Goal: Task Accomplishment & Management: Complete application form

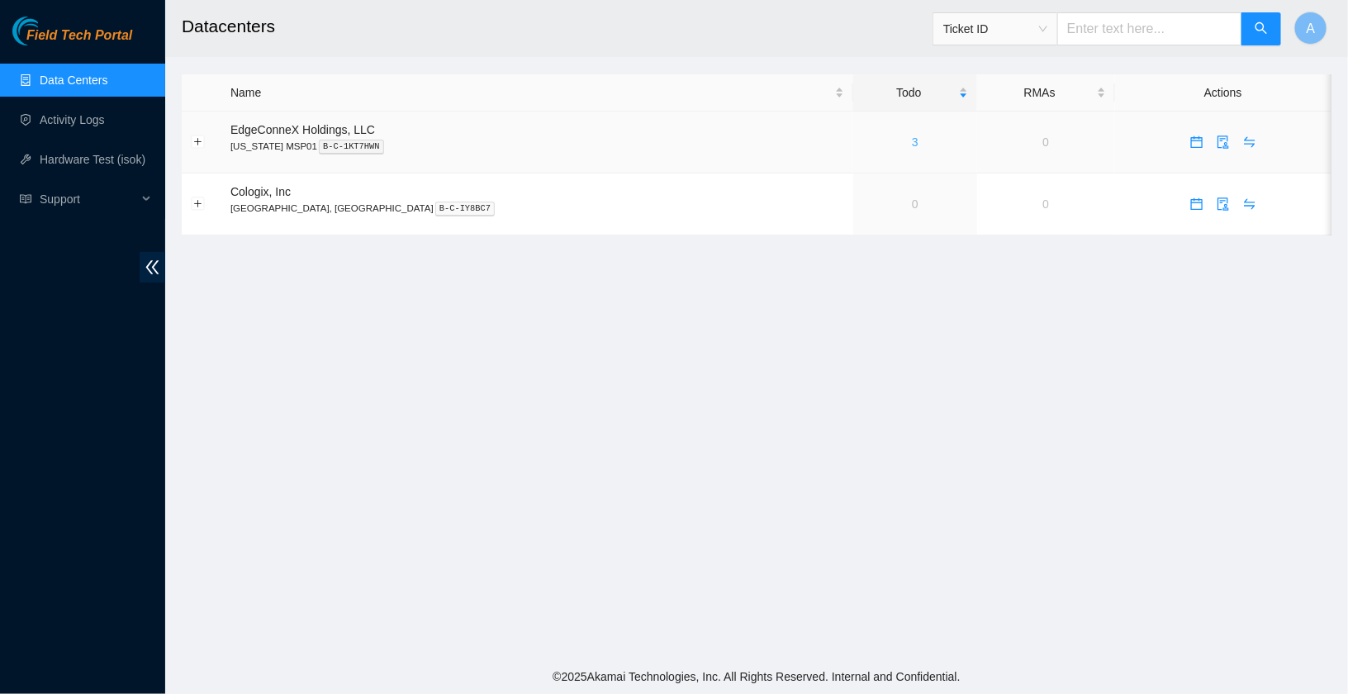
click at [912, 142] on link "3" at bounding box center [915, 141] width 7 height 13
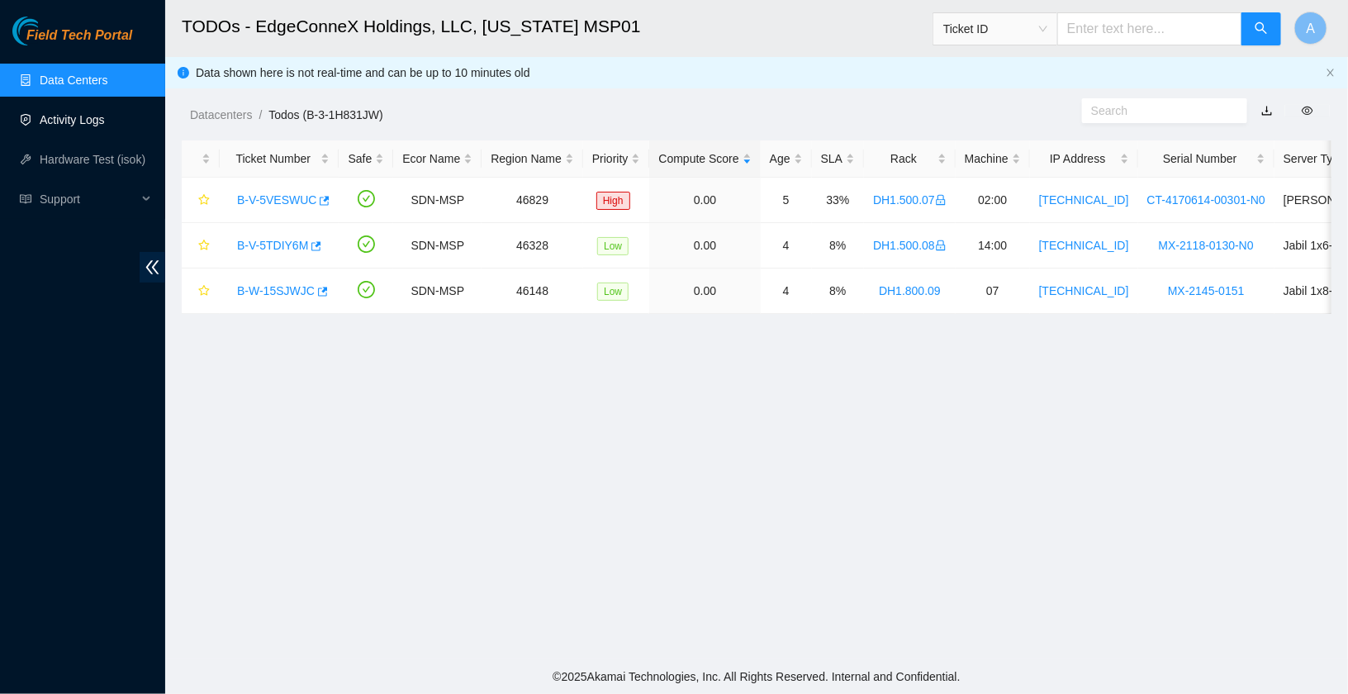
click at [67, 113] on link "Activity Logs" at bounding box center [72, 119] width 65 height 13
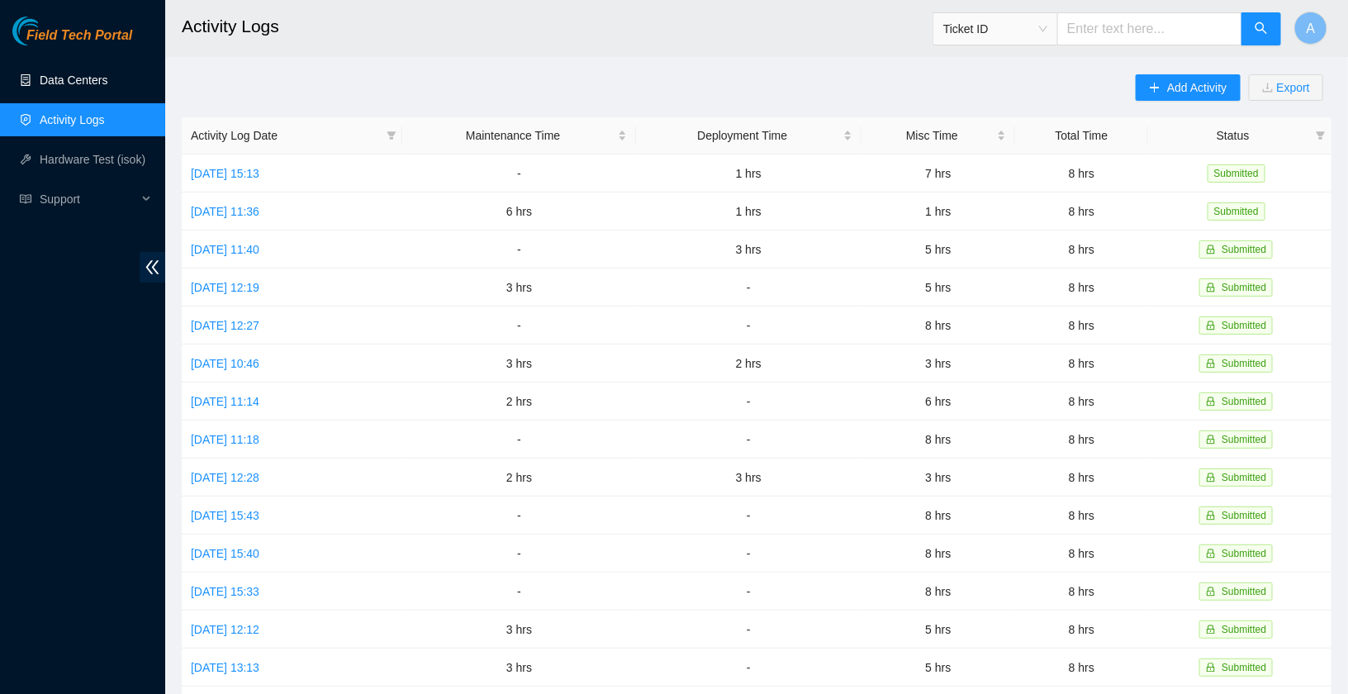
click at [78, 75] on link "Data Centers" at bounding box center [74, 80] width 68 height 13
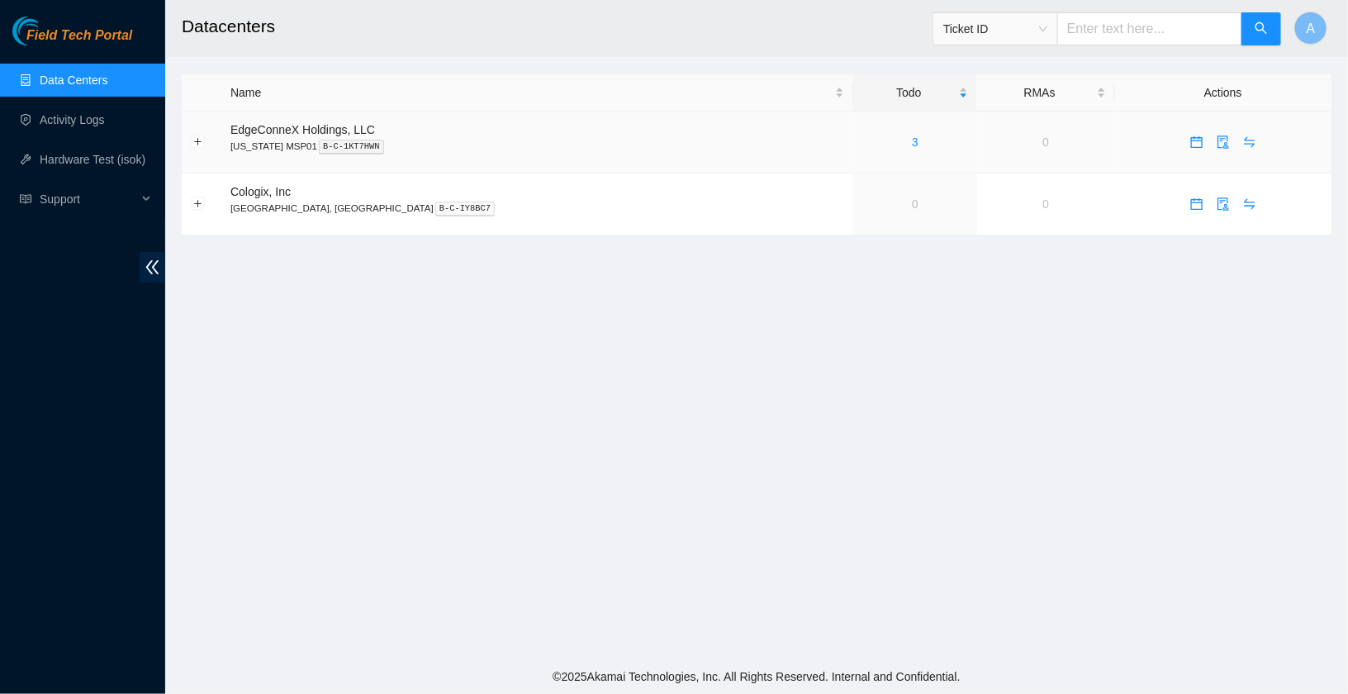
click at [862, 142] on div "3" at bounding box center [915, 142] width 106 height 18
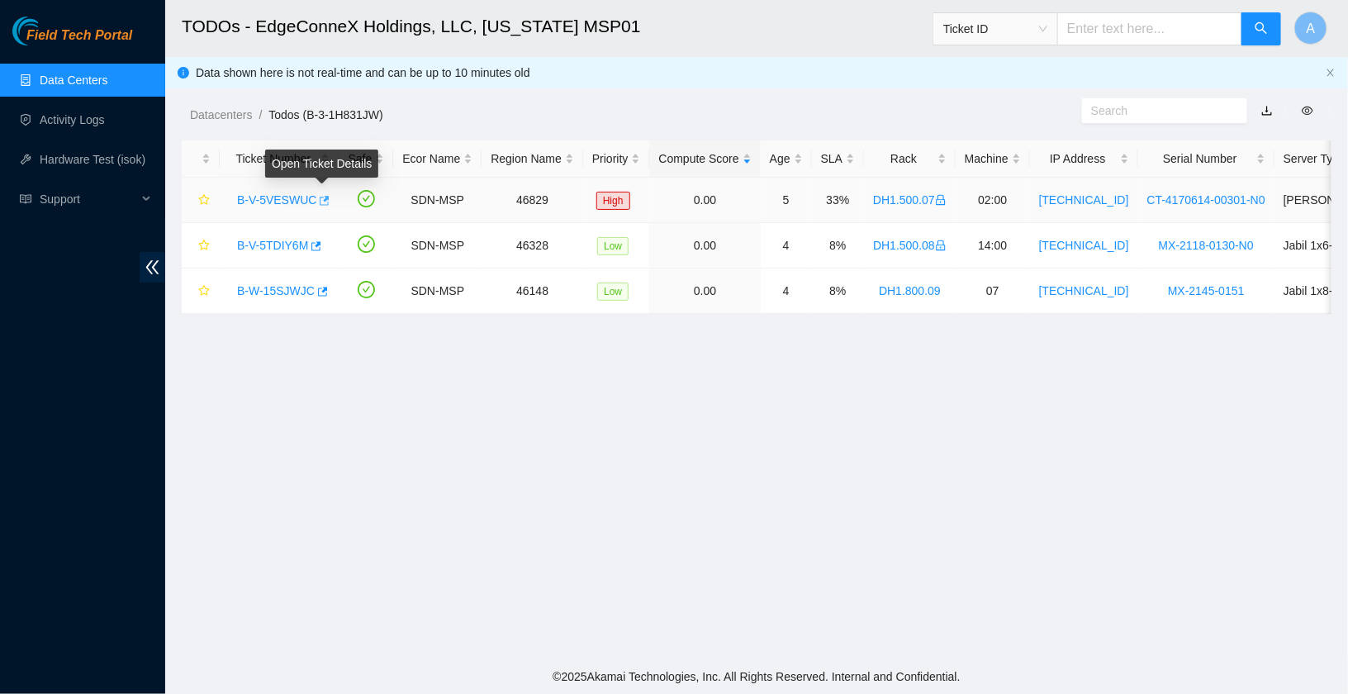
click at [325, 195] on icon "button" at bounding box center [323, 201] width 12 height 12
click at [84, 118] on link "Activity Logs" at bounding box center [72, 119] width 65 height 13
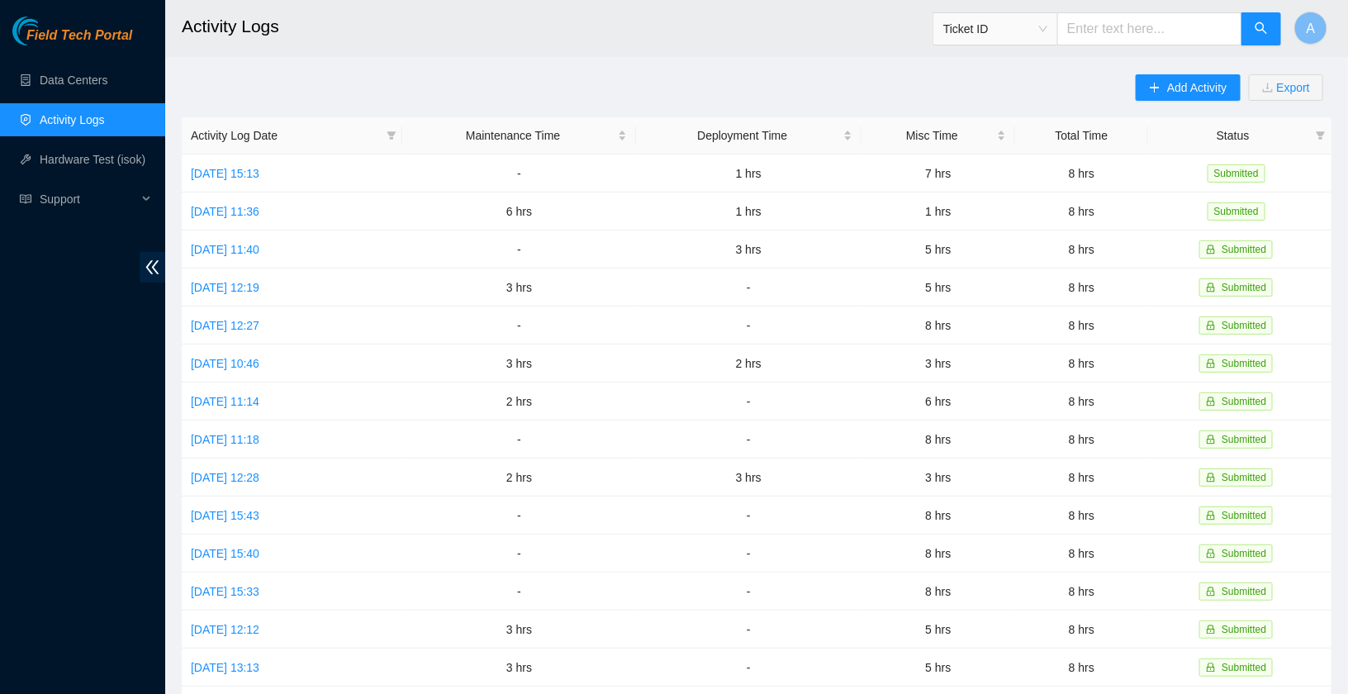
click at [1170, 72] on main "Activity Logs Ticket ID A Add Activity Export Activity Log Date Maintenance Tim…" at bounding box center [756, 492] width 1183 height 984
click at [1170, 92] on span "Add Activity" at bounding box center [1196, 87] width 59 height 18
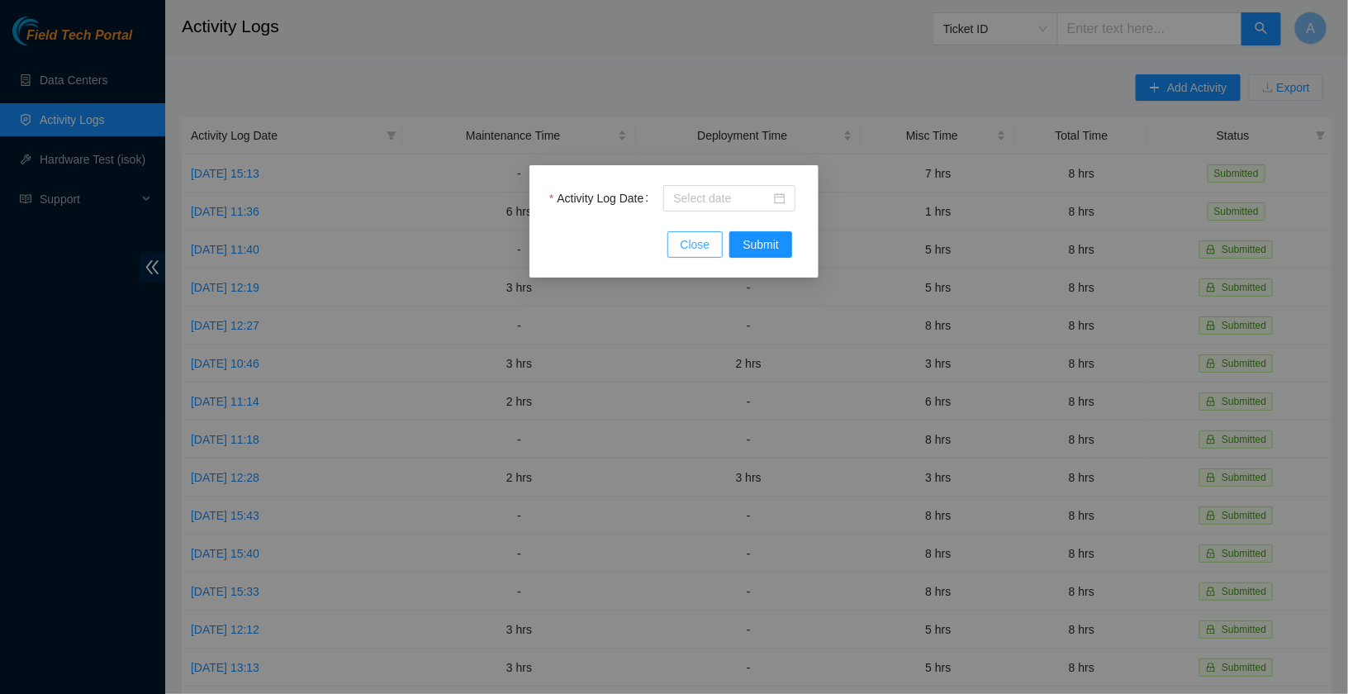
click at [687, 247] on span "Close" at bounding box center [696, 244] width 30 height 18
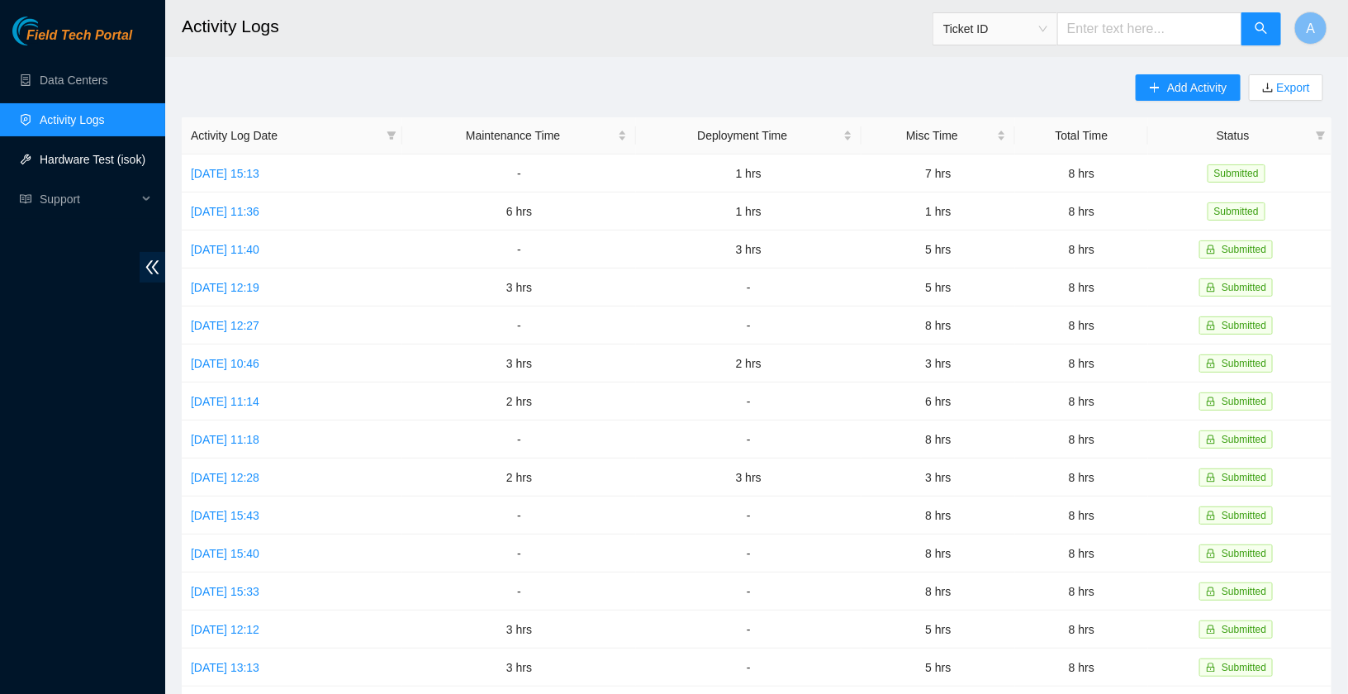
click at [84, 166] on link "Hardware Test (isok)" at bounding box center [93, 159] width 106 height 13
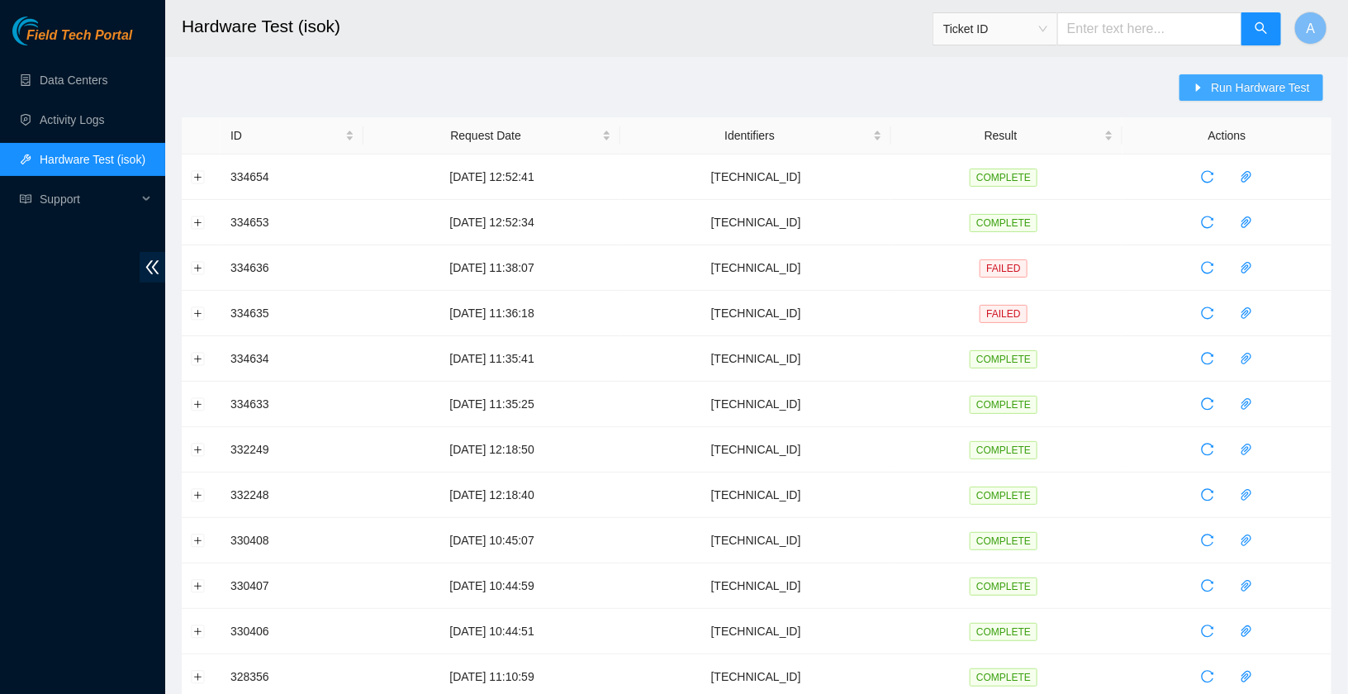
click at [1248, 88] on span "Run Hardware Test" at bounding box center [1260, 87] width 99 height 18
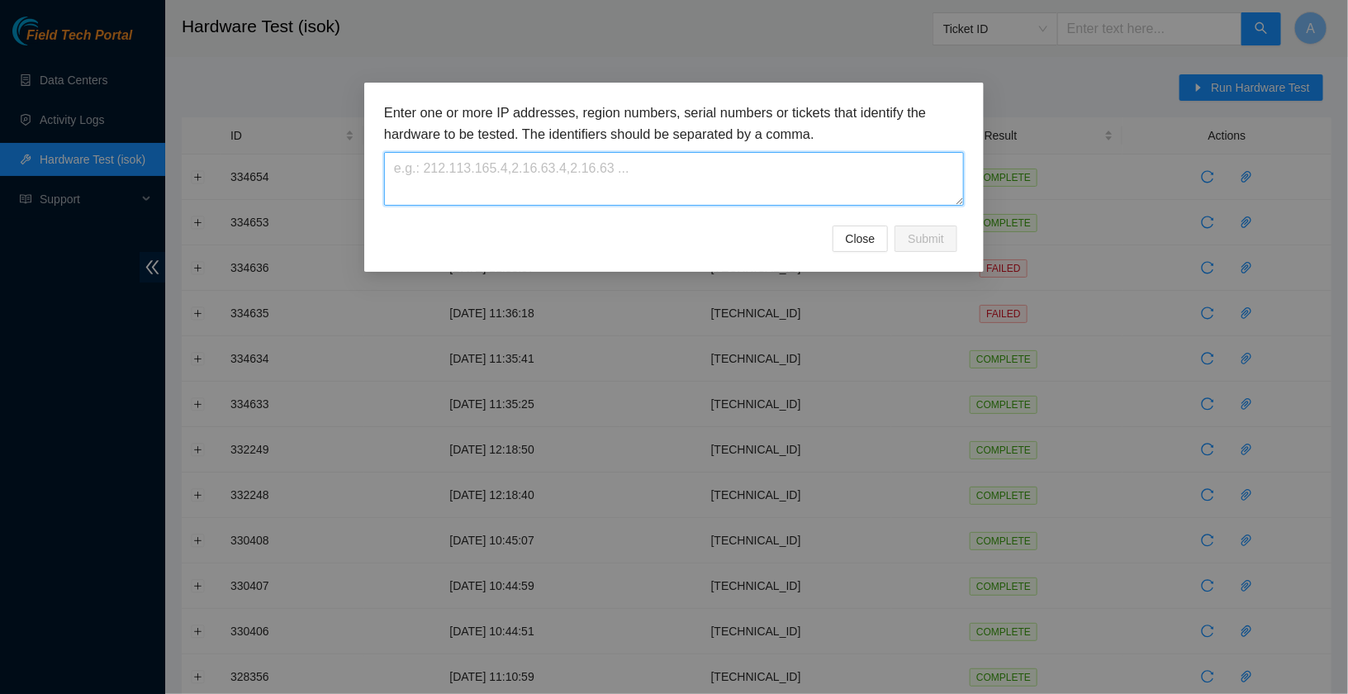
click at [709, 159] on textarea at bounding box center [674, 179] width 580 height 54
paste textarea "23.200.134.132"
type textarea "23.200.134.132"
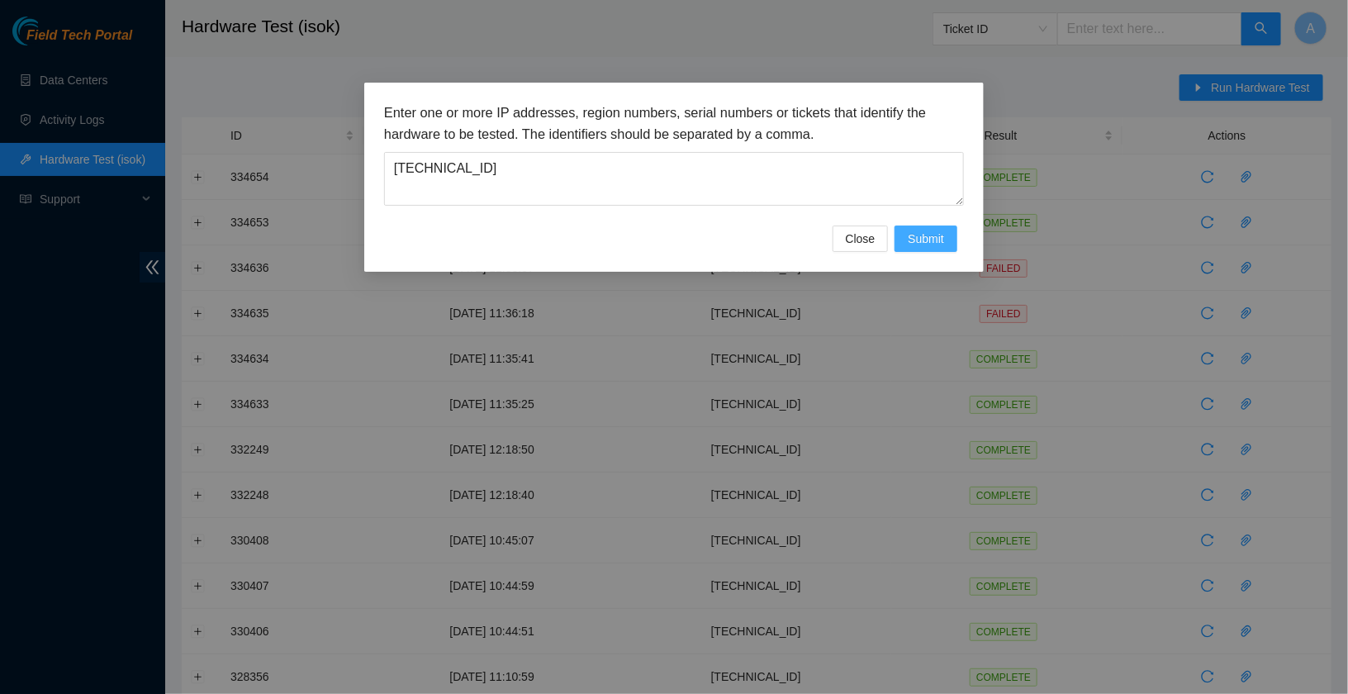
click at [920, 240] on span "Submit" at bounding box center [926, 239] width 36 height 18
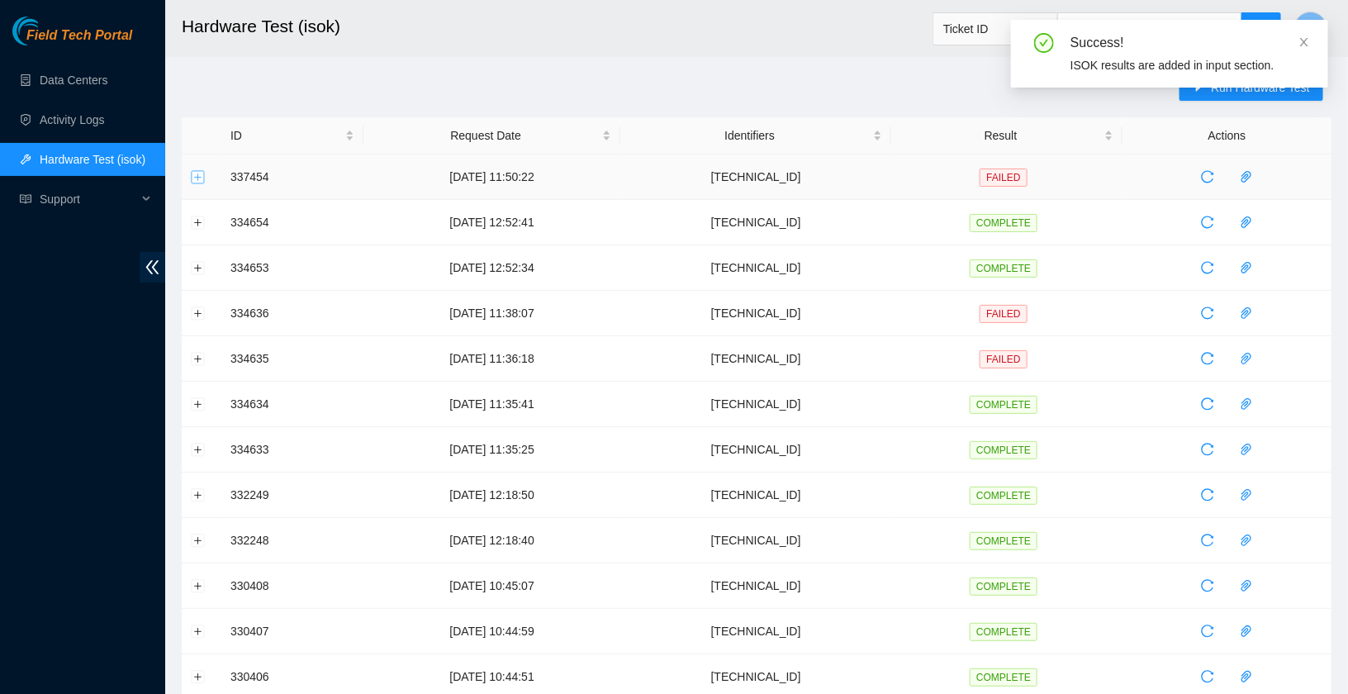
click at [193, 173] on button "Expand row" at bounding box center [198, 176] width 13 height 13
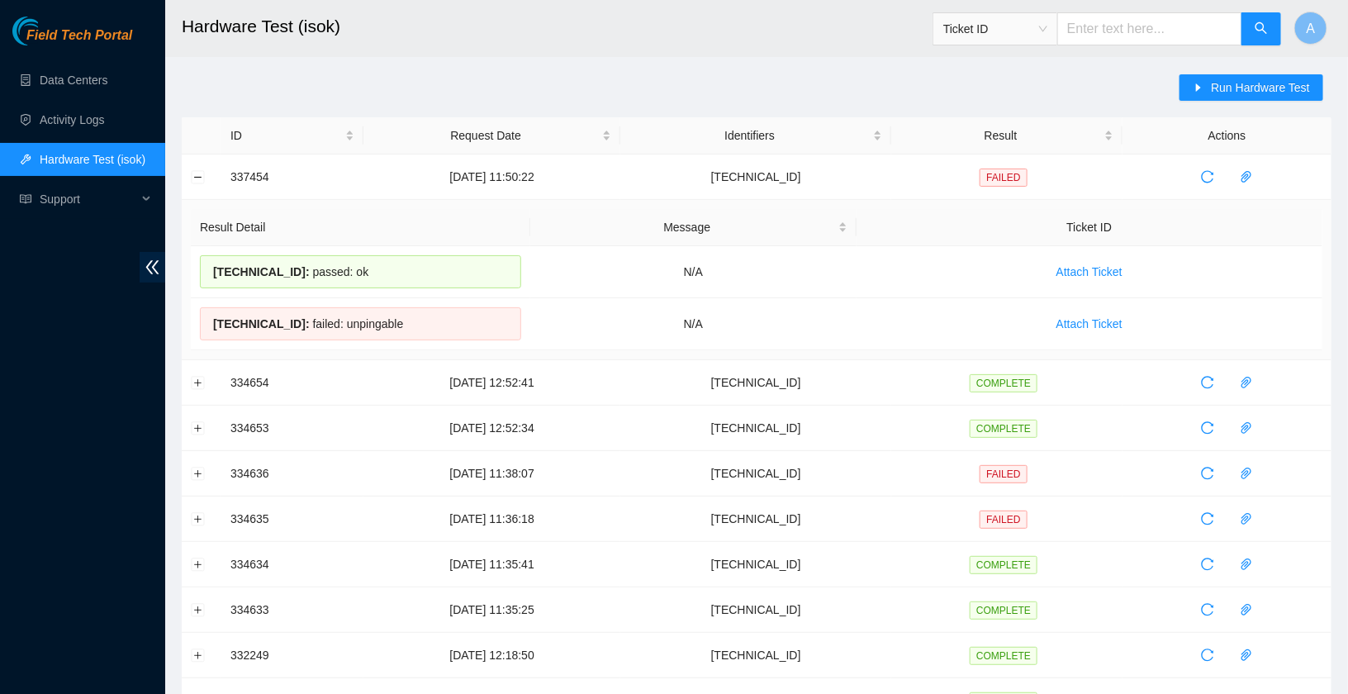
click at [79, 157] on link "Hardware Test (isok)" at bounding box center [93, 159] width 106 height 13
click at [201, 178] on button "Collapse row" at bounding box center [198, 176] width 13 height 13
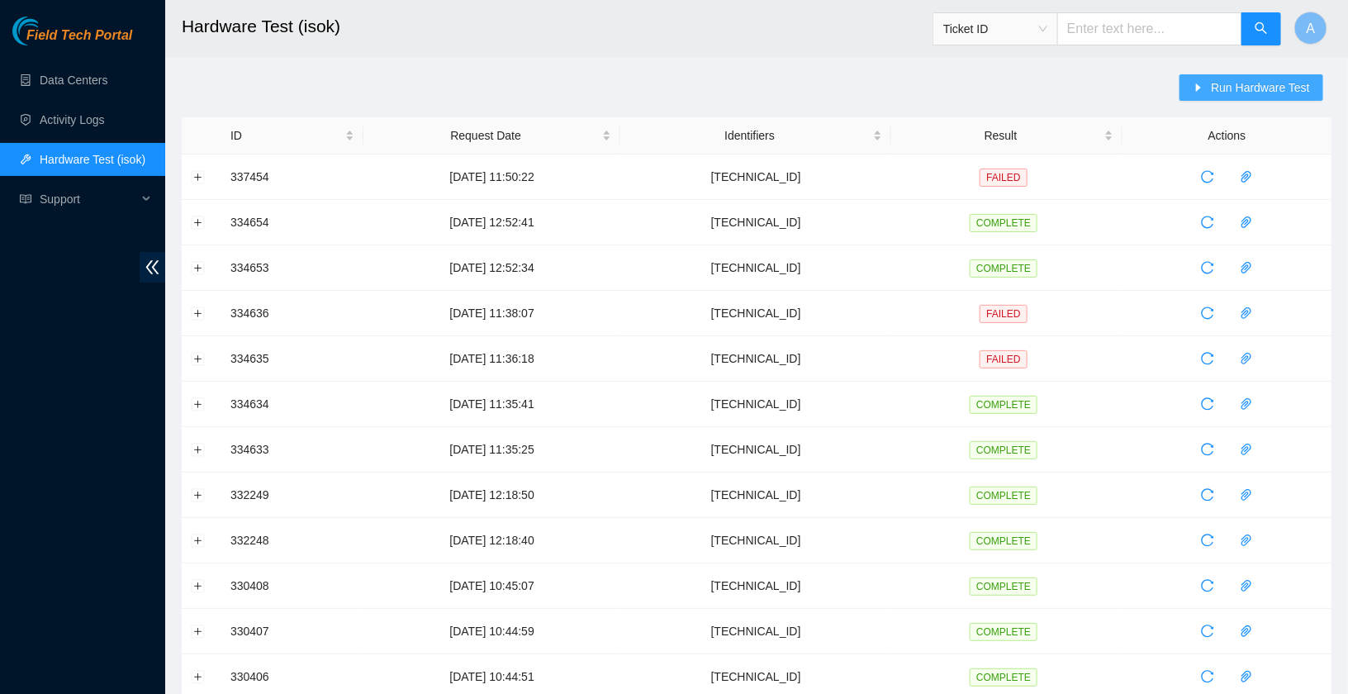
click at [1229, 88] on span "Run Hardware Test" at bounding box center [1260, 87] width 99 height 18
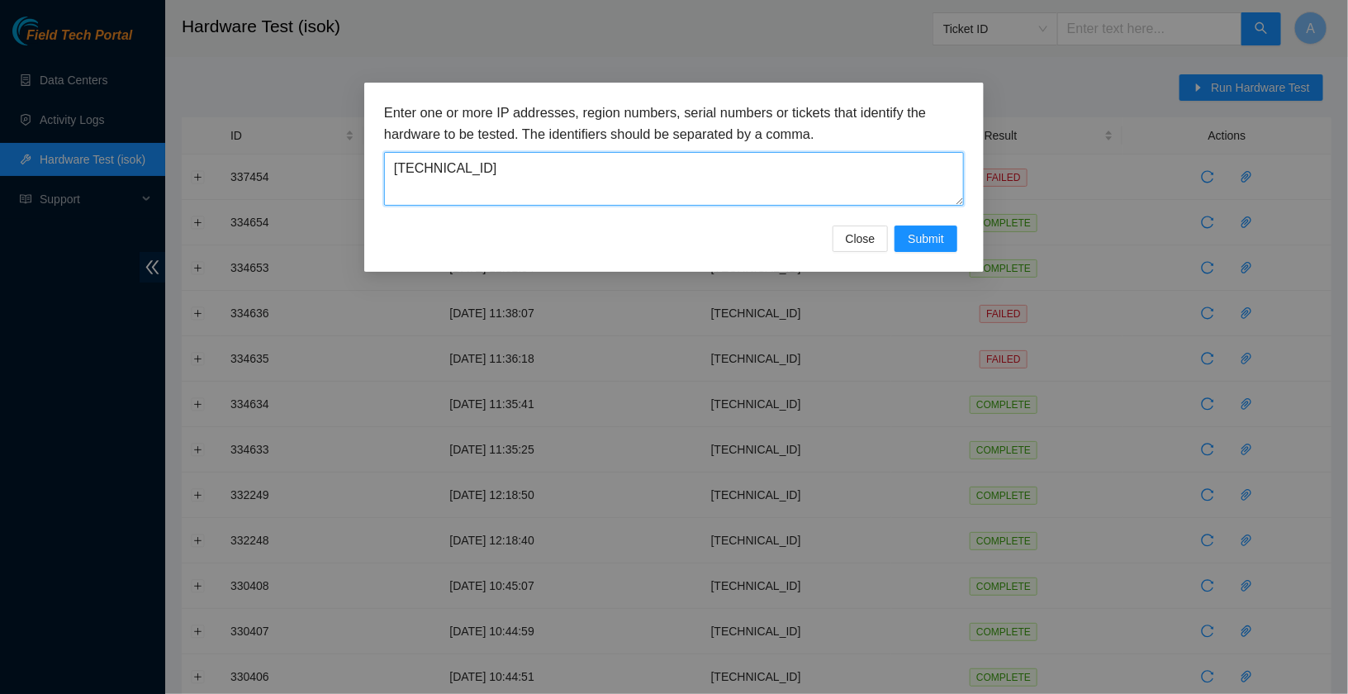
click at [695, 190] on textarea "23.200.134.132" at bounding box center [674, 179] width 580 height 54
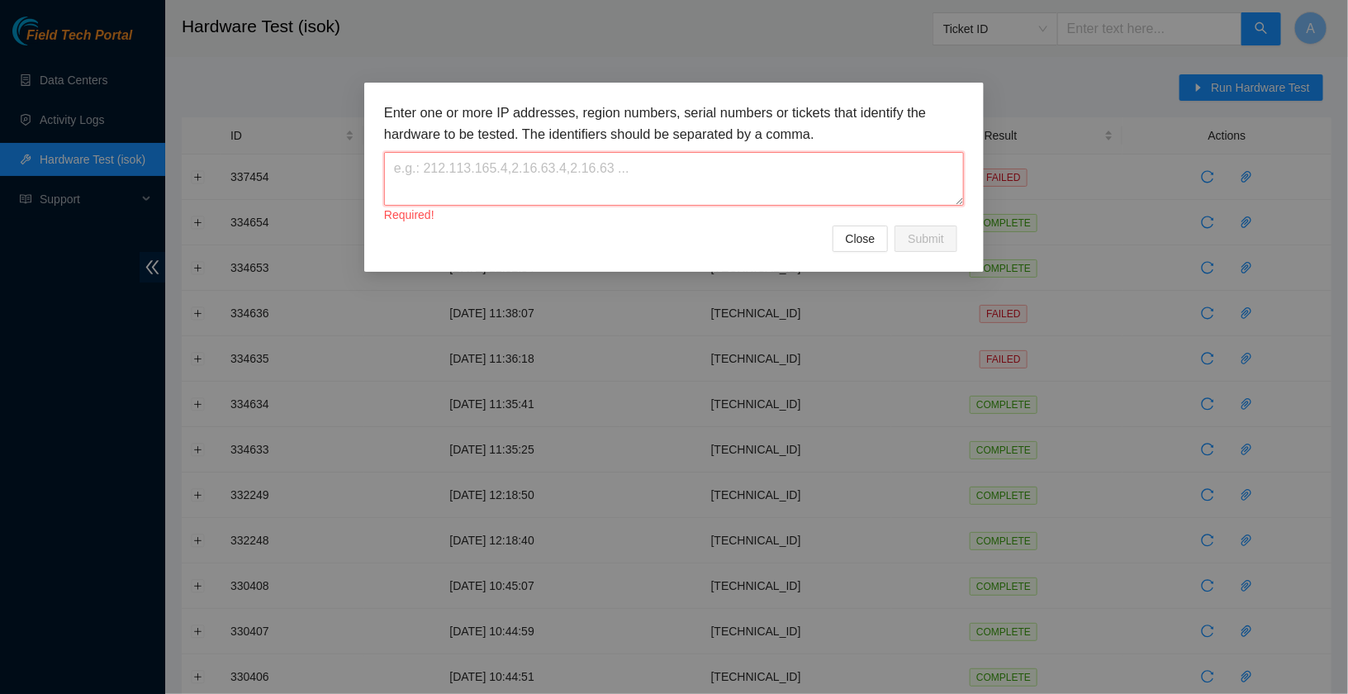
paste textarea "23.40.98.202"
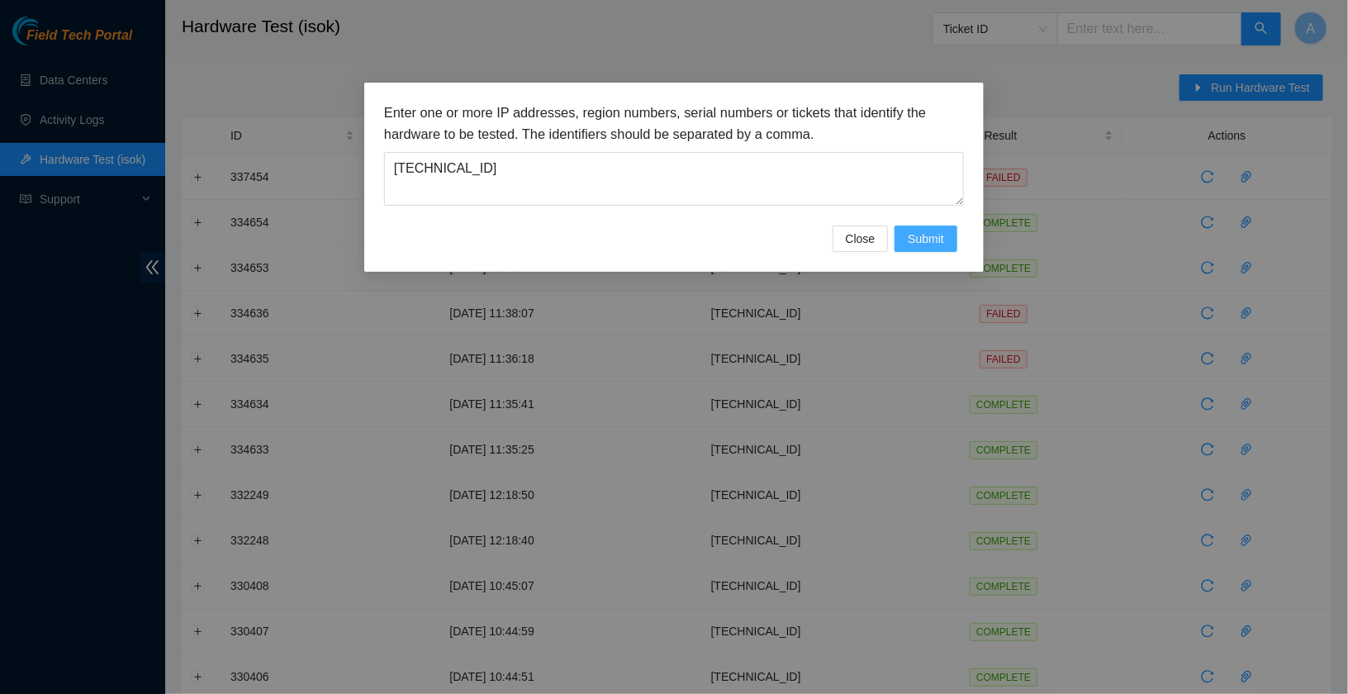
click at [925, 237] on span "Submit" at bounding box center [926, 239] width 36 height 18
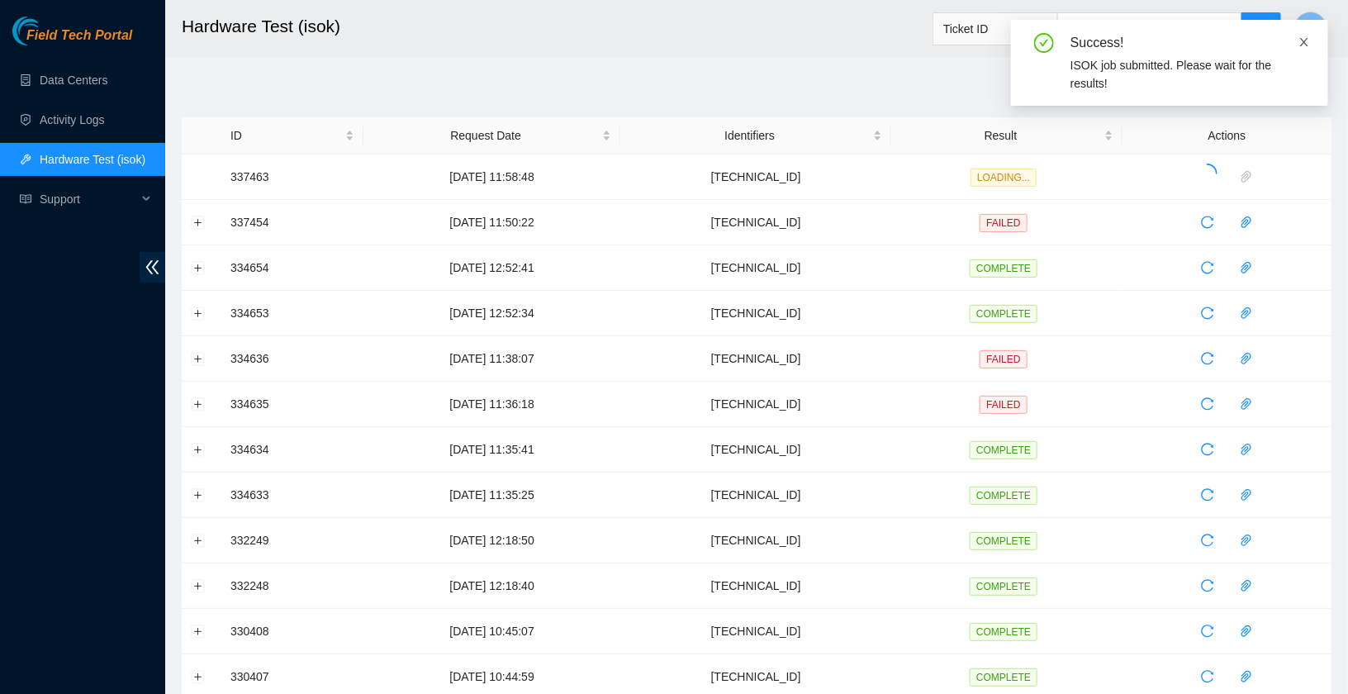
click at [1307, 41] on icon "close" at bounding box center [1304, 42] width 12 height 12
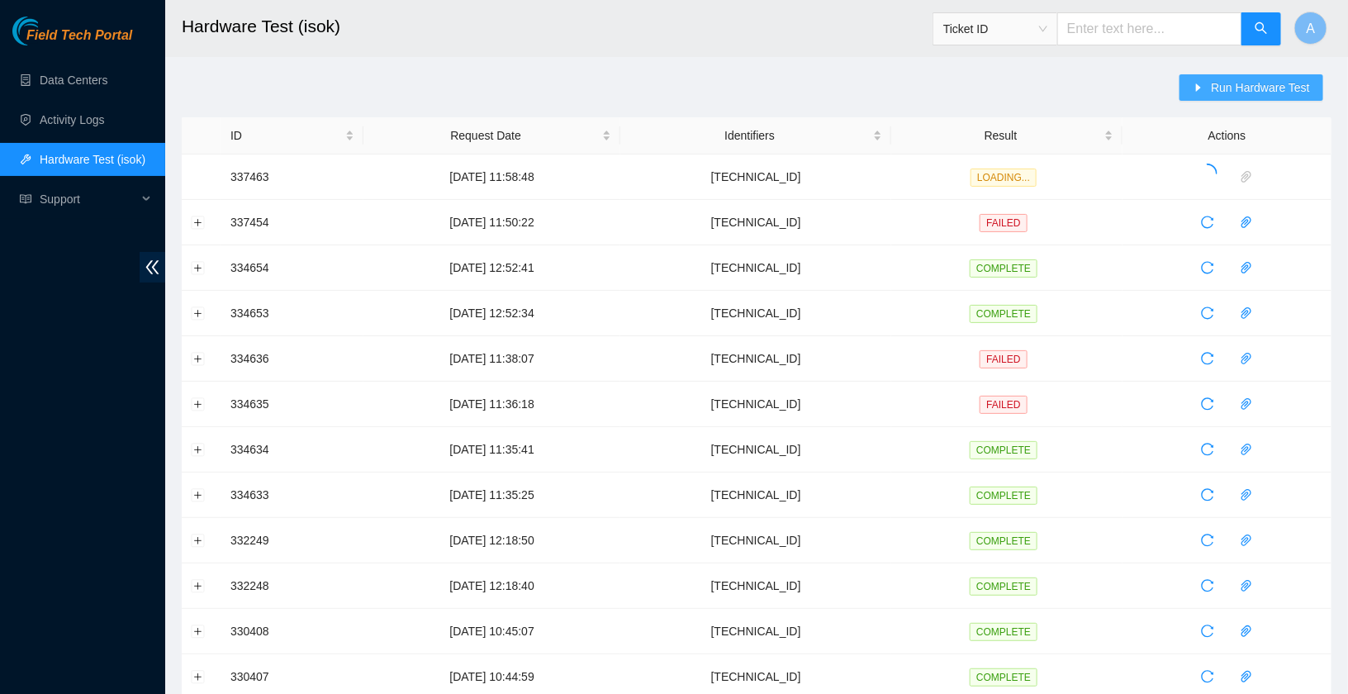
click at [1267, 92] on span "Run Hardware Test" at bounding box center [1260, 87] width 99 height 18
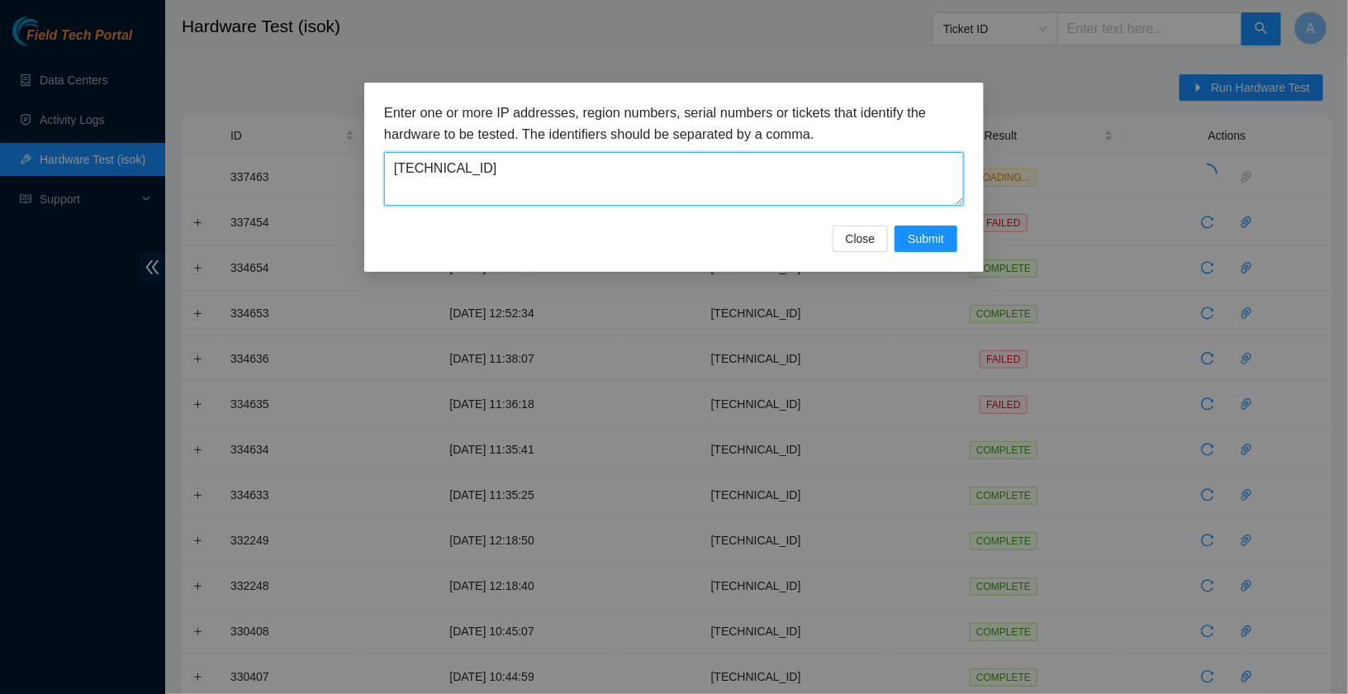
click at [762, 166] on textarea "23.40.98.202" at bounding box center [674, 179] width 580 height 54
paste textarea "200.134.132"
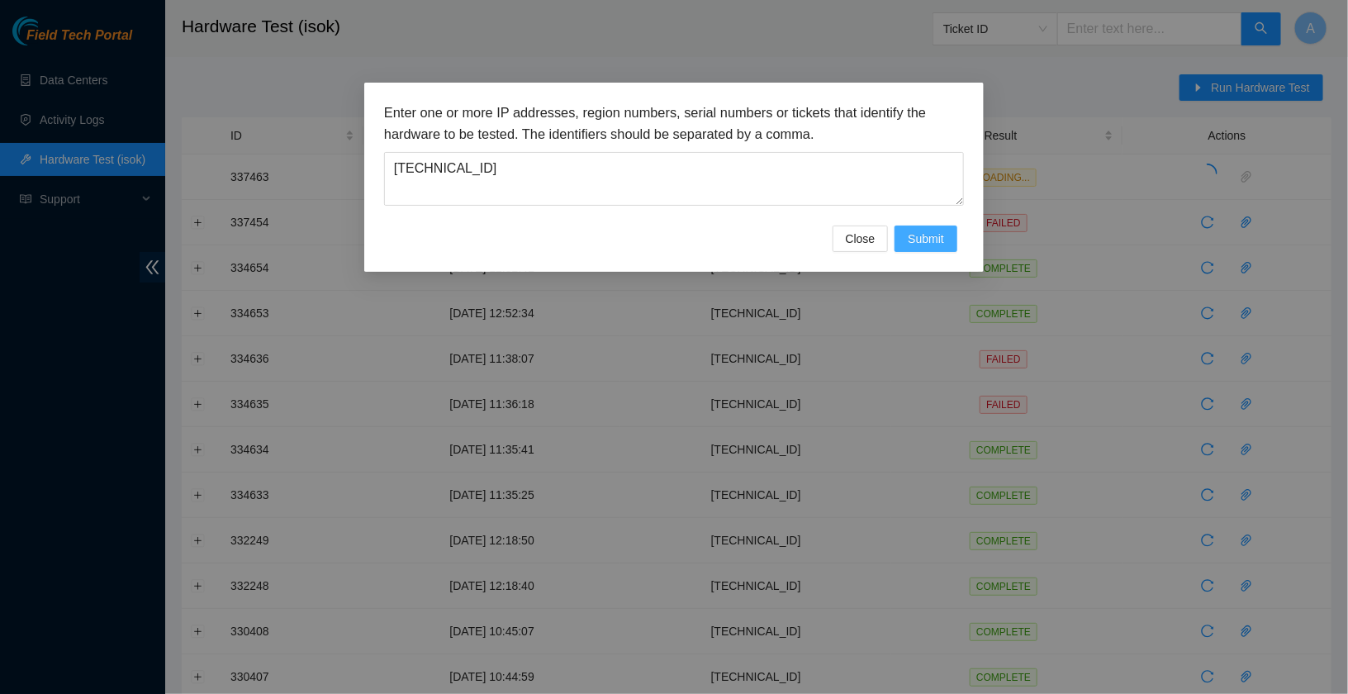
click at [912, 228] on button "Submit" at bounding box center [925, 238] width 63 height 26
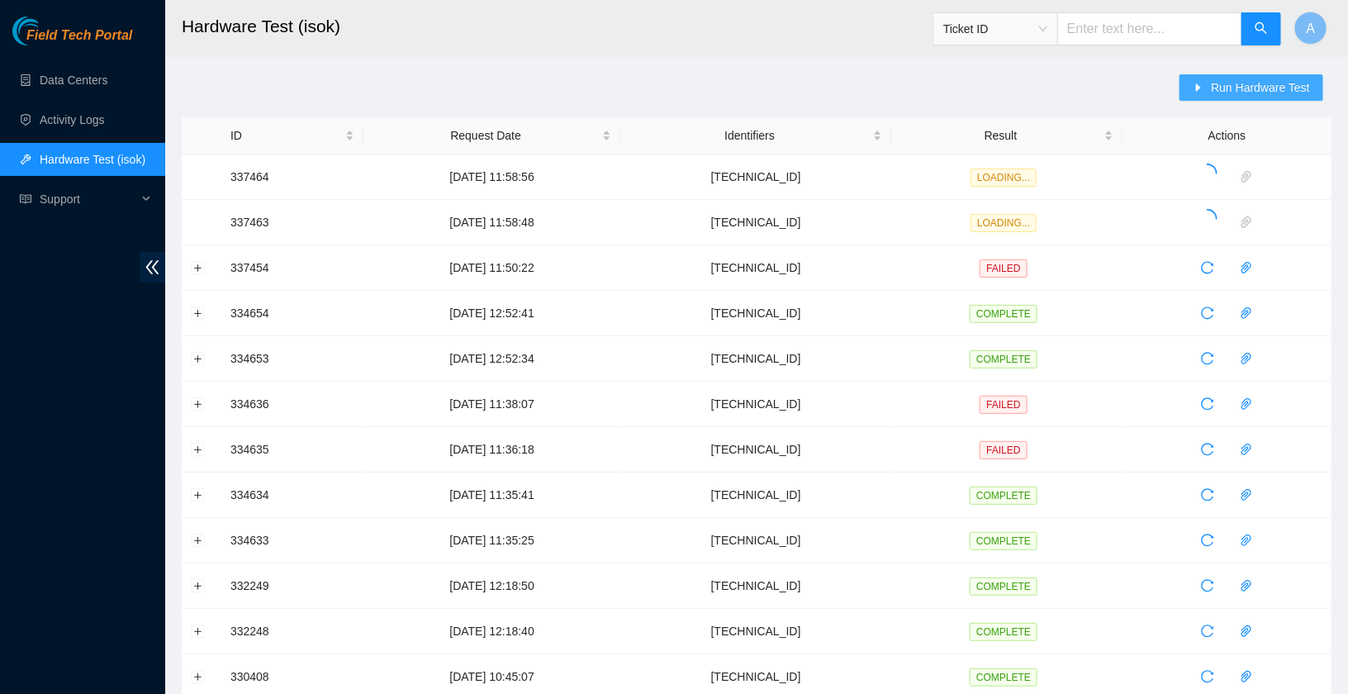
click at [1213, 88] on span "Run Hardware Test" at bounding box center [1260, 87] width 99 height 18
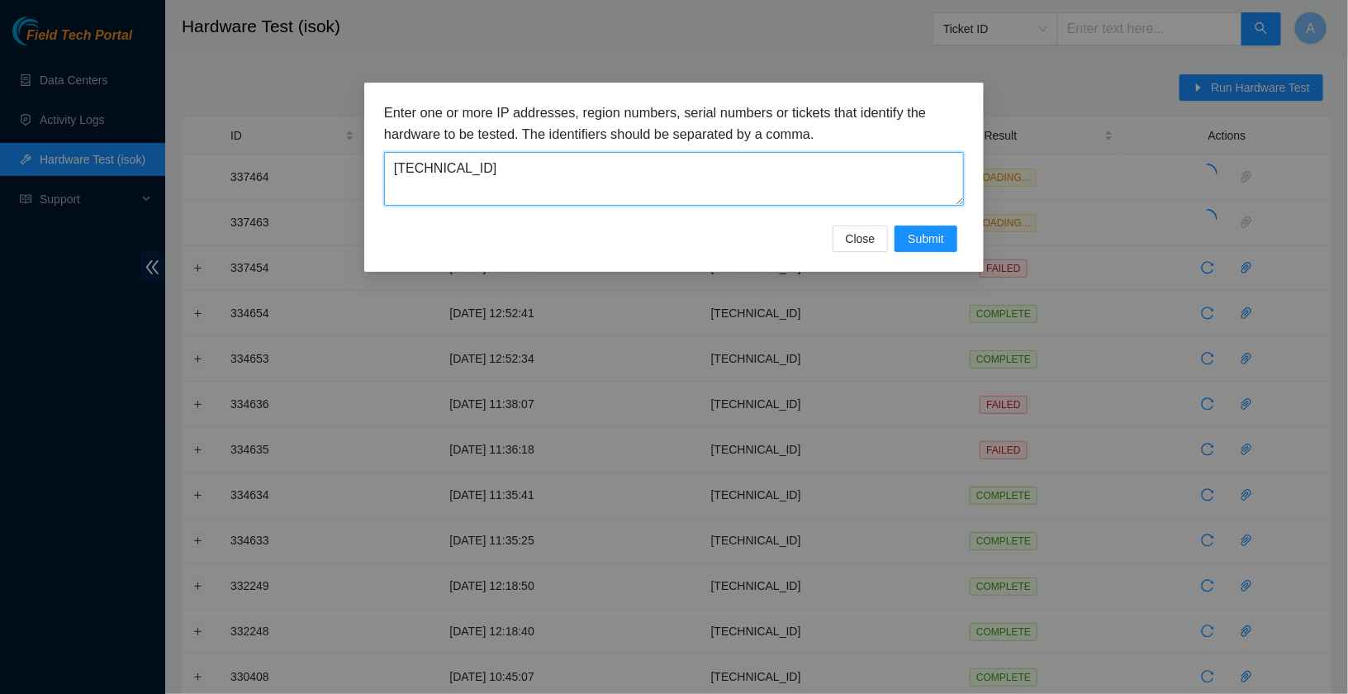
click at [824, 201] on textarea "23.200.134.132" at bounding box center [674, 179] width 580 height 54
paste textarea "50.123.28"
type textarea "23.50.123.28"
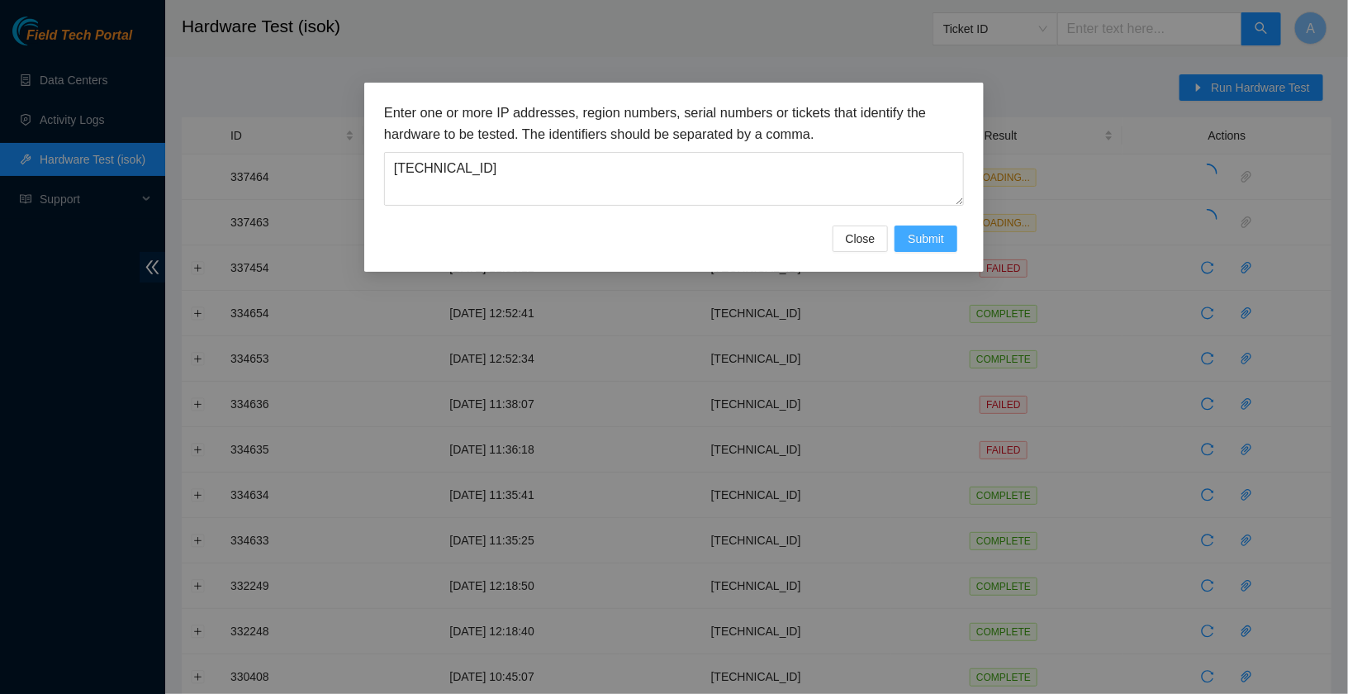
click at [931, 231] on span "Submit" at bounding box center [926, 239] width 36 height 18
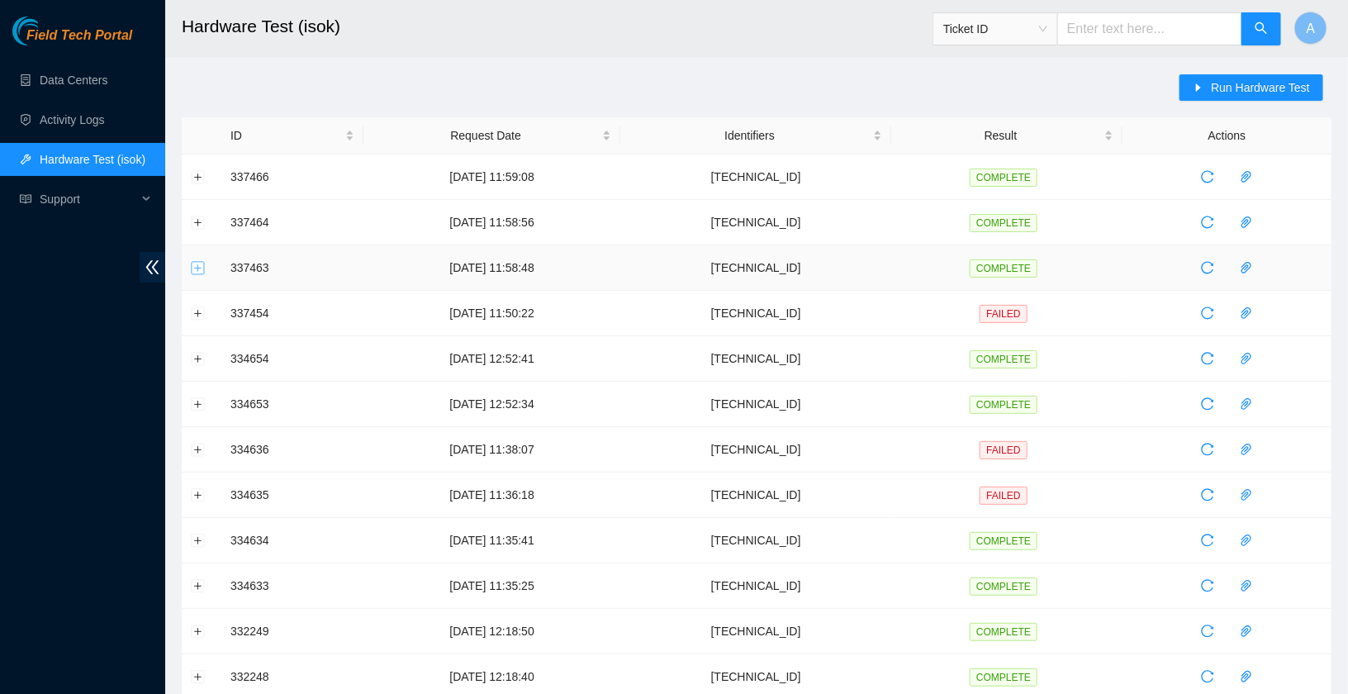
click at [195, 264] on button "Expand row" at bounding box center [198, 267] width 13 height 13
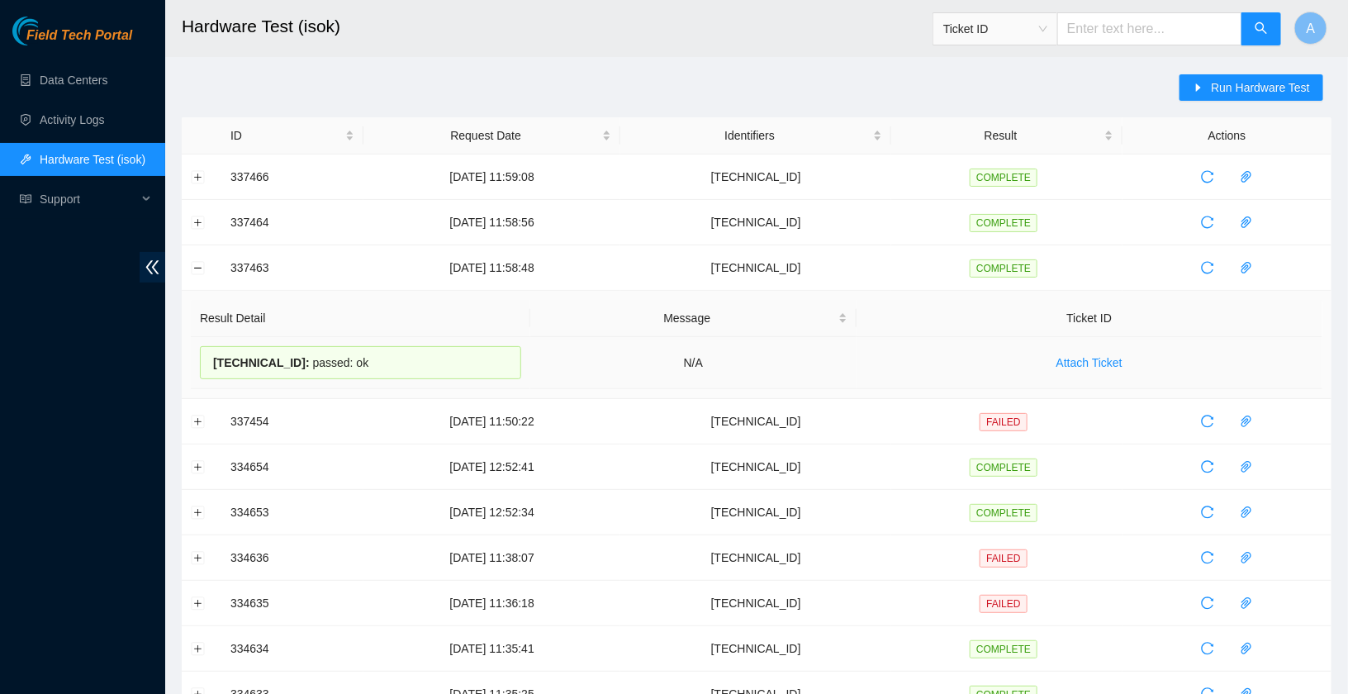
click at [269, 363] on span "23.40.98.202 :" at bounding box center [261, 362] width 97 height 13
copy div "23.40.98.202 : passed: ok"
click at [193, 261] on button "Collapse row" at bounding box center [198, 267] width 13 height 13
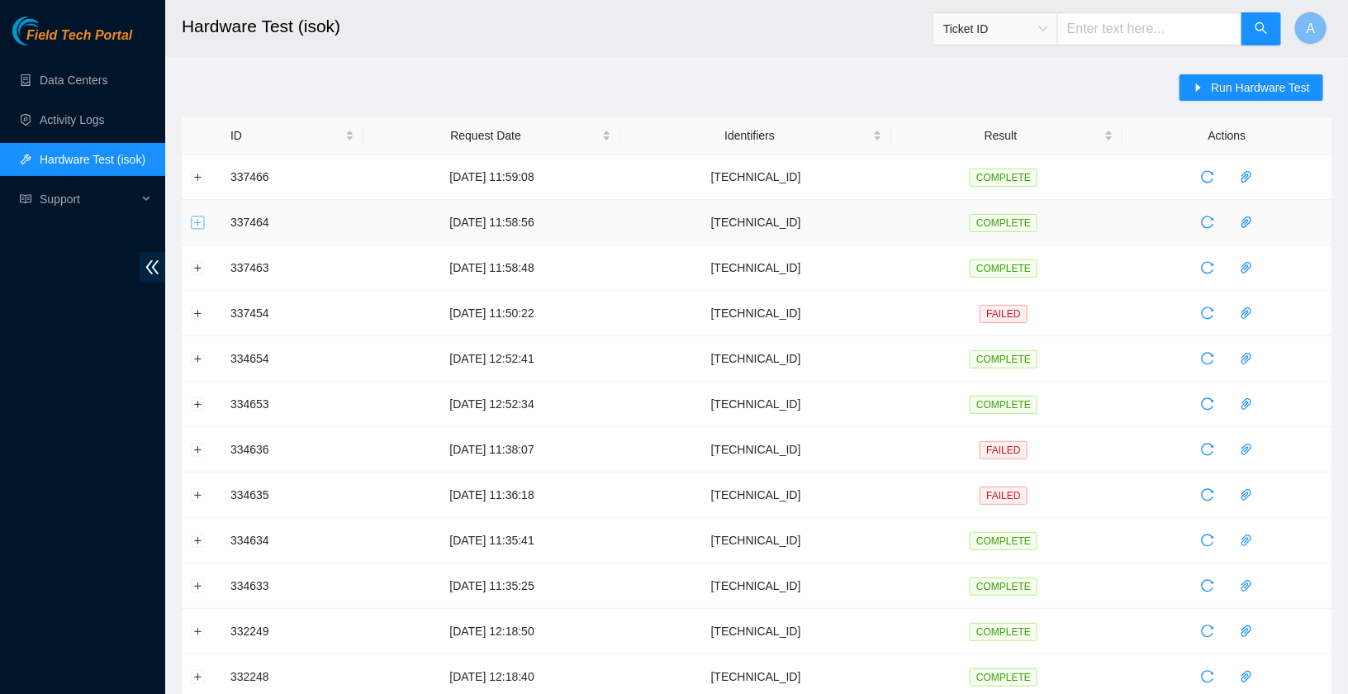
click at [202, 224] on button "Expand row" at bounding box center [198, 222] width 13 height 13
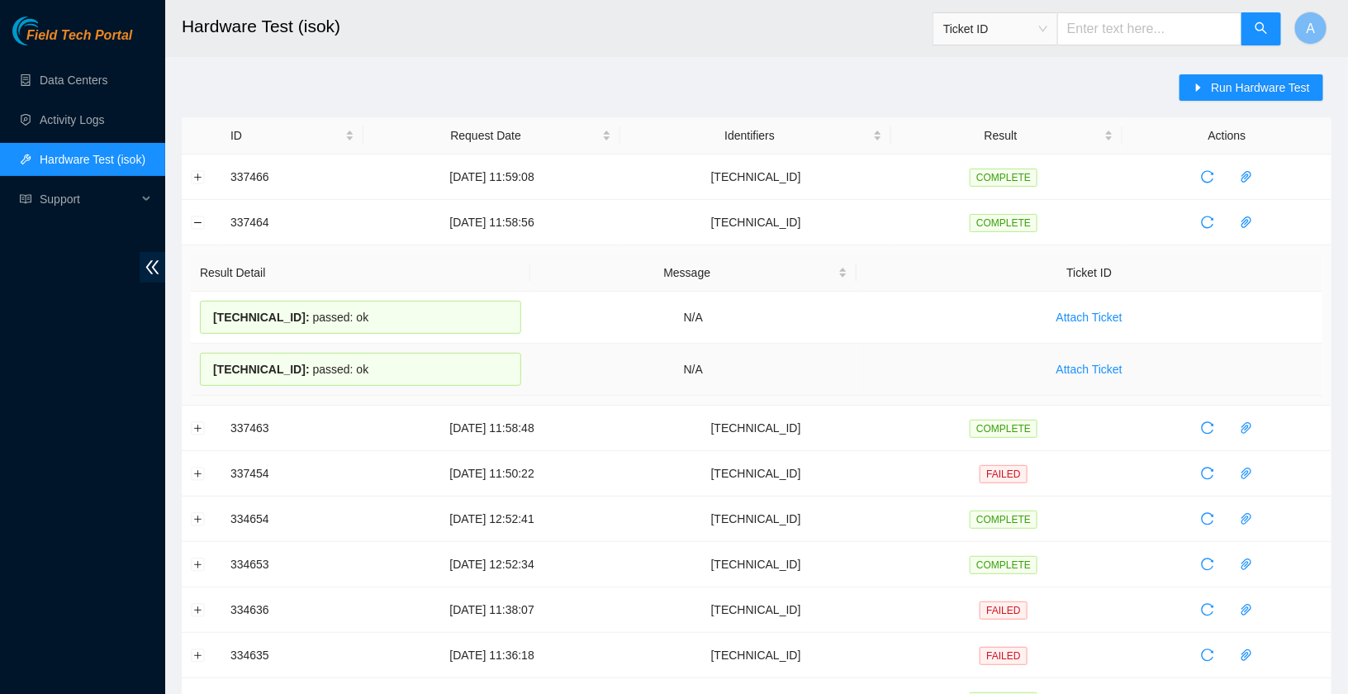
click at [370, 360] on div "23.200.134.132 : passed: ok" at bounding box center [360, 369] width 321 height 33
drag, startPoint x: 385, startPoint y: 365, endPoint x: 206, endPoint y: 316, distance: 185.7
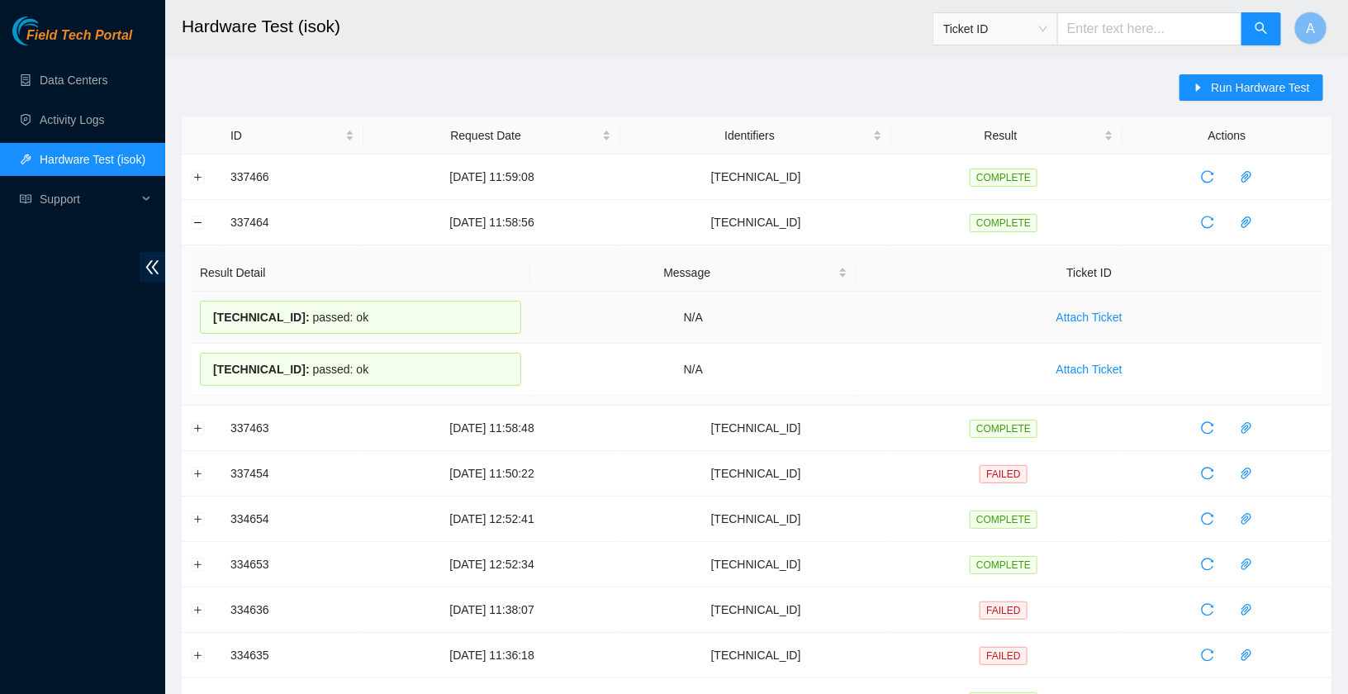
click at [206, 316] on tbody "23.200.134.133 : passed: ok N/A Attach Ticket 23.200.134.132 : passed: ok N/A A…" at bounding box center [756, 344] width 1131 height 104
copy tbody "23.200.134.133 : passed: ok N/A Attach Ticket 23.200.134.132 : passed: ok"
click at [197, 225] on button "Collapse row" at bounding box center [198, 222] width 13 height 13
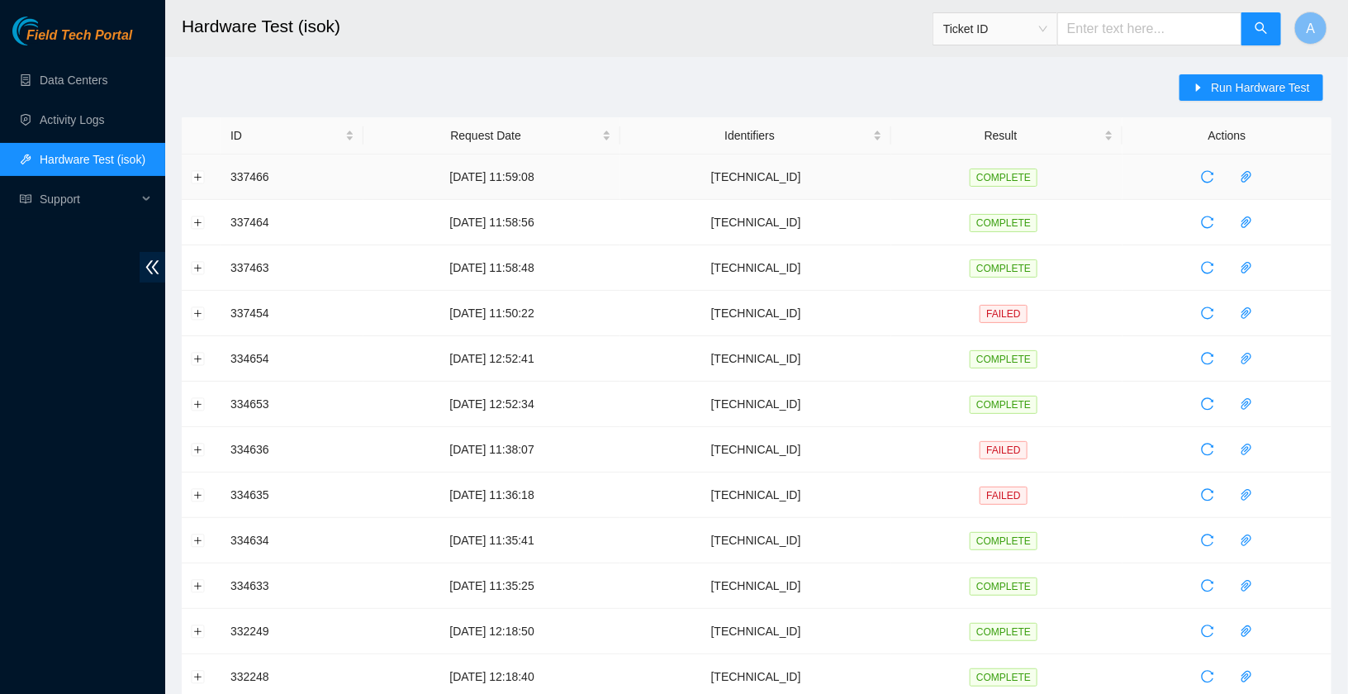
click at [204, 178] on td at bounding box center [202, 176] width 40 height 45
click at [199, 178] on button "Expand row" at bounding box center [198, 176] width 13 height 13
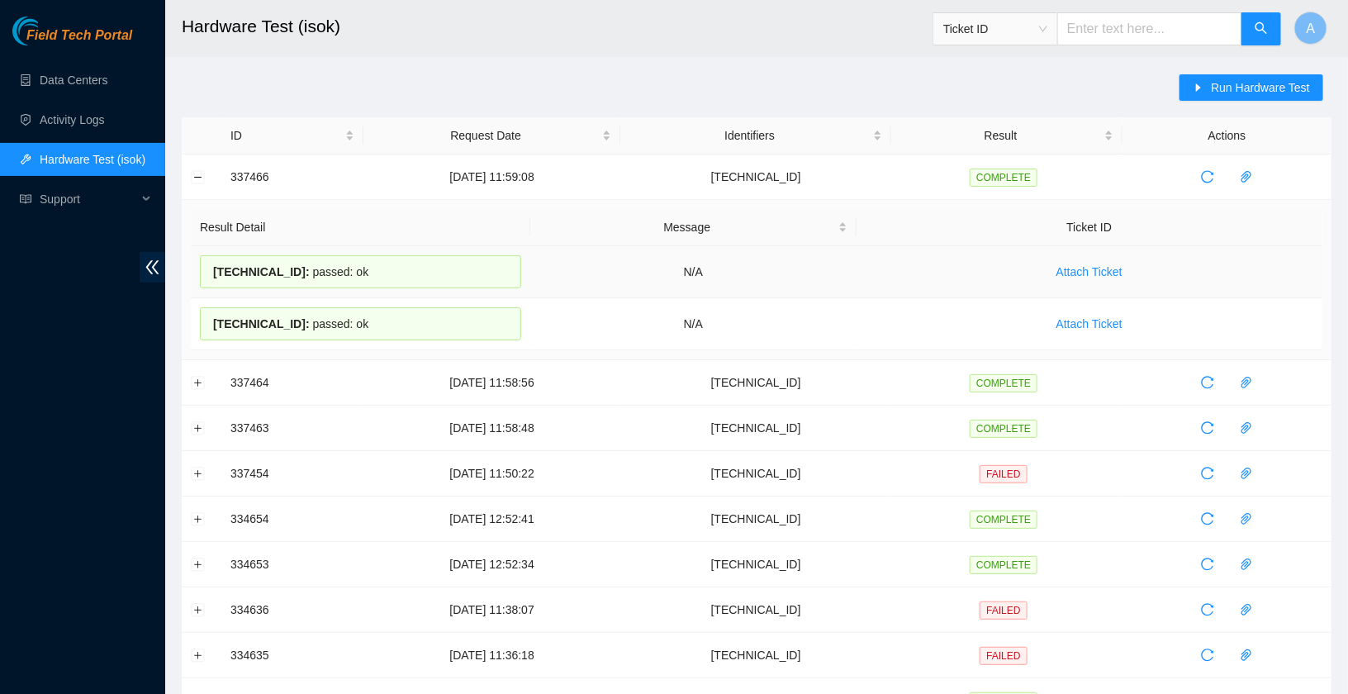
drag, startPoint x: 367, startPoint y: 317, endPoint x: 215, endPoint y: 263, distance: 161.4
click at [215, 263] on tbody "23.50.123.28 : passed: ok N/A Attach Ticket 23.50.123.29 : passed: ok N/A Attac…" at bounding box center [756, 298] width 1131 height 104
copy tbody "23.50.123.28 : passed: ok N/A Attach Ticket 23.50.123.29 : passed: ok"
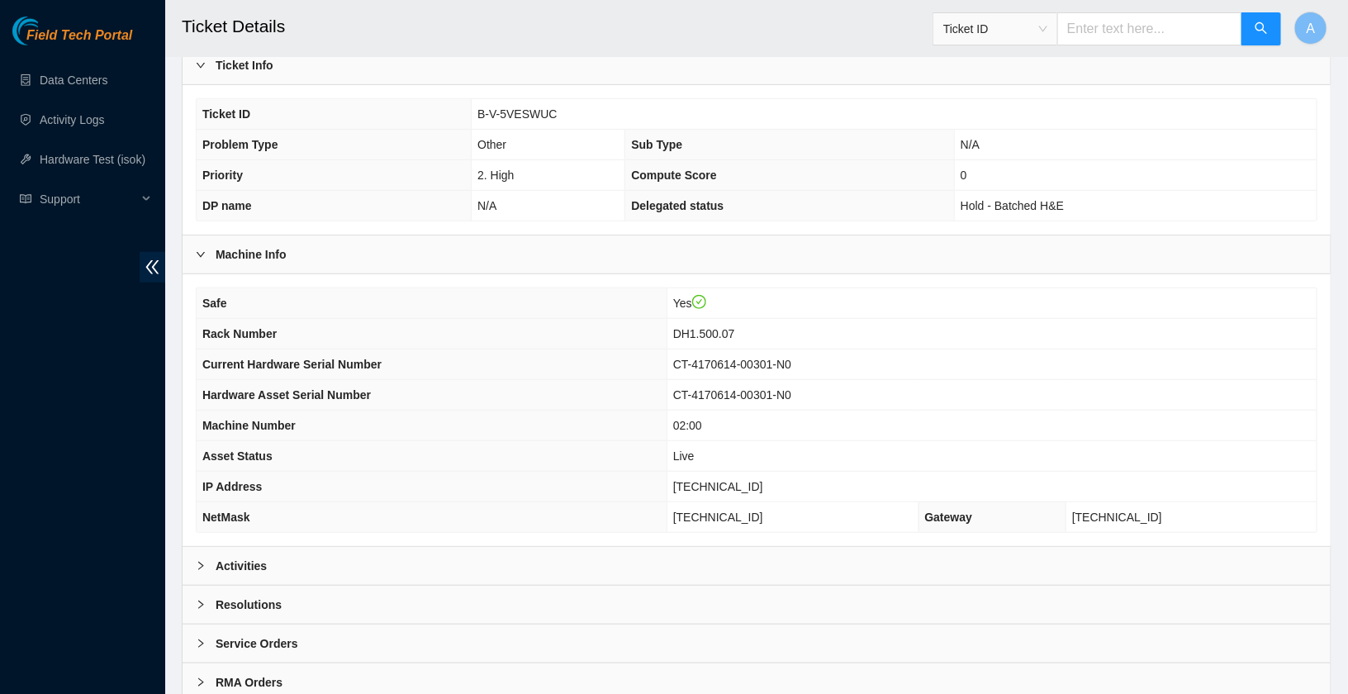
scroll to position [417, 0]
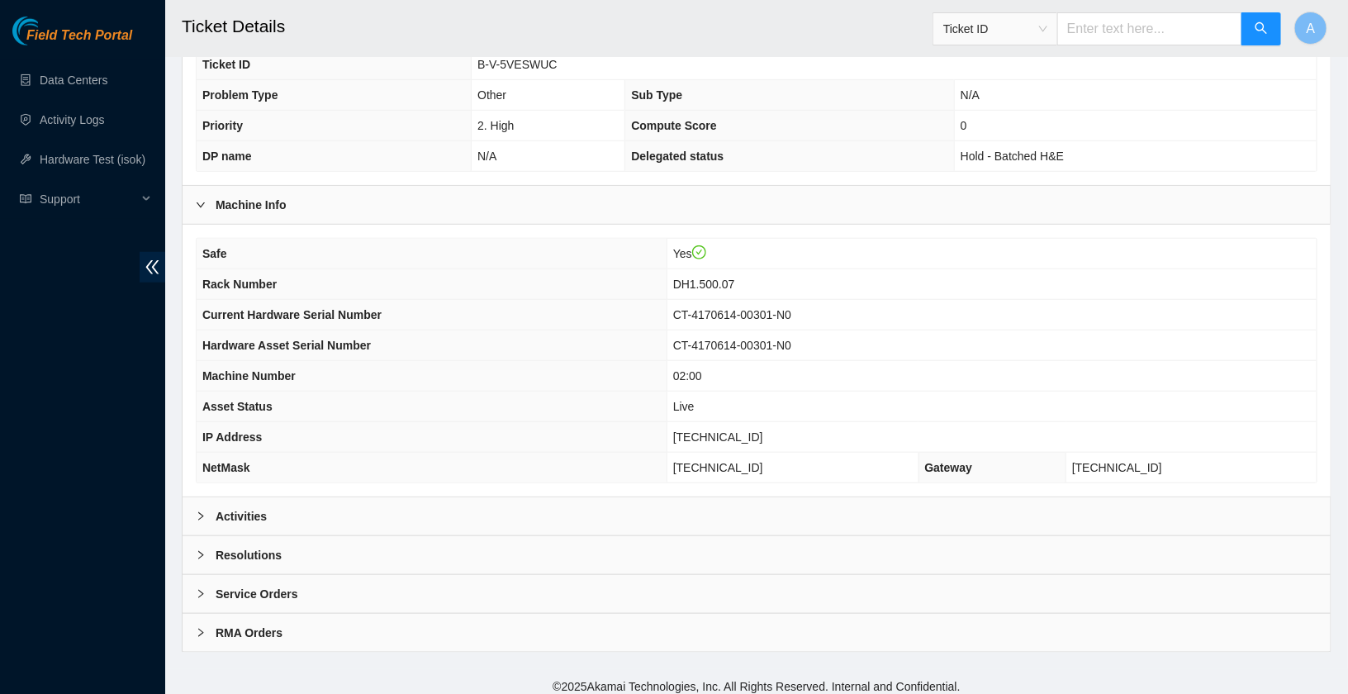
click at [757, 430] on span "23.200.134.132" at bounding box center [718, 436] width 90 height 13
click at [757, 430] on span "[TECHNICAL_ID]" at bounding box center [718, 436] width 90 height 13
click at [757, 430] on span "23.200.134.132" at bounding box center [718, 436] width 90 height 13
copy span "23.200.134.132"
click at [267, 507] on b "Activities" at bounding box center [241, 516] width 51 height 18
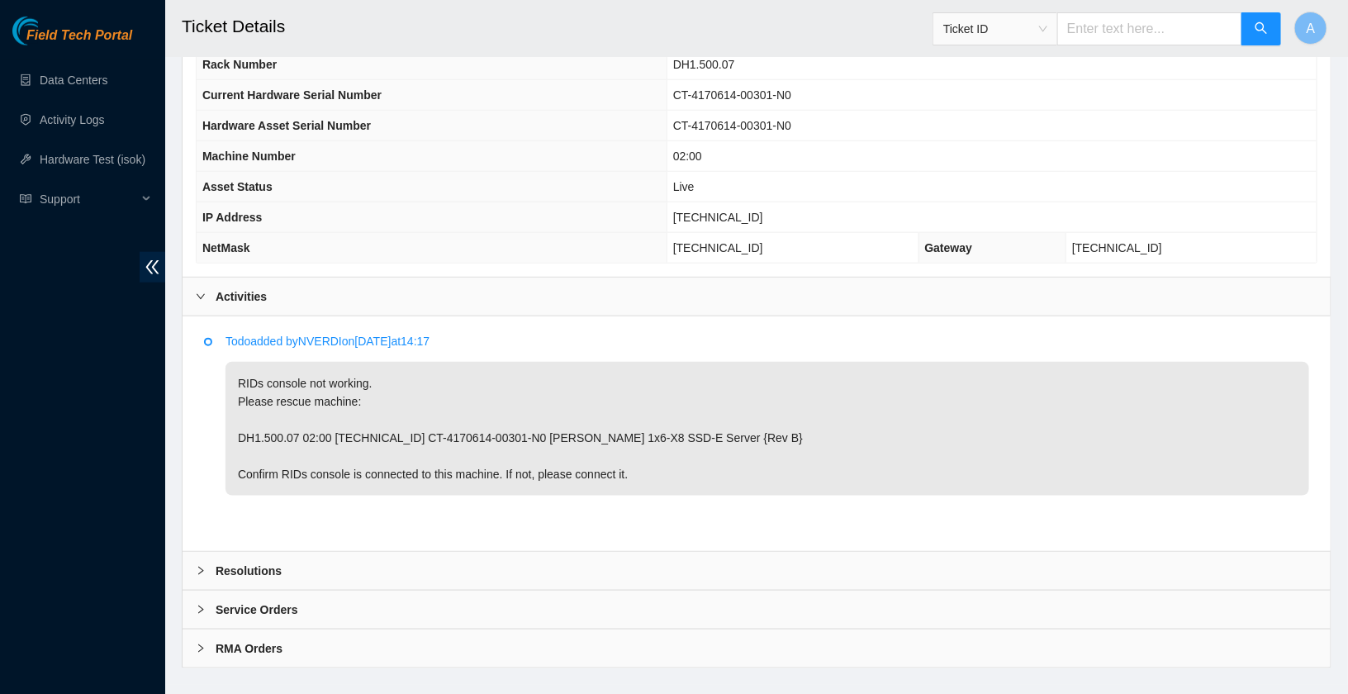
scroll to position [608, 0]
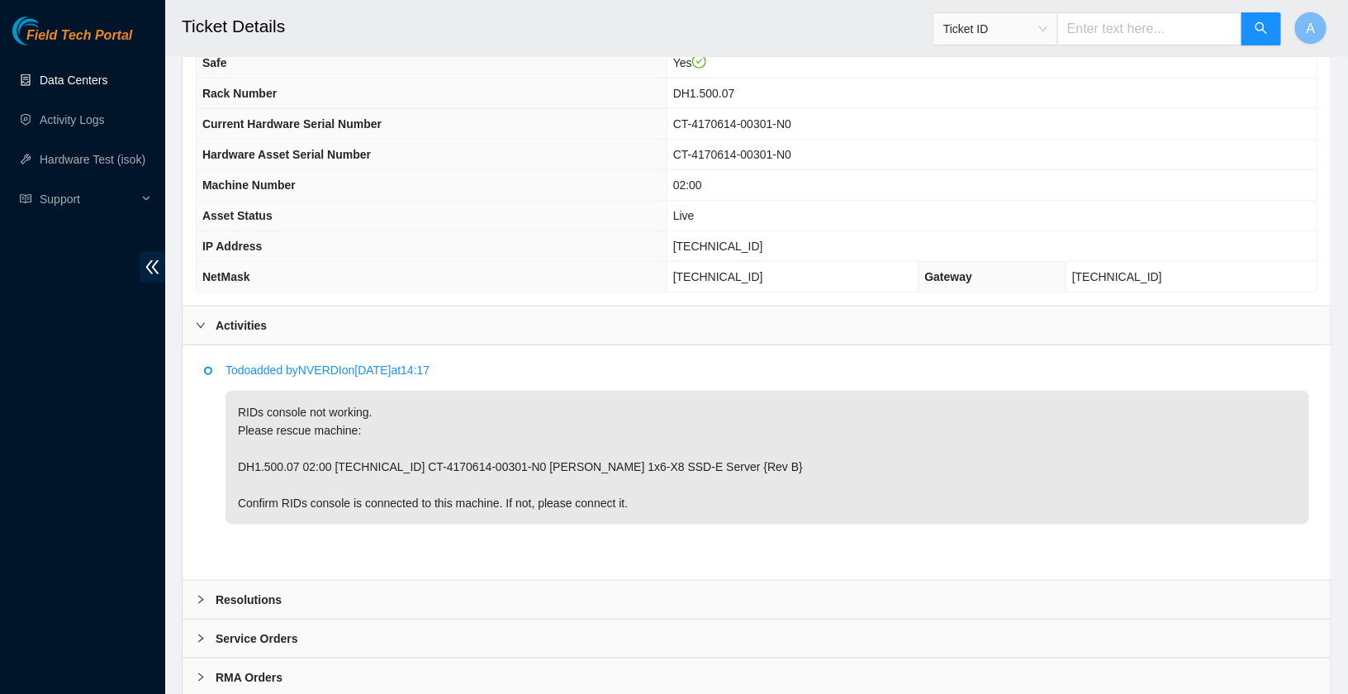
click at [54, 79] on link "Data Centers" at bounding box center [74, 80] width 68 height 13
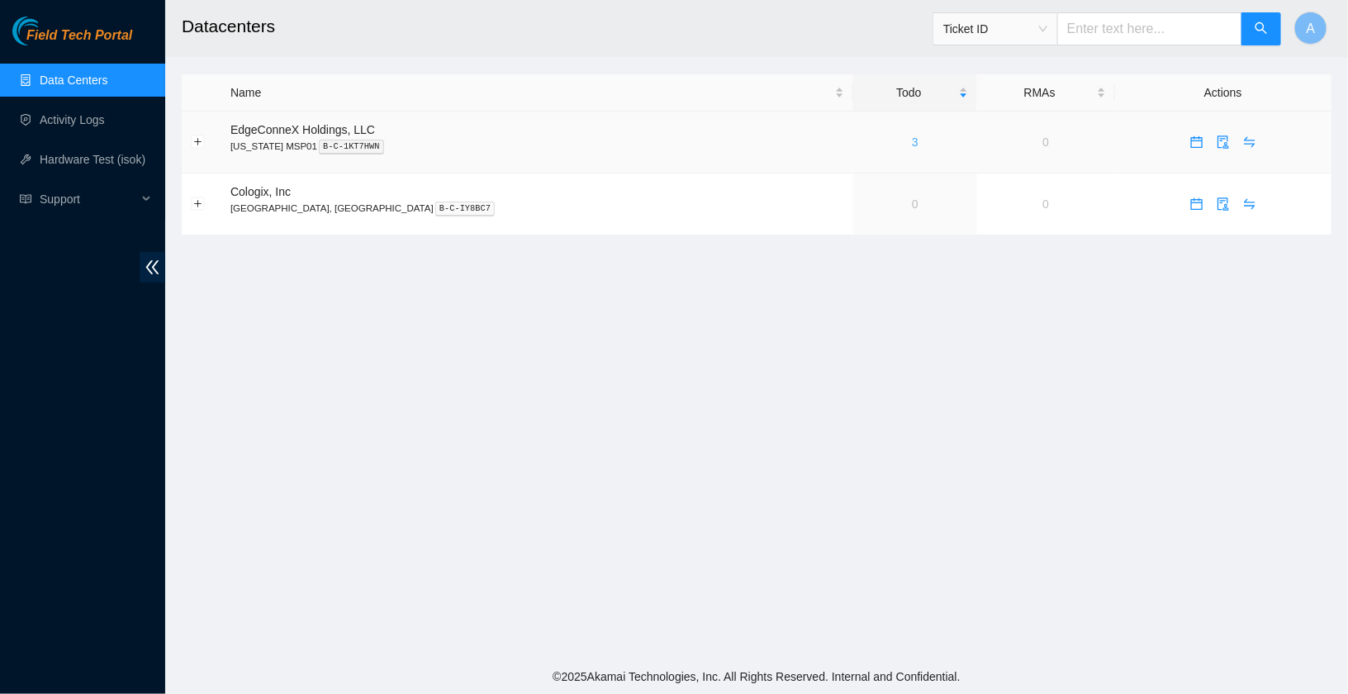
click at [912, 140] on link "3" at bounding box center [915, 141] width 7 height 13
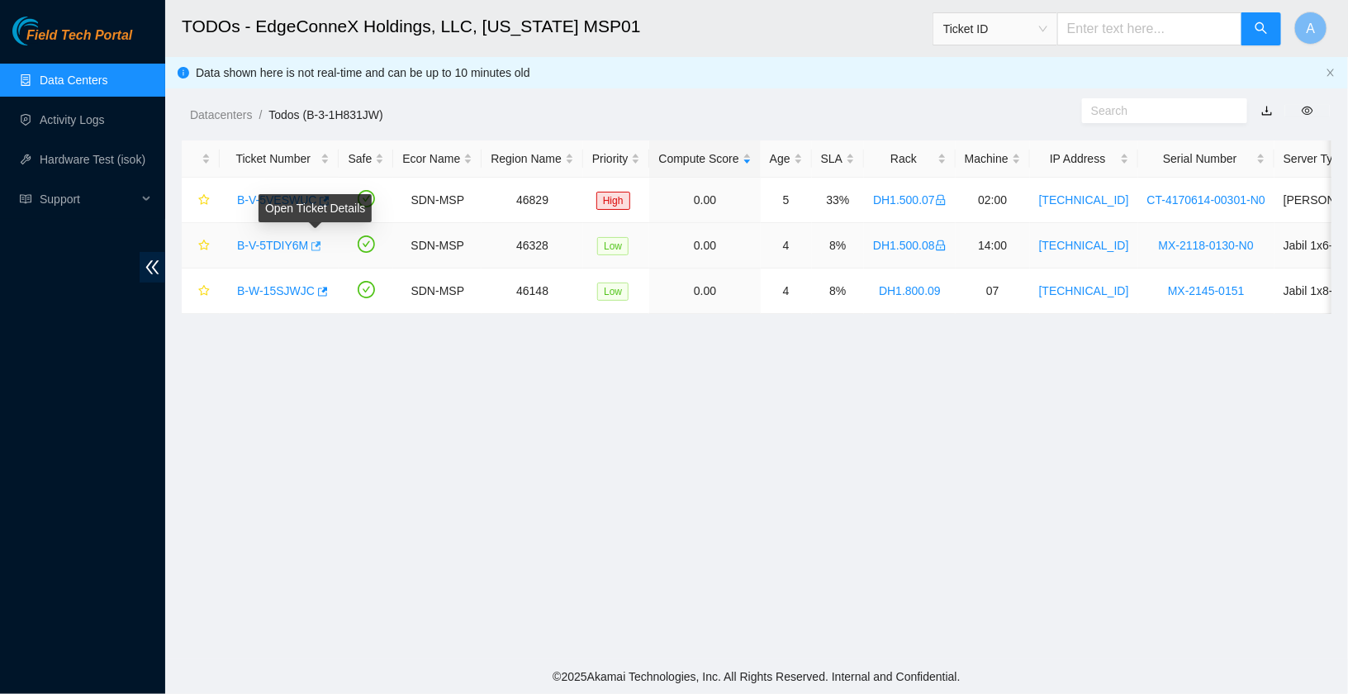
click at [314, 246] on icon "button" at bounding box center [315, 246] width 12 height 12
click at [327, 201] on icon "button" at bounding box center [323, 201] width 12 height 12
click at [325, 288] on icon "button" at bounding box center [323, 291] width 10 height 9
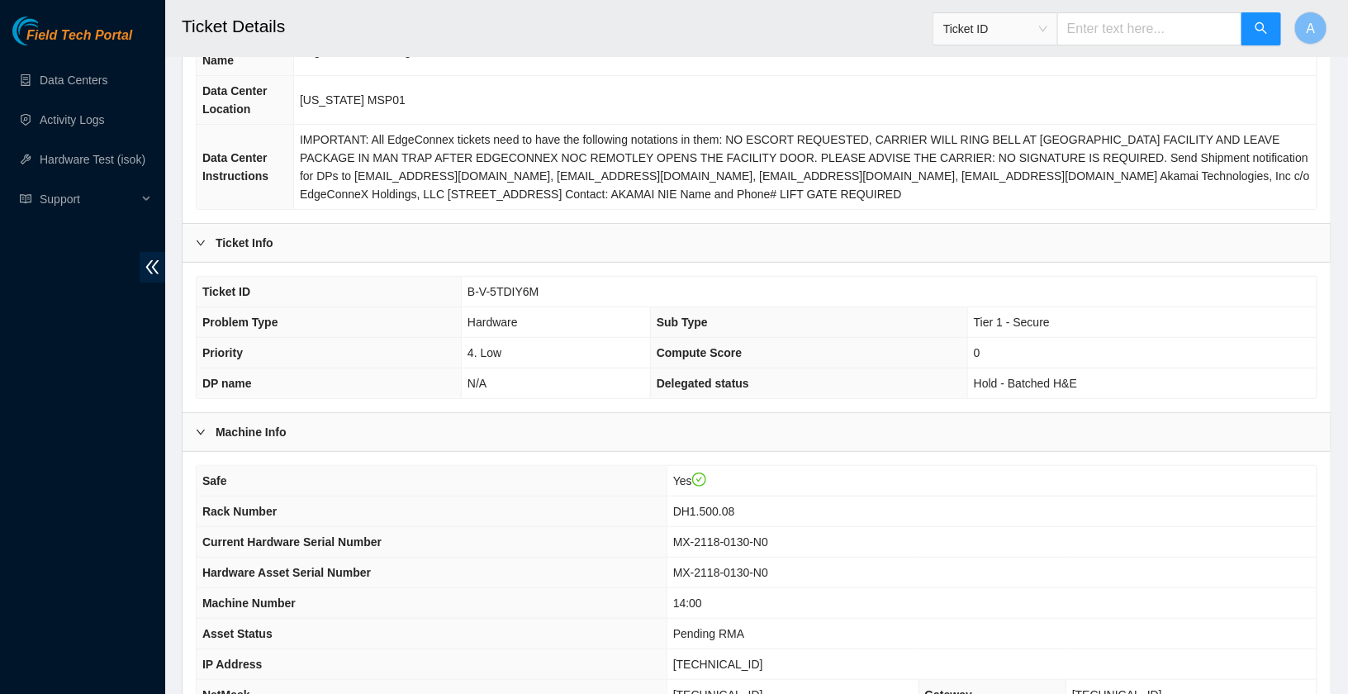
scroll to position [417, 0]
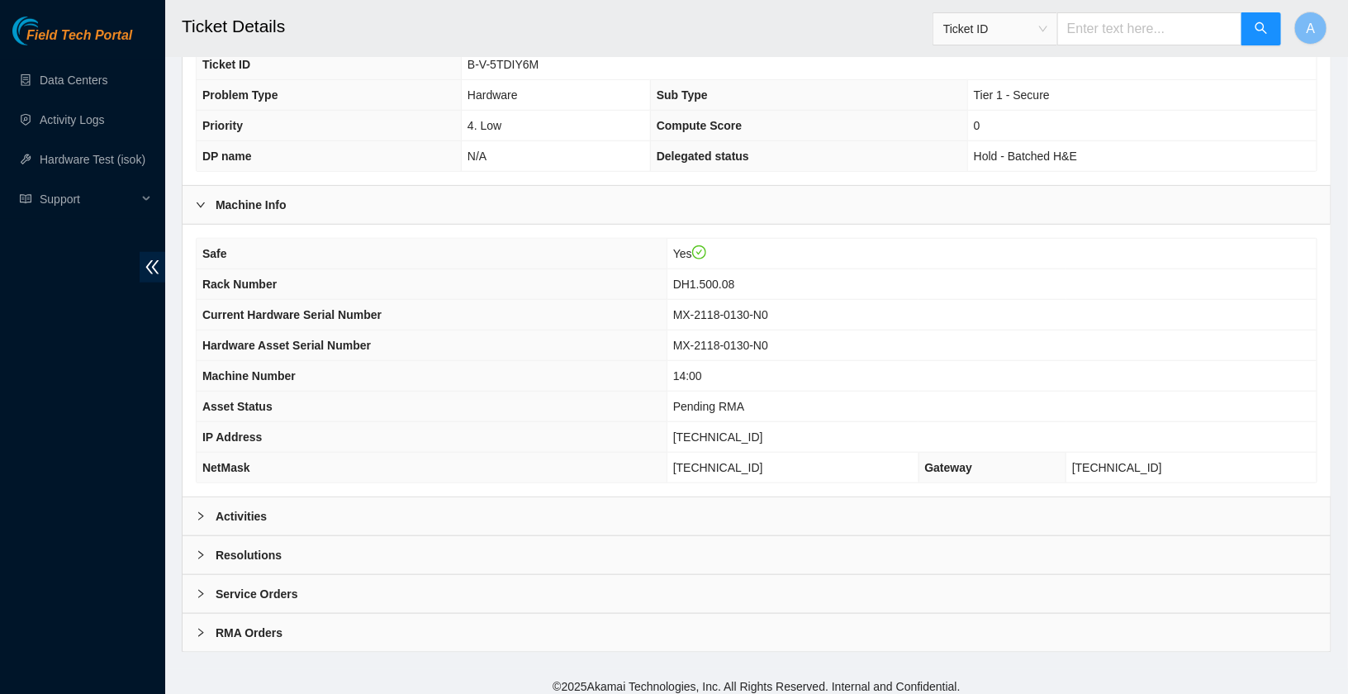
click at [256, 513] on b "Activities" at bounding box center [241, 516] width 51 height 18
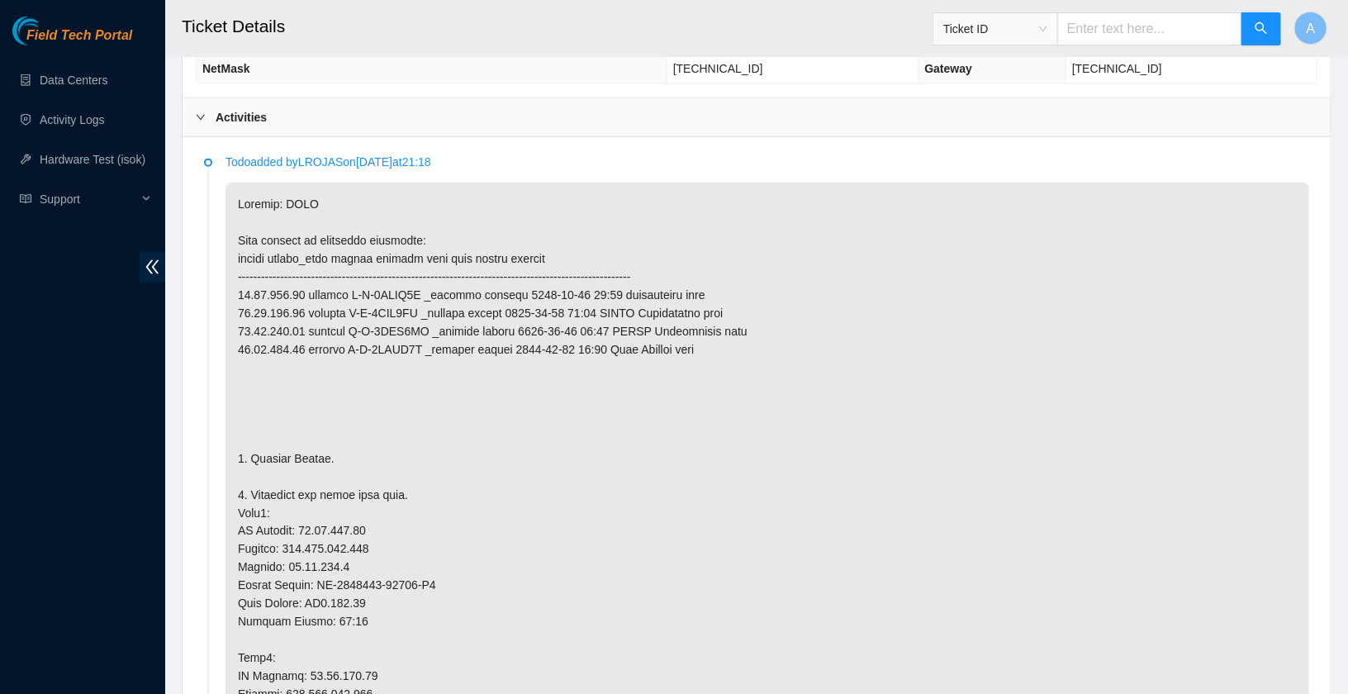
scroll to position [997, 0]
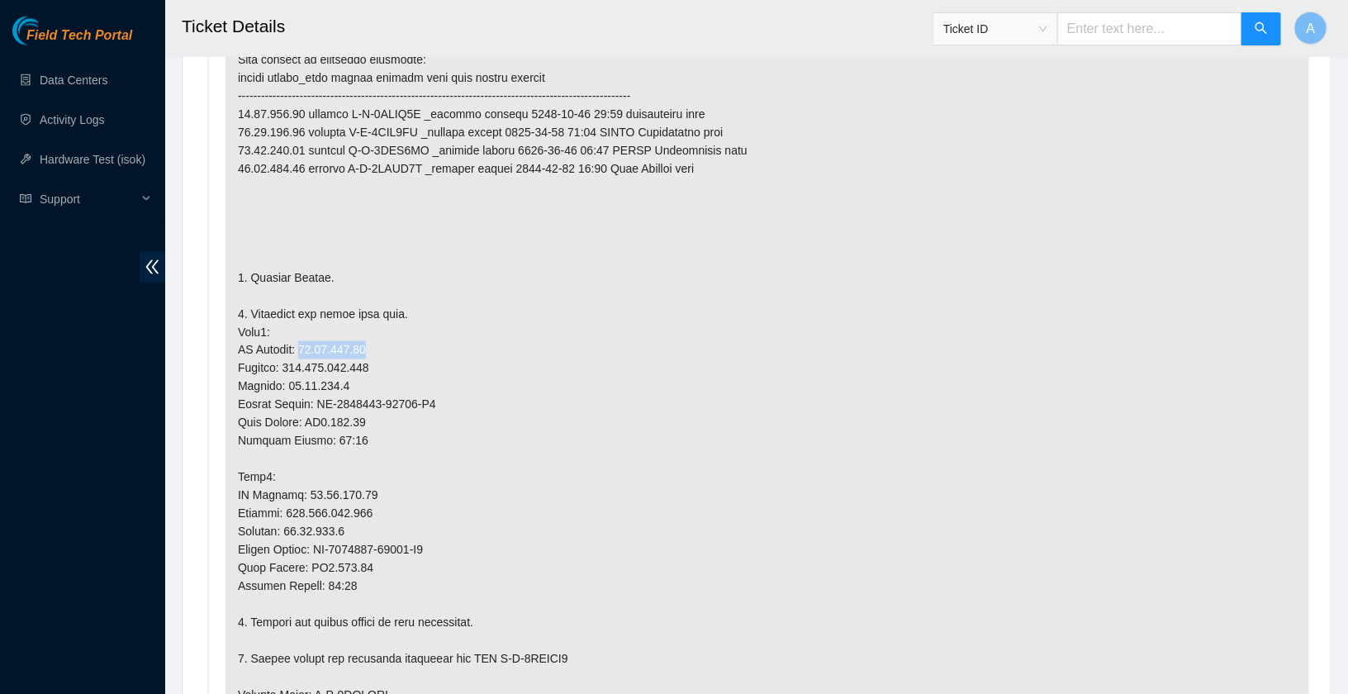
drag, startPoint x: 302, startPoint y: 339, endPoint x: 489, endPoint y: 339, distance: 186.6
click at [489, 339] on p at bounding box center [767, 596] width 1084 height 1188
copy p "23.50.123.28"
drag, startPoint x: 301, startPoint y: 484, endPoint x: 497, endPoint y: 486, distance: 196.6
click at [497, 486] on p at bounding box center [767, 596] width 1084 height 1188
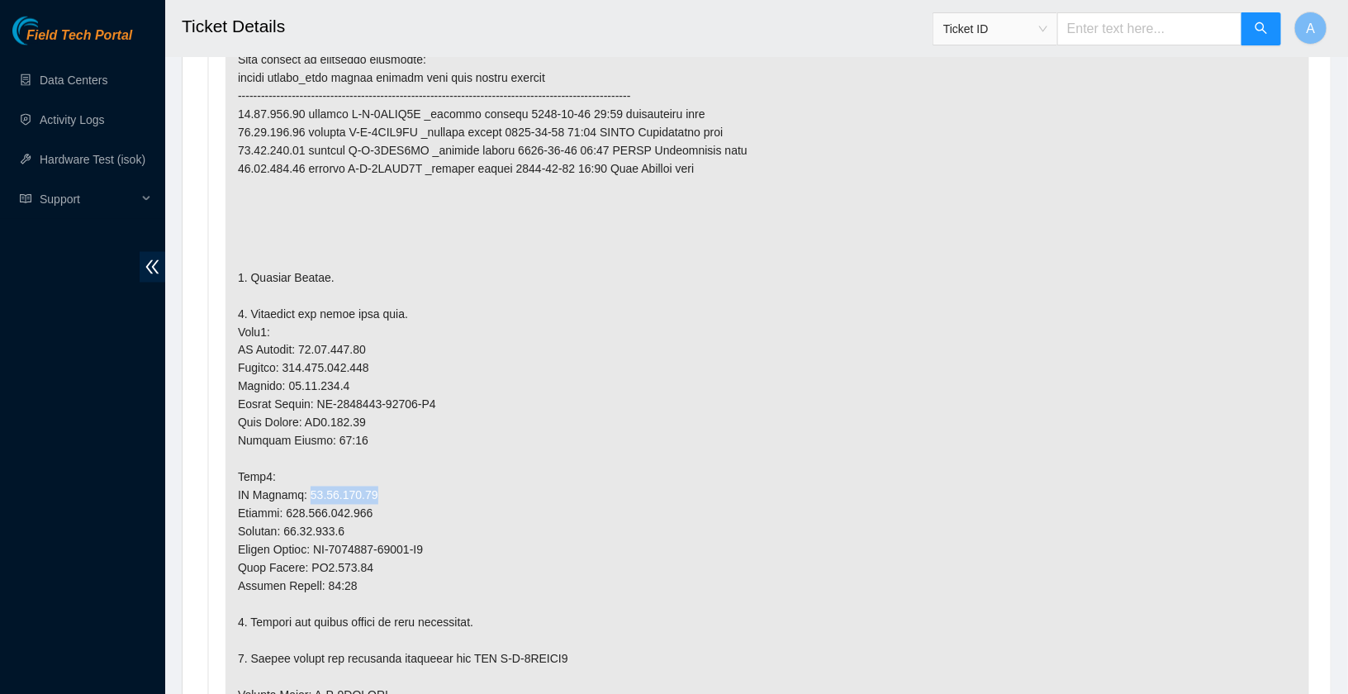
copy p "23.50.123.29"
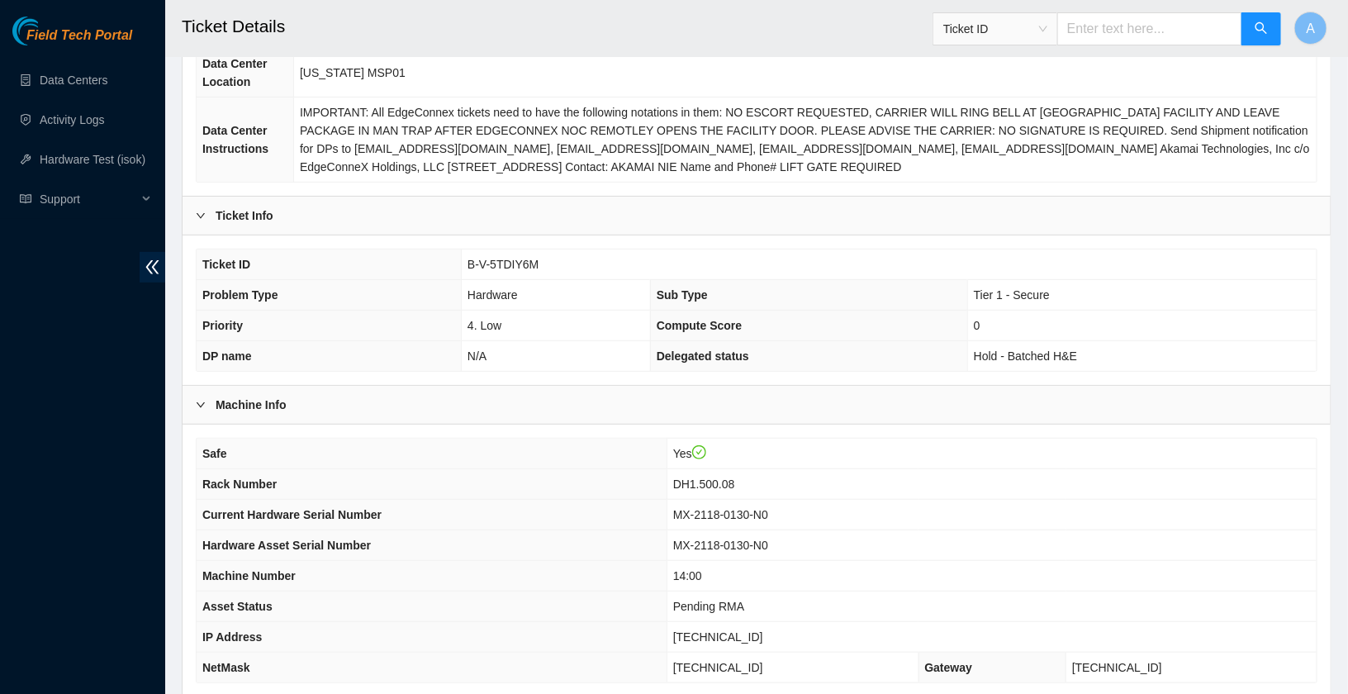
scroll to position [532, 0]
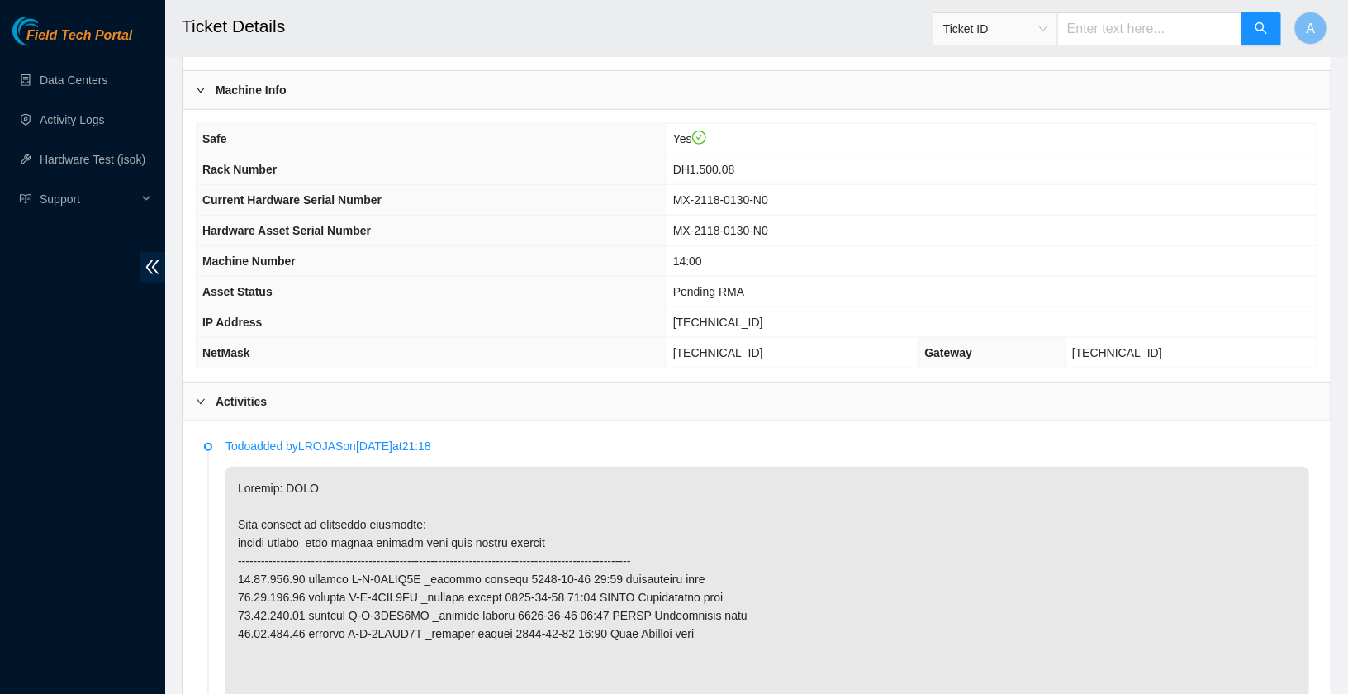
click at [728, 315] on span "23.50.123.28" at bounding box center [718, 321] width 90 height 13
copy span "23.50.123.28"
click at [728, 315] on span "23.50.123.28" at bounding box center [718, 321] width 90 height 13
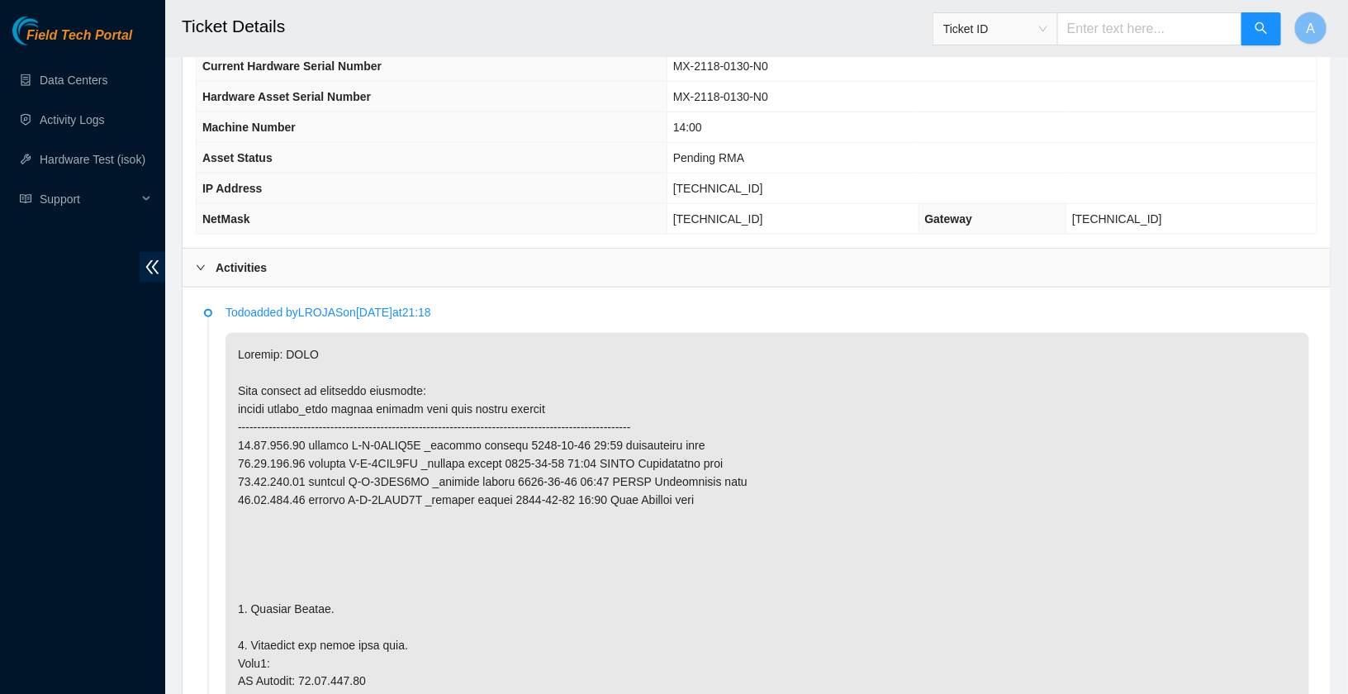
scroll to position [925, 0]
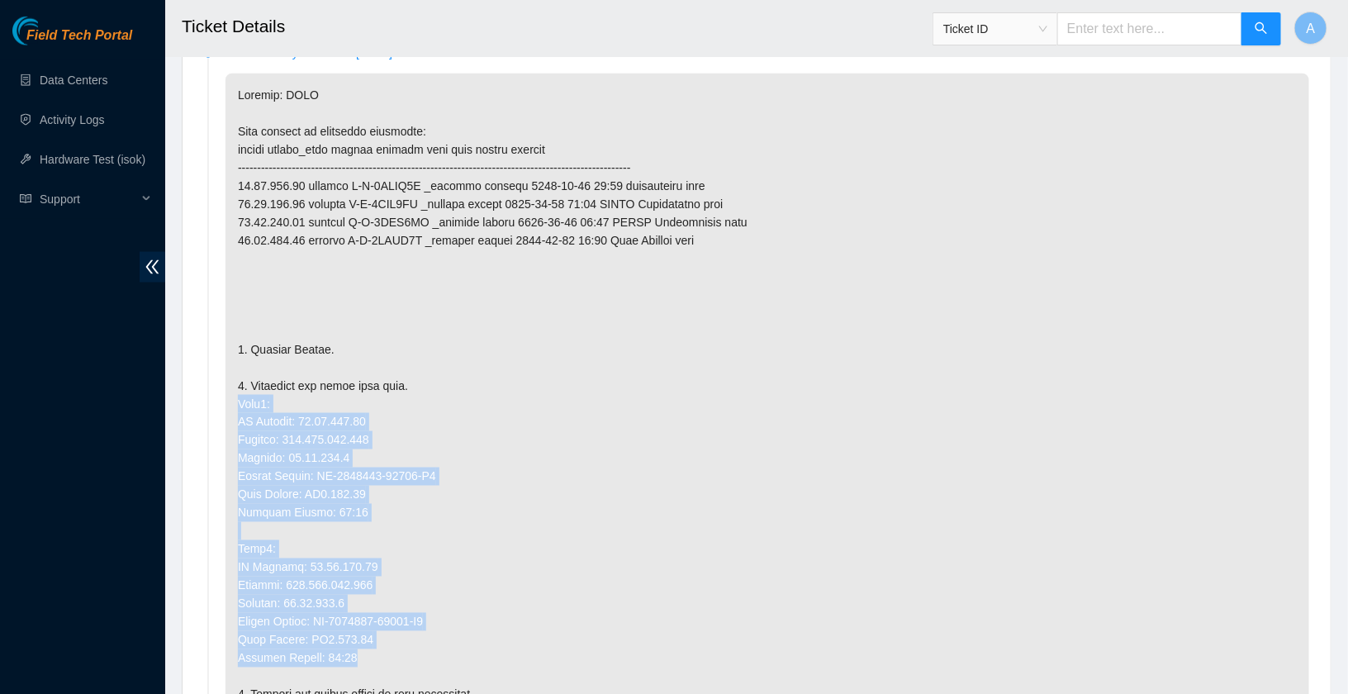
drag, startPoint x: 374, startPoint y: 648, endPoint x: 215, endPoint y: 396, distance: 298.8
click at [215, 396] on li "Todo added by LROJAS on 2025-09-11 at 21:18" at bounding box center [756, 672] width 1105 height 1245
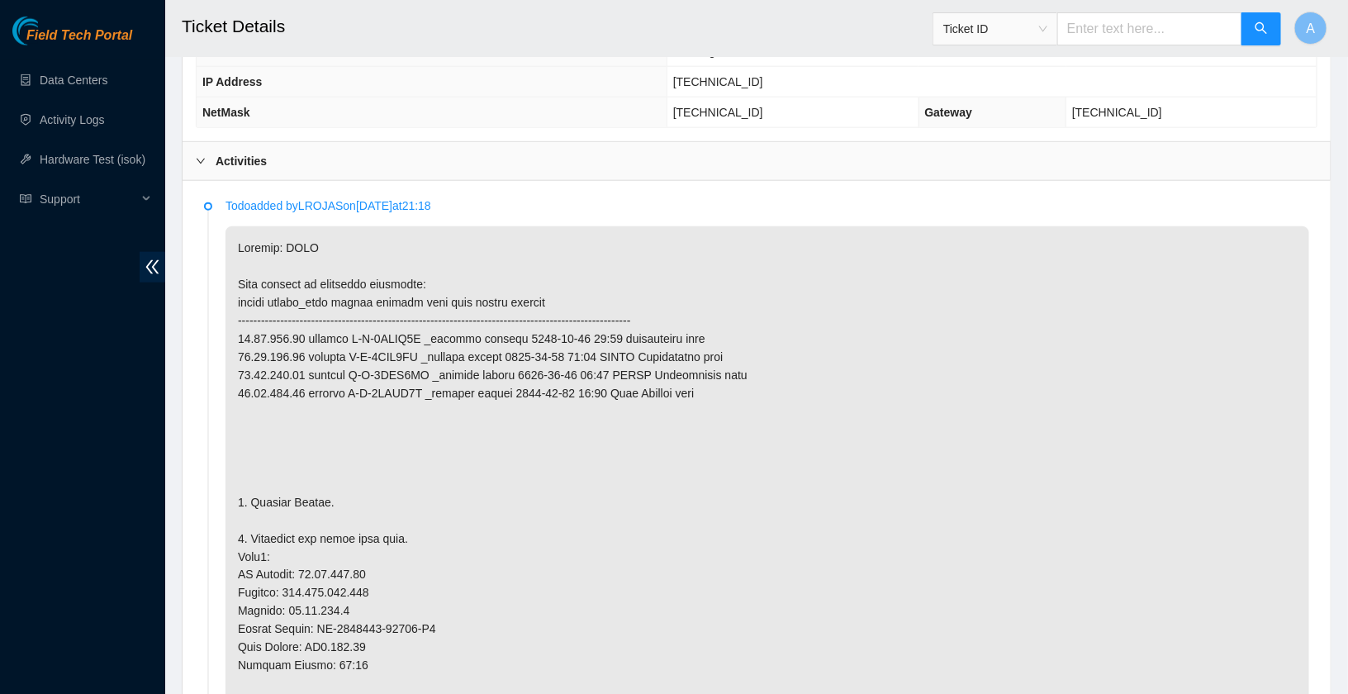
click at [282, 165] on div "Activities" at bounding box center [757, 161] width 1148 height 38
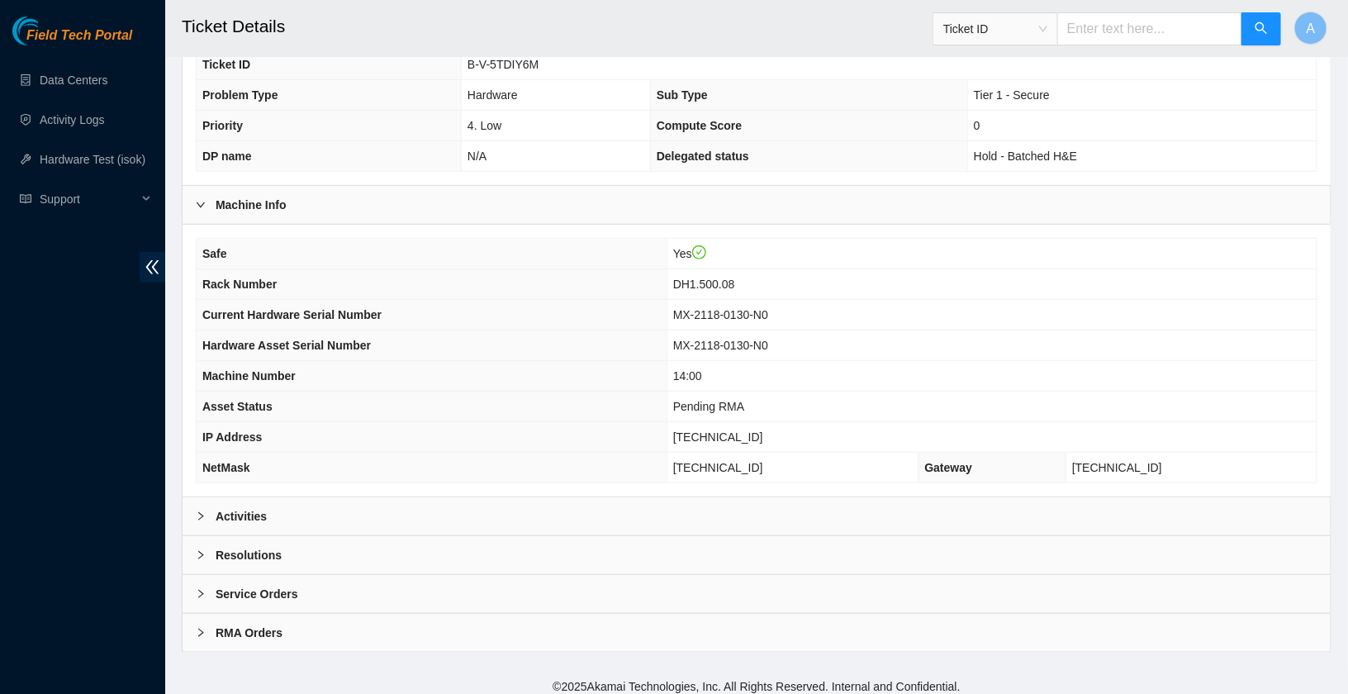
click at [306, 543] on div "Resolutions" at bounding box center [757, 555] width 1148 height 38
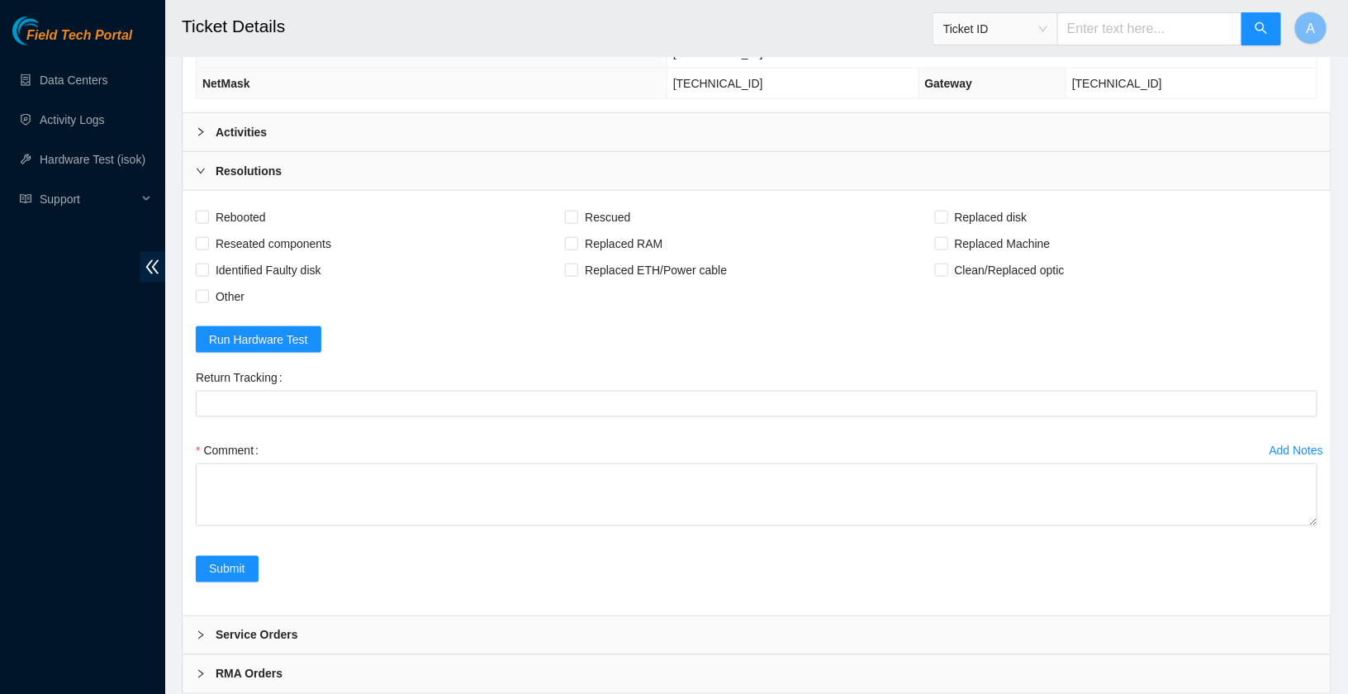
scroll to position [835, 0]
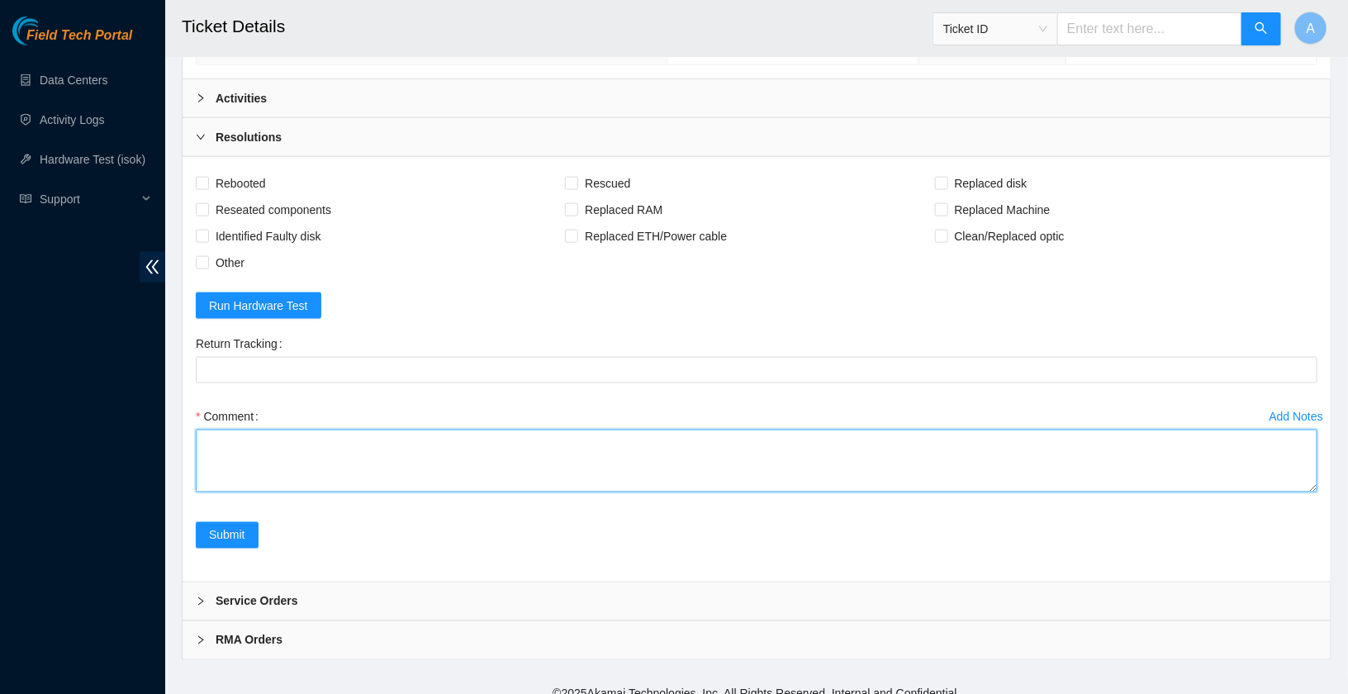
click at [307, 474] on textarea "Comment" at bounding box center [757, 460] width 1122 height 63
paste textarea "I Hooked up monitor and keyboard - Powered down machine Removed machine s/n: In…"
type textarea "I Hooked up monitor and keyboard - Powered down machine Removed machine s/n: In…"
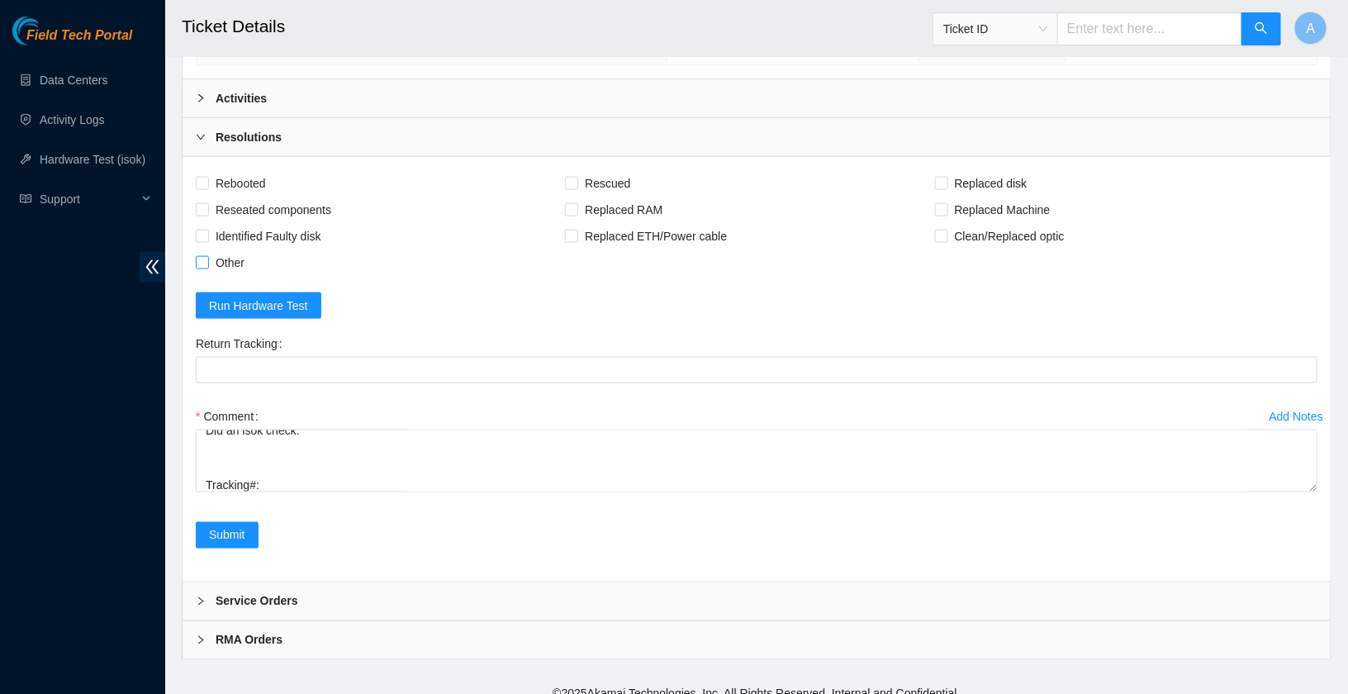
click at [204, 256] on input "Other" at bounding box center [202, 262] width 12 height 12
checkbox input "true"
click at [215, 197] on span "Reseated components" at bounding box center [273, 210] width 129 height 26
click at [207, 203] on input "Reseated components" at bounding box center [202, 209] width 12 height 12
checkbox input "true"
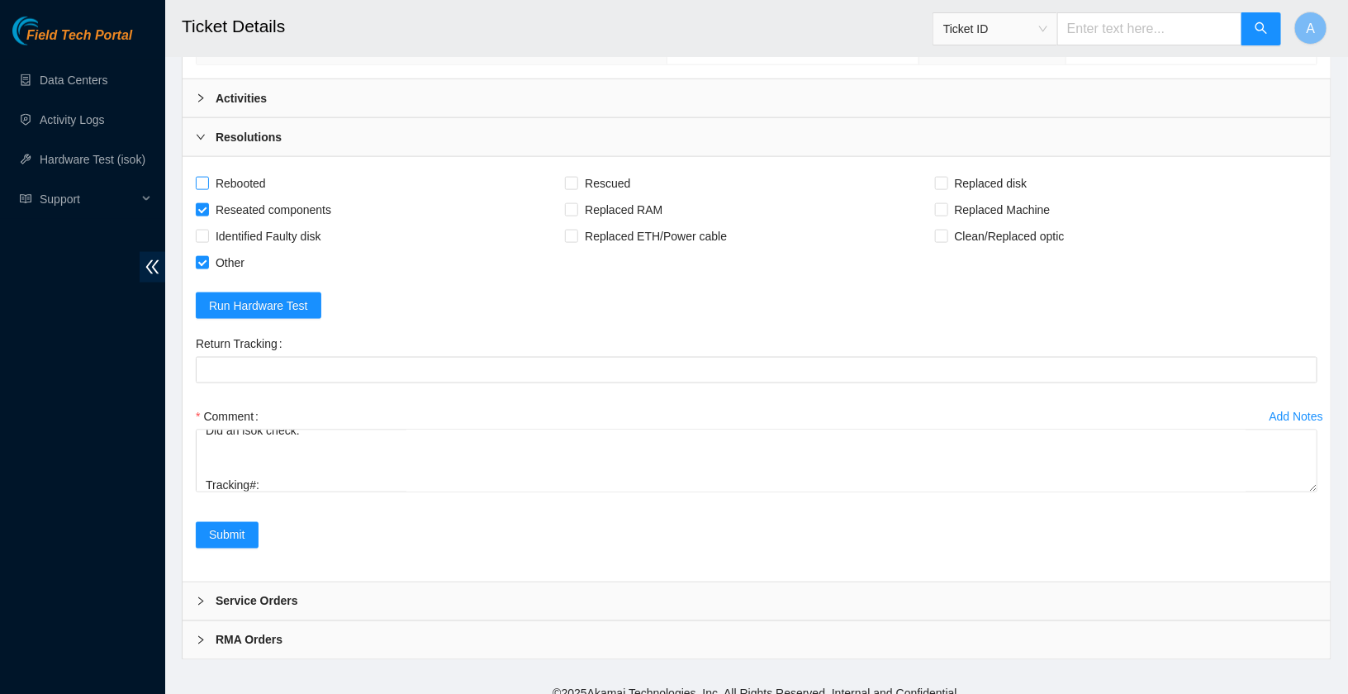
click at [225, 170] on span "Rebooted" at bounding box center [241, 183] width 64 height 26
click at [207, 177] on input "Rebooted" at bounding box center [202, 183] width 12 height 12
checkbox input "true"
click at [576, 177] on input "Rescued" at bounding box center [571, 183] width 12 height 12
checkbox input "true"
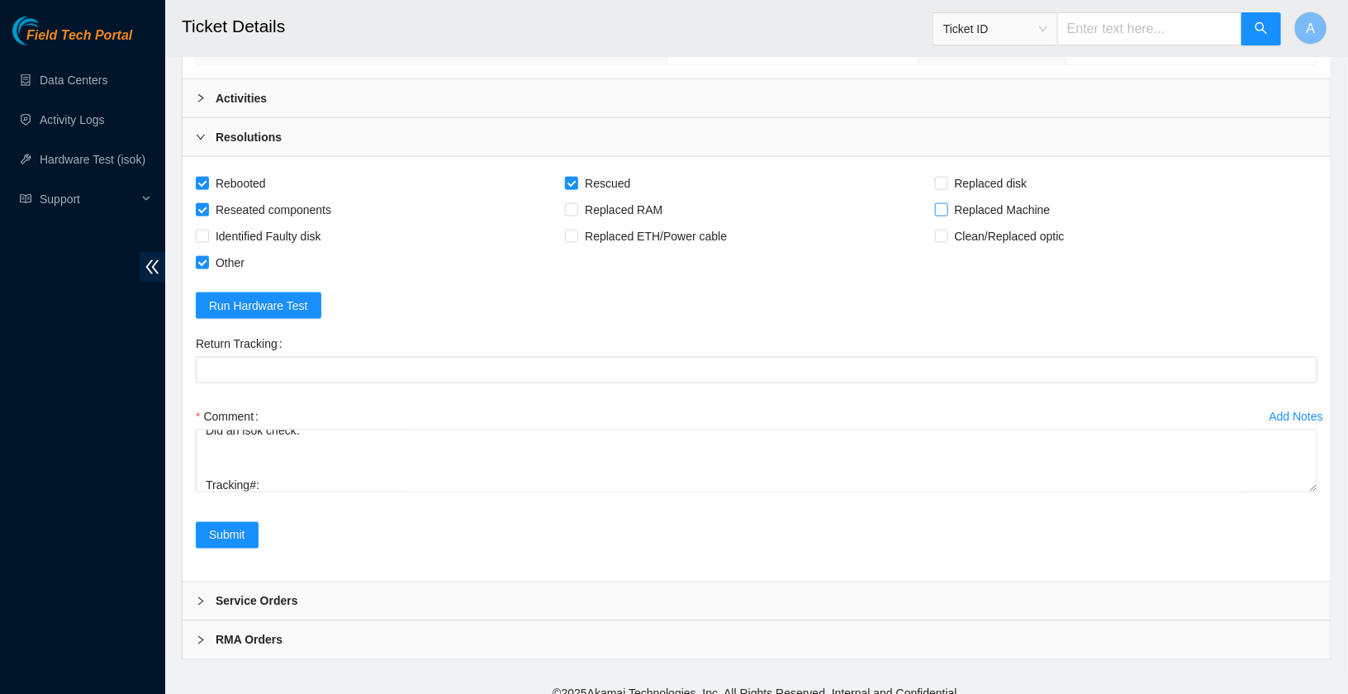
click at [957, 197] on span "Replaced Machine" at bounding box center [1002, 210] width 109 height 26
click at [946, 203] on input "Replaced Machine" at bounding box center [941, 209] width 12 height 12
checkbox input "true"
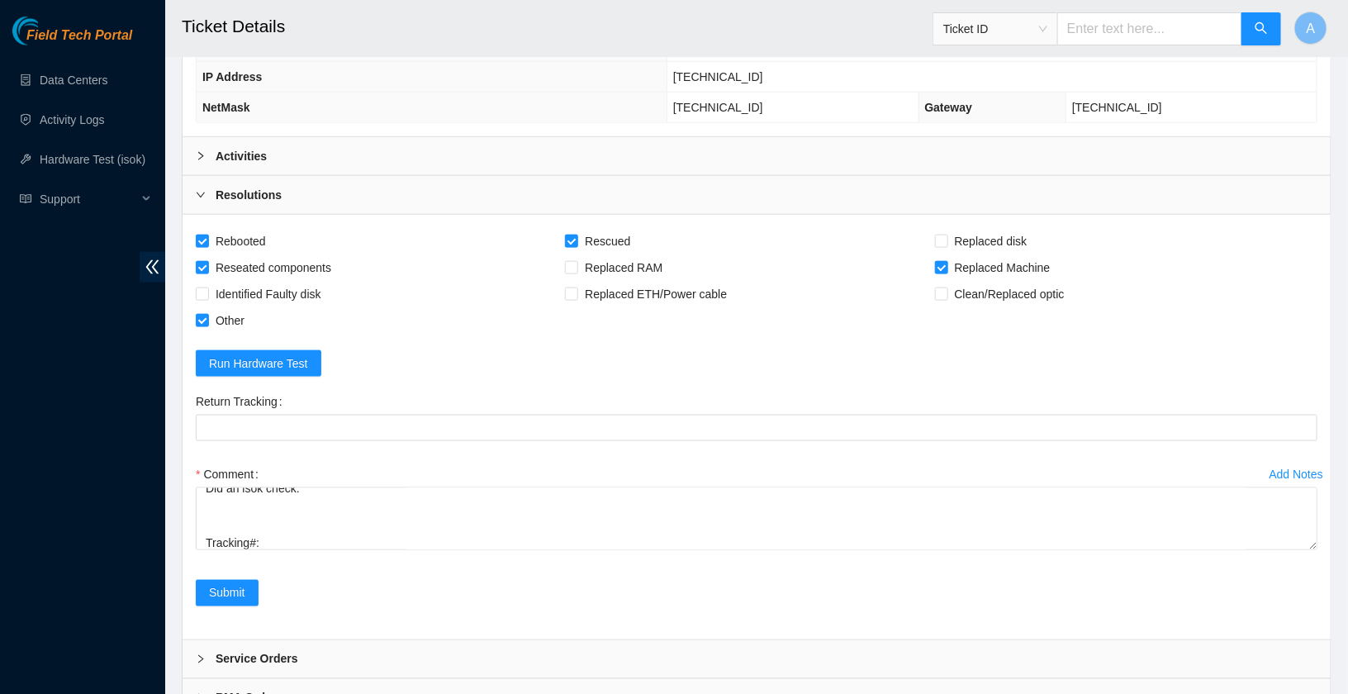
click at [462, 147] on div "Activities" at bounding box center [757, 156] width 1148 height 38
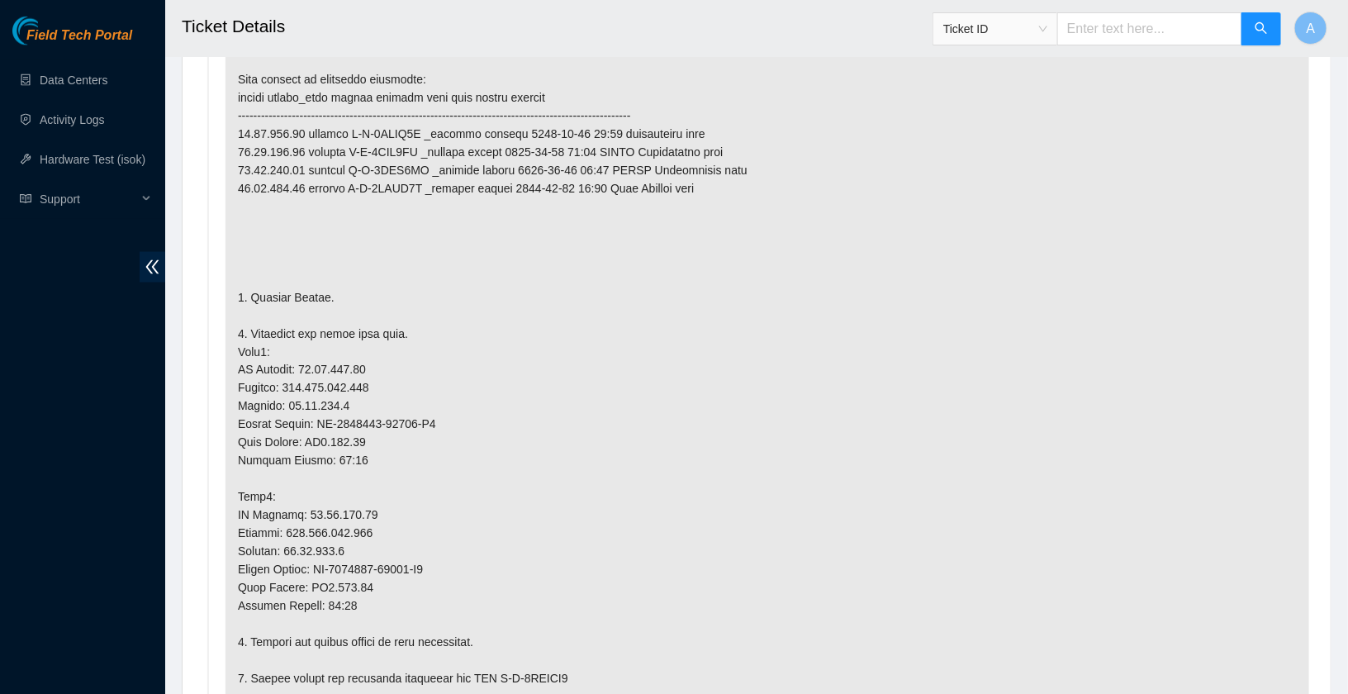
scroll to position [1041, 0]
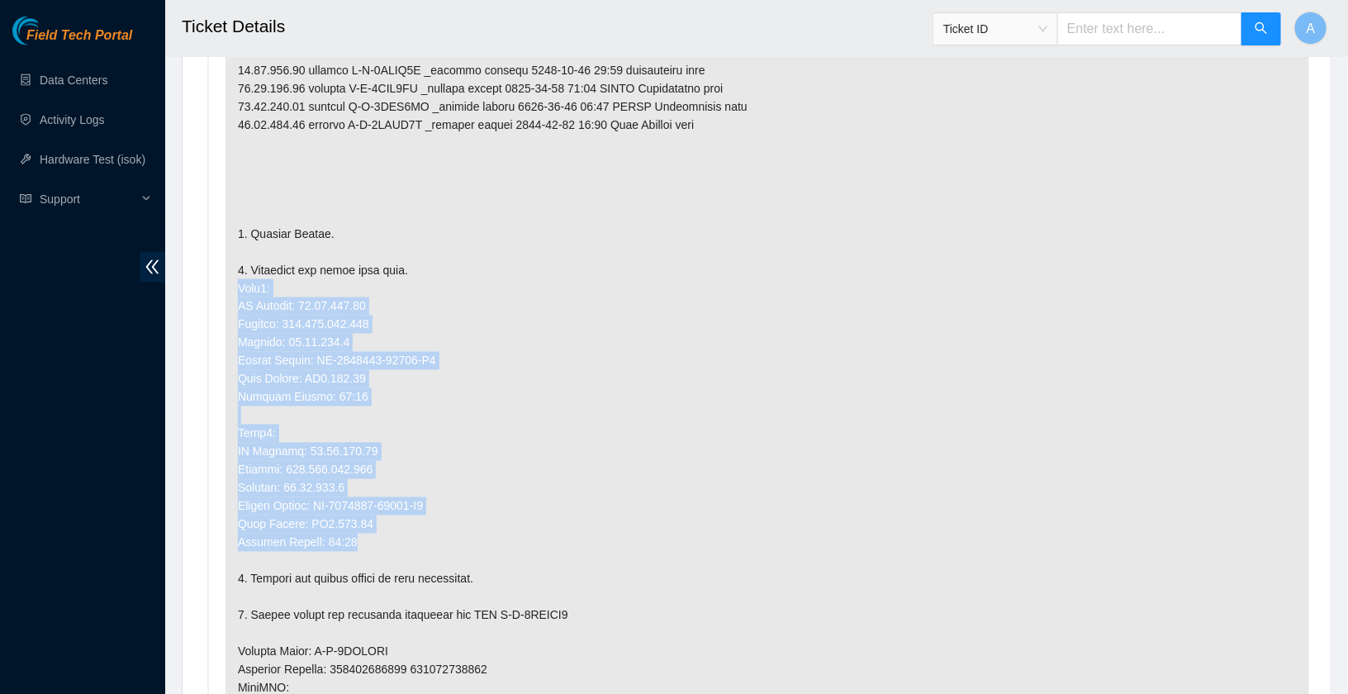
drag, startPoint x: 380, startPoint y: 538, endPoint x: 216, endPoint y: 278, distance: 307.7
click at [216, 278] on li "Todo added by LROJAS on 2025-09-11 at 21:18" at bounding box center [756, 556] width 1105 height 1245
copy p "Node0: IP Address: 23.50.123.28 Netmask: 255.255.255.192 Gateway: 23.50.123.1 S…"
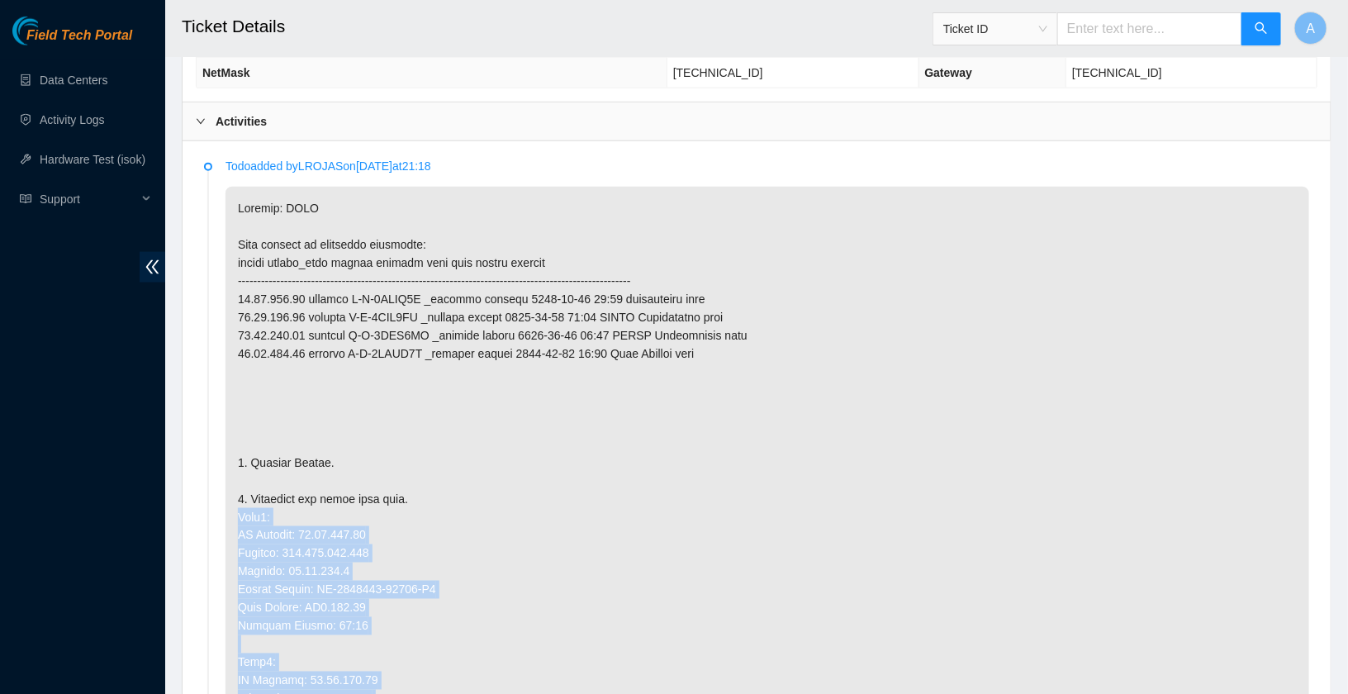
scroll to position [757, 0]
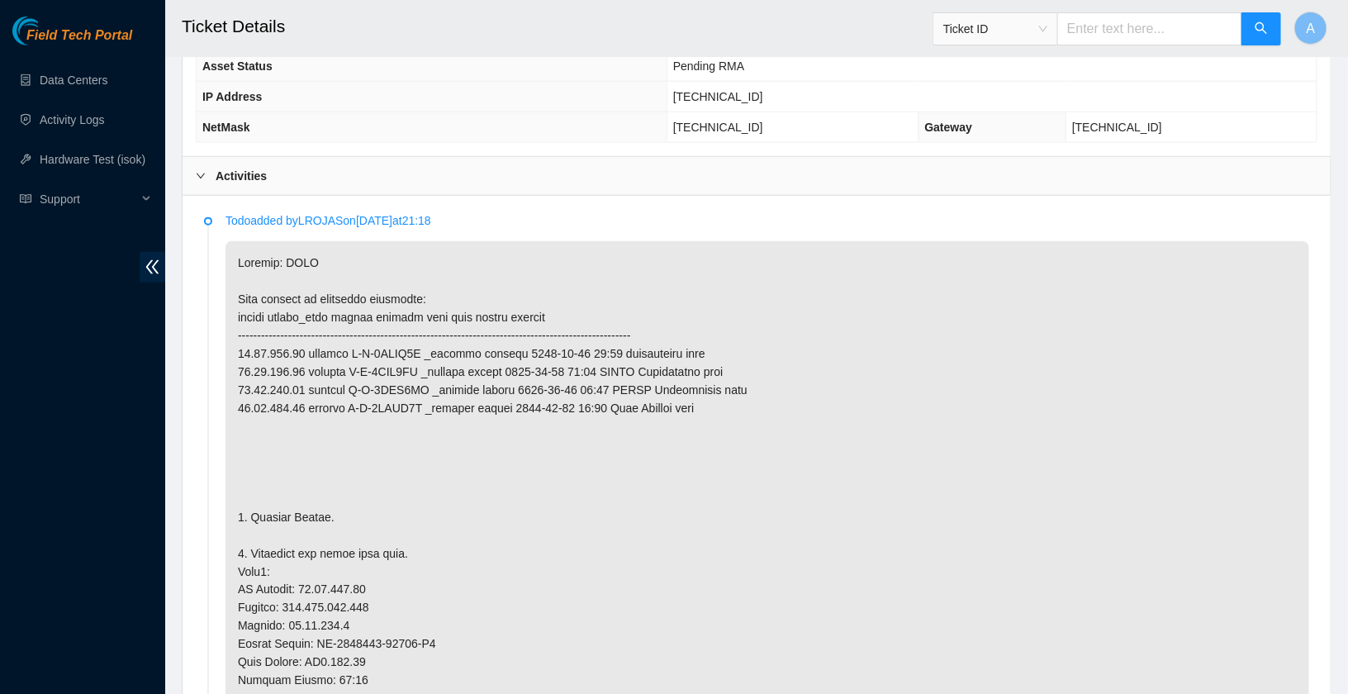
click at [267, 168] on b "Activities" at bounding box center [241, 176] width 51 height 18
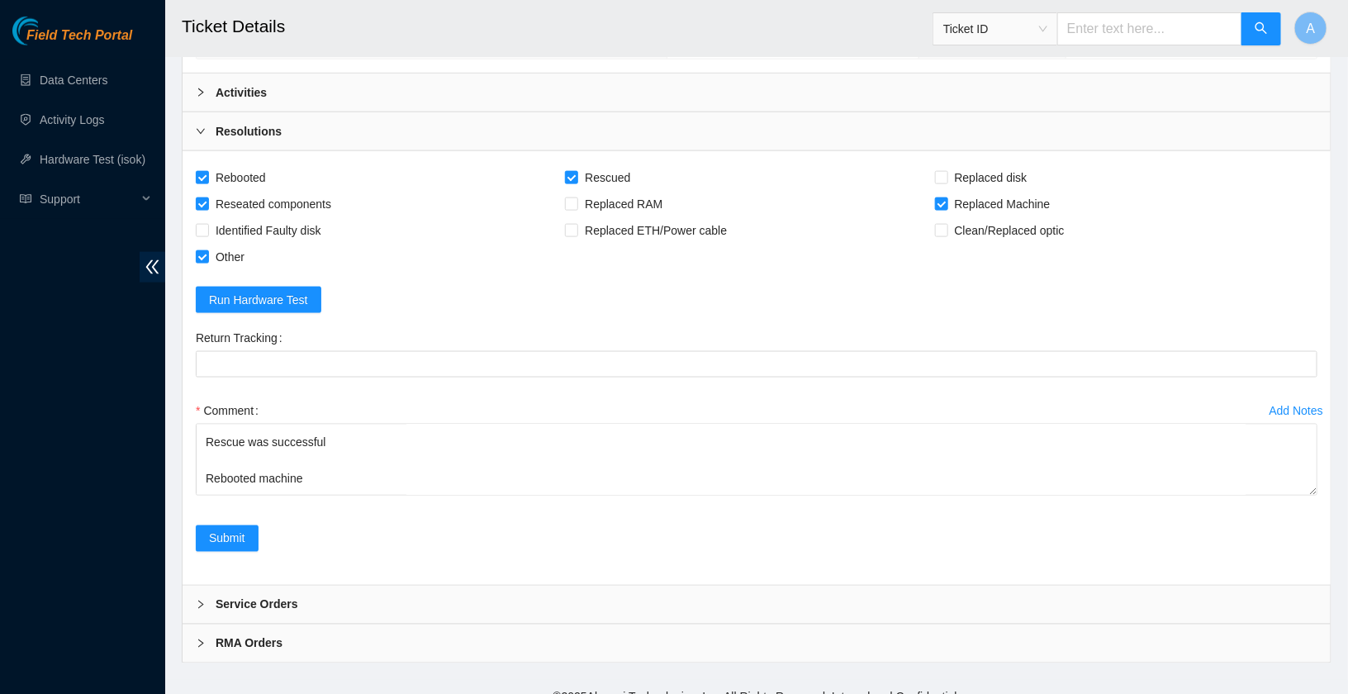
scroll to position [63, 0]
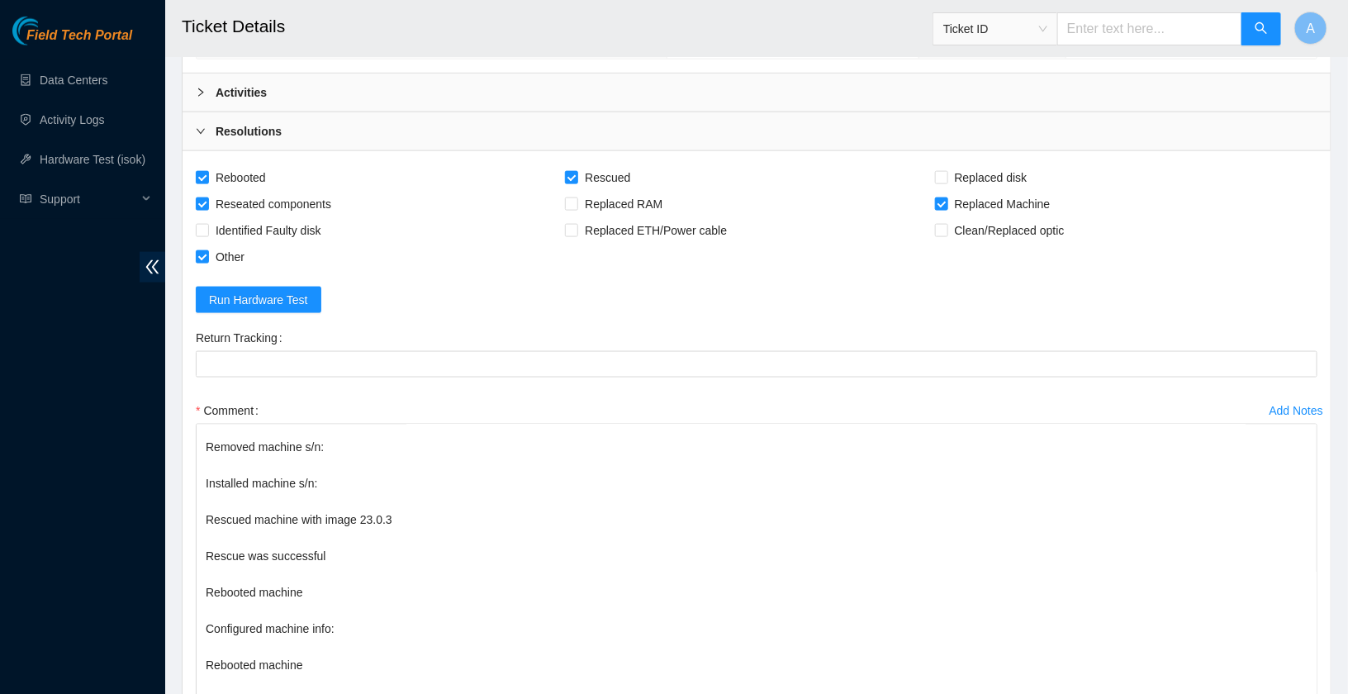
drag, startPoint x: 1314, startPoint y: 472, endPoint x: 1258, endPoint y: 755, distance: 288.0
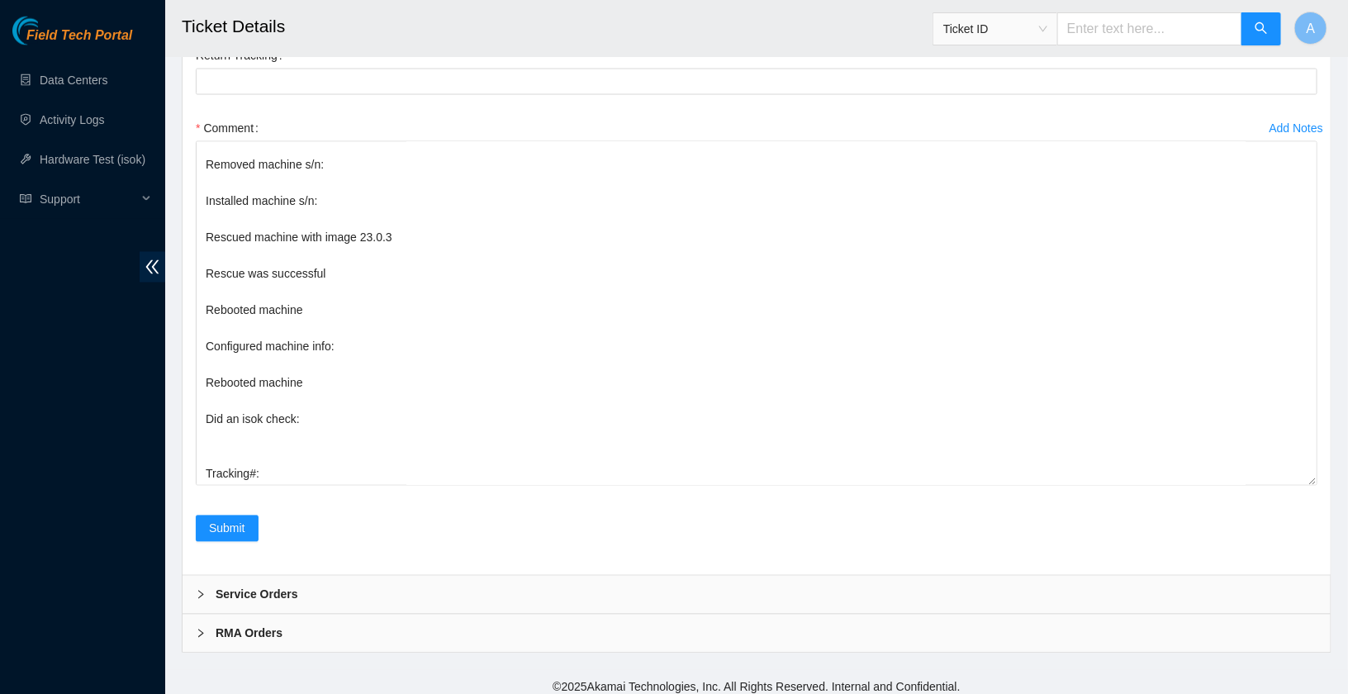
scroll to position [0, 0]
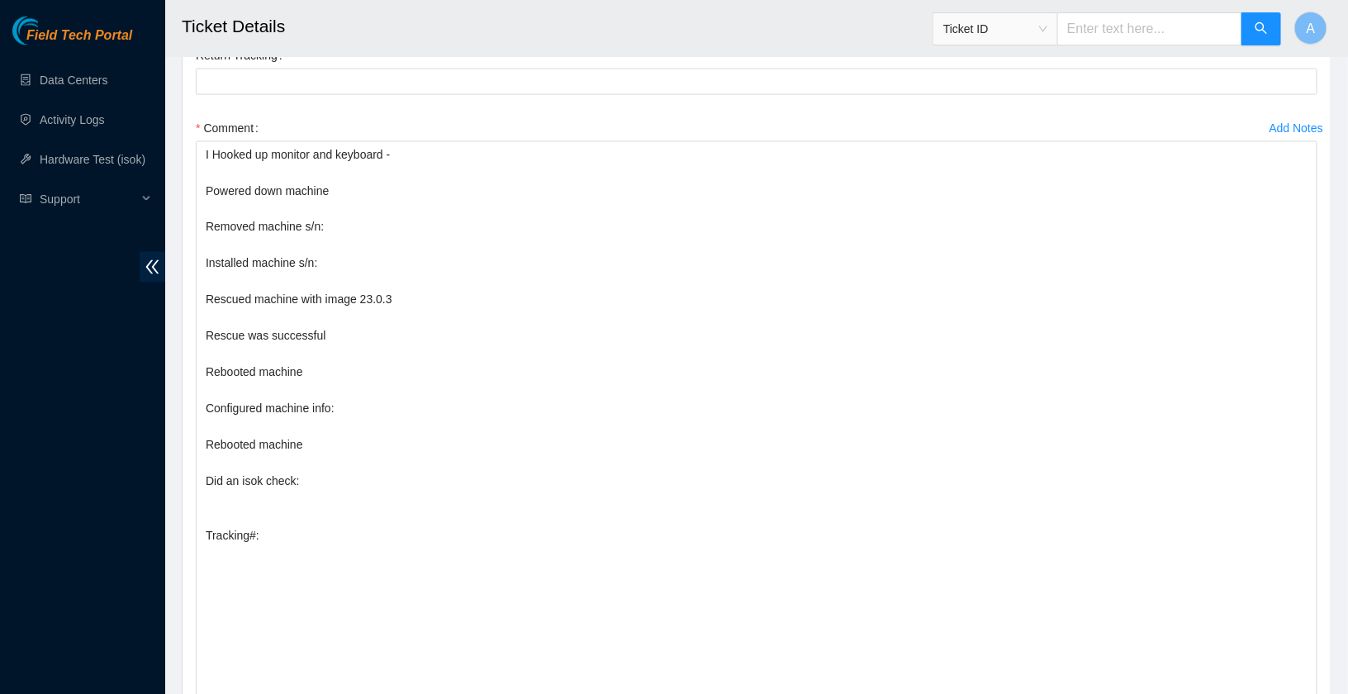
drag, startPoint x: 1311, startPoint y: 470, endPoint x: 1267, endPoint y: 755, distance: 288.3
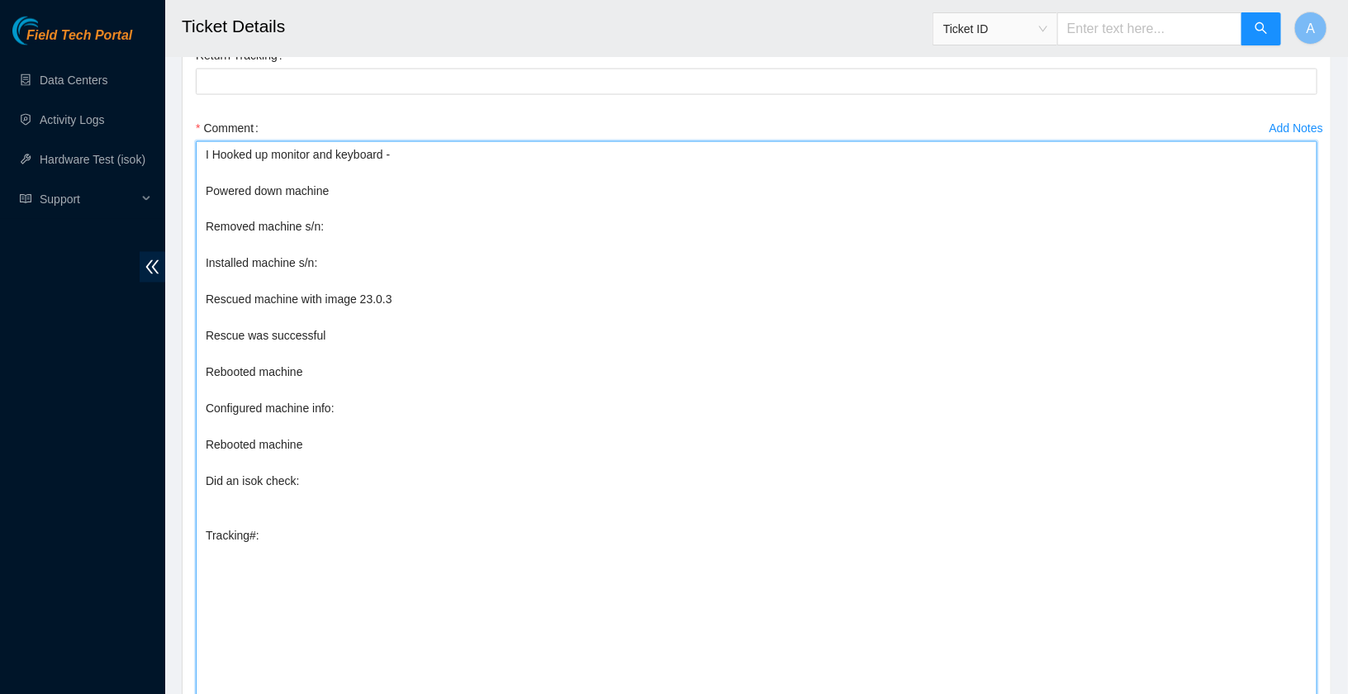
click at [370, 404] on textarea "I Hooked up monitor and keyboard - Powered down machine Removed machine s/n: In…" at bounding box center [757, 455] width 1122 height 629
paste textarea "Node0: IP Address: 23.50.123.28 Netmask: 255.255.255.192 Gateway: 23.50.123.1 S…"
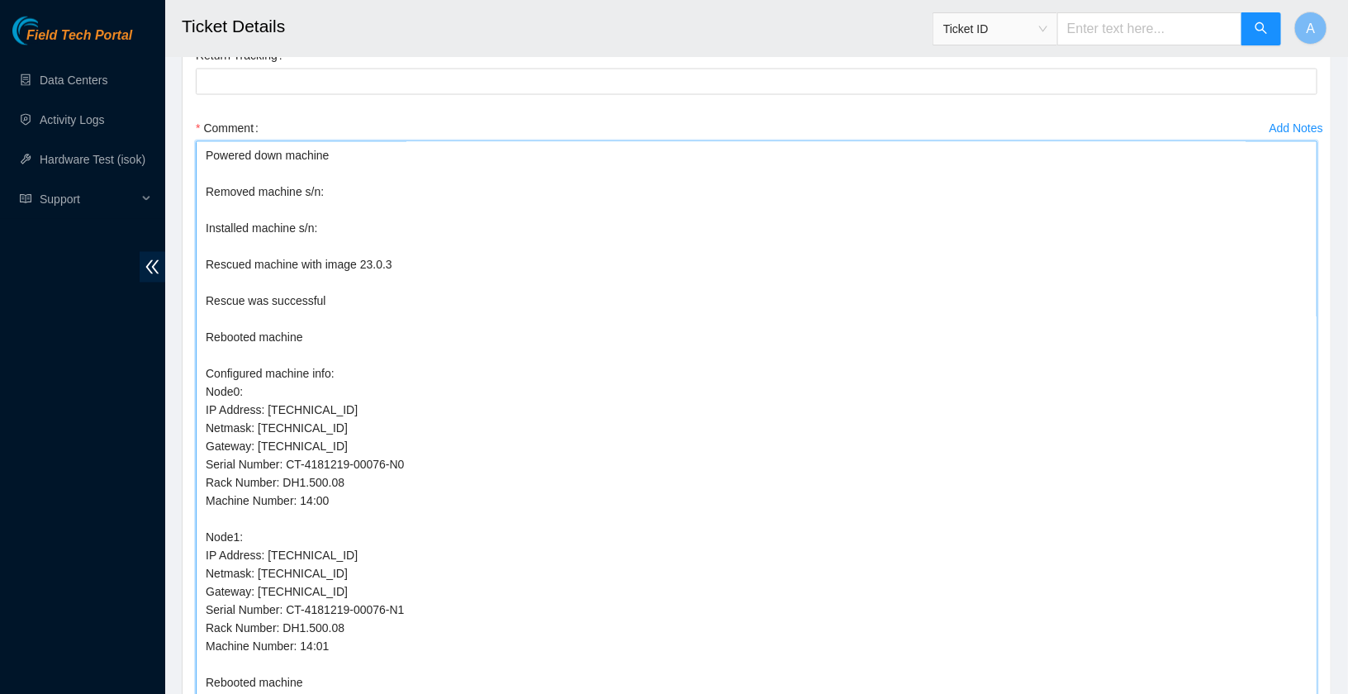
scroll to position [50, 0]
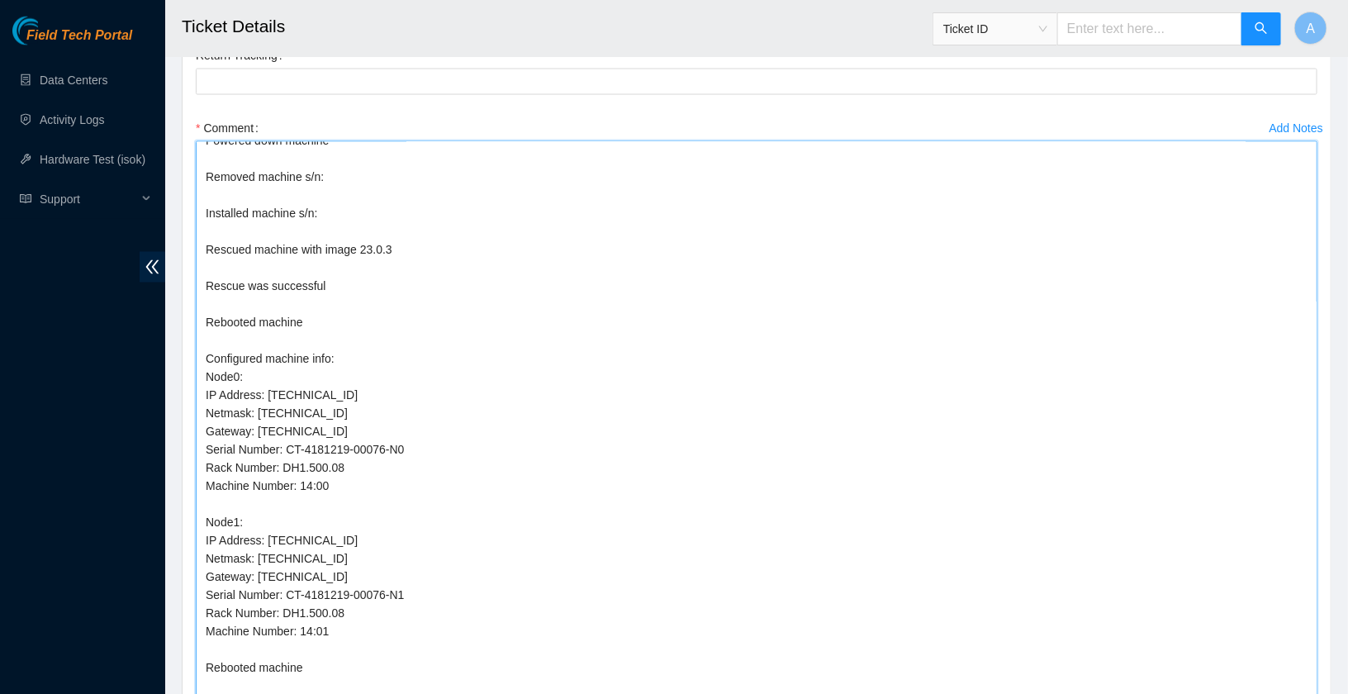
drag, startPoint x: 287, startPoint y: 438, endPoint x: 558, endPoint y: 447, distance: 271.9
click at [558, 447] on textarea "I Hooked up monitor and keyboard - Powered down machine Removed machine s/n: In…" at bounding box center [757, 455] width 1122 height 629
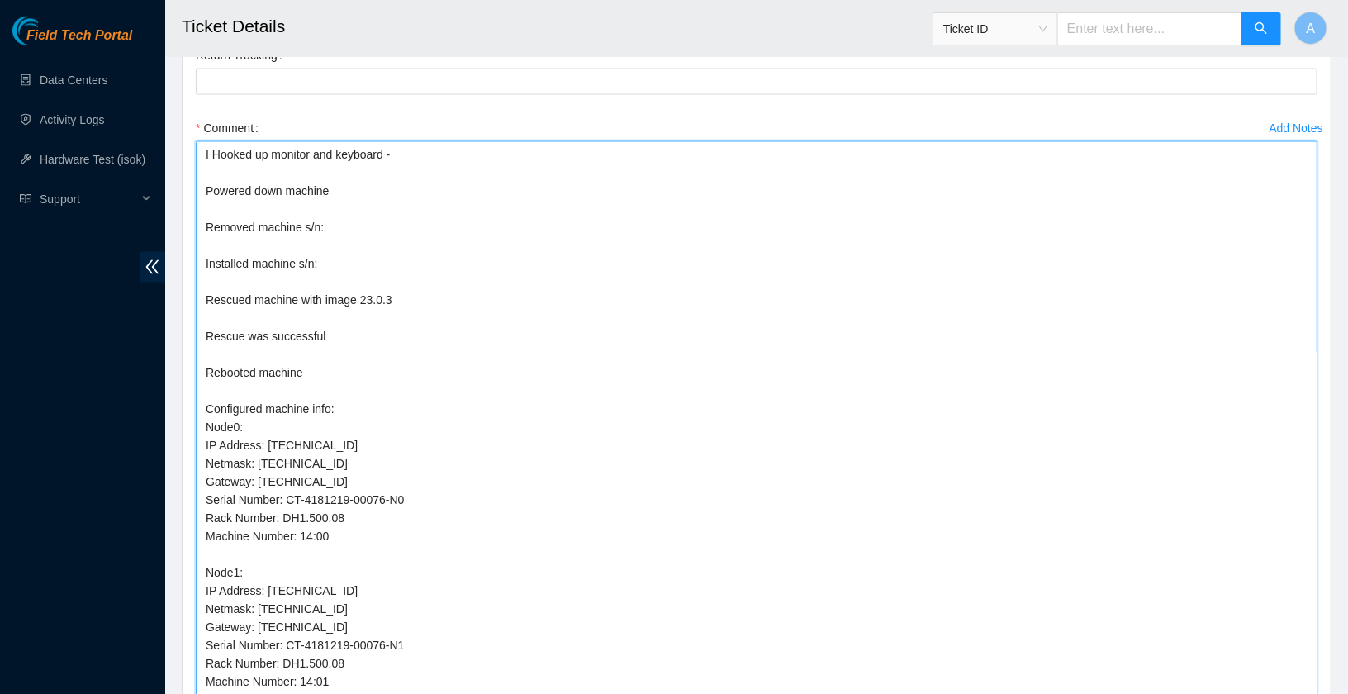
click at [363, 265] on textarea "I Hooked up monitor and keyboard - Powered down machine Removed machine s/n: In…" at bounding box center [757, 455] width 1122 height 629
click at [391, 258] on textarea "I Hooked up monitor and keyboard - Powered down machine Removed machine s/n: In…" at bounding box center [757, 455] width 1122 height 629
paste textarea "CT-4181219-00076-N0"
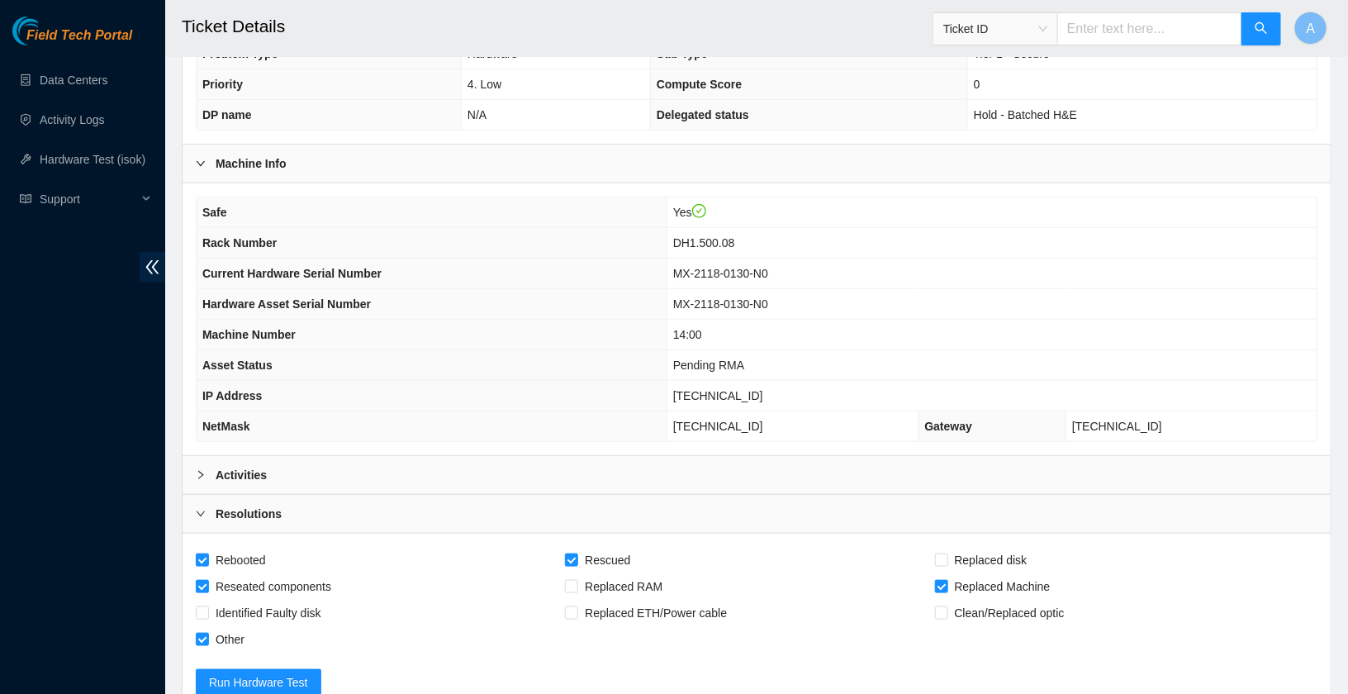
scroll to position [517, 0]
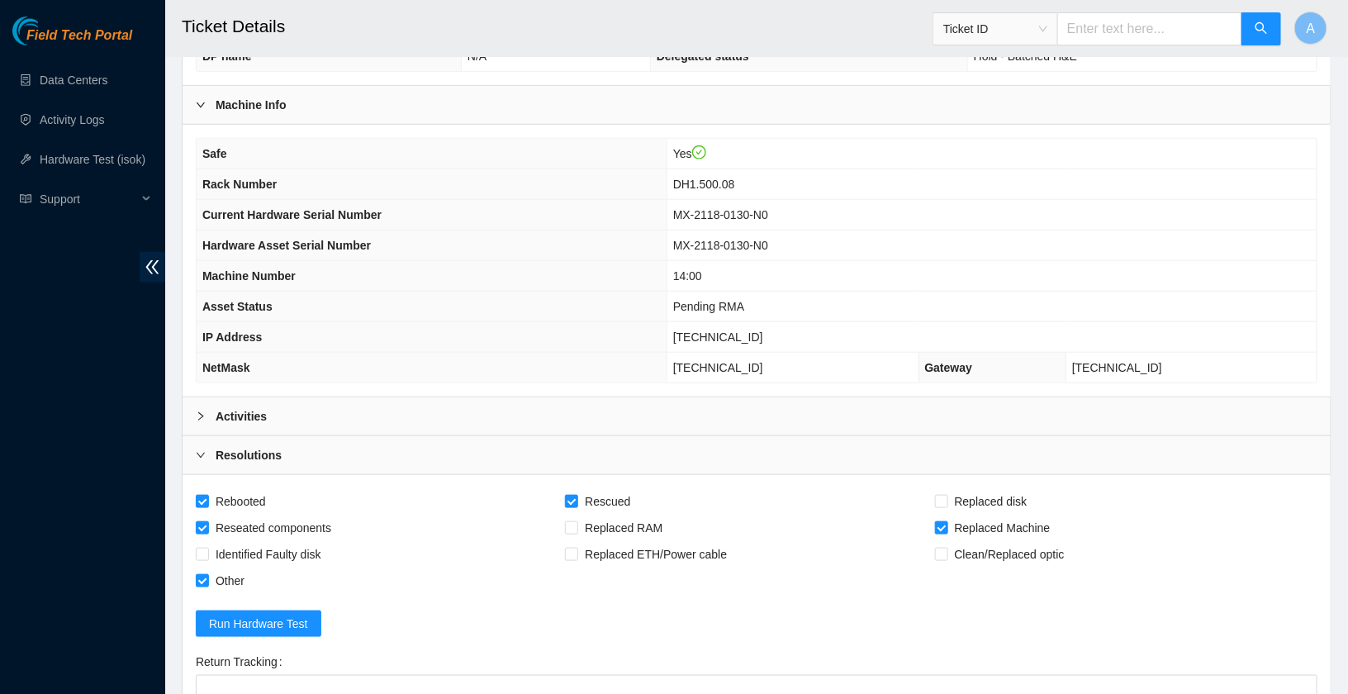
click at [754, 208] on span "MX-2118-0130-N0" at bounding box center [720, 214] width 95 height 13
copy span "MX-2118-0130-N0"
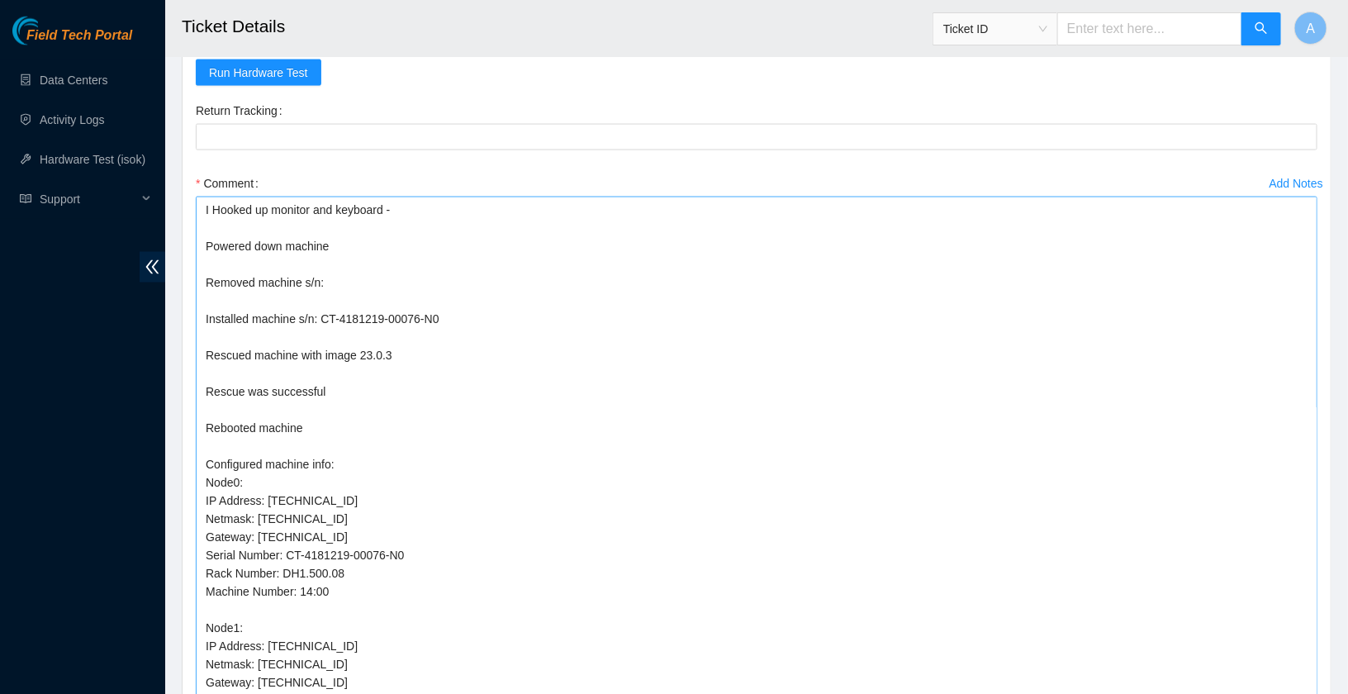
scroll to position [1149, 0]
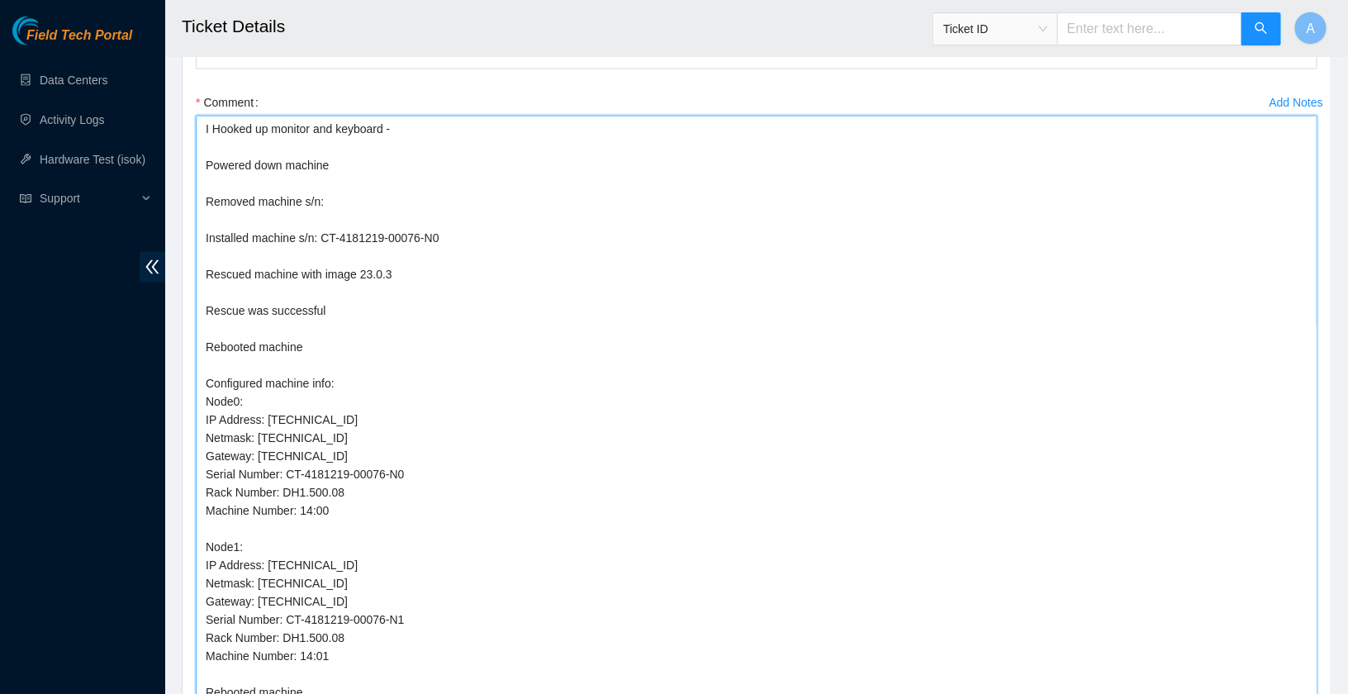
click at [356, 194] on textarea "I Hooked up monitor and keyboard - Powered down machine Removed machine s/n: In…" at bounding box center [757, 430] width 1122 height 629
paste textarea "MX-2118-0130-N0"
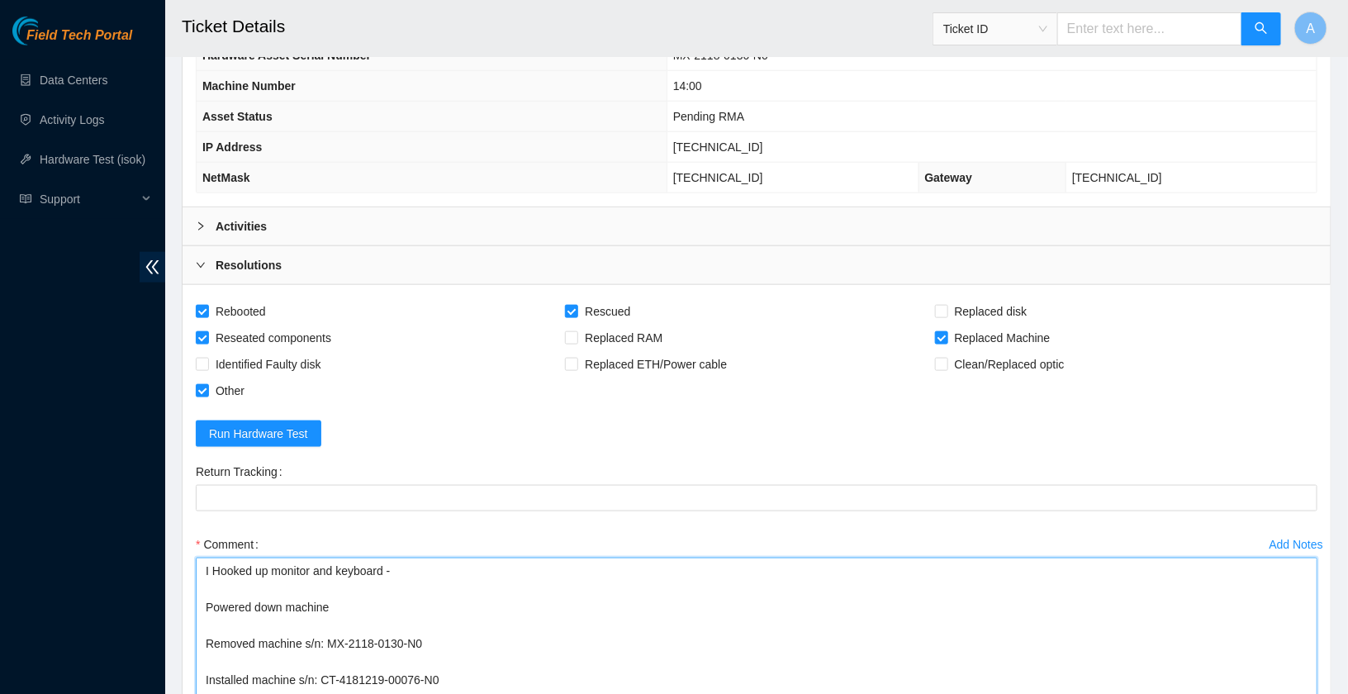
scroll to position [701, 0]
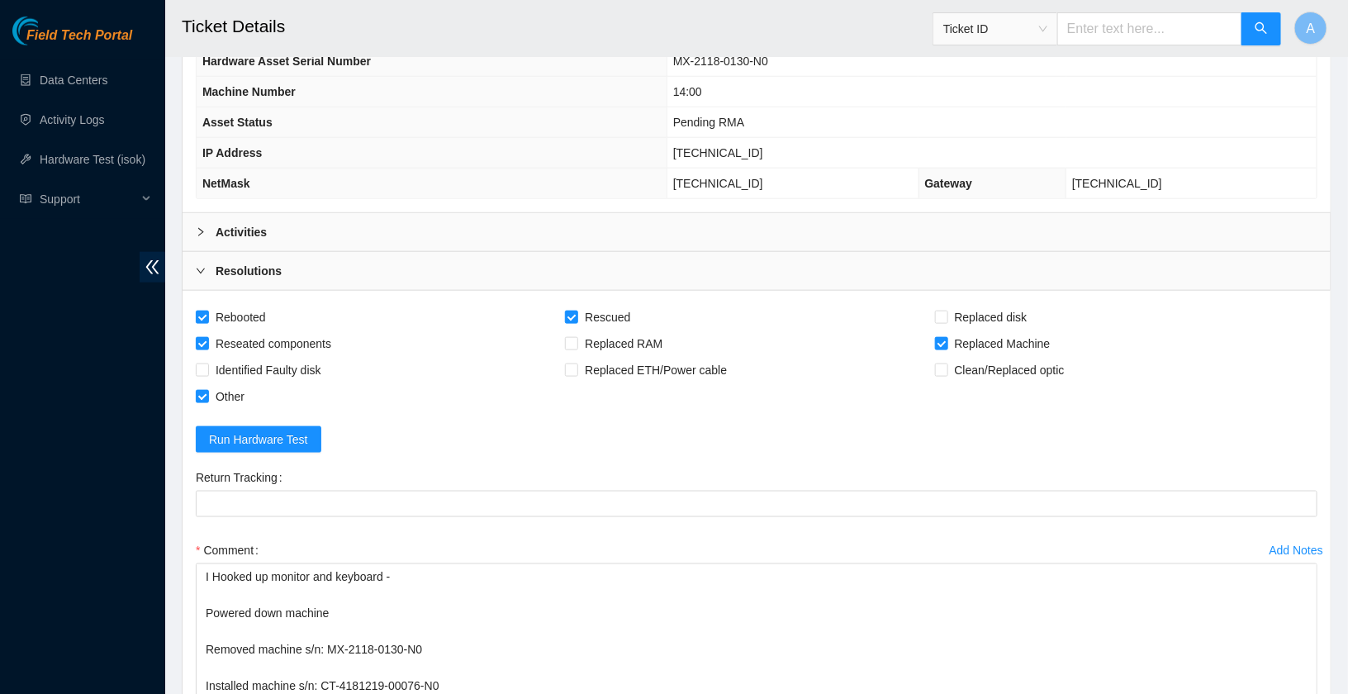
click at [302, 224] on div "Activities" at bounding box center [757, 232] width 1148 height 38
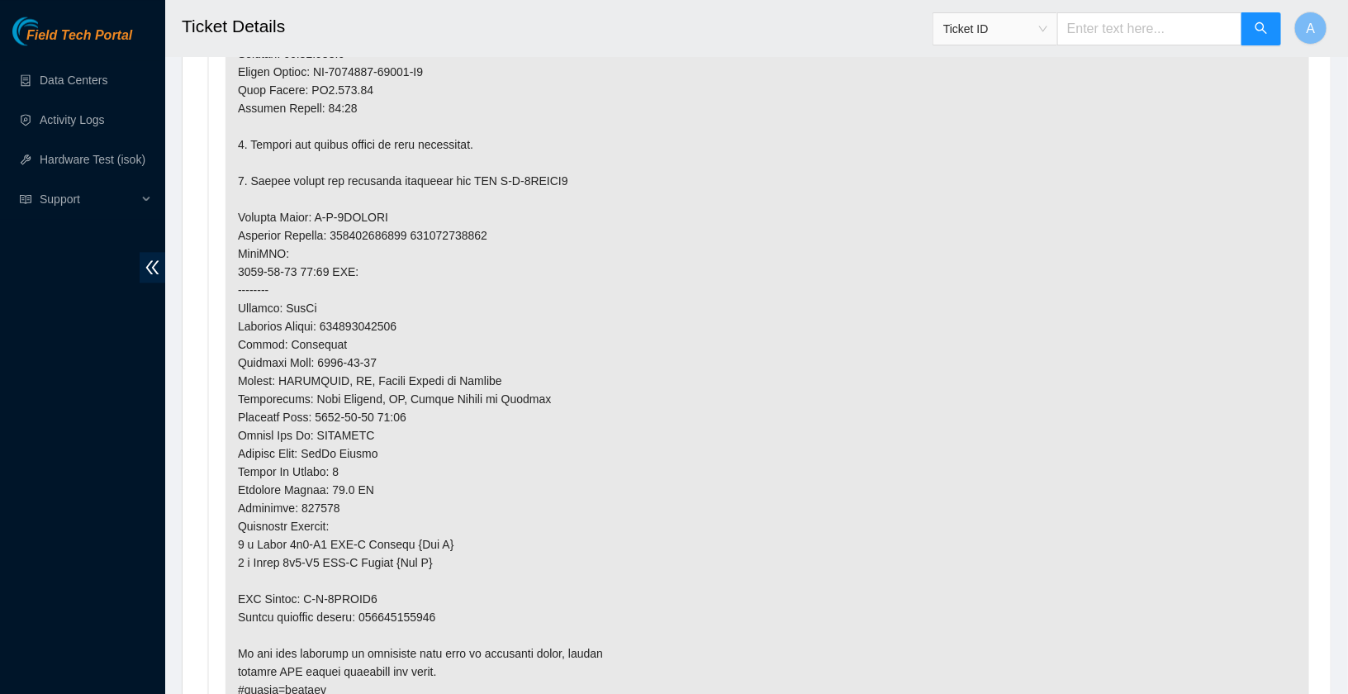
scroll to position [1477, 0]
click at [467, 224] on p at bounding box center [767, 115] width 1084 height 1188
copy p "417328425804"
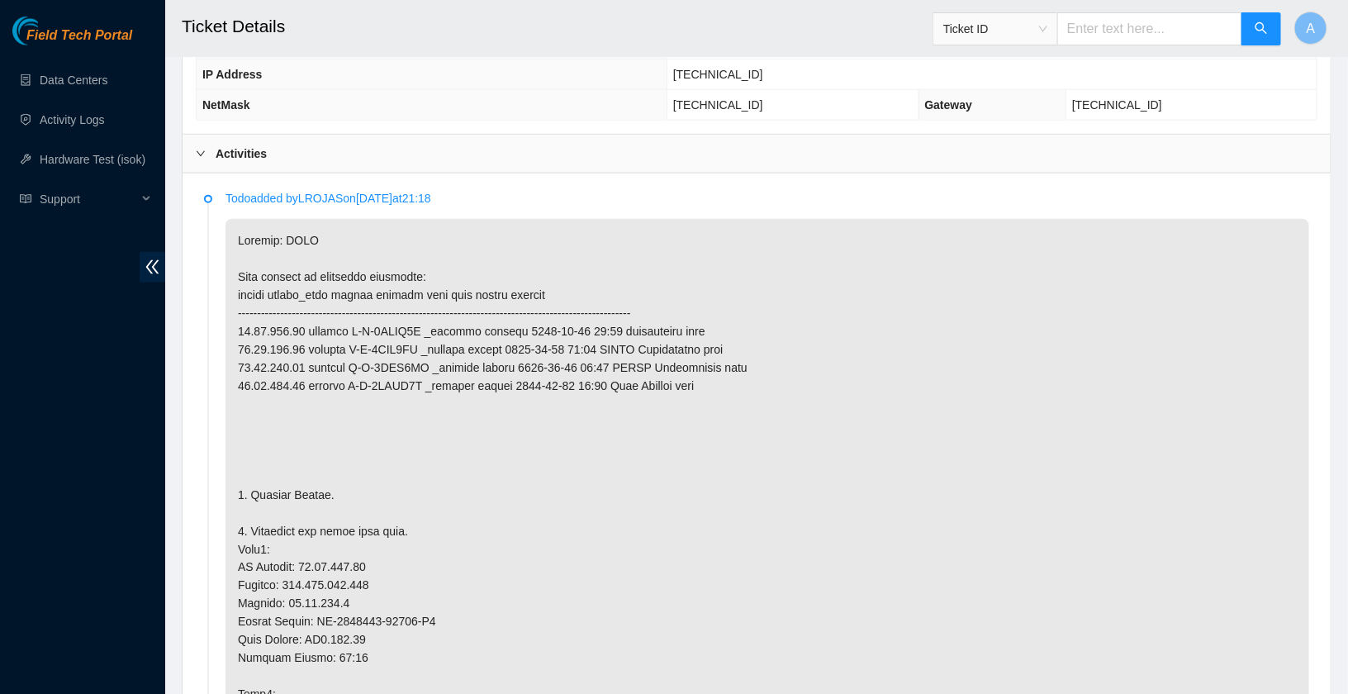
scroll to position [719, 0]
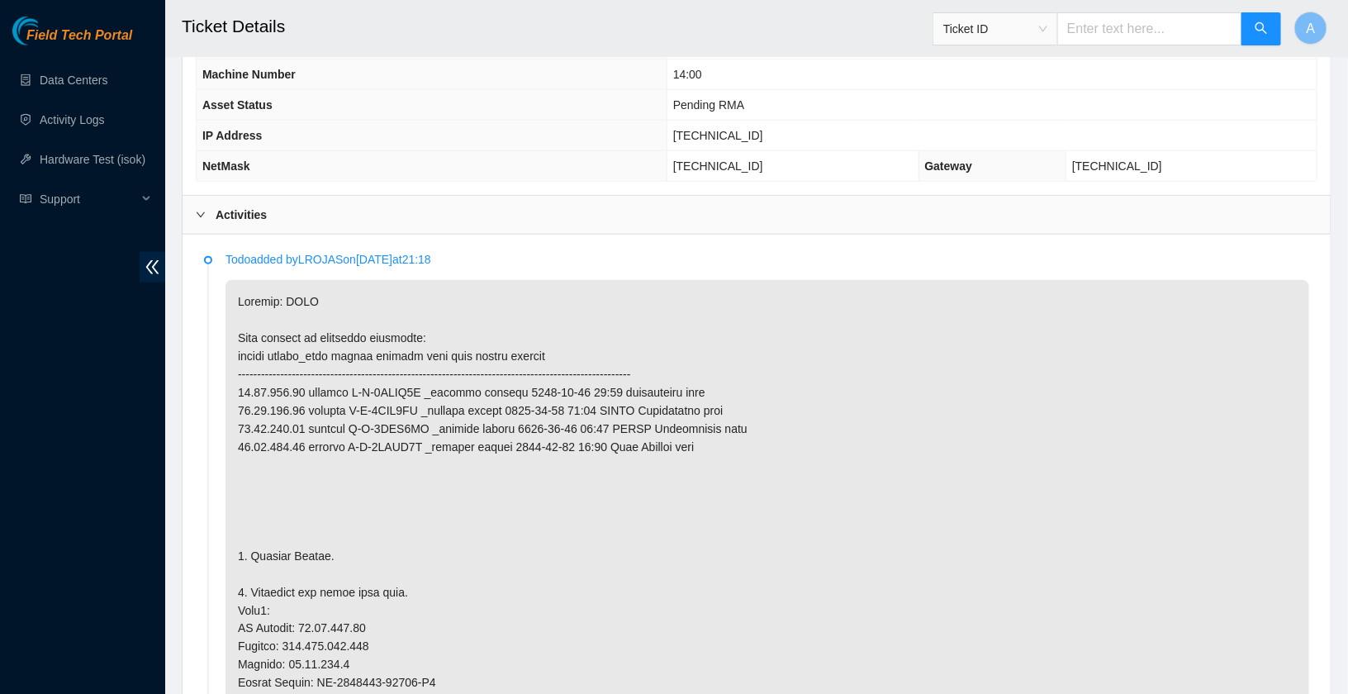
click at [323, 203] on div "Activities" at bounding box center [757, 215] width 1148 height 38
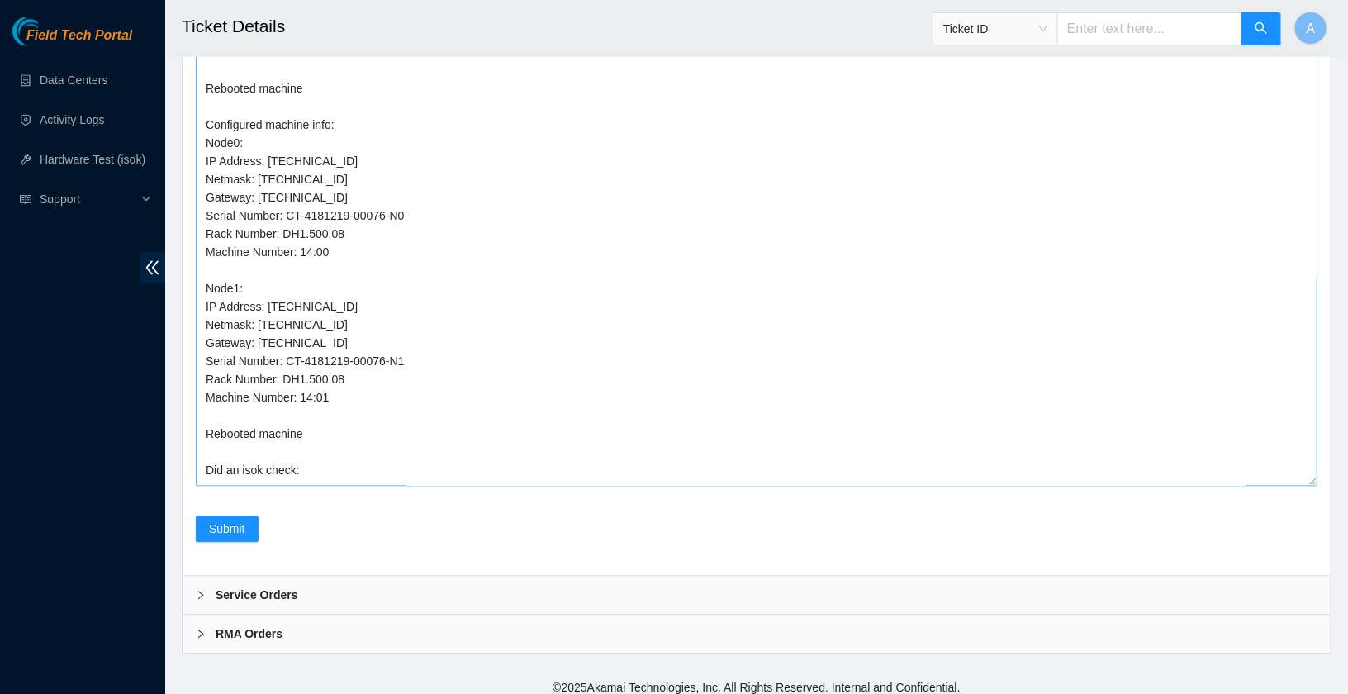
scroll to position [50, 0]
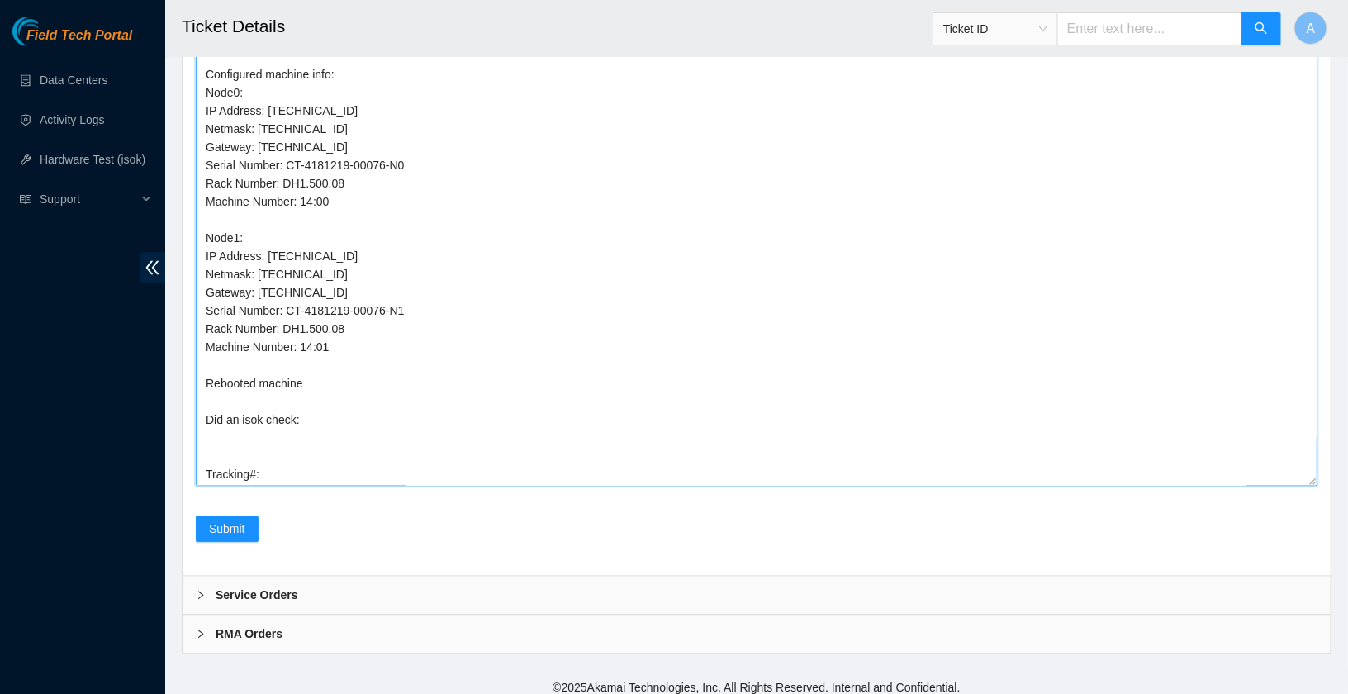
click at [367, 448] on textarea "I Hooked up monitor and keyboard - Powered down machine Removed machine s/n: MX…" at bounding box center [757, 170] width 1122 height 629
click at [389, 472] on textarea "I Hooked up monitor and keyboard - Powered down machine Removed machine s/n: MX…" at bounding box center [757, 170] width 1122 height 629
paste textarea "417328425804"
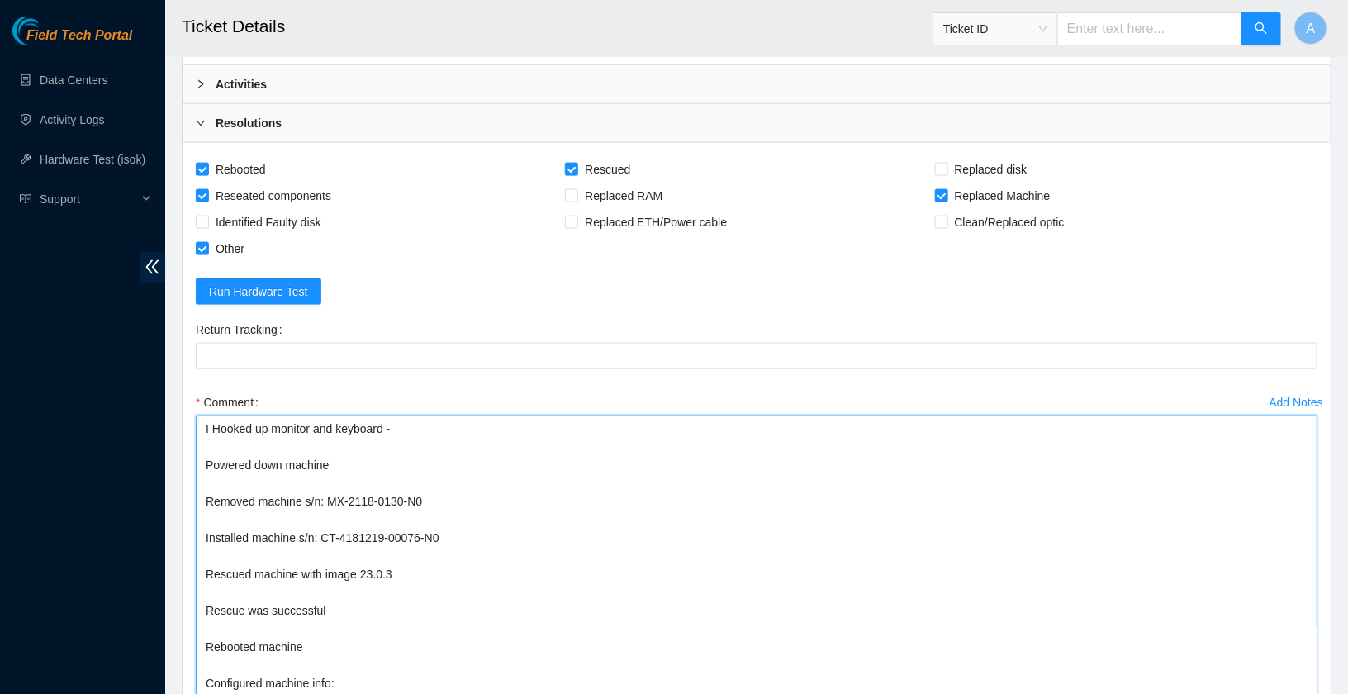
scroll to position [837, 0]
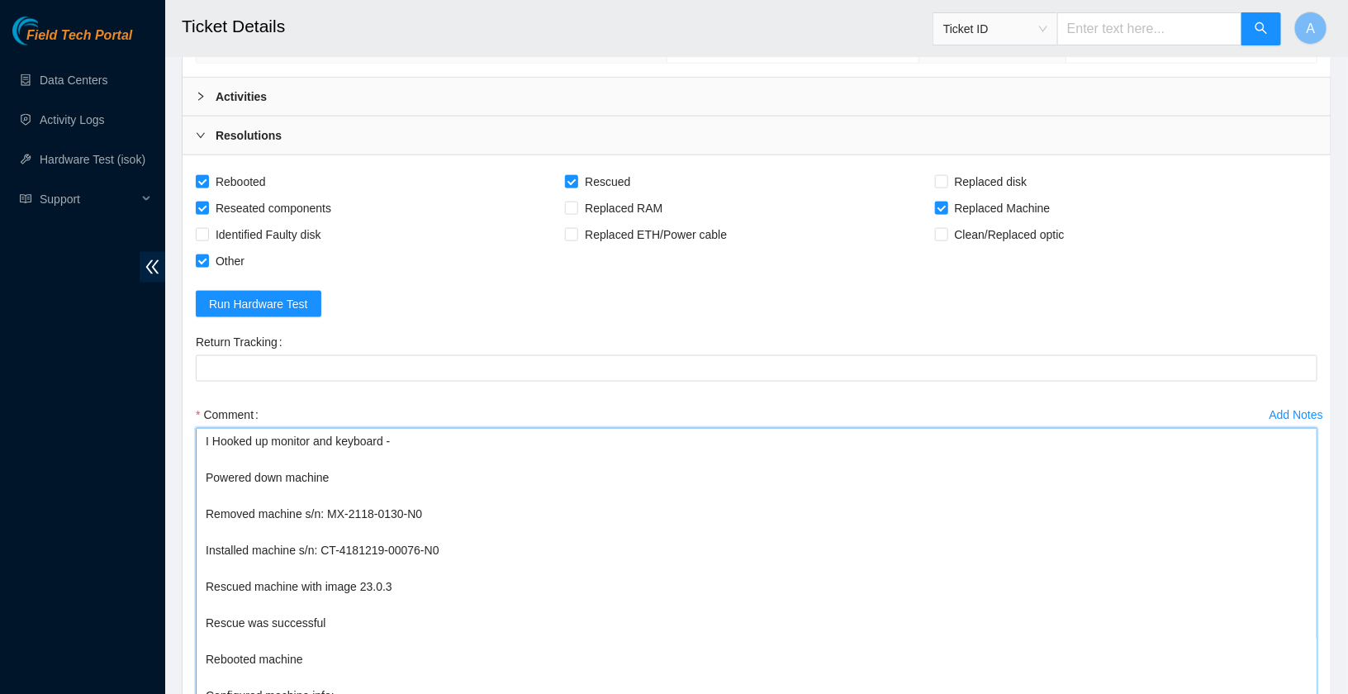
type textarea "I Hooked up monitor and keyboard - Powered down machine Removed machine s/n: MX…"
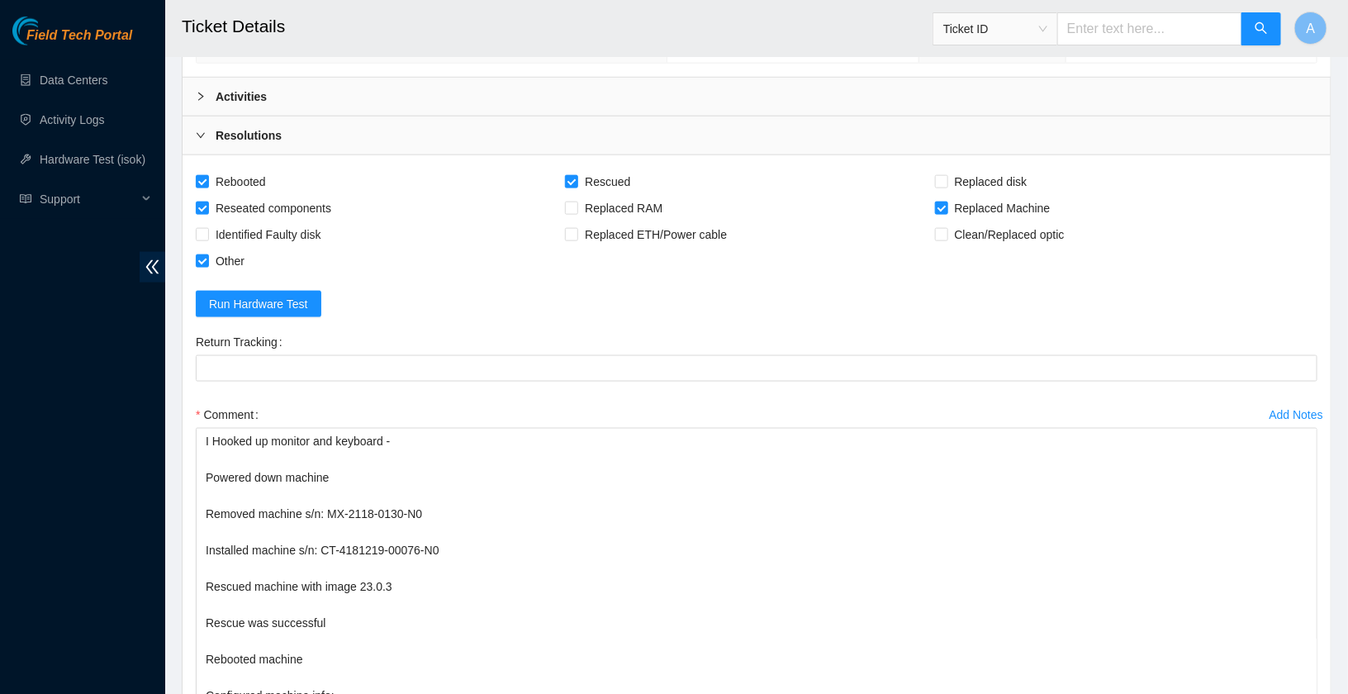
click at [264, 91] on b "Activities" at bounding box center [241, 97] width 51 height 18
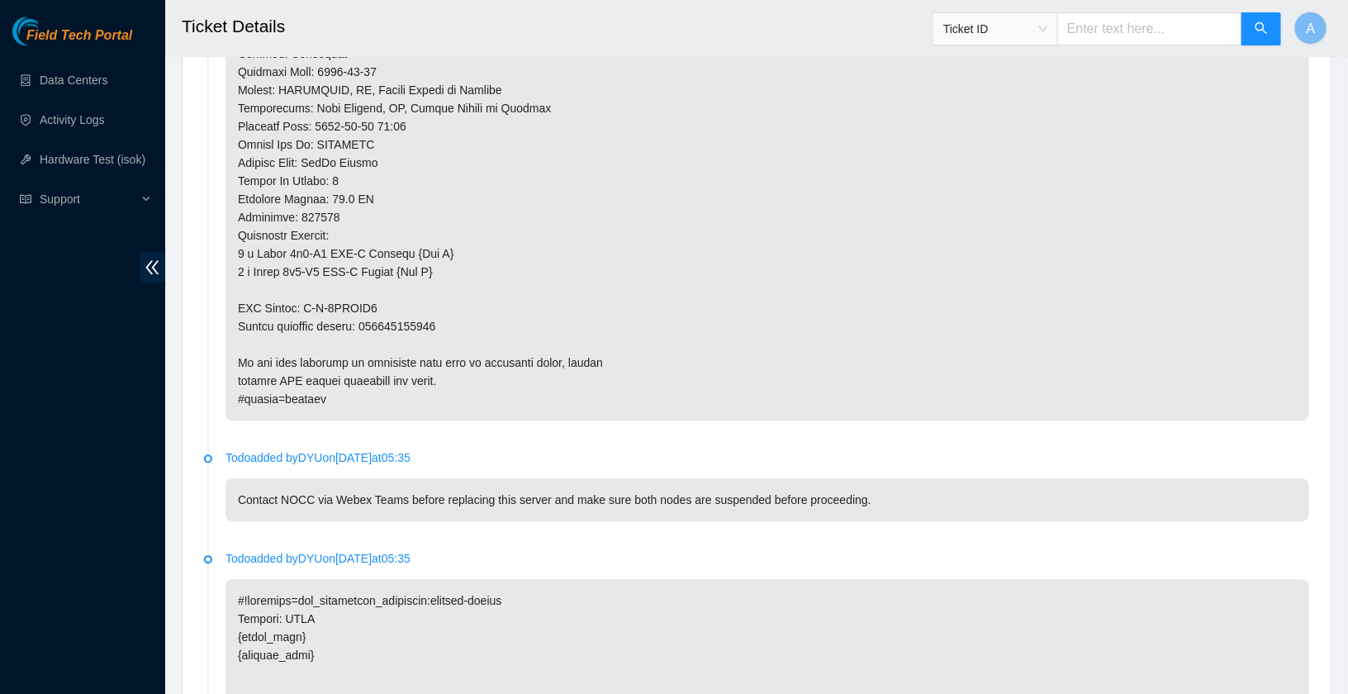
scroll to position [1771, 0]
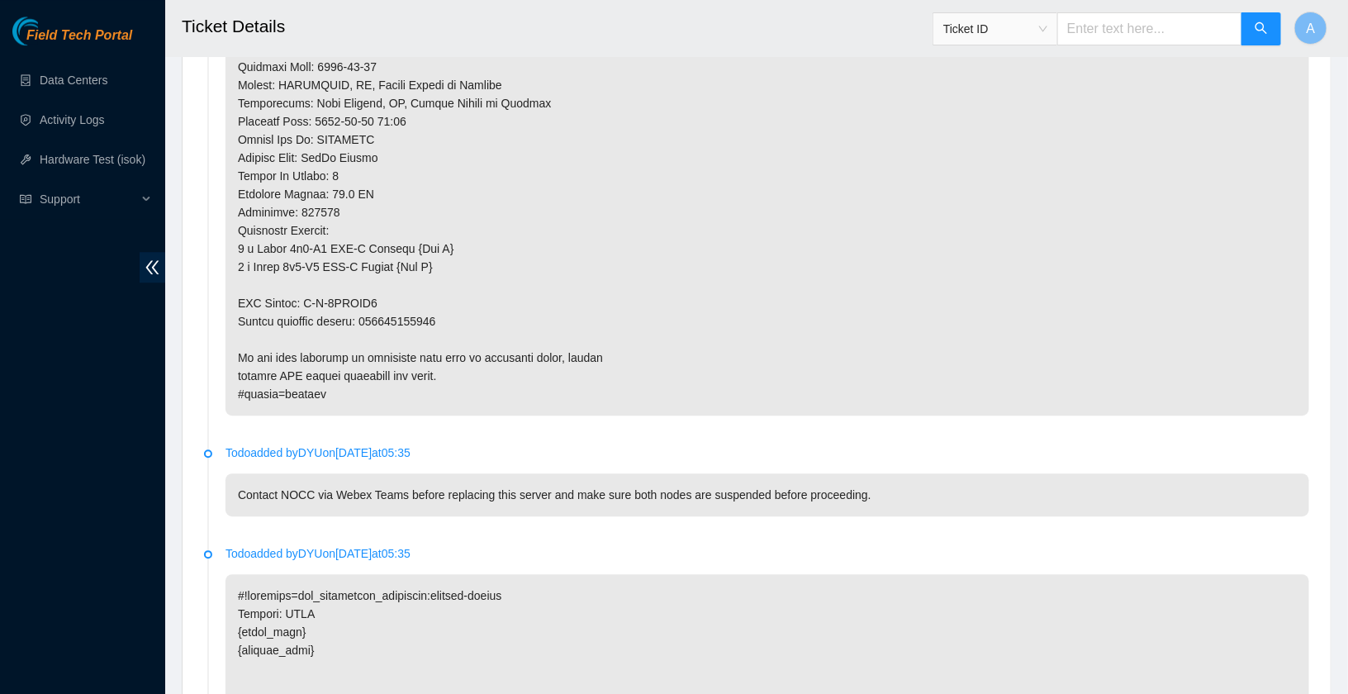
copy p "417328425815"
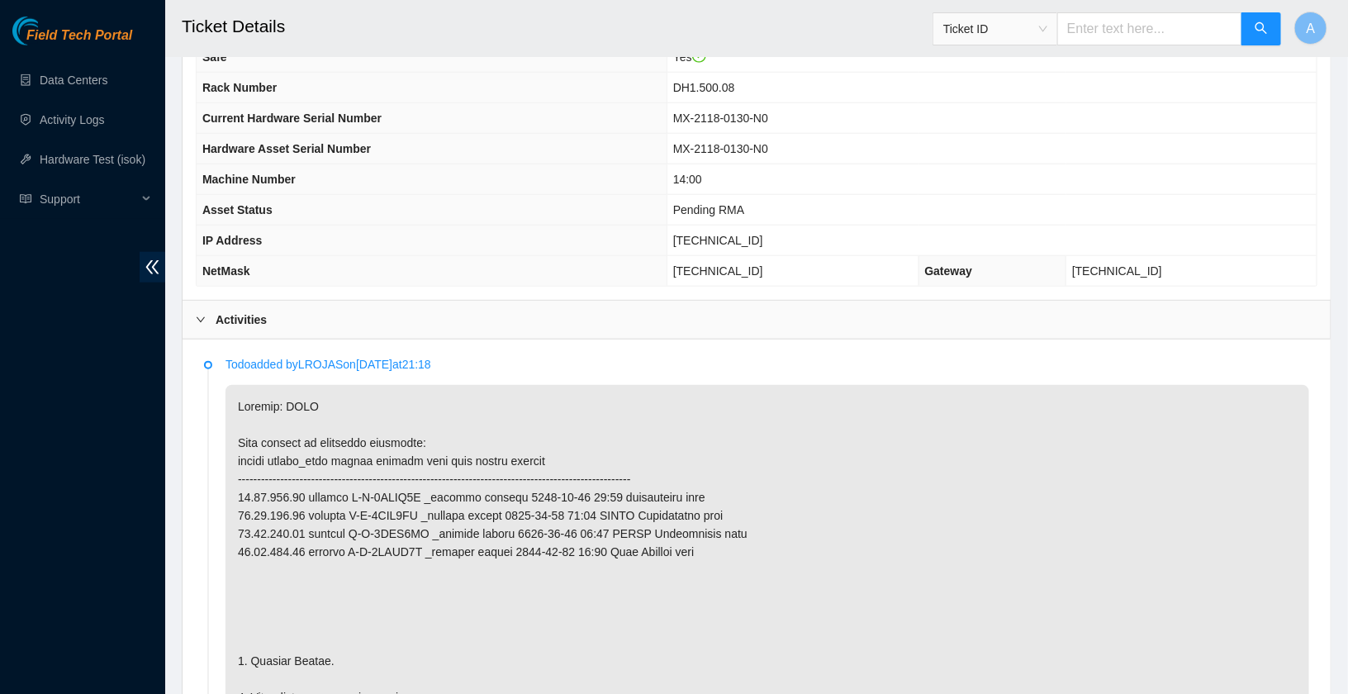
scroll to position [752, 0]
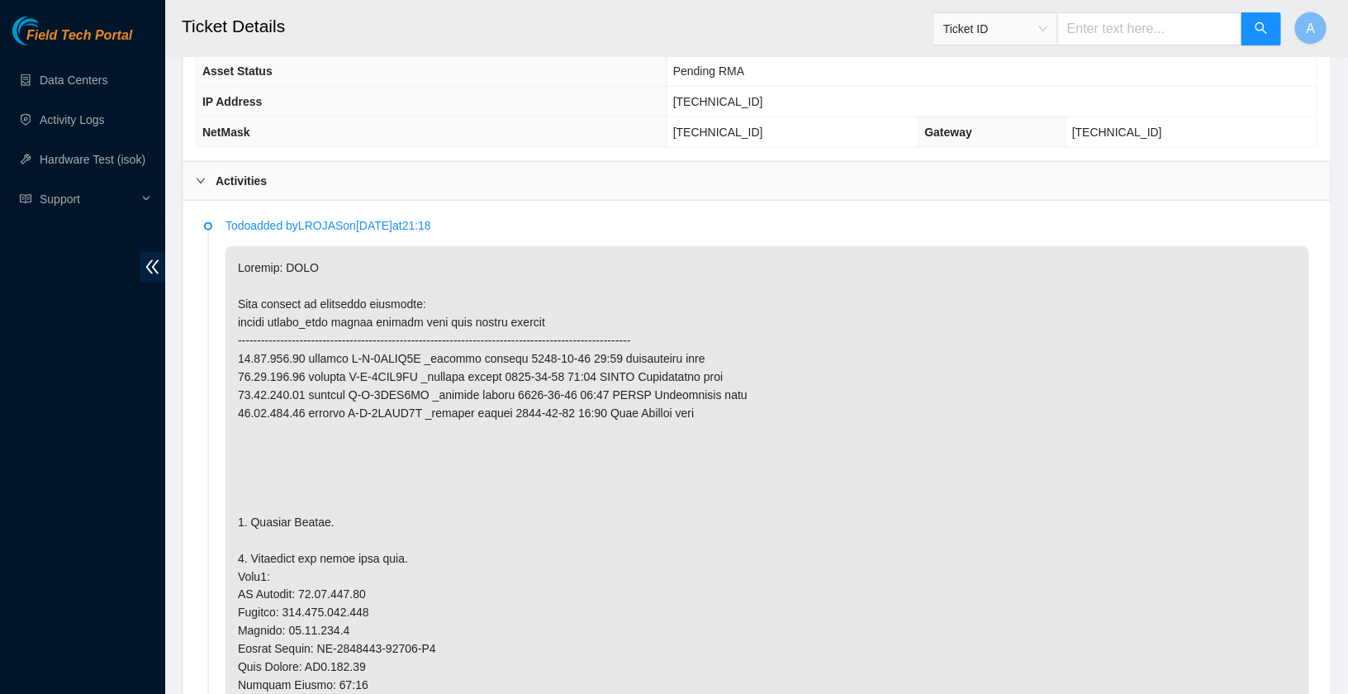
click at [282, 173] on div "Activities" at bounding box center [757, 181] width 1148 height 38
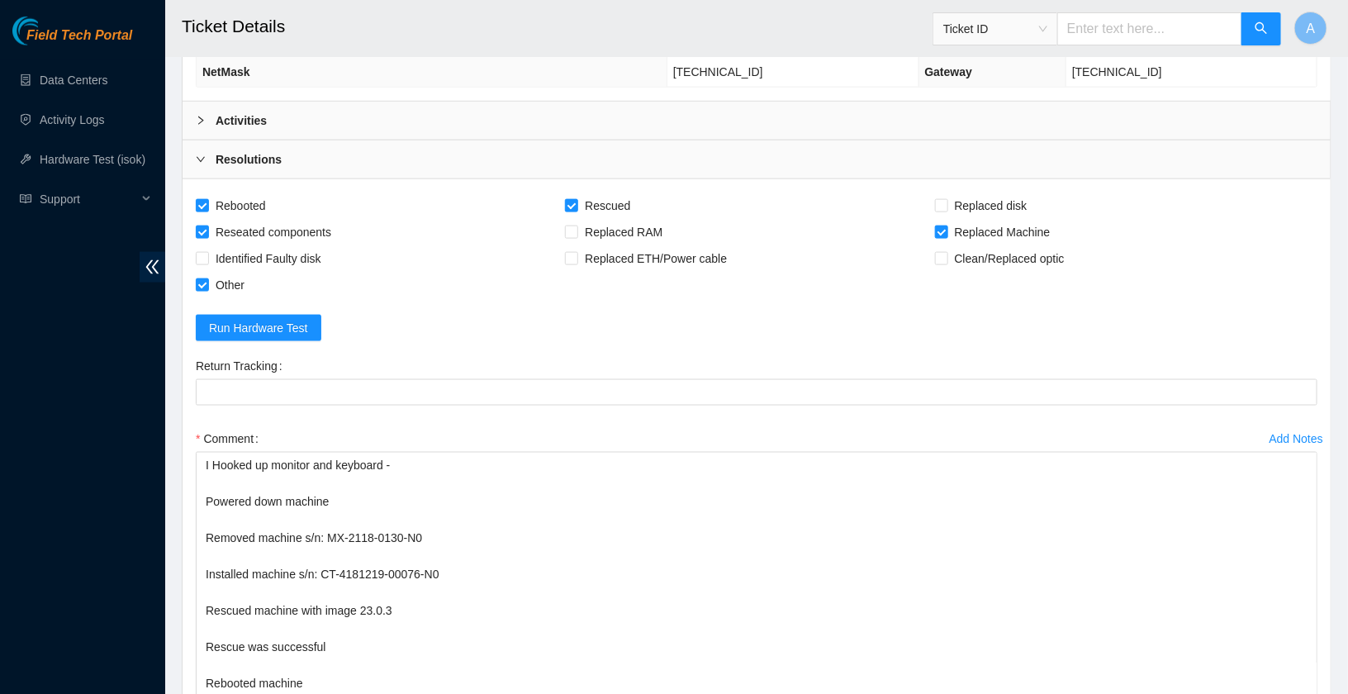
scroll to position [870, 0]
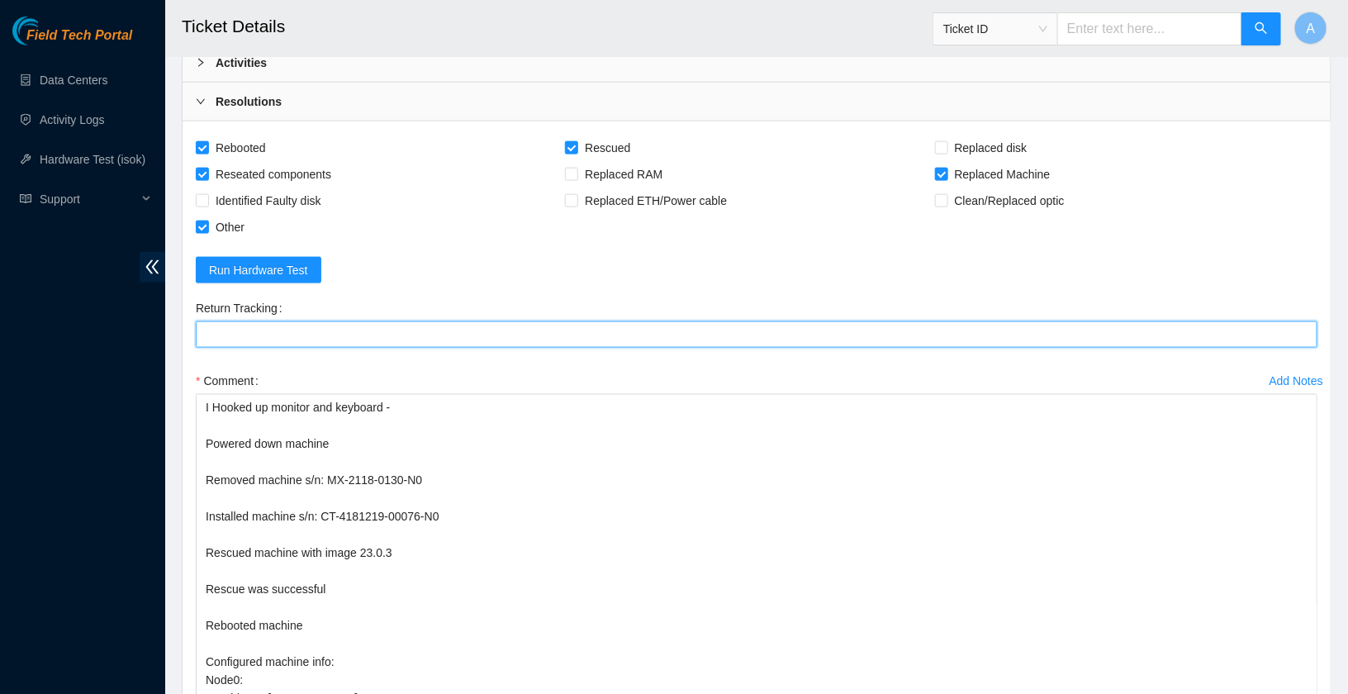
click at [339, 324] on Tracking "Return Tracking" at bounding box center [757, 334] width 1122 height 26
paste Tracking "417328425815"
type Tracking "417328425815"
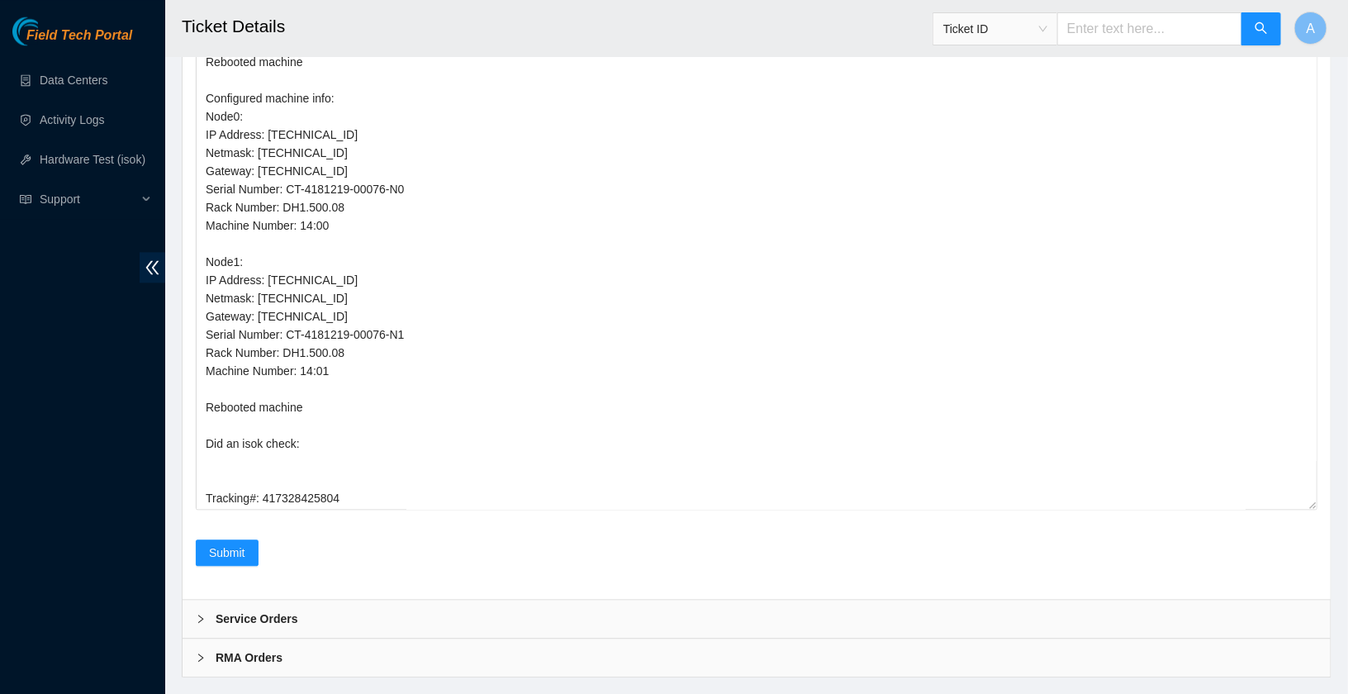
scroll to position [0, 0]
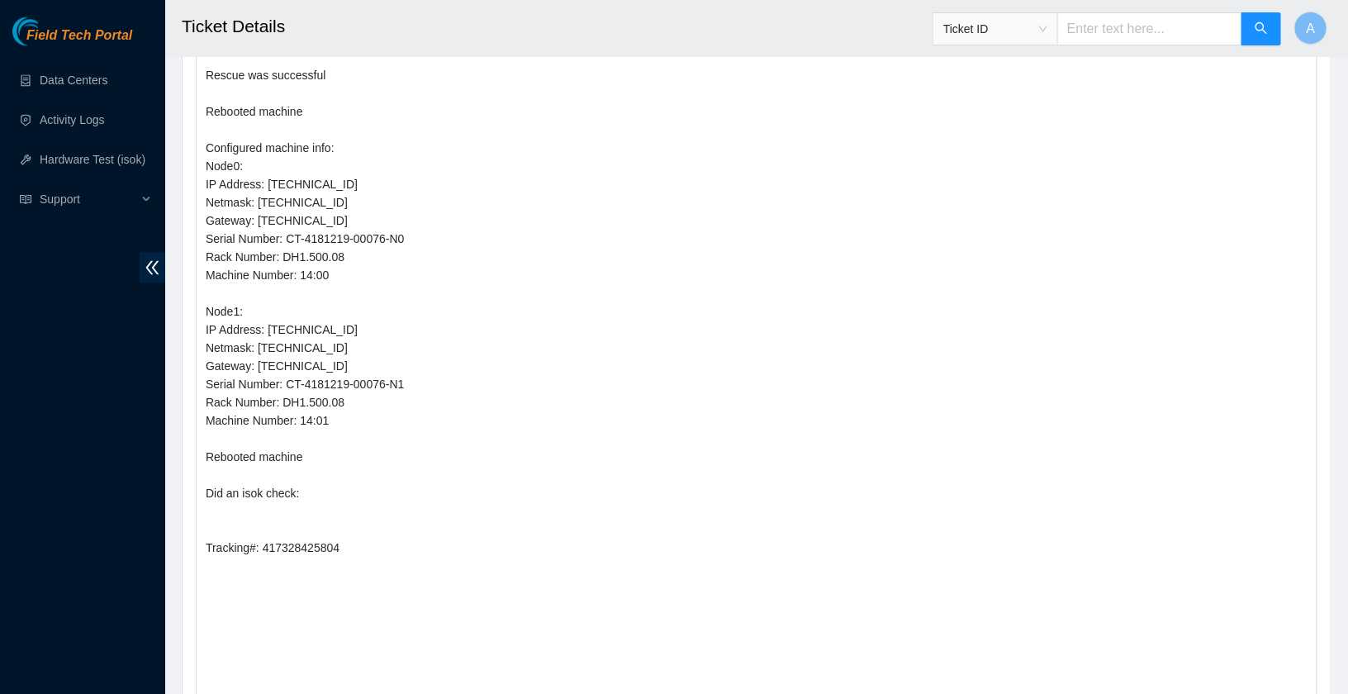
drag, startPoint x: 1311, startPoint y: 491, endPoint x: 1296, endPoint y: 755, distance: 264.7
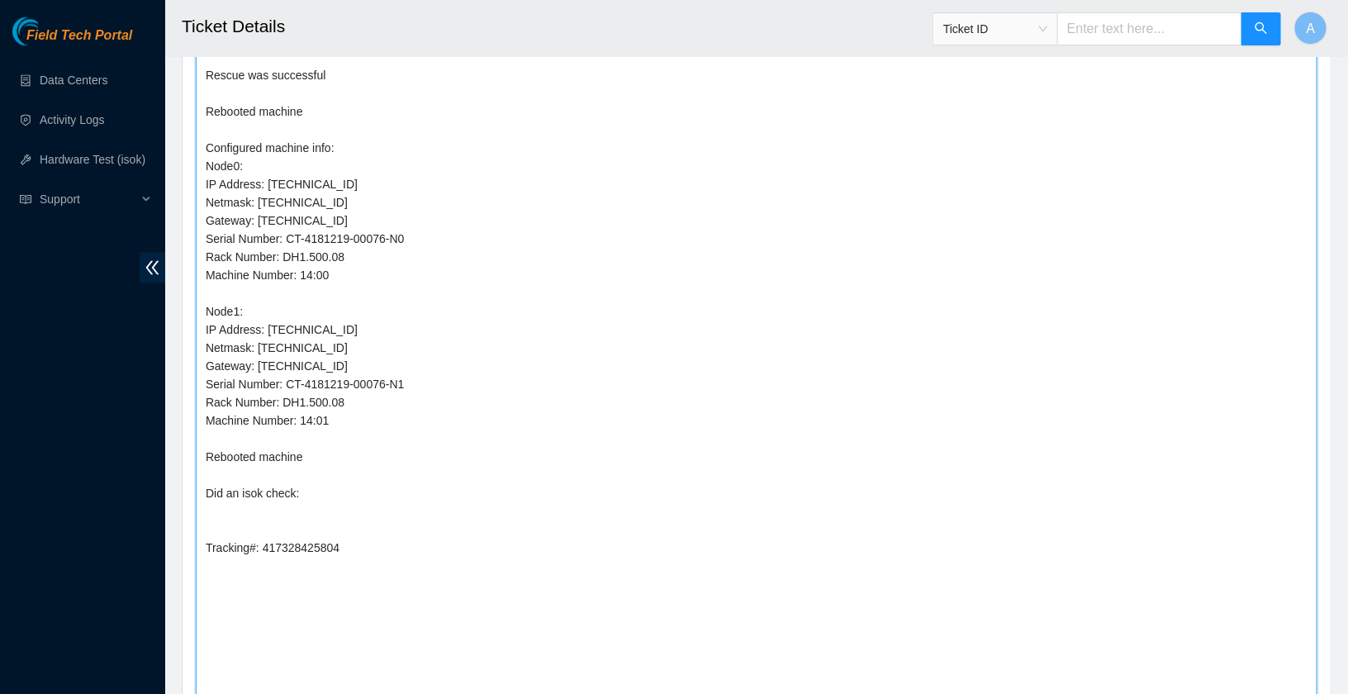
click at [499, 493] on textarea "I Hooked up monitor and keyboard - Powered down machine Removed machine s/n: MX…" at bounding box center [757, 327] width 1122 height 894
paste textarea "23.50.123.28 : passed: ok N/A 23.50.123.29 : passed: ok"
drag, startPoint x: 284, startPoint y: 519, endPoint x: 92, endPoint y: 519, distance: 191.6
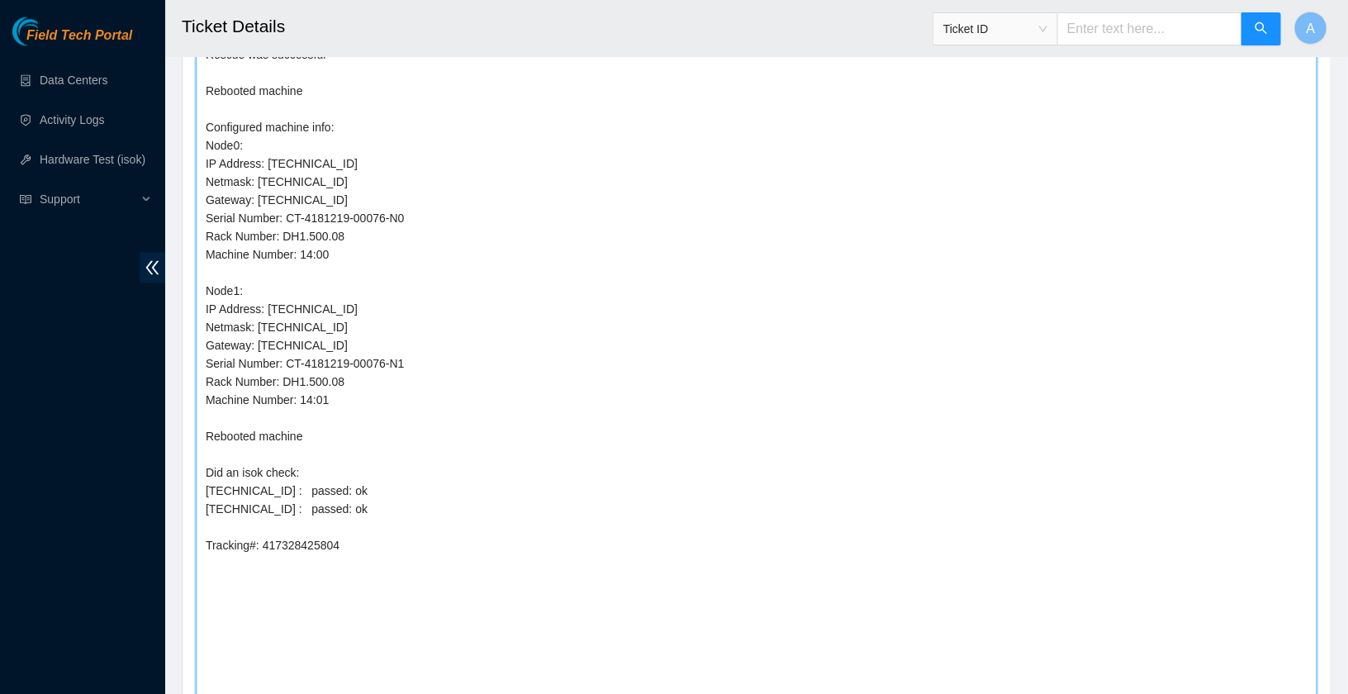
scroll to position [1672, 0]
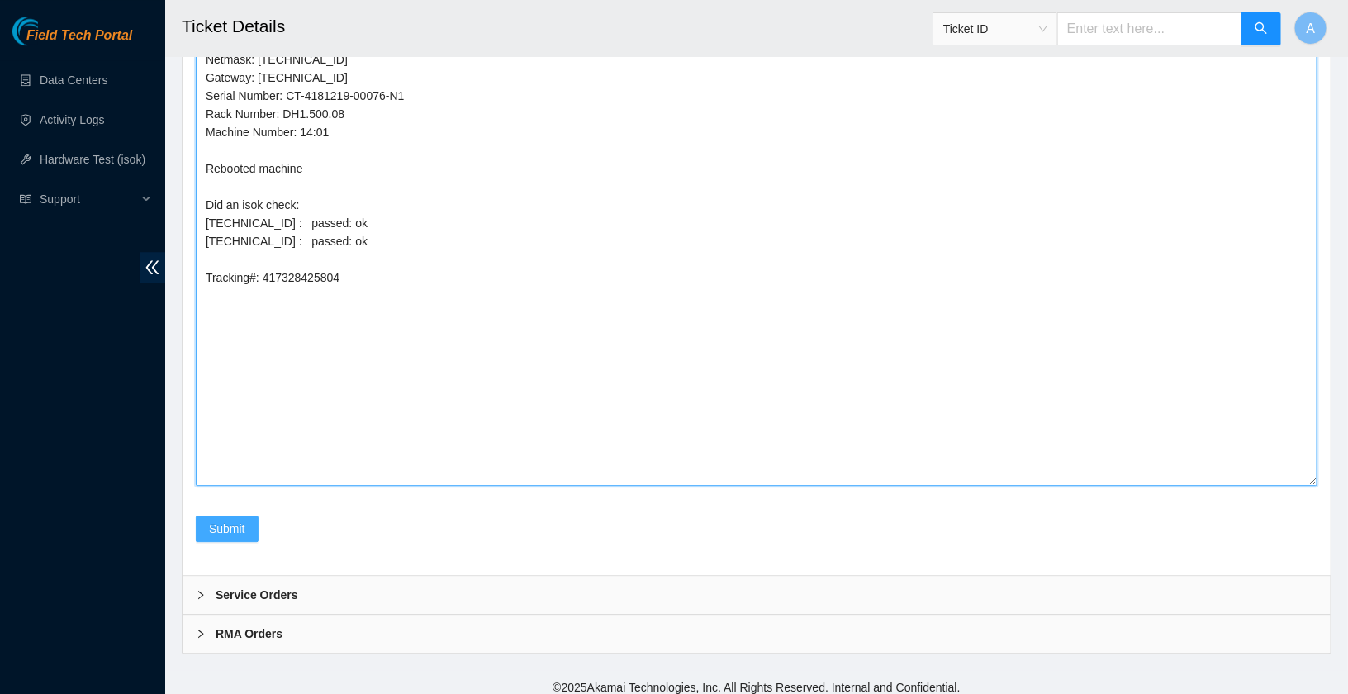
type textarea "I Hooked up monitor and keyboard - Powered down machine Removed machine s/n: MX…"
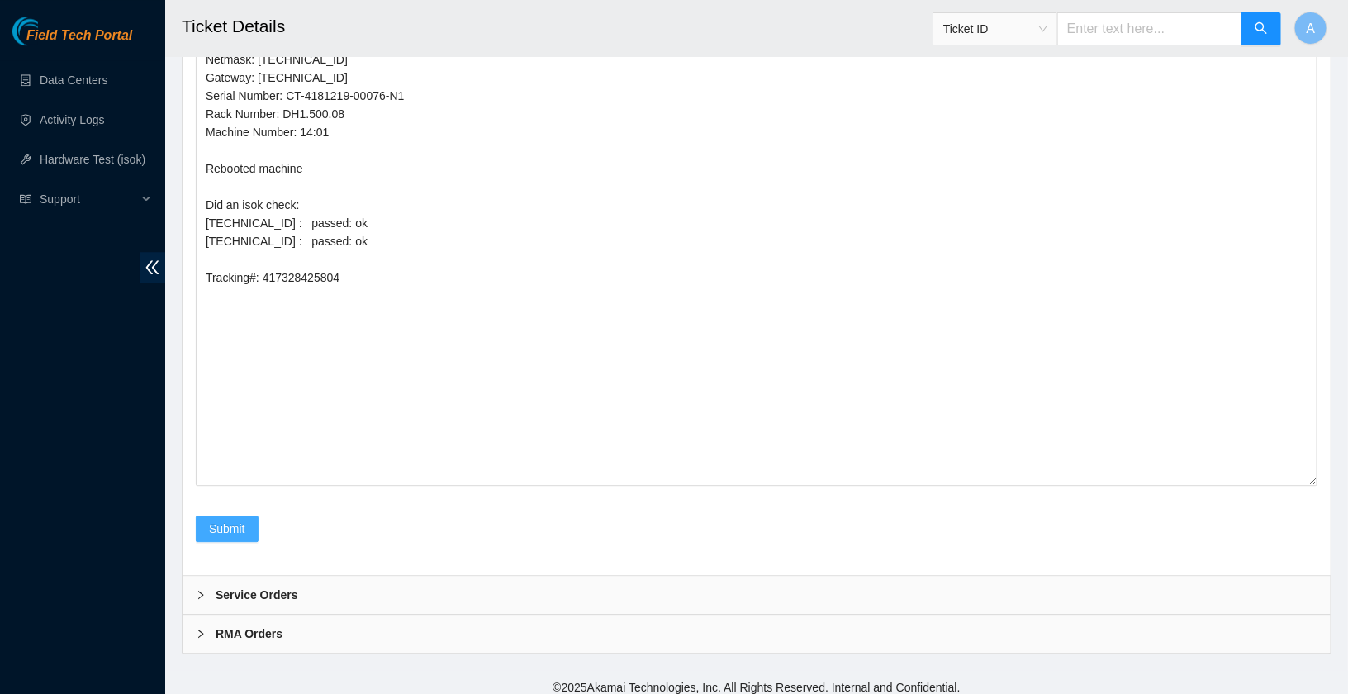
click at [249, 516] on button "Submit" at bounding box center [227, 528] width 63 height 26
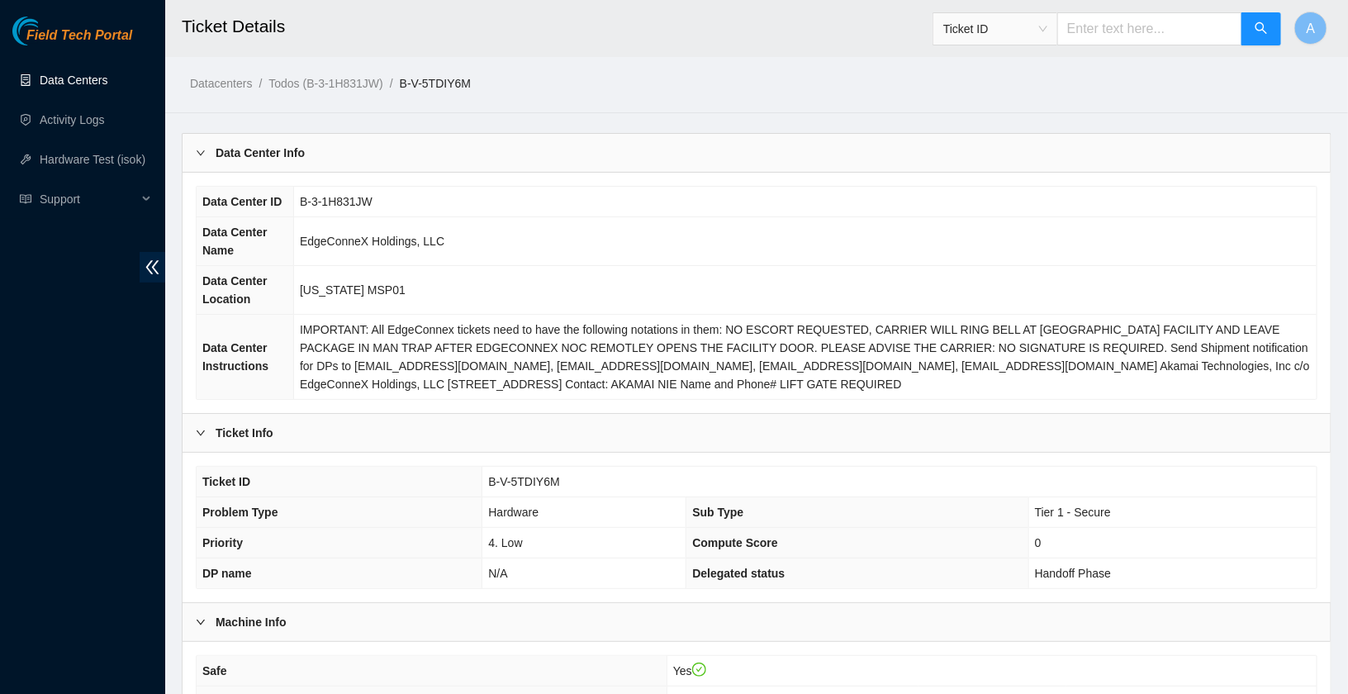
click at [84, 77] on link "Data Centers" at bounding box center [74, 80] width 68 height 13
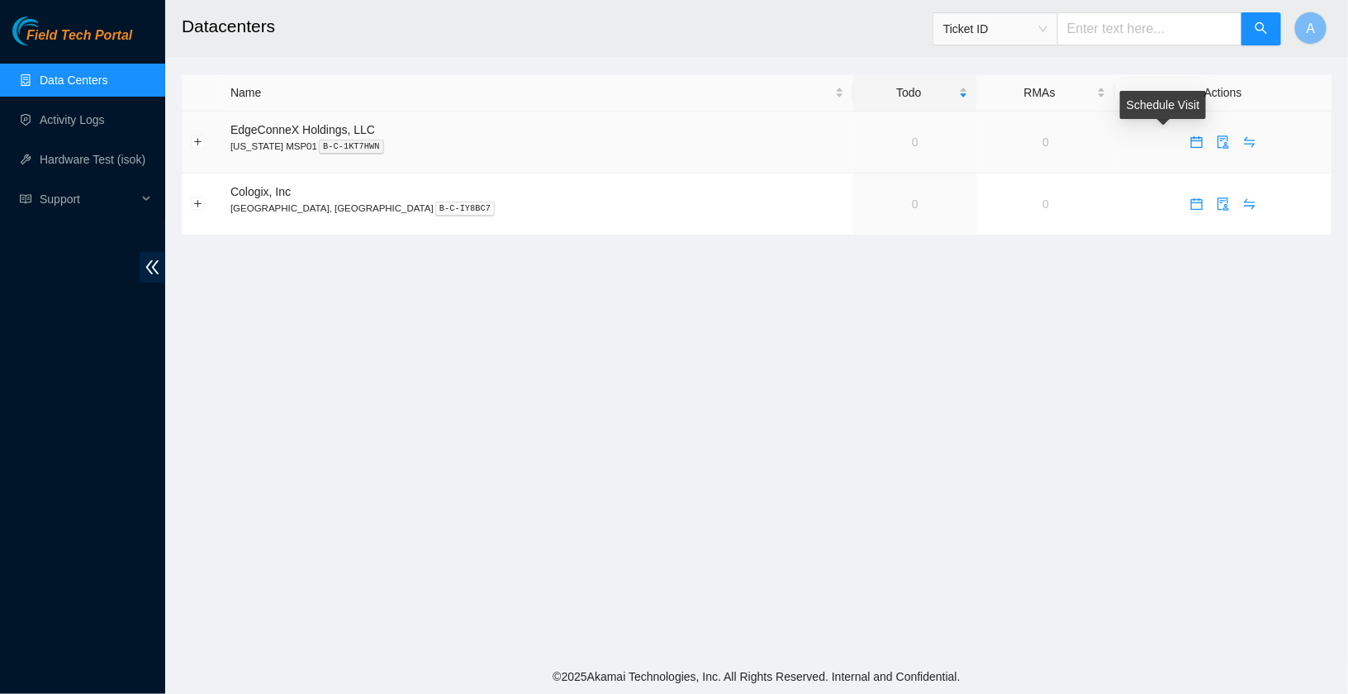
click at [1192, 139] on icon "calendar" at bounding box center [1197, 139] width 10 height 2
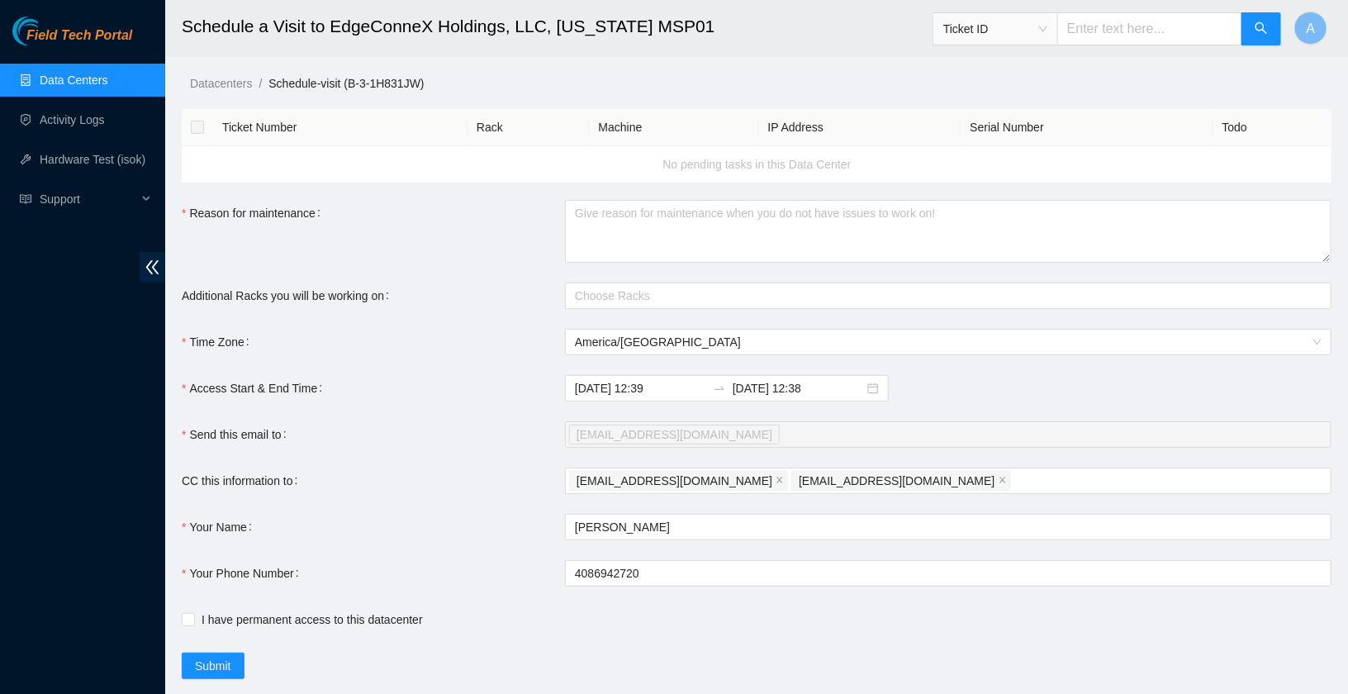
click at [61, 74] on link "Data Centers" at bounding box center [74, 80] width 68 height 13
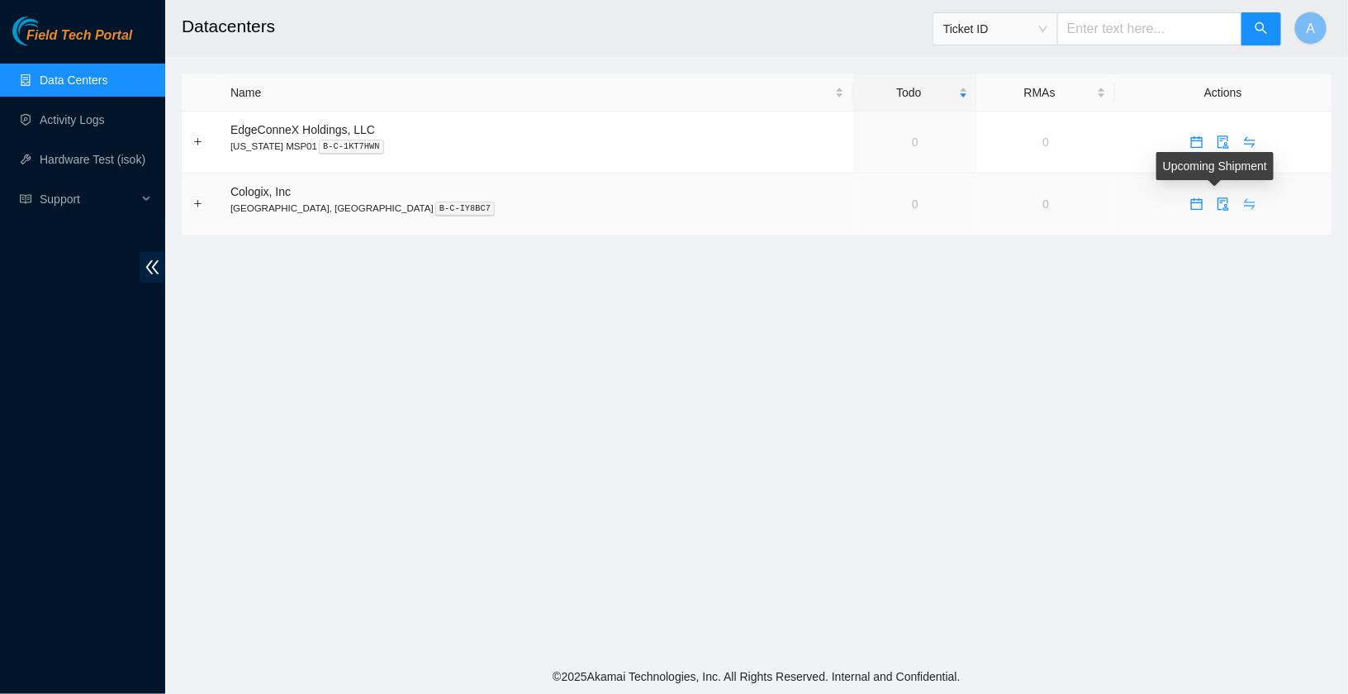
click at [1243, 197] on icon "swap" at bounding box center [1249, 203] width 13 height 13
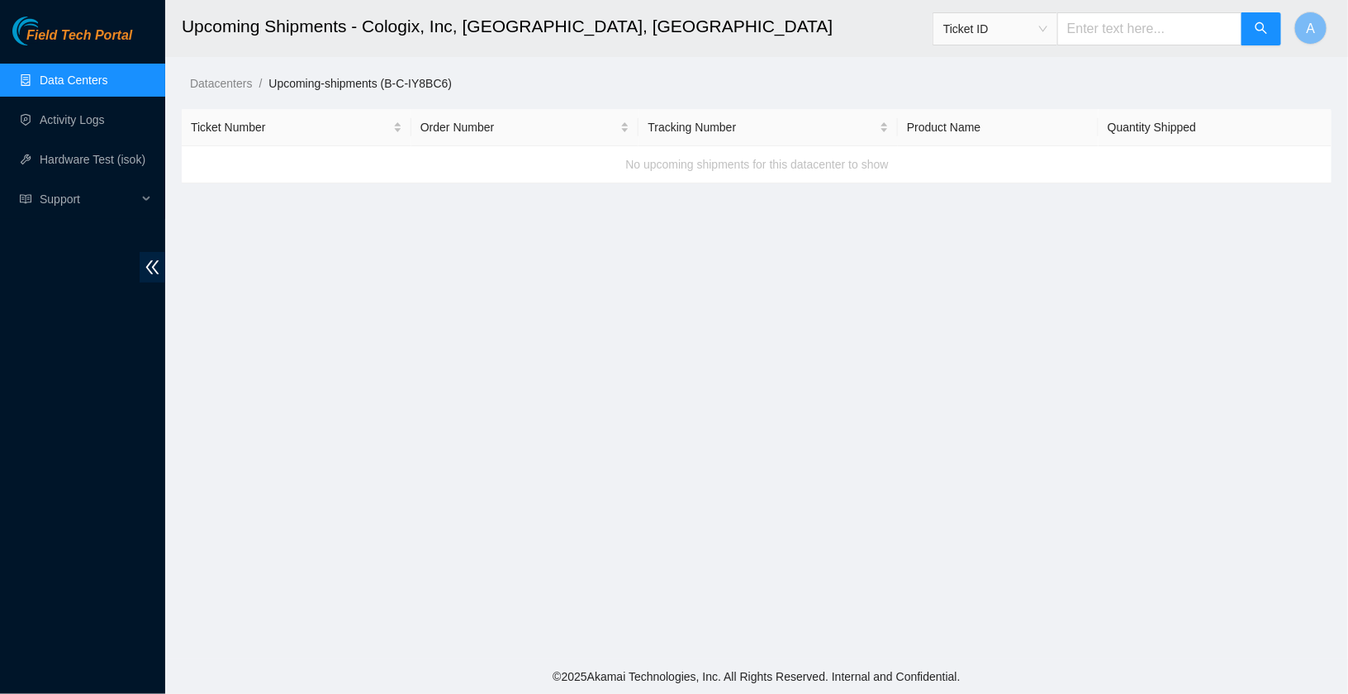
click at [97, 74] on link "Data Centers" at bounding box center [74, 80] width 68 height 13
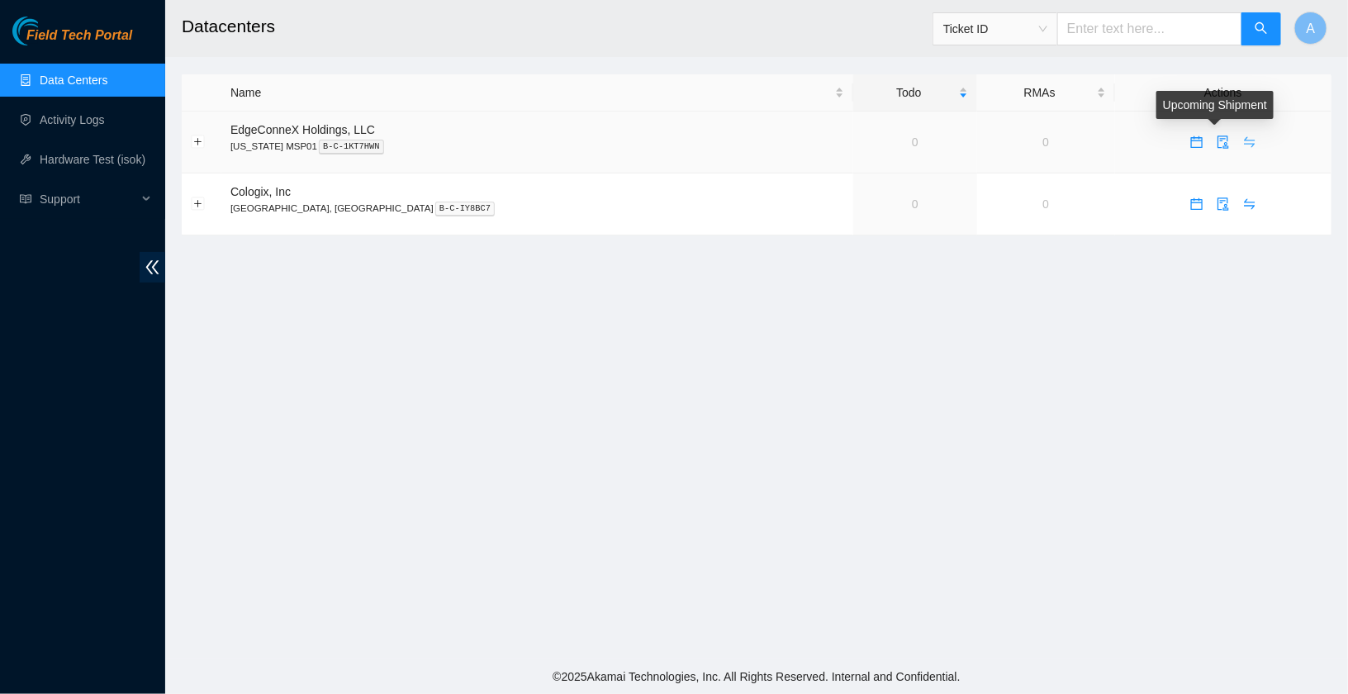
click at [1243, 137] on icon "swap" at bounding box center [1249, 141] width 13 height 13
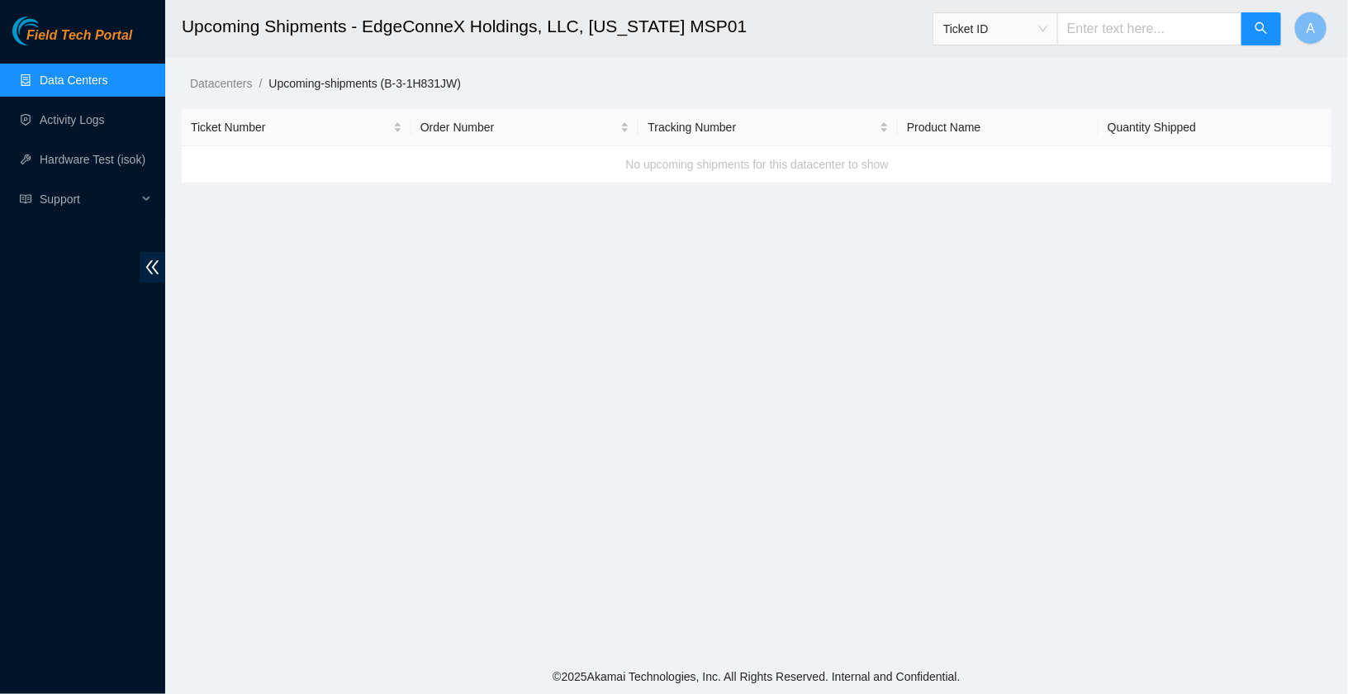
click at [76, 74] on link "Data Centers" at bounding box center [74, 80] width 68 height 13
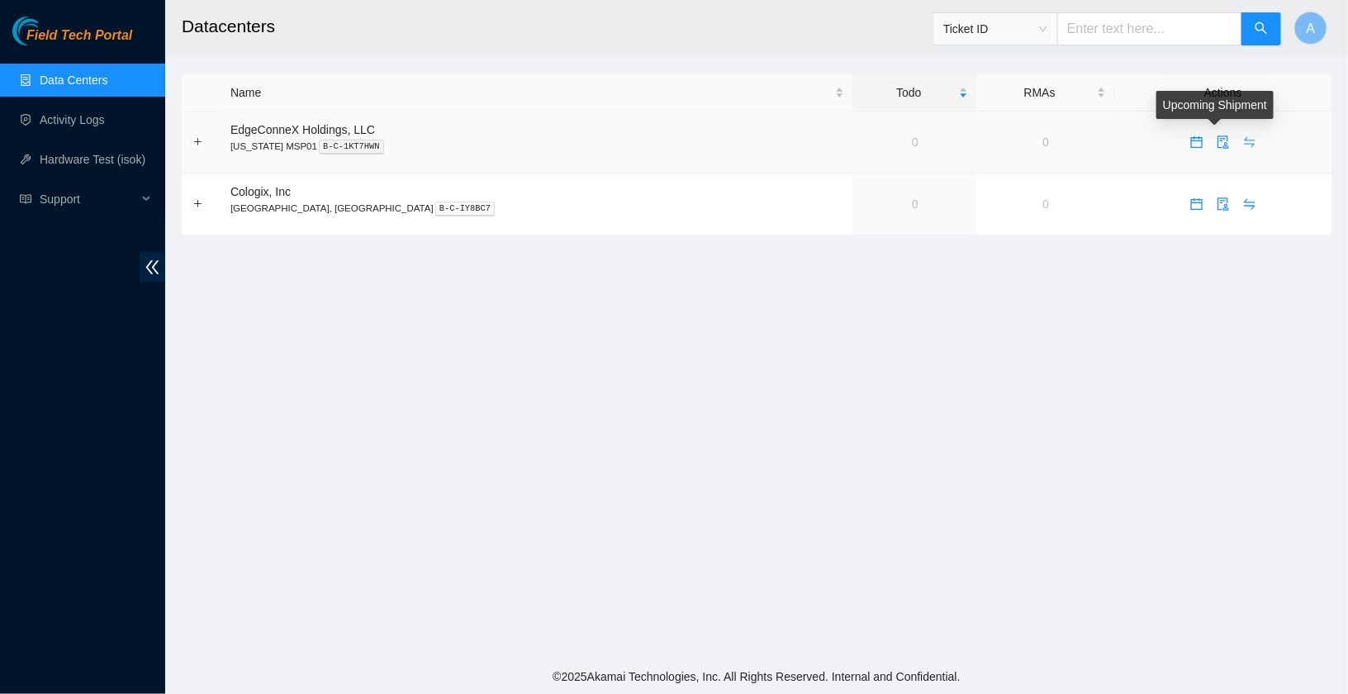
click at [1243, 135] on icon "swap" at bounding box center [1249, 141] width 13 height 13
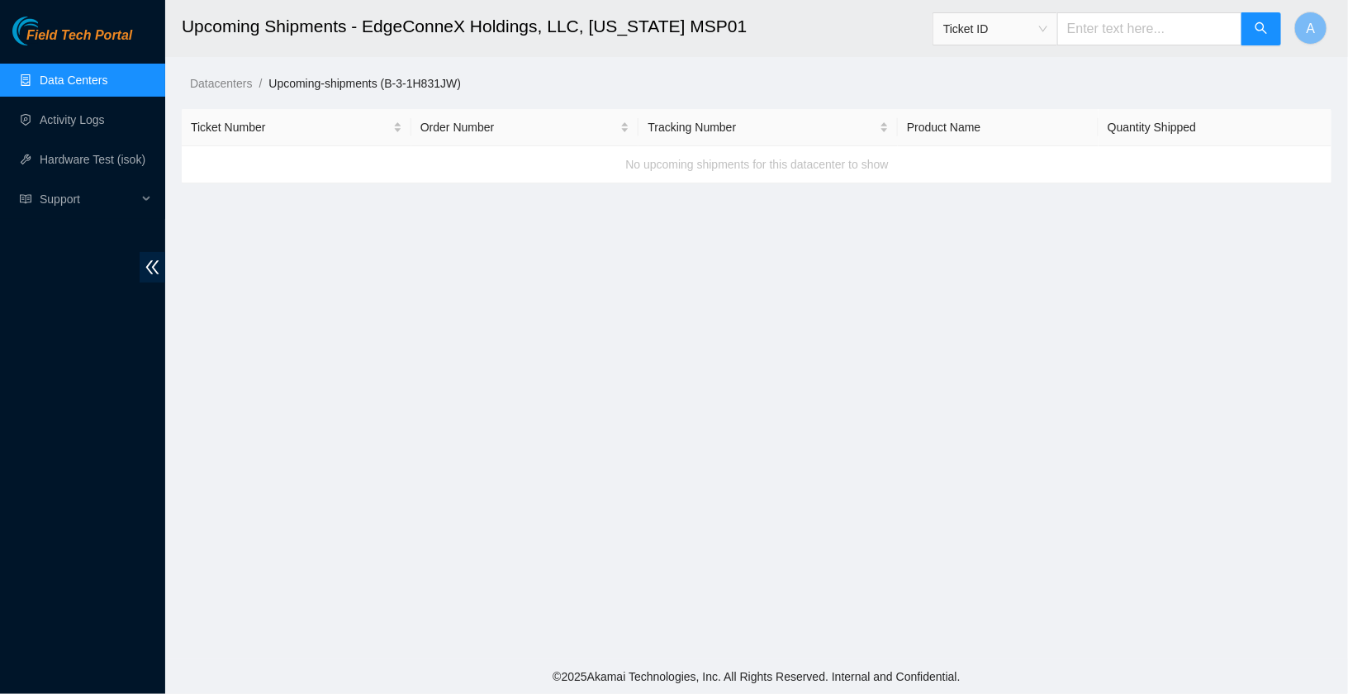
click at [65, 74] on link "Data Centers" at bounding box center [74, 80] width 68 height 13
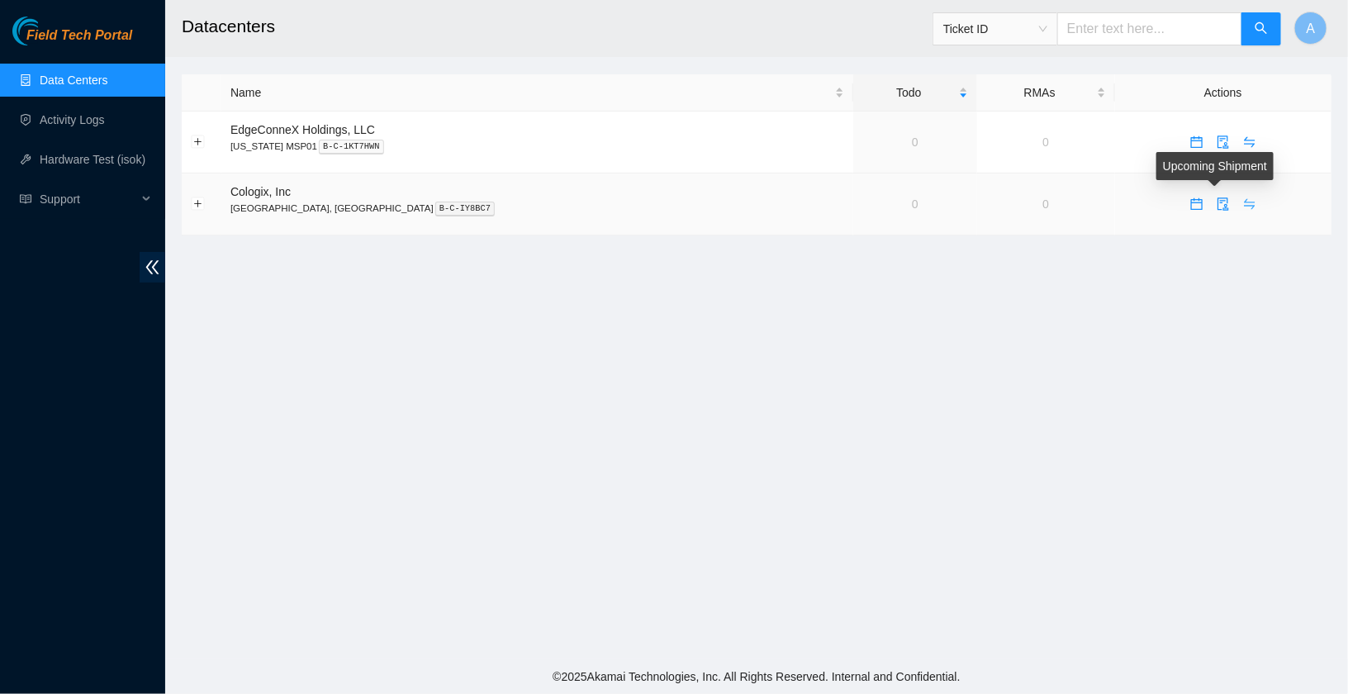
click at [1243, 205] on icon "swap" at bounding box center [1249, 203] width 13 height 13
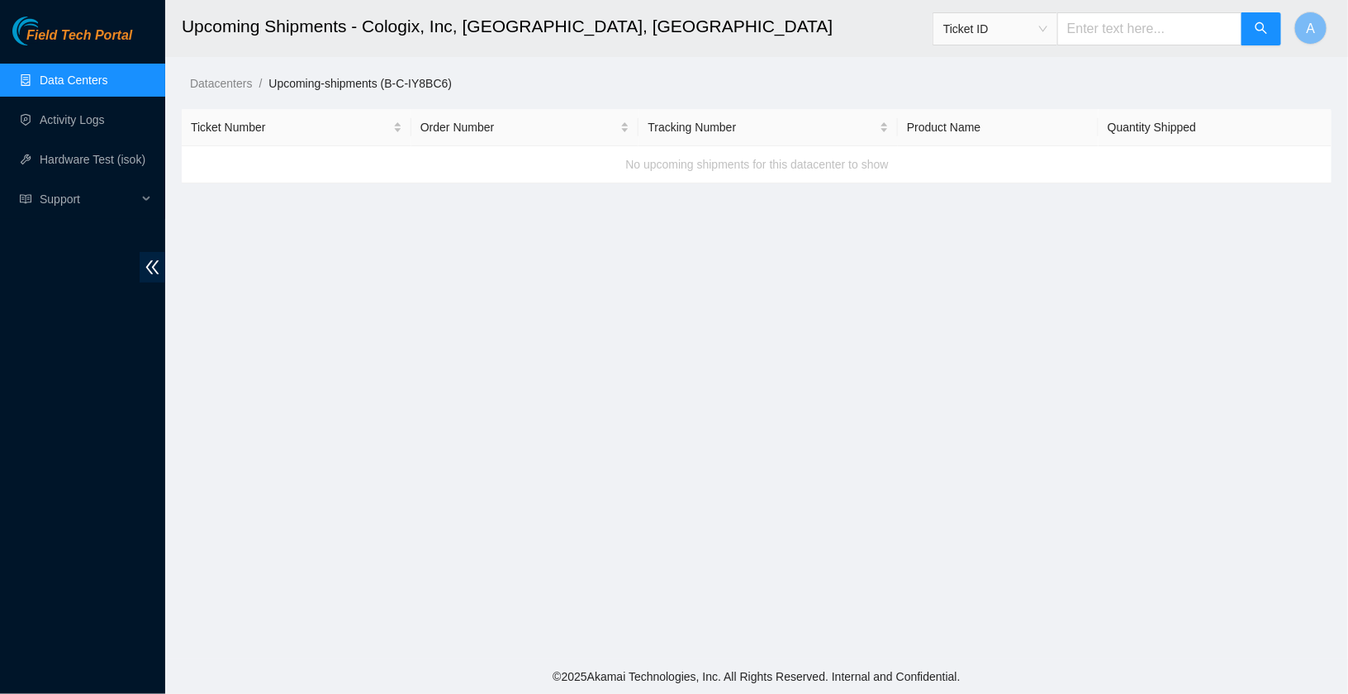
click at [102, 81] on link "Data Centers" at bounding box center [74, 80] width 68 height 13
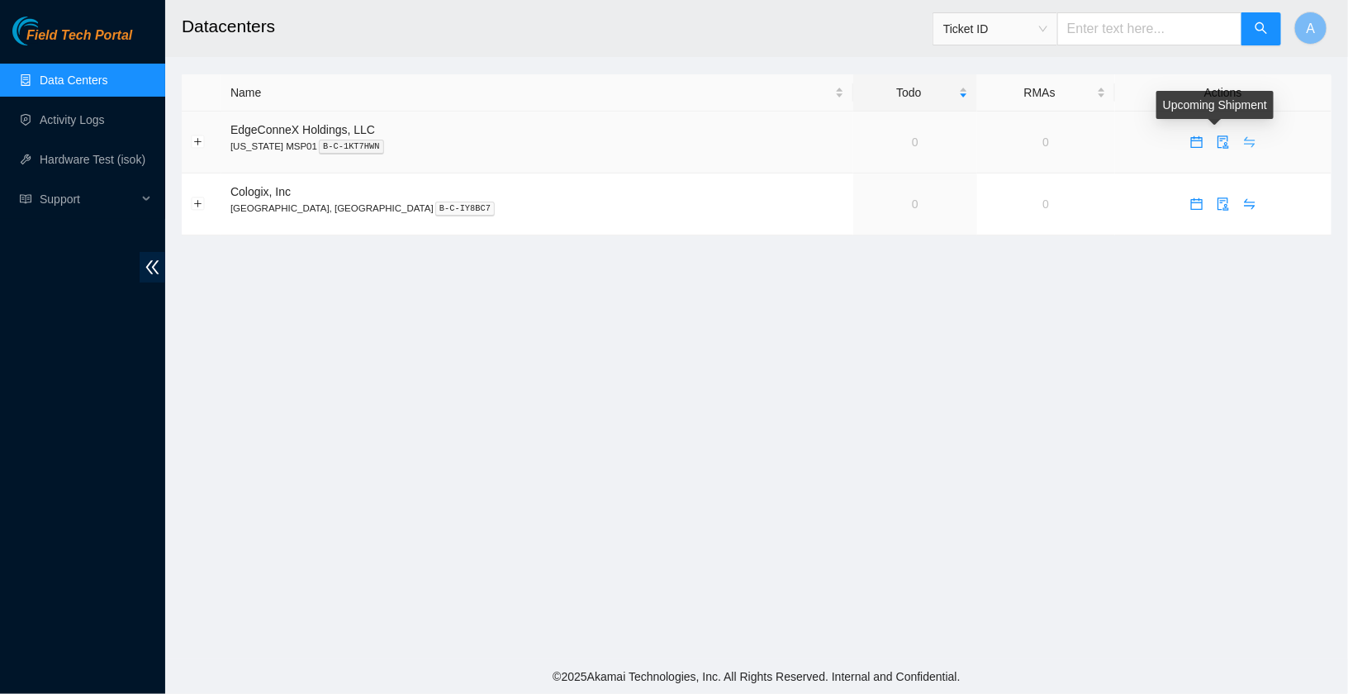
click at [1237, 143] on span "swap" at bounding box center [1249, 141] width 25 height 13
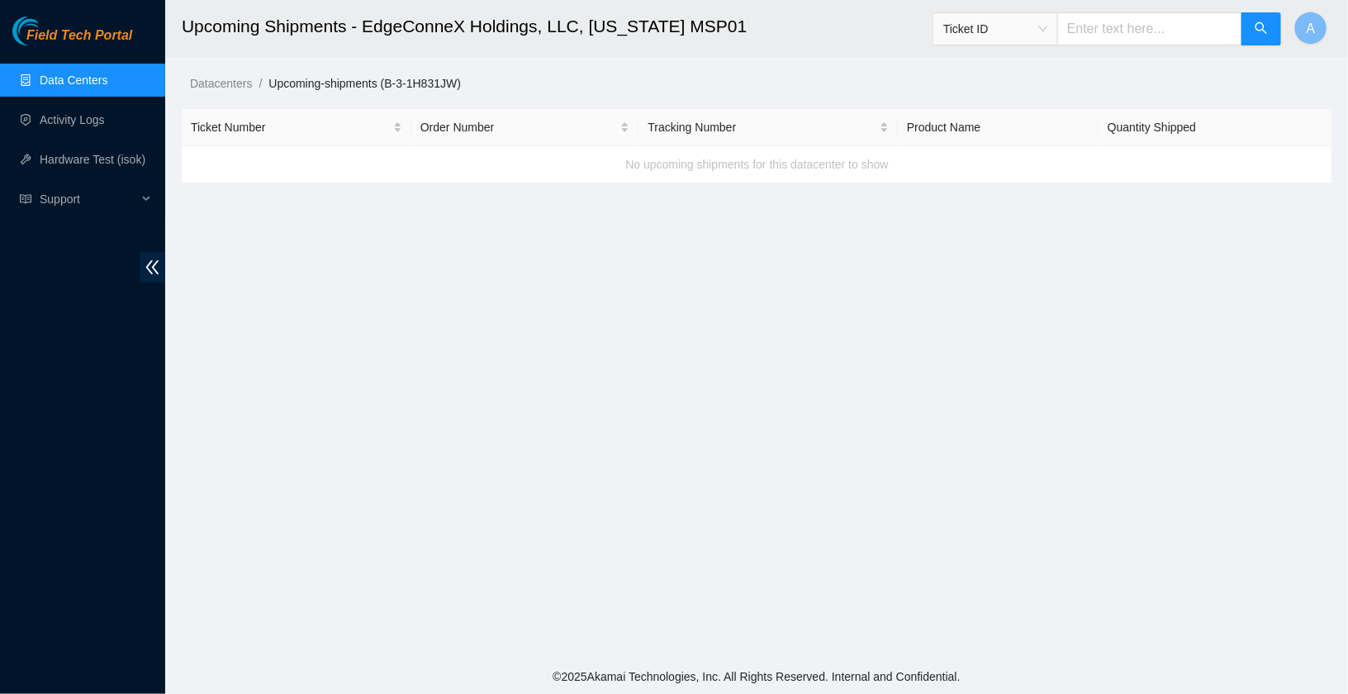
click at [107, 80] on link "Data Centers" at bounding box center [74, 80] width 68 height 13
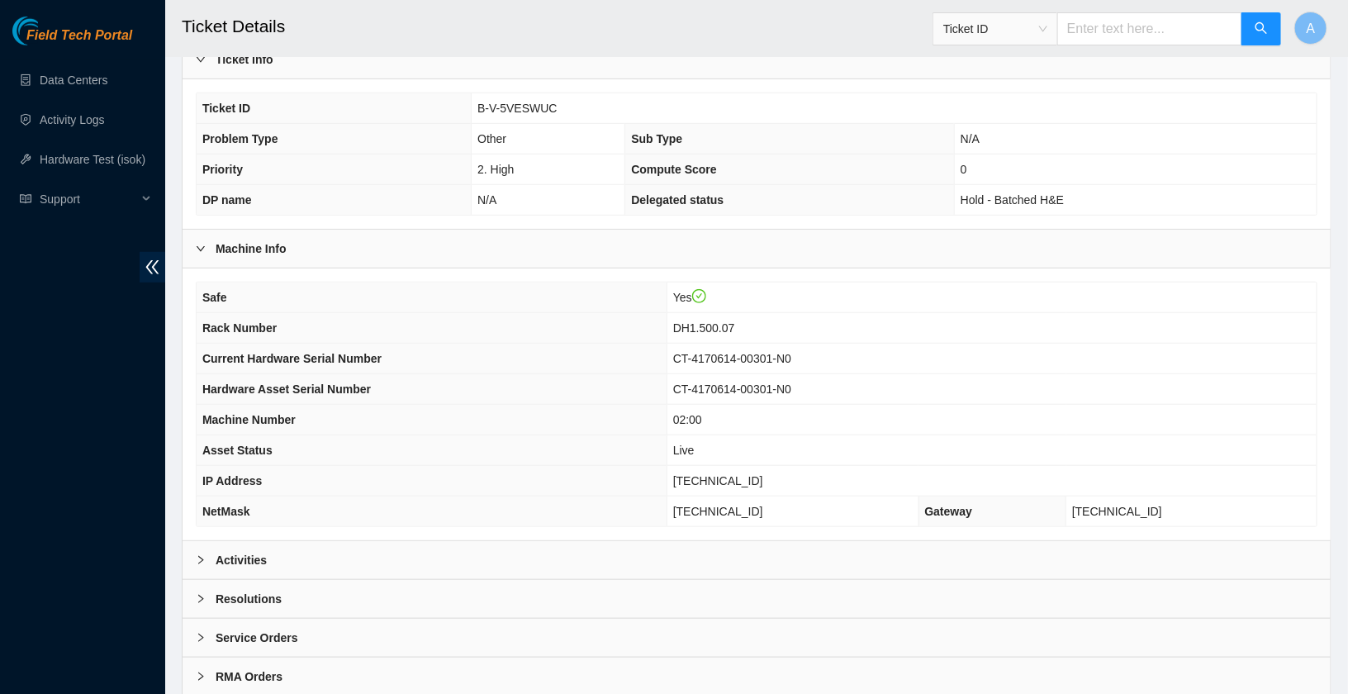
scroll to position [414, 0]
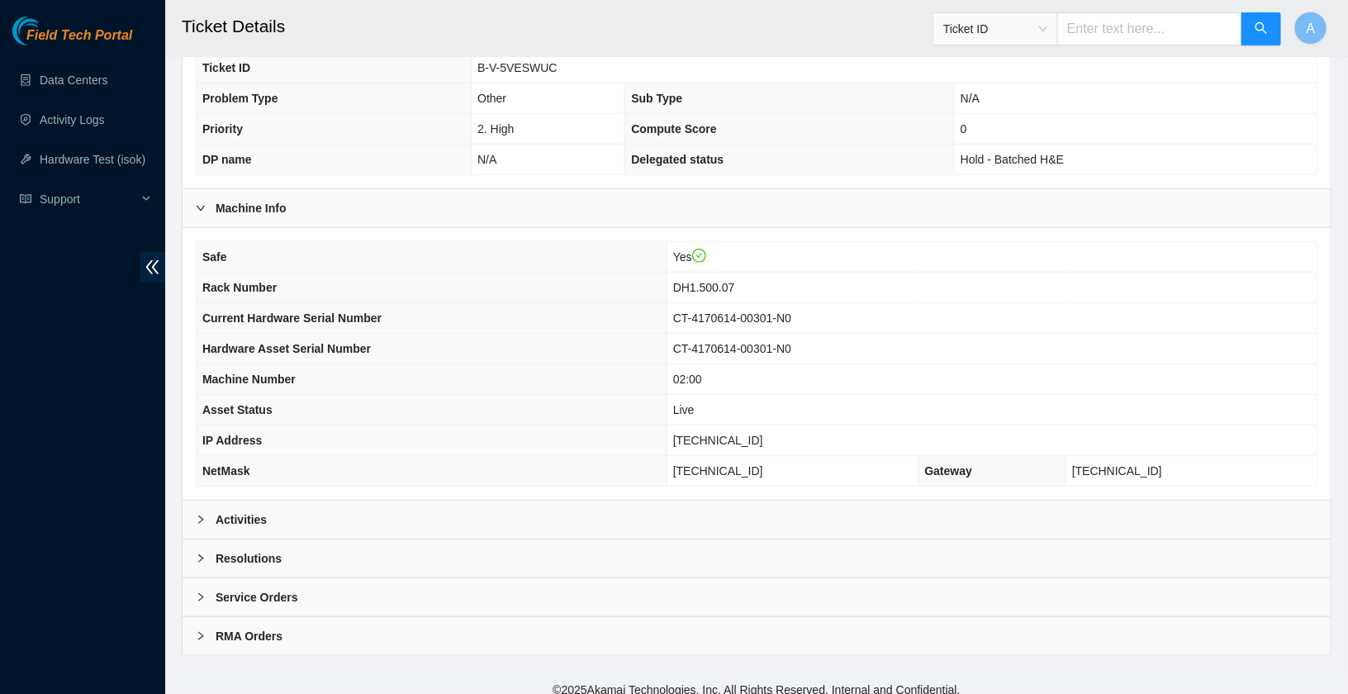
click at [256, 516] on b "Activities" at bounding box center [241, 519] width 51 height 18
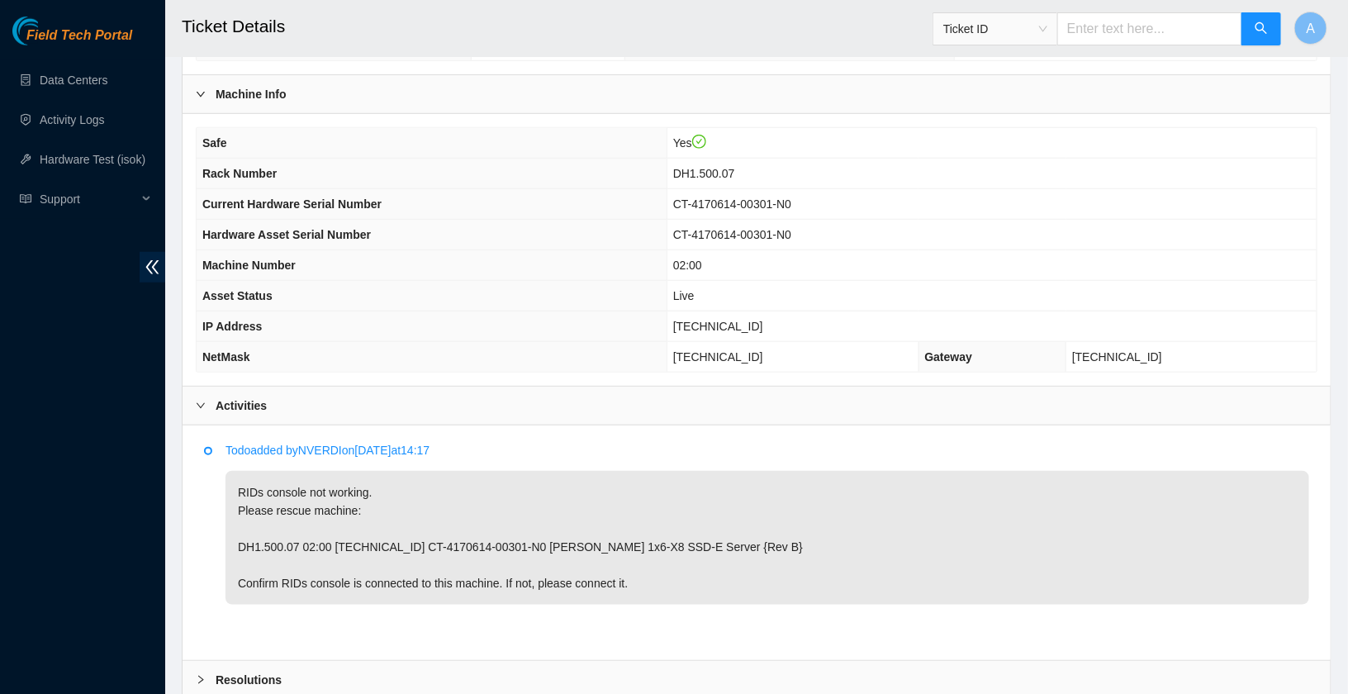
scroll to position [517, 0]
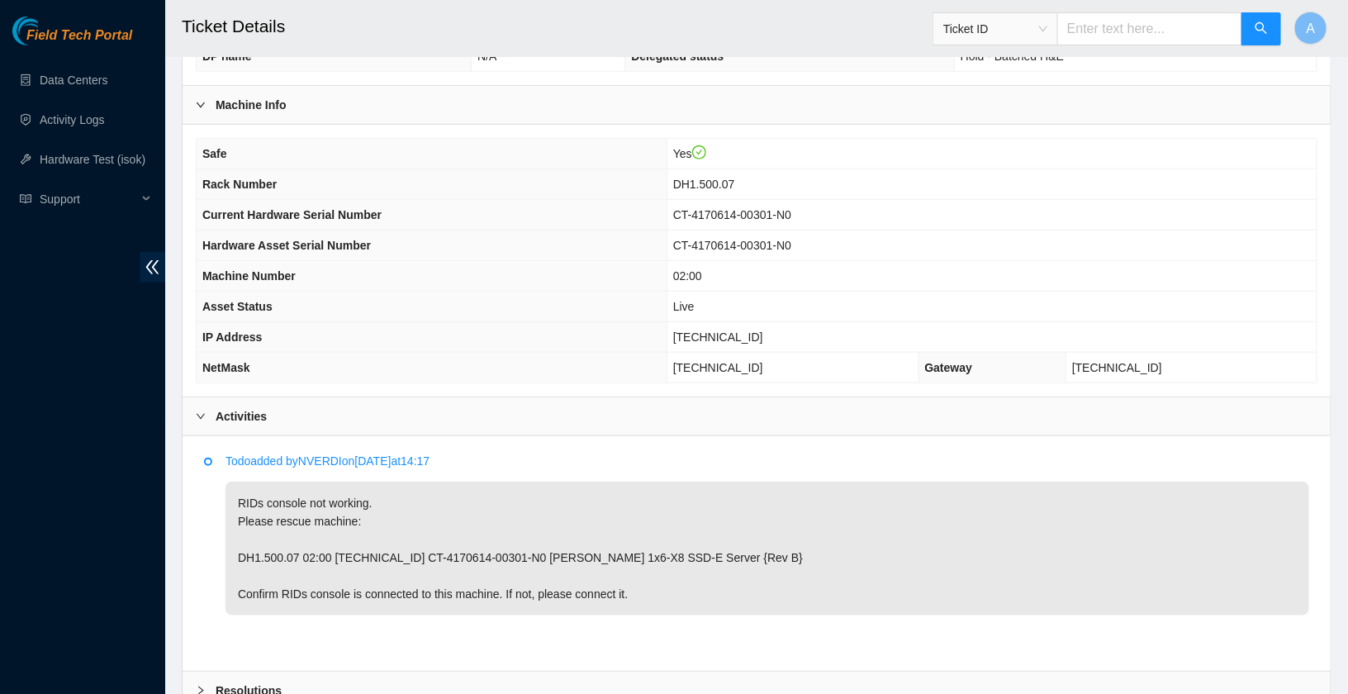
click at [708, 330] on span "23.200.134.132" at bounding box center [718, 336] width 90 height 13
copy span "23.200.134.132"
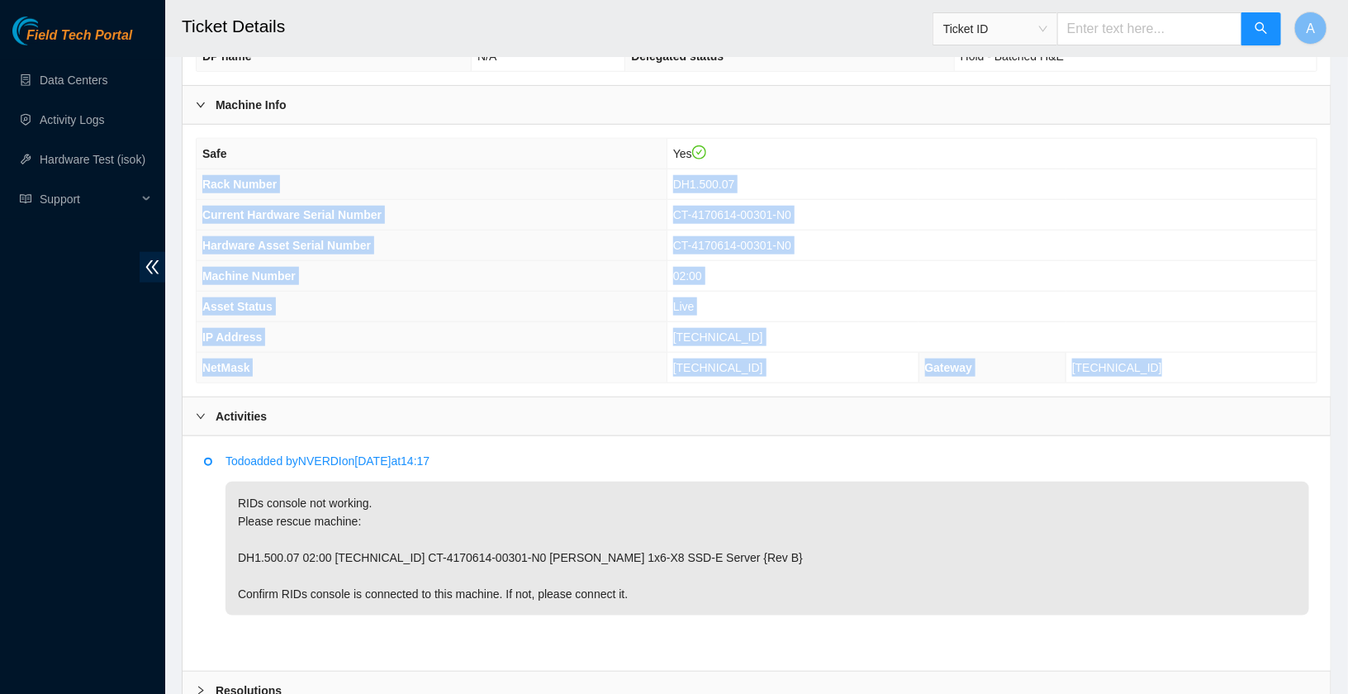
drag, startPoint x: 1176, startPoint y: 359, endPoint x: 203, endPoint y: 178, distance: 989.7
click at [203, 178] on tbody "Safe Yes Rack Number DH1.500.07 Current Hardware Serial Number CT-4170614-00301…" at bounding box center [757, 261] width 1120 height 244
copy tbody "Rack Number DH1.500.07 Current Hardware Serial Number CT-4170614-00301-N0 Hardw…"
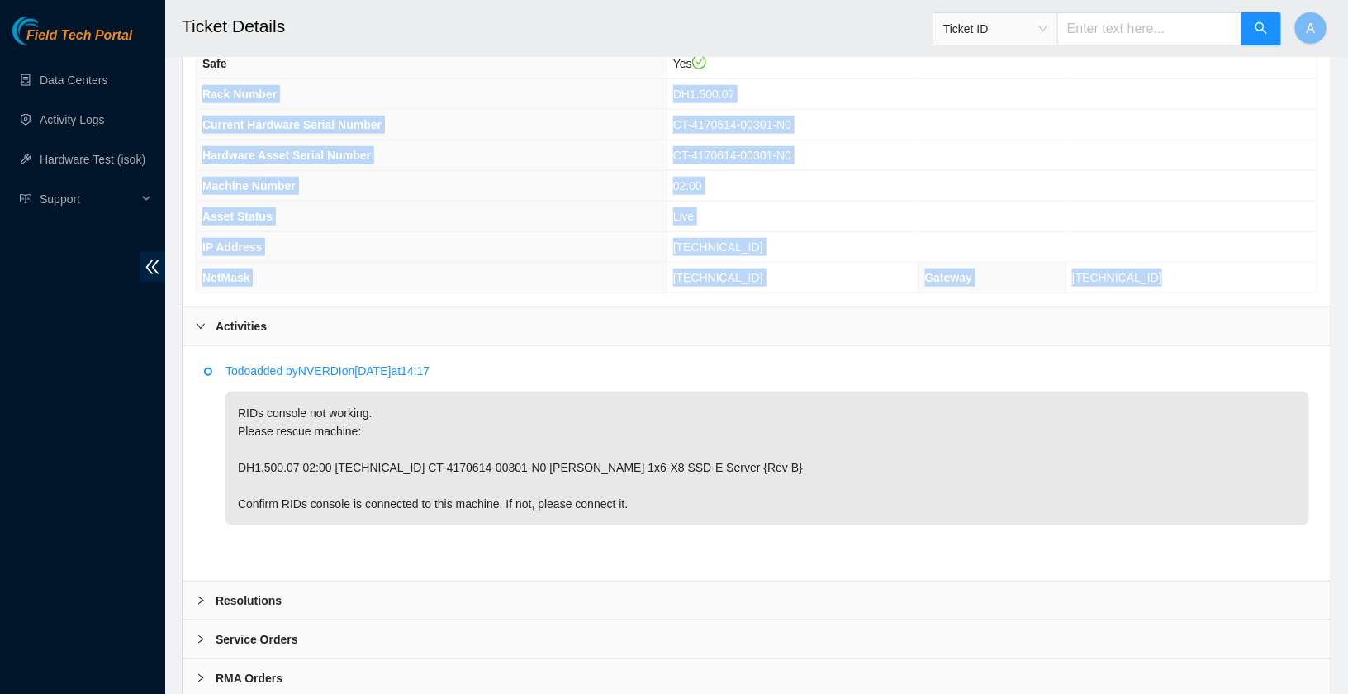
scroll to position [611, 0]
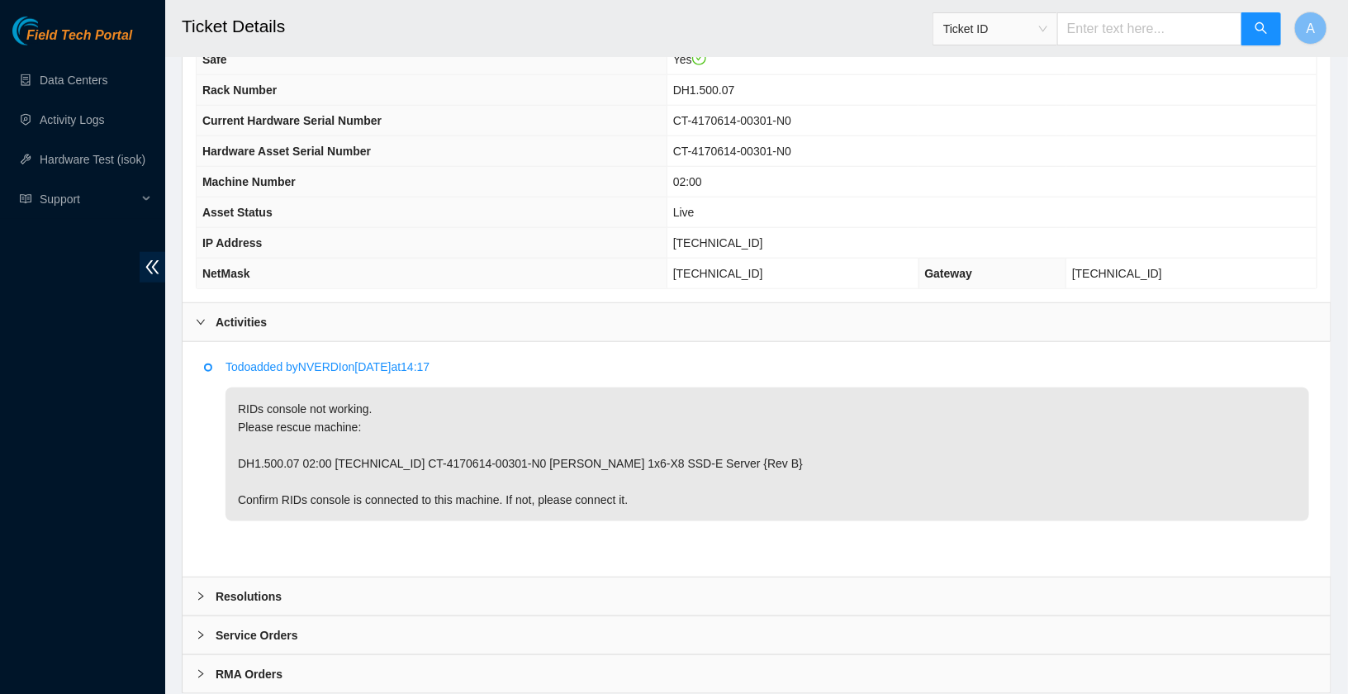
click at [257, 320] on b "Activities" at bounding box center [241, 322] width 51 height 18
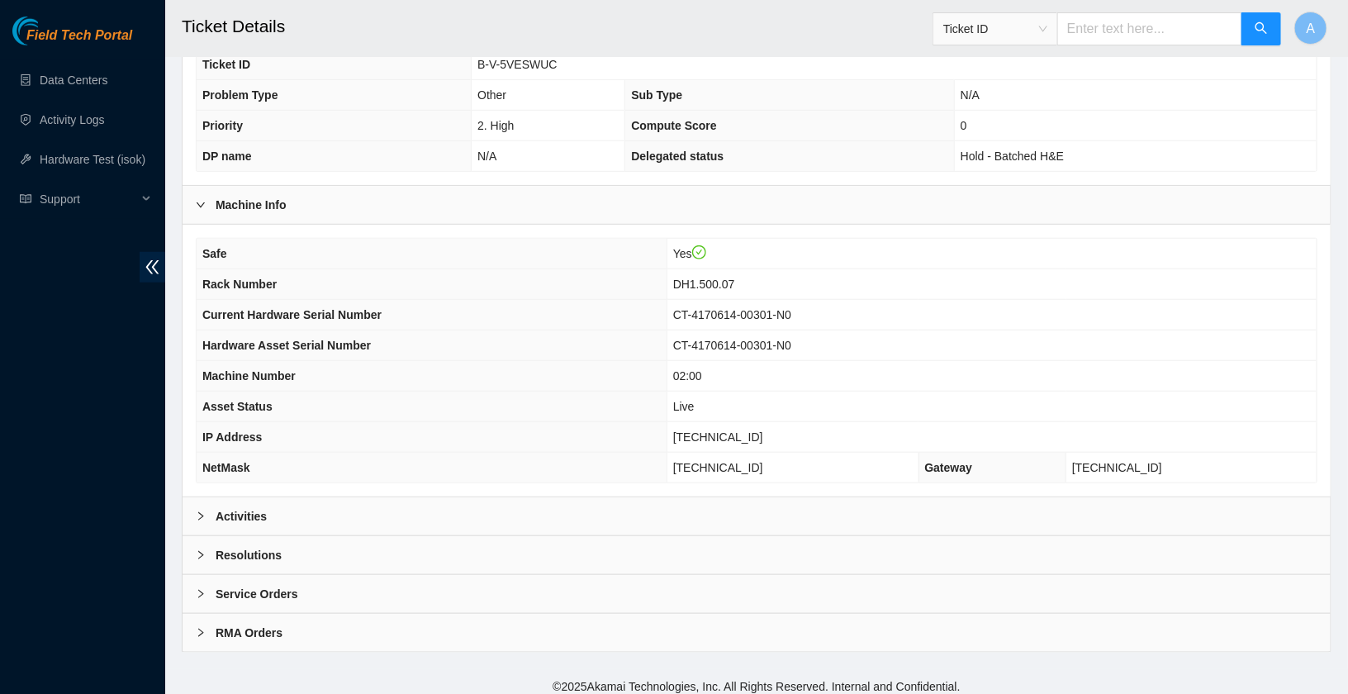
click at [277, 549] on b "Resolutions" at bounding box center [249, 555] width 66 height 18
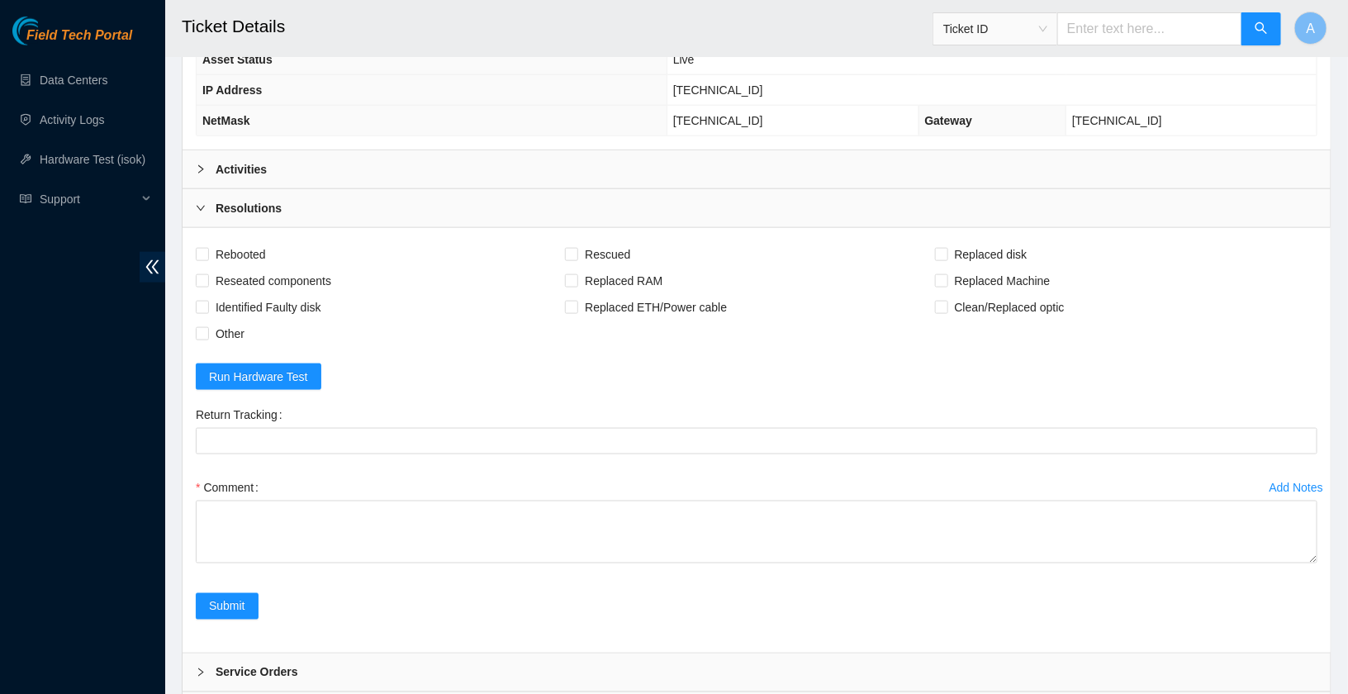
scroll to position [841, 0]
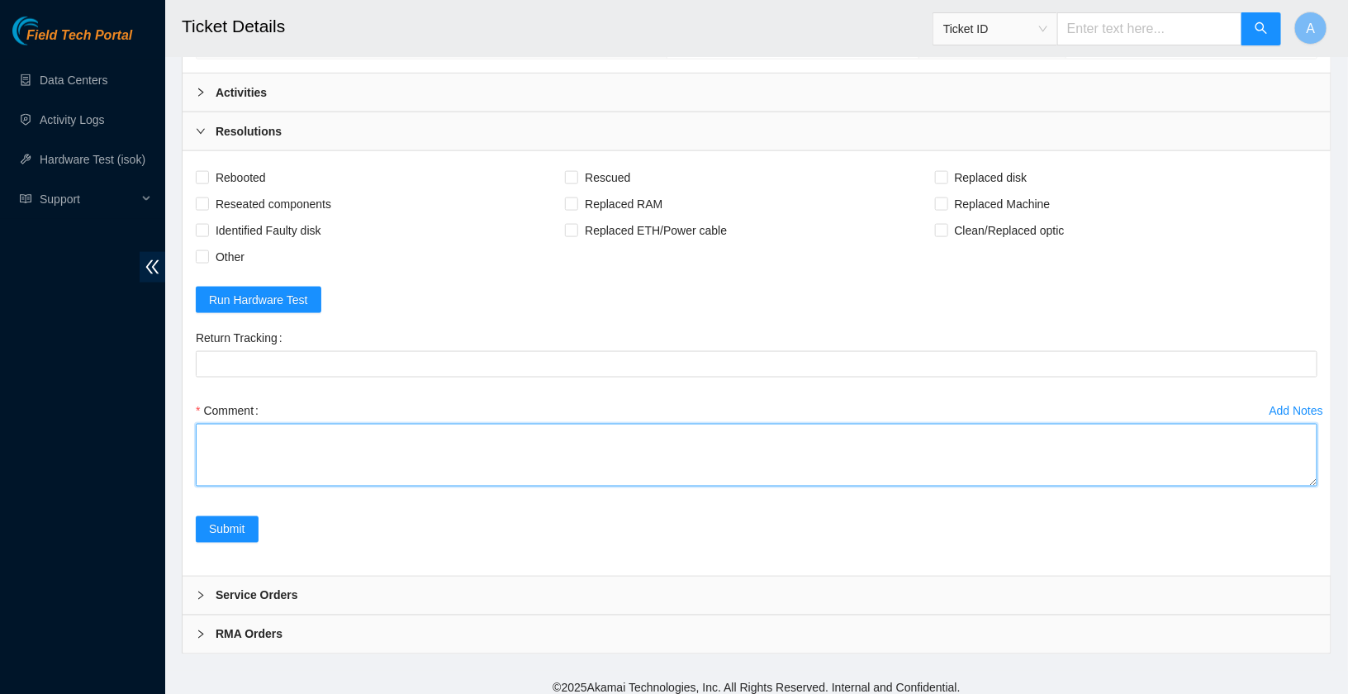
click at [318, 452] on textarea "Comment" at bounding box center [757, 455] width 1122 height 63
drag, startPoint x: 1313, startPoint y: 472, endPoint x: 1310, endPoint y: 755, distance: 282.5
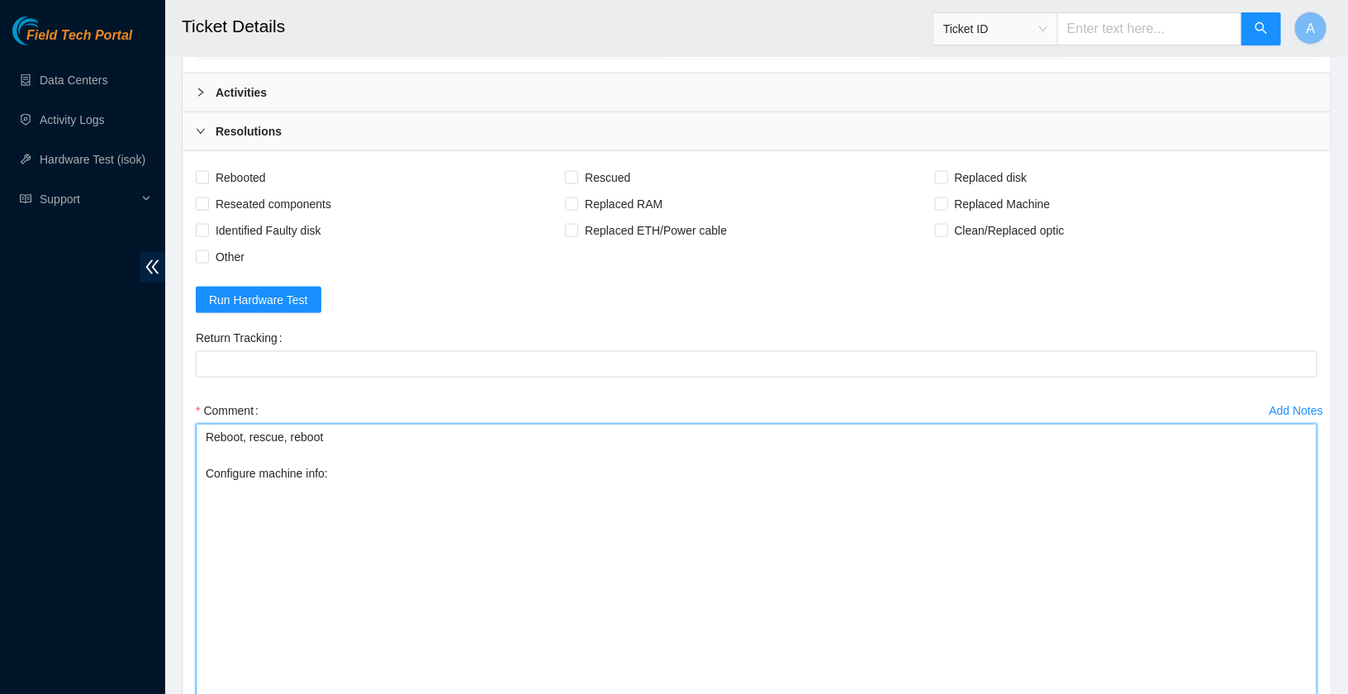
paste textarea "Rack Number DH1.500.07 Current Hardware Serial Number CT-4170614-00301-N0 Hardw…"
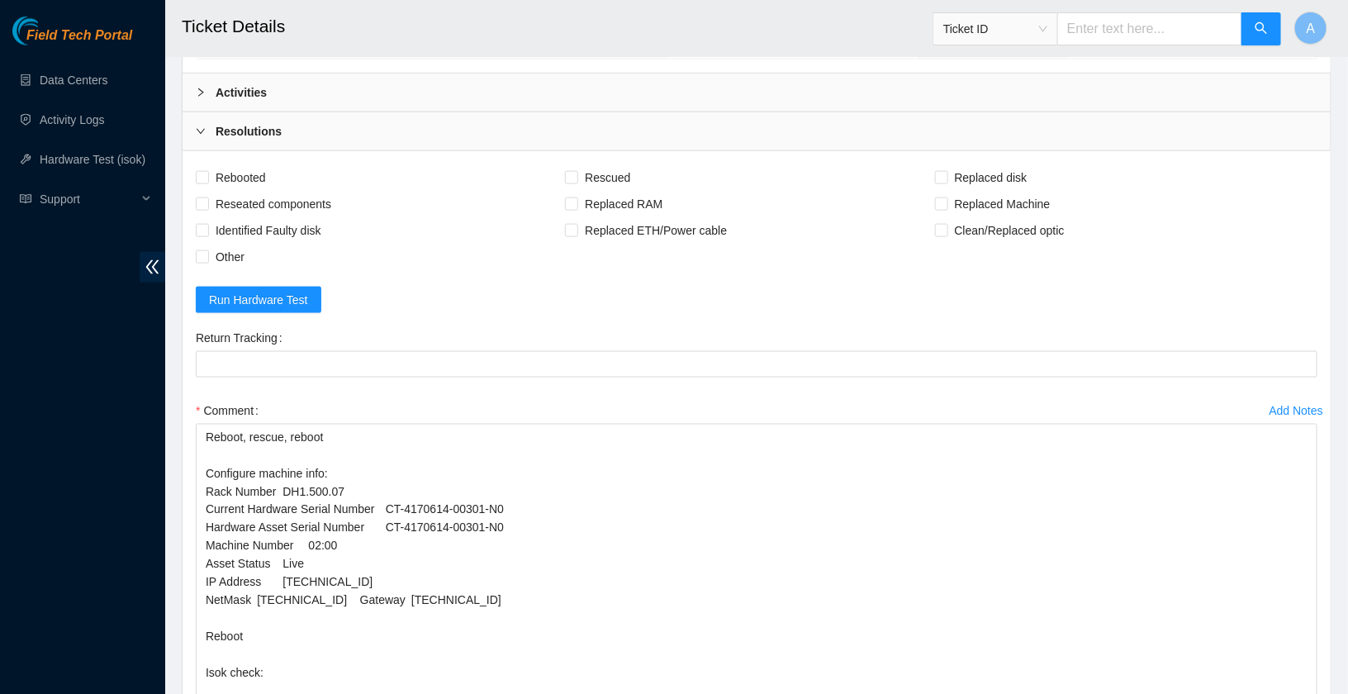
click at [415, 87] on div "Activities" at bounding box center [757, 93] width 1148 height 38
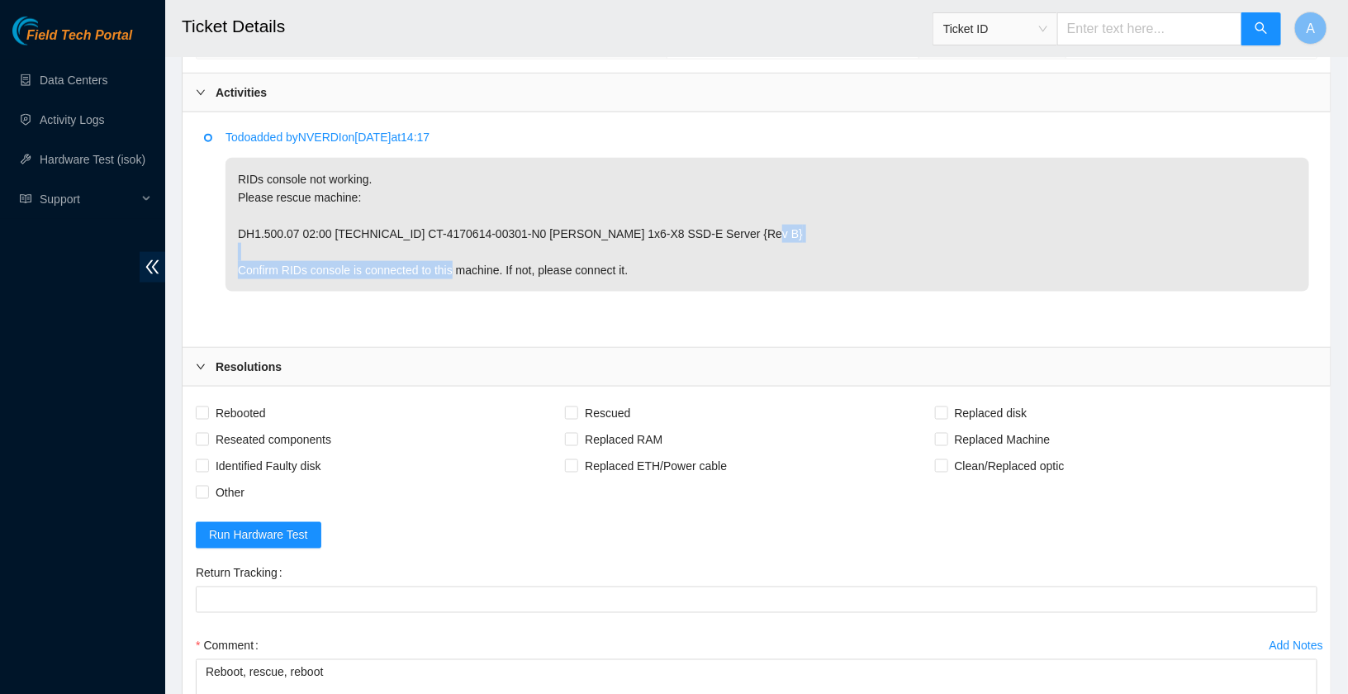
drag, startPoint x: 508, startPoint y: 257, endPoint x: 265, endPoint y: 246, distance: 243.0
click at [265, 246] on p "RIDs console not working. Please rescue machine: DH1.500.07 02:00 23.200.134.13…" at bounding box center [767, 225] width 1084 height 134
copy p "Confirm RIDs console is connected to this machine"
click at [240, 91] on b "Activities" at bounding box center [241, 92] width 51 height 18
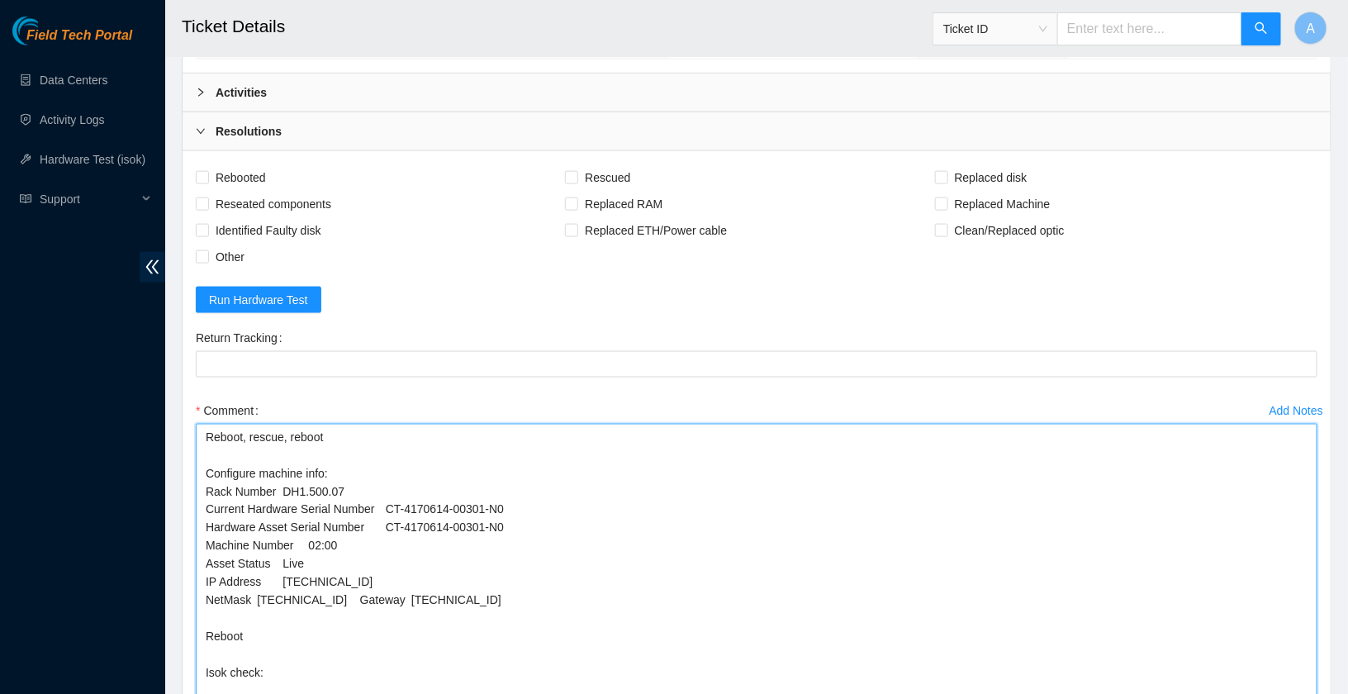
click at [200, 425] on textarea "Reboot, rescue, reboot Configure machine info: Rack Number DH1.500.07 Current H…" at bounding box center [757, 596] width 1122 height 345
paste textarea "Confirm RIDs console is connected to this machine"
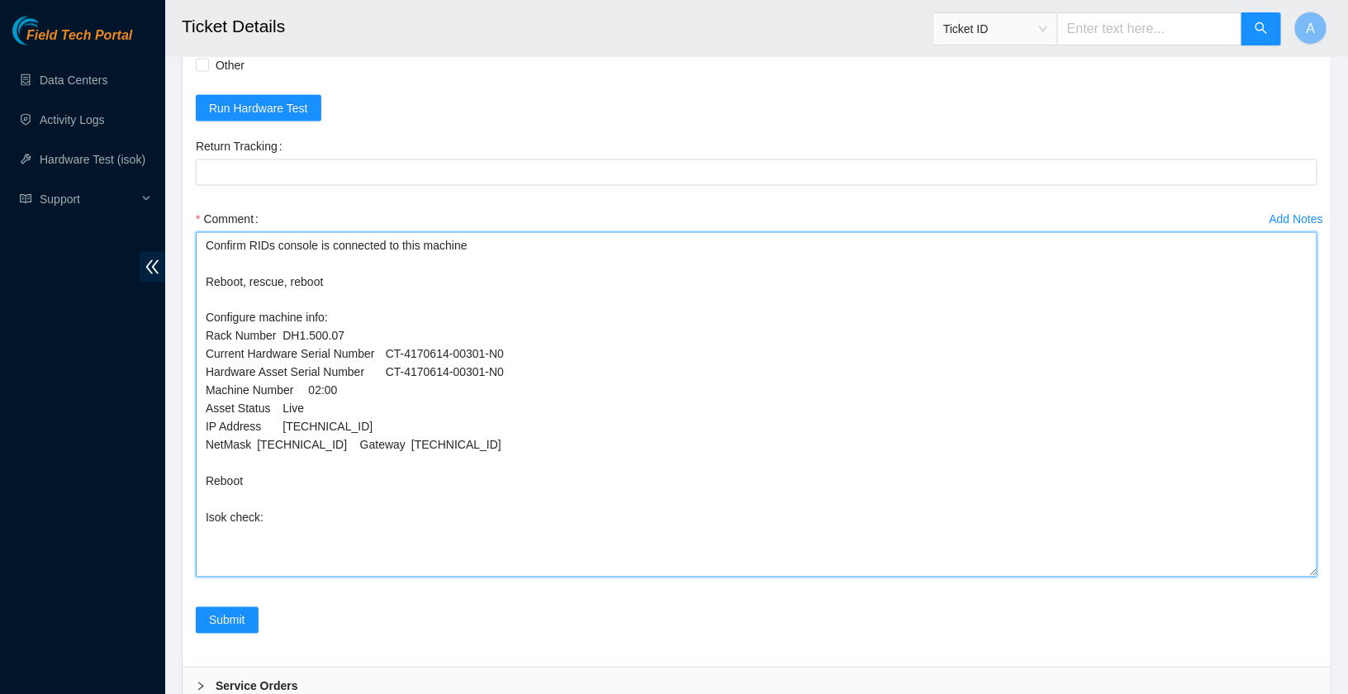
scroll to position [1045, 0]
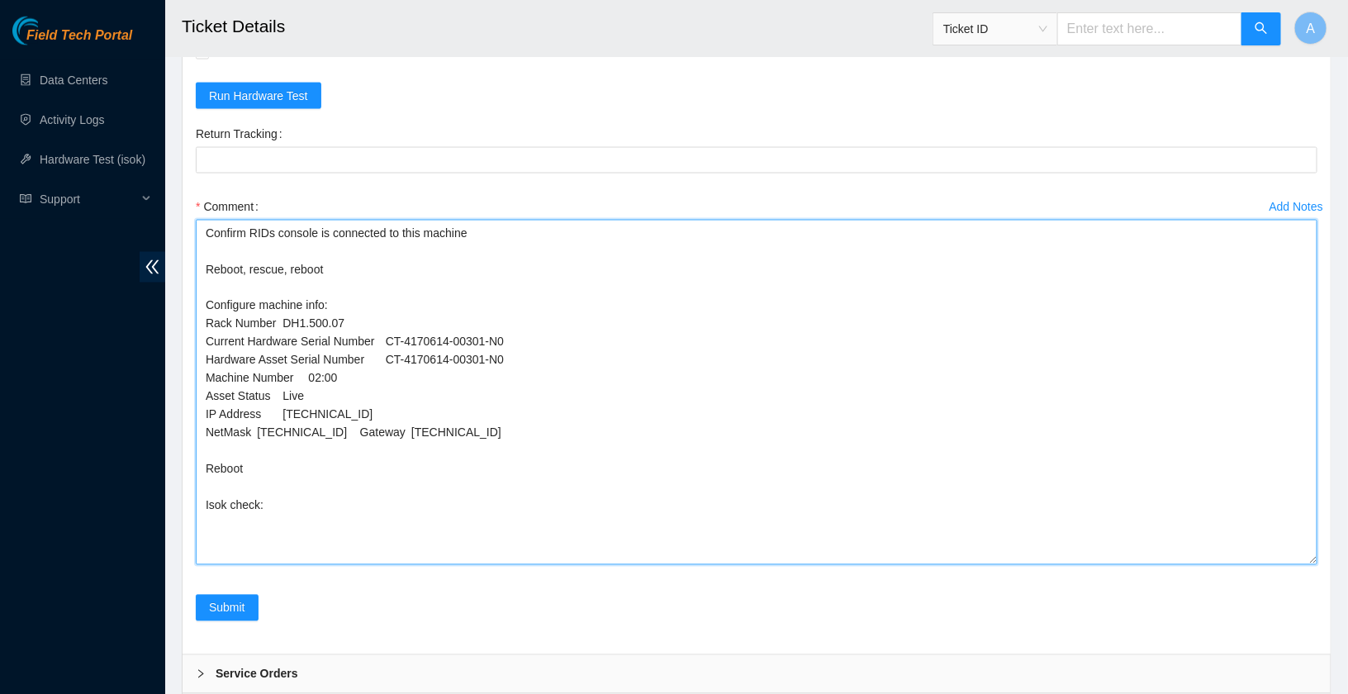
drag, startPoint x: 534, startPoint y: 353, endPoint x: 187, endPoint y: 357, distance: 347.7
click at [187, 357] on div "Rebooted Rescued Replaced disk Reseated components Replaced RAM Replaced Machin…" at bounding box center [757, 300] width 1148 height 707
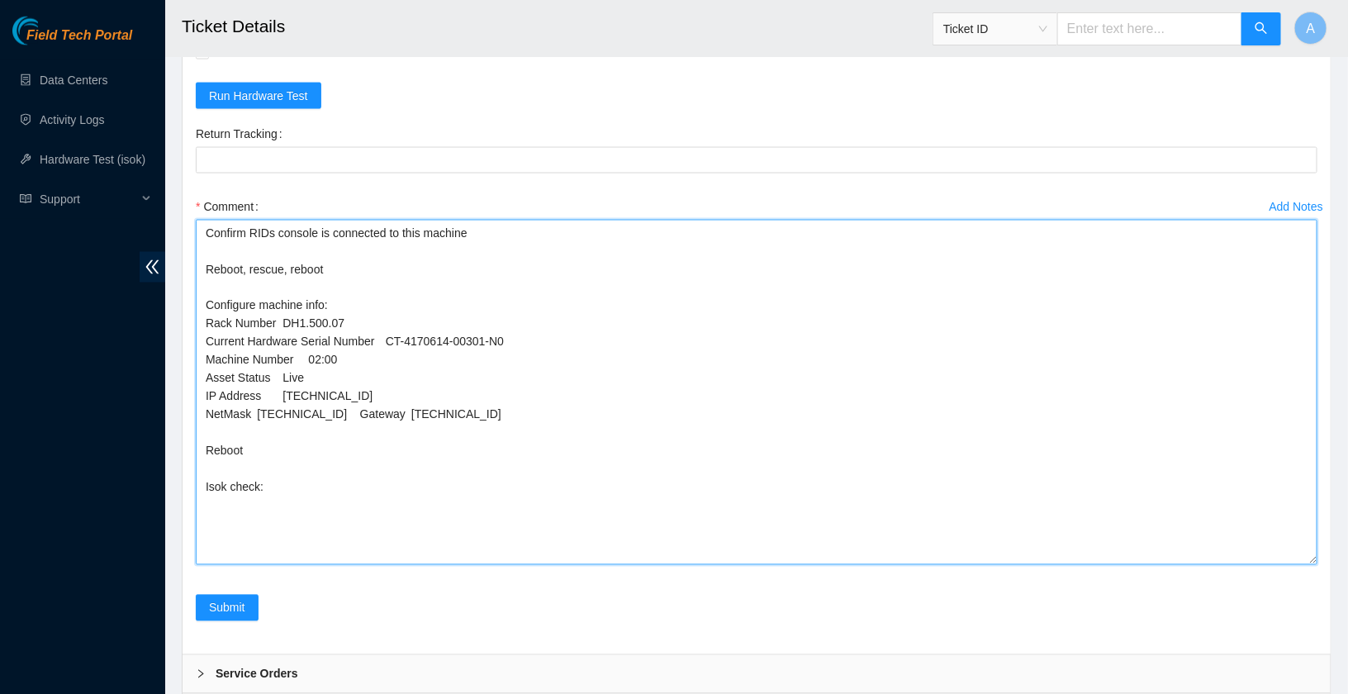
drag, startPoint x: 317, startPoint y: 363, endPoint x: 64, endPoint y: 363, distance: 252.7
click at [364, 379] on textarea "Confirm RIDs console is connected to this machine Reboot, rescue, reboot Config…" at bounding box center [757, 392] width 1122 height 345
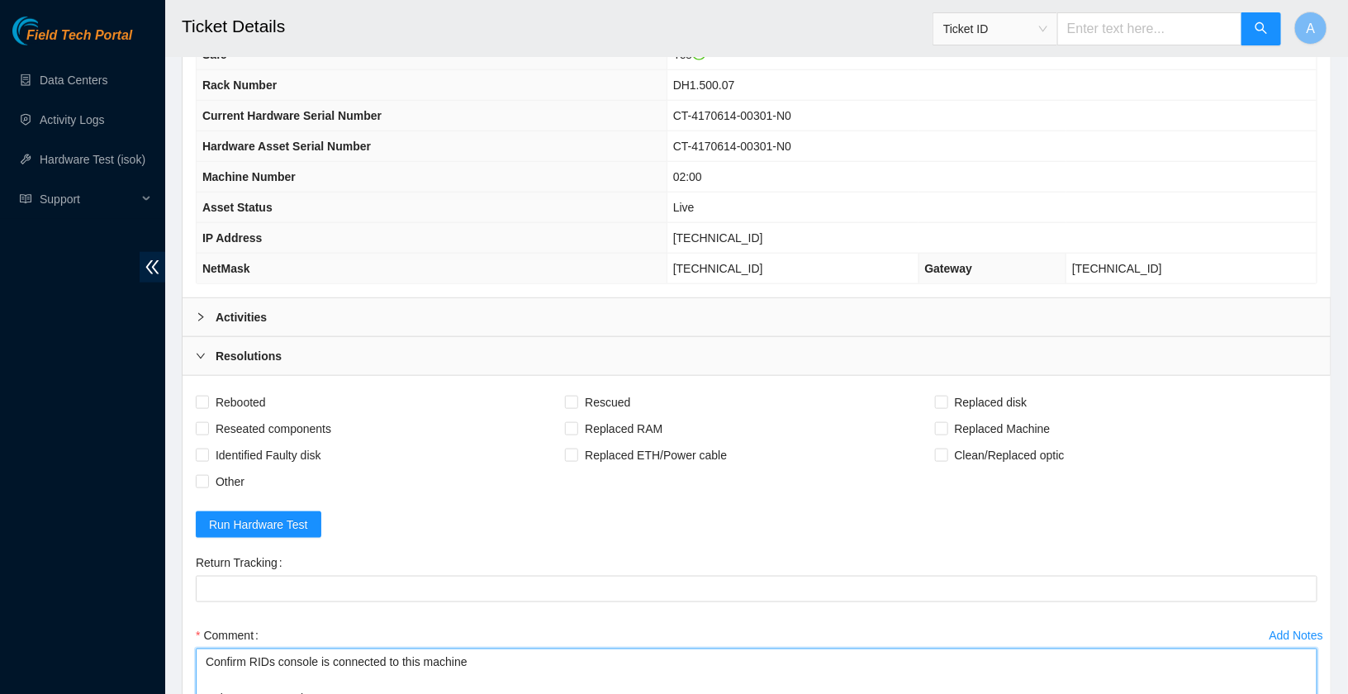
scroll to position [595, 0]
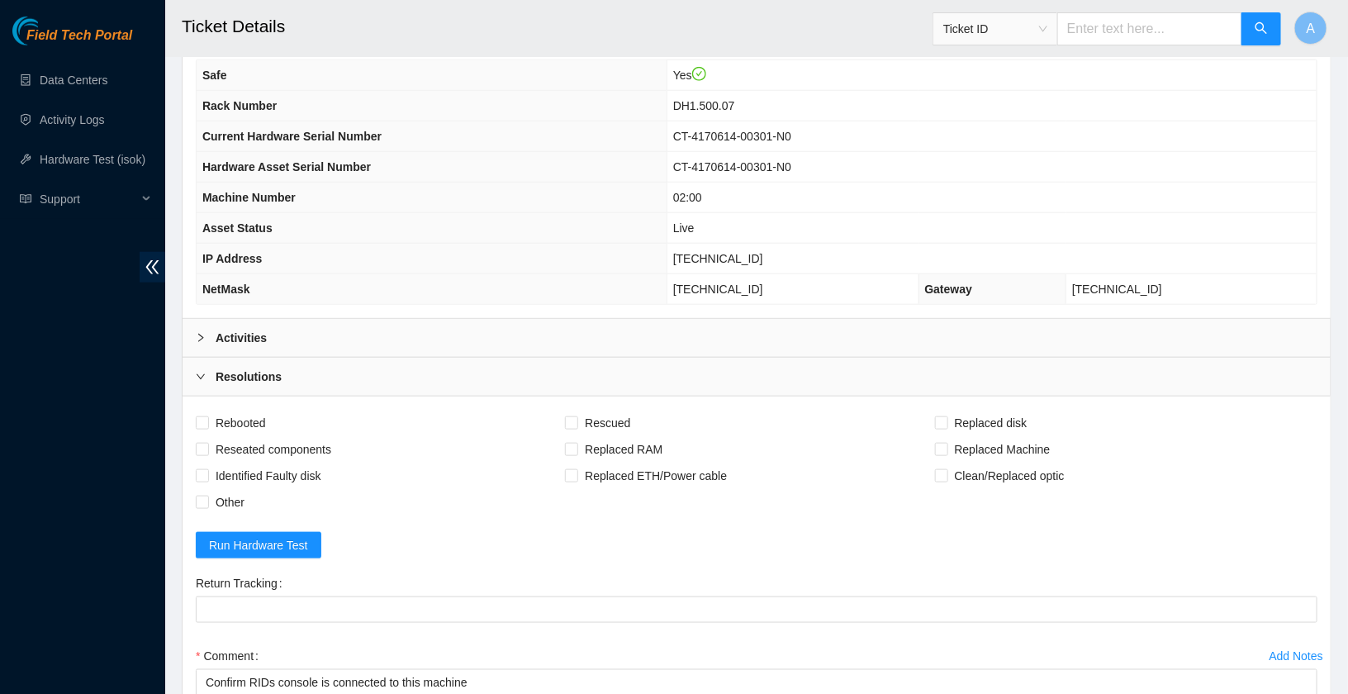
click at [313, 326] on div "Activities" at bounding box center [757, 338] width 1148 height 38
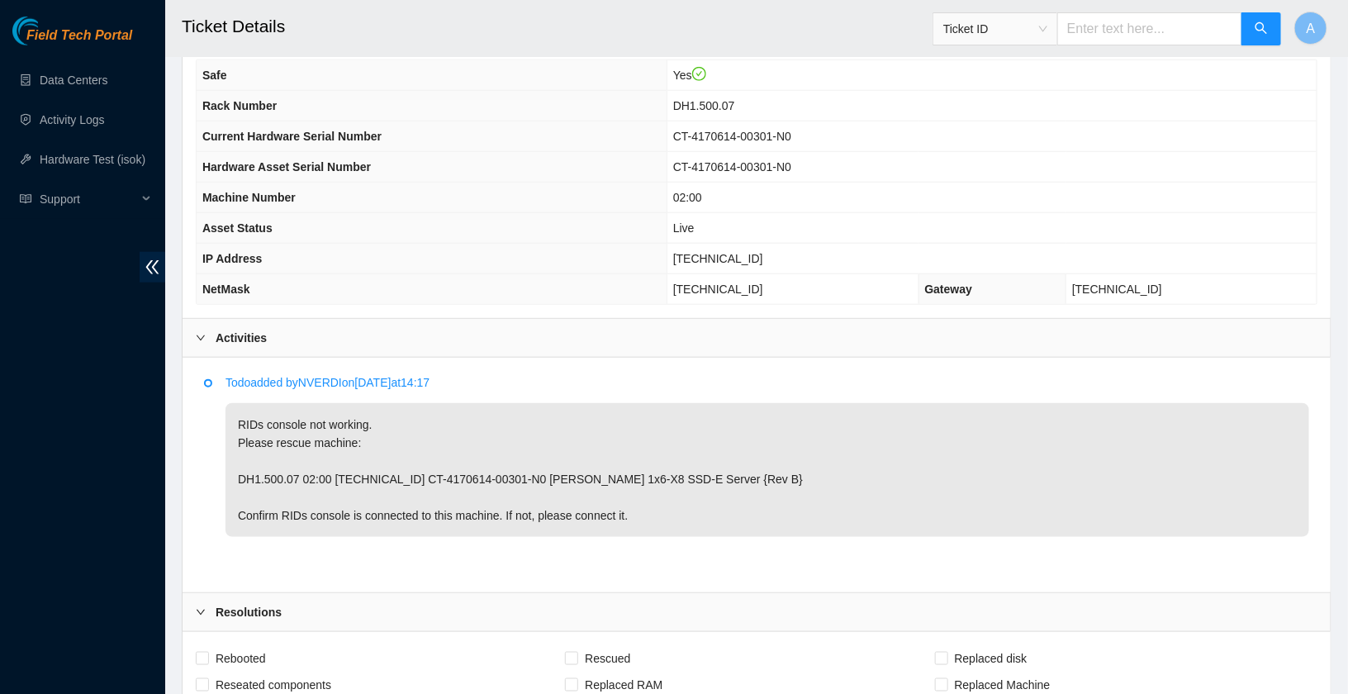
click at [313, 326] on div "Activities" at bounding box center [757, 338] width 1148 height 38
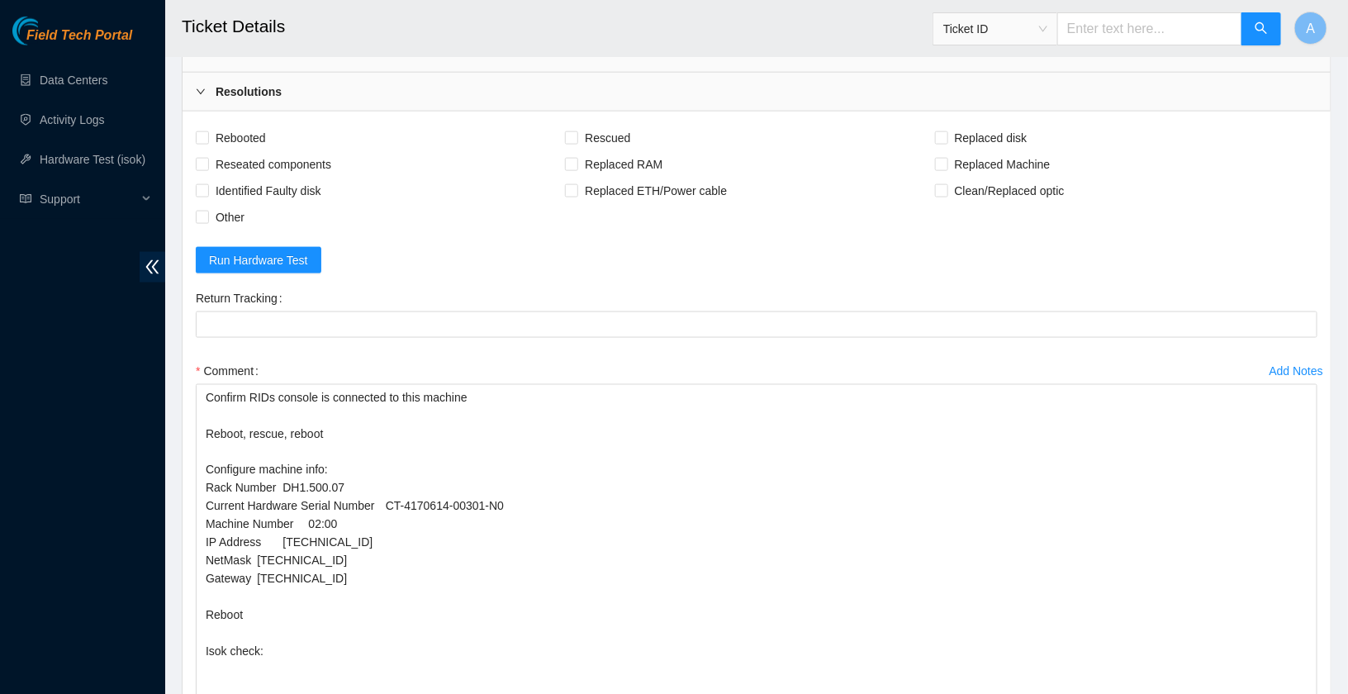
scroll to position [956, 0]
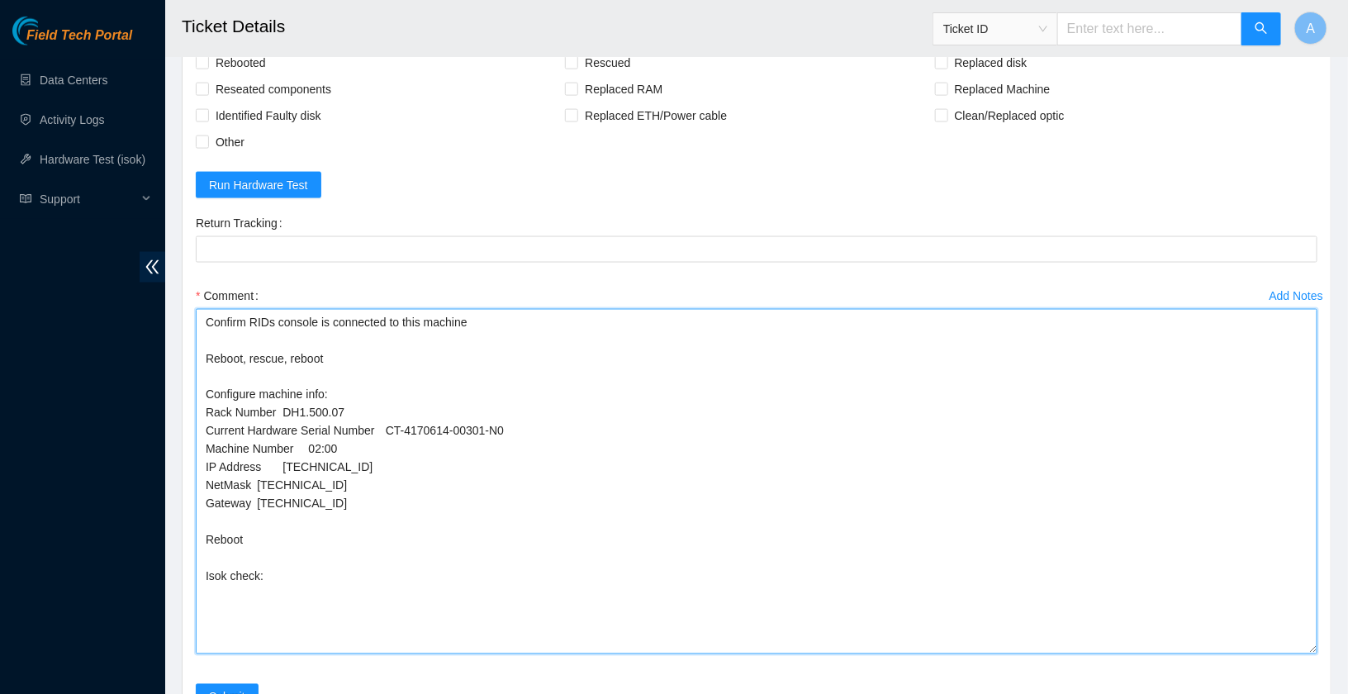
click at [338, 571] on textarea "Confirm RIDs console is connected to this machine Reboot, rescue, reboot Config…" at bounding box center [757, 481] width 1122 height 345
paste textarea "23.200.134.133 : passed: ok N/A 23.200.134.132 : passed: ok"
drag, startPoint x: 262, startPoint y: 604, endPoint x: 122, endPoint y: 600, distance: 139.6
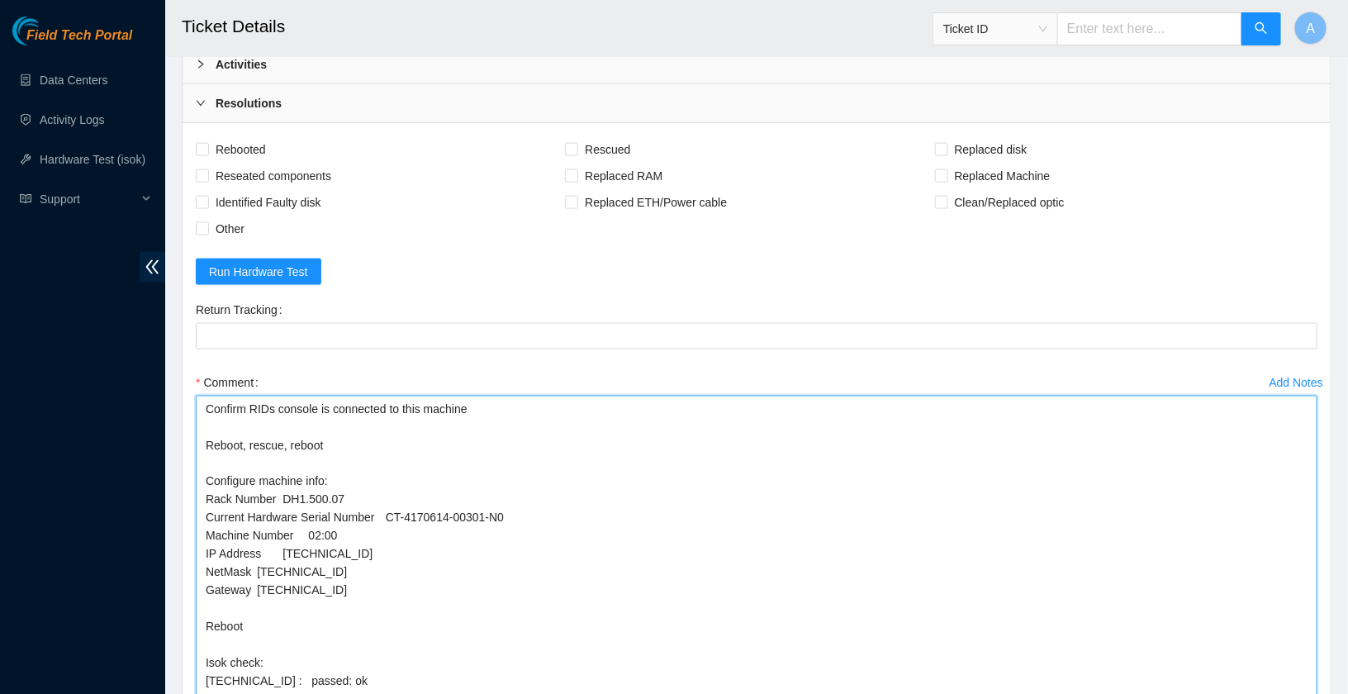
scroll to position [856, 0]
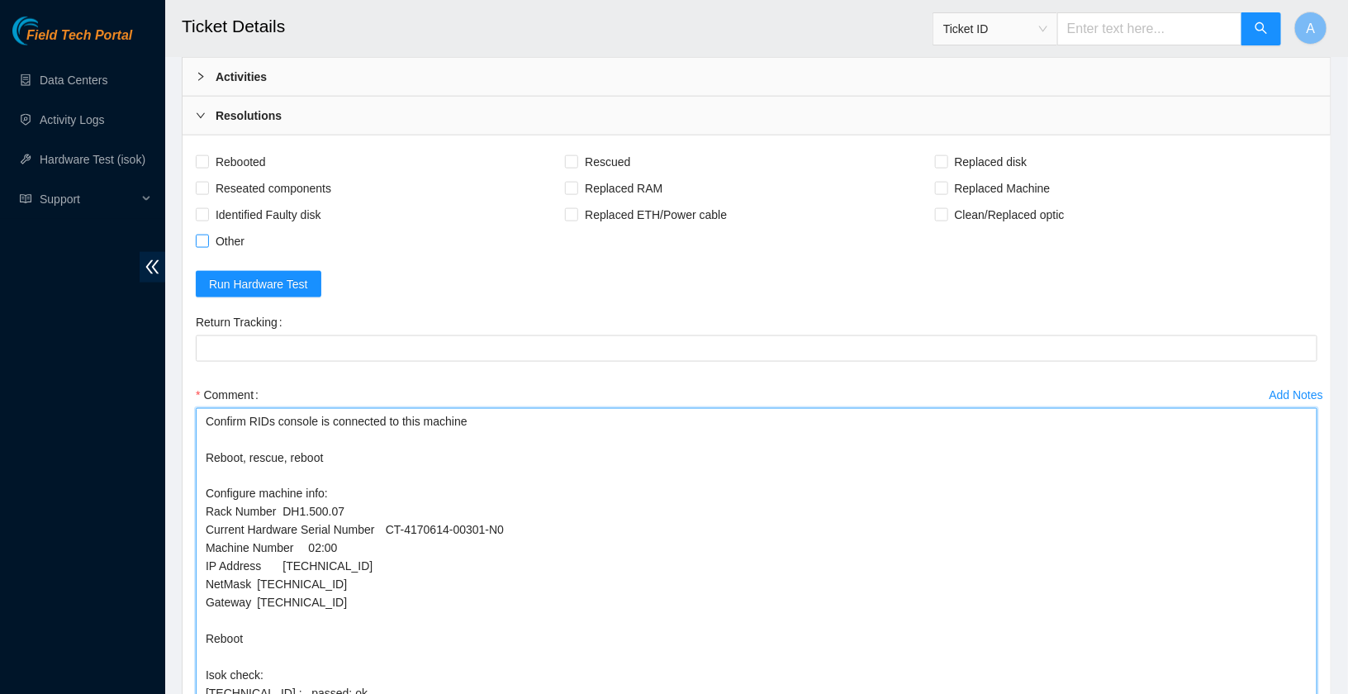
type textarea "Confirm RIDs console is connected to this machine Reboot, rescue, reboot Config…"
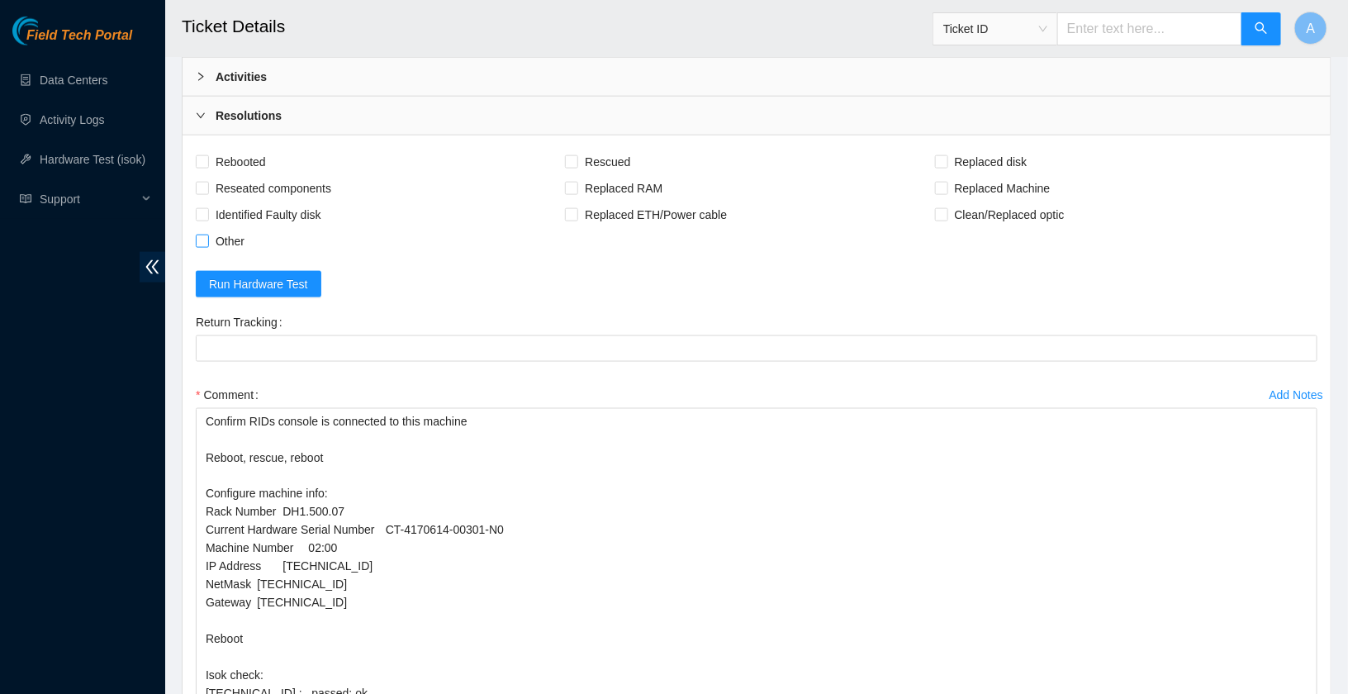
click at [204, 235] on input "Other" at bounding box center [202, 241] width 12 height 12
checkbox input "true"
click at [222, 183] on span "Reseated components" at bounding box center [273, 188] width 129 height 26
click at [207, 183] on input "Reseated components" at bounding box center [202, 188] width 12 height 12
checkbox input "true"
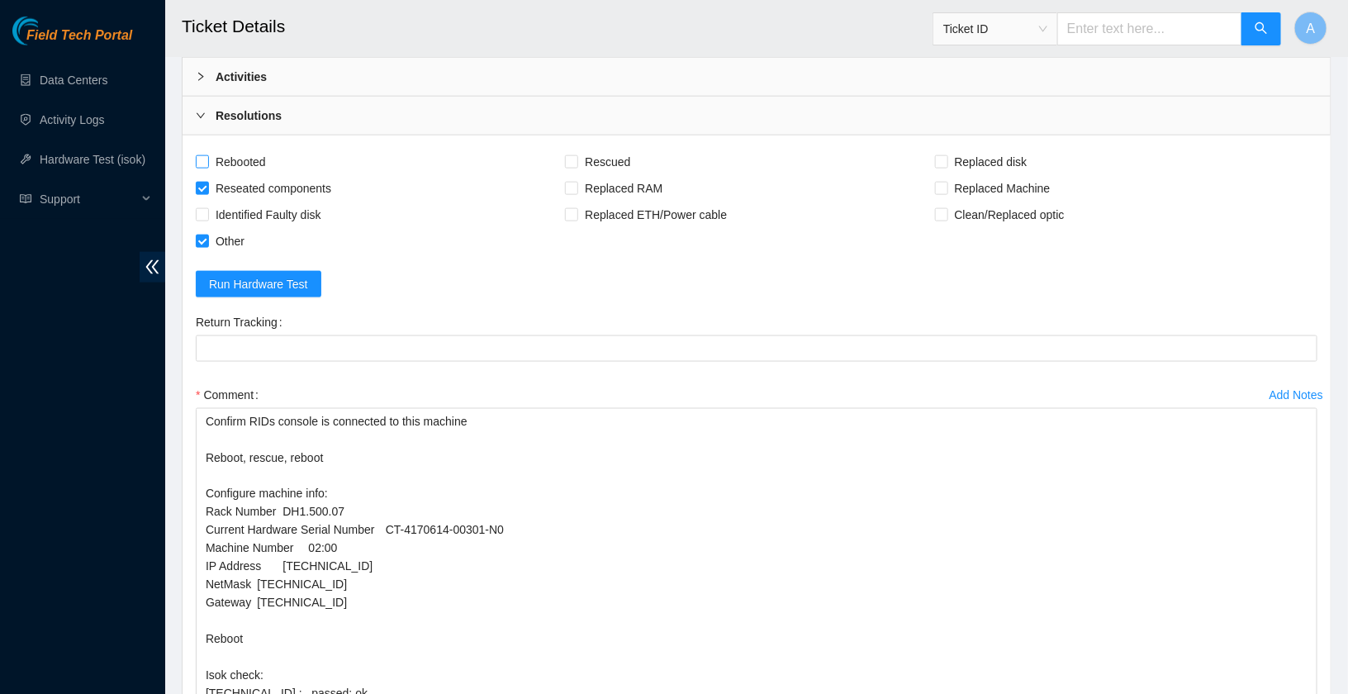
click at [229, 149] on span "Rebooted" at bounding box center [241, 162] width 64 height 26
click at [207, 155] on input "Rebooted" at bounding box center [202, 161] width 12 height 12
checkbox input "true"
click at [582, 149] on span "Rescued" at bounding box center [607, 162] width 59 height 26
click at [576, 155] on input "Rescued" at bounding box center [571, 161] width 12 height 12
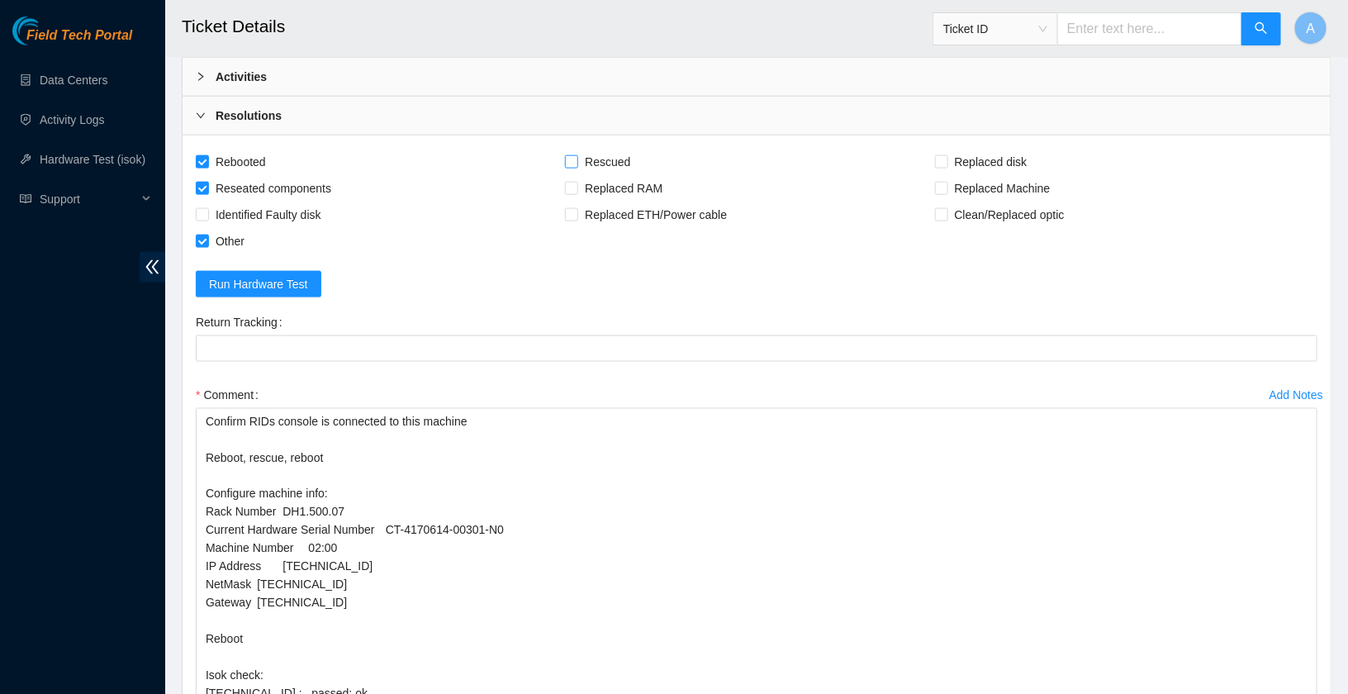
checkbox input "true"
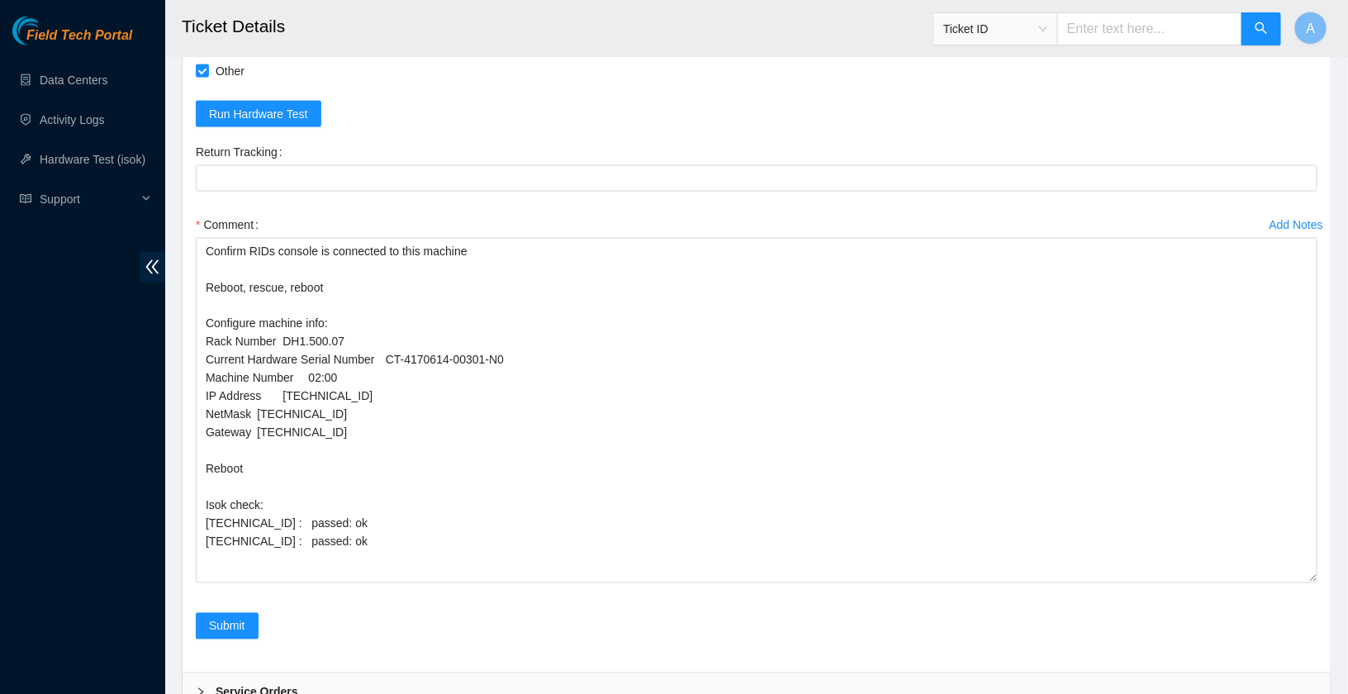
scroll to position [1124, 0]
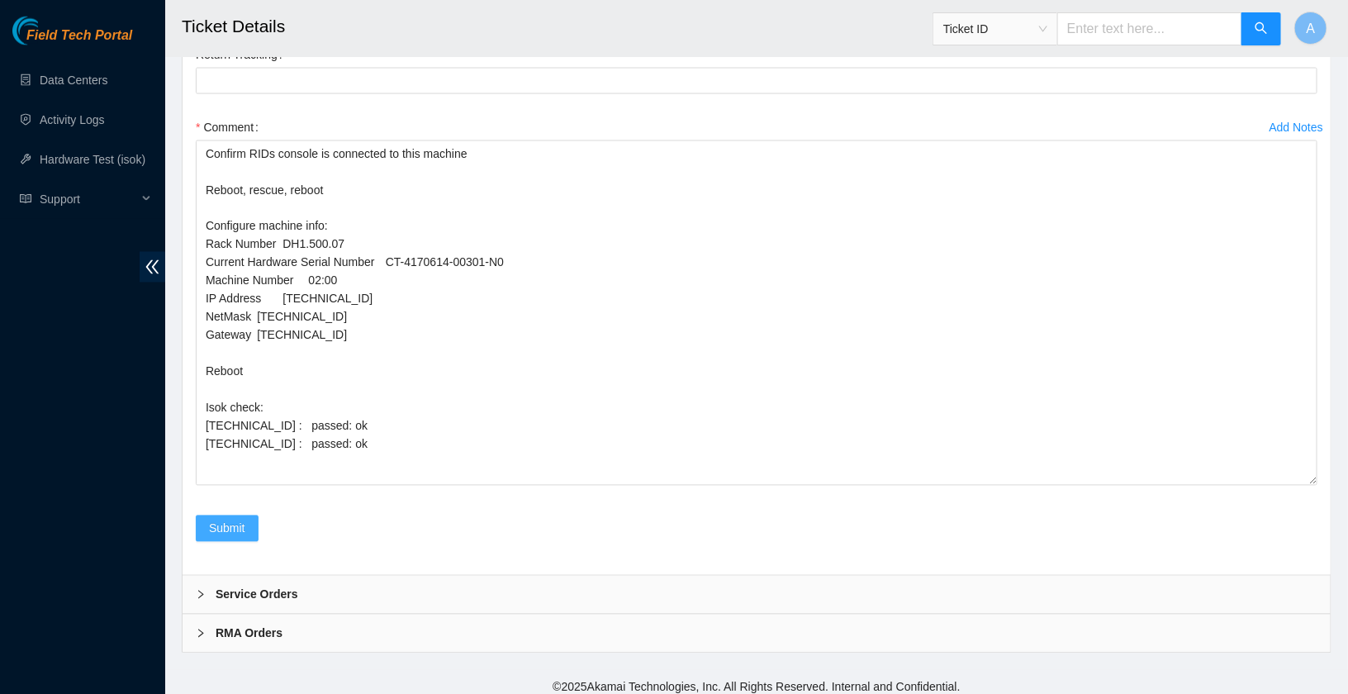
click at [228, 519] on span "Submit" at bounding box center [227, 528] width 36 height 18
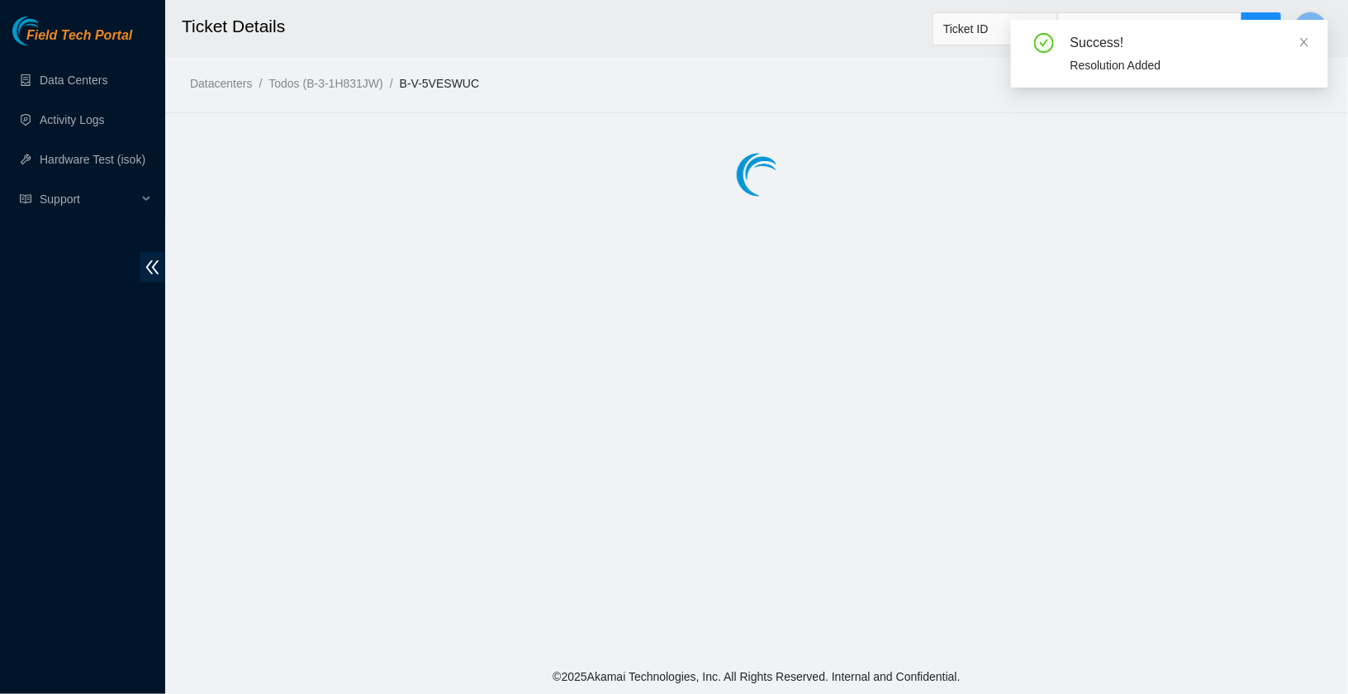
scroll to position [0, 0]
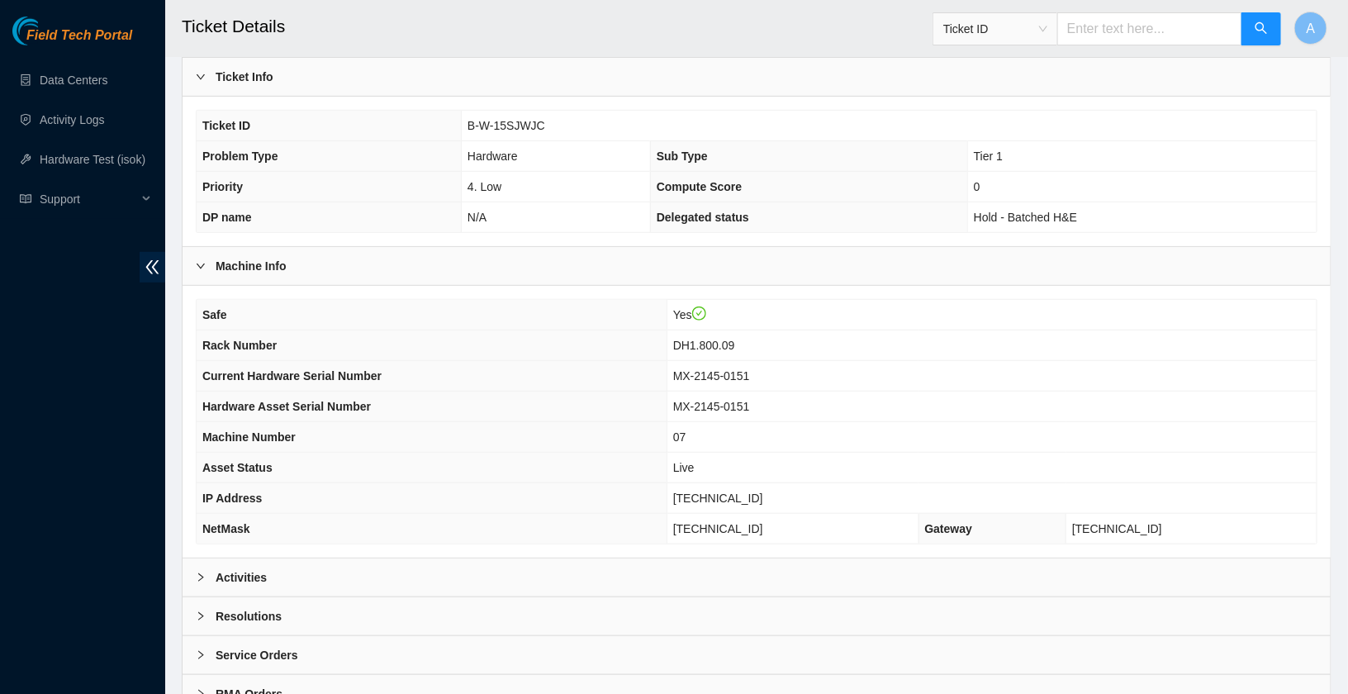
scroll to position [396, 0]
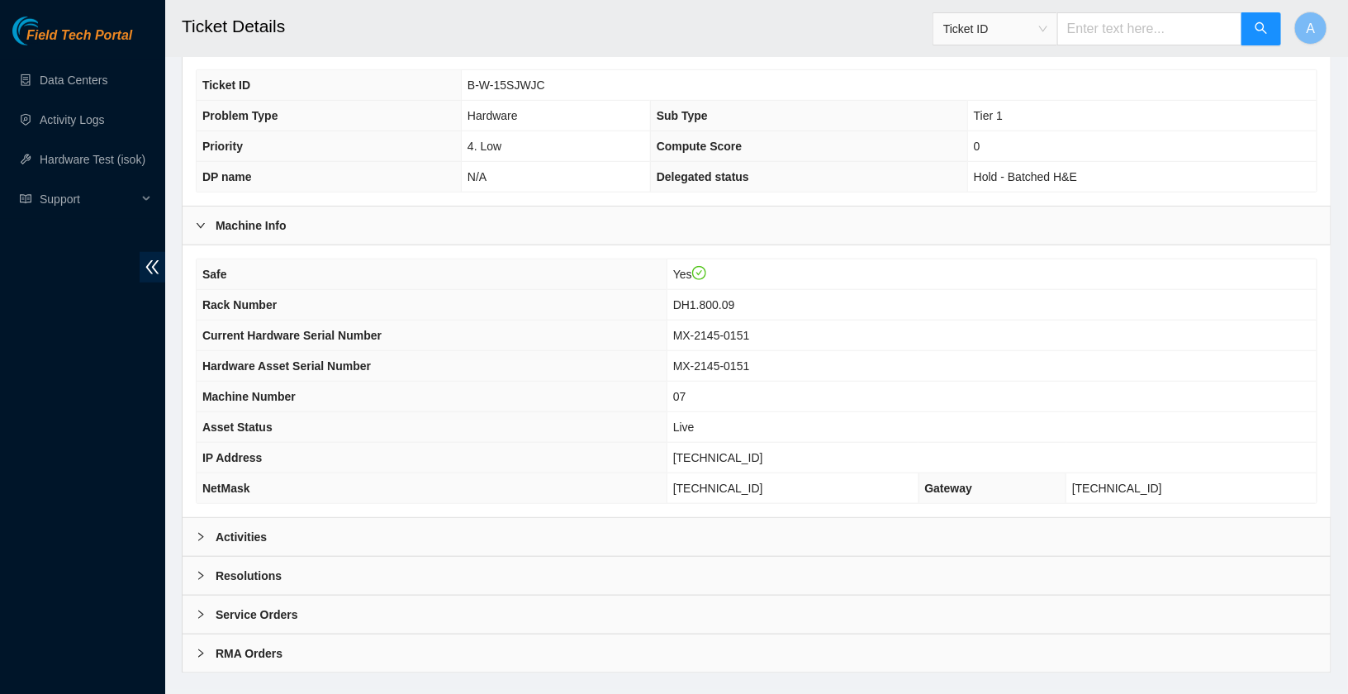
click at [315, 530] on div "Activities" at bounding box center [757, 537] width 1148 height 38
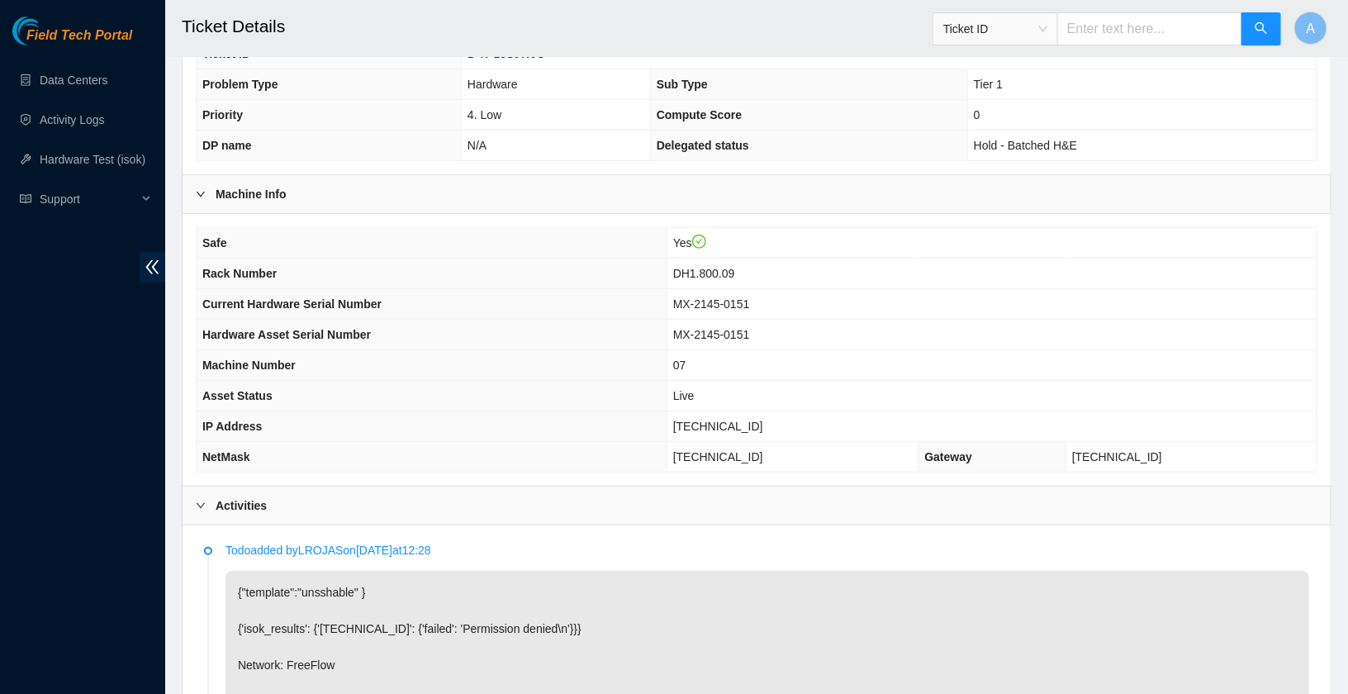
scroll to position [420, 0]
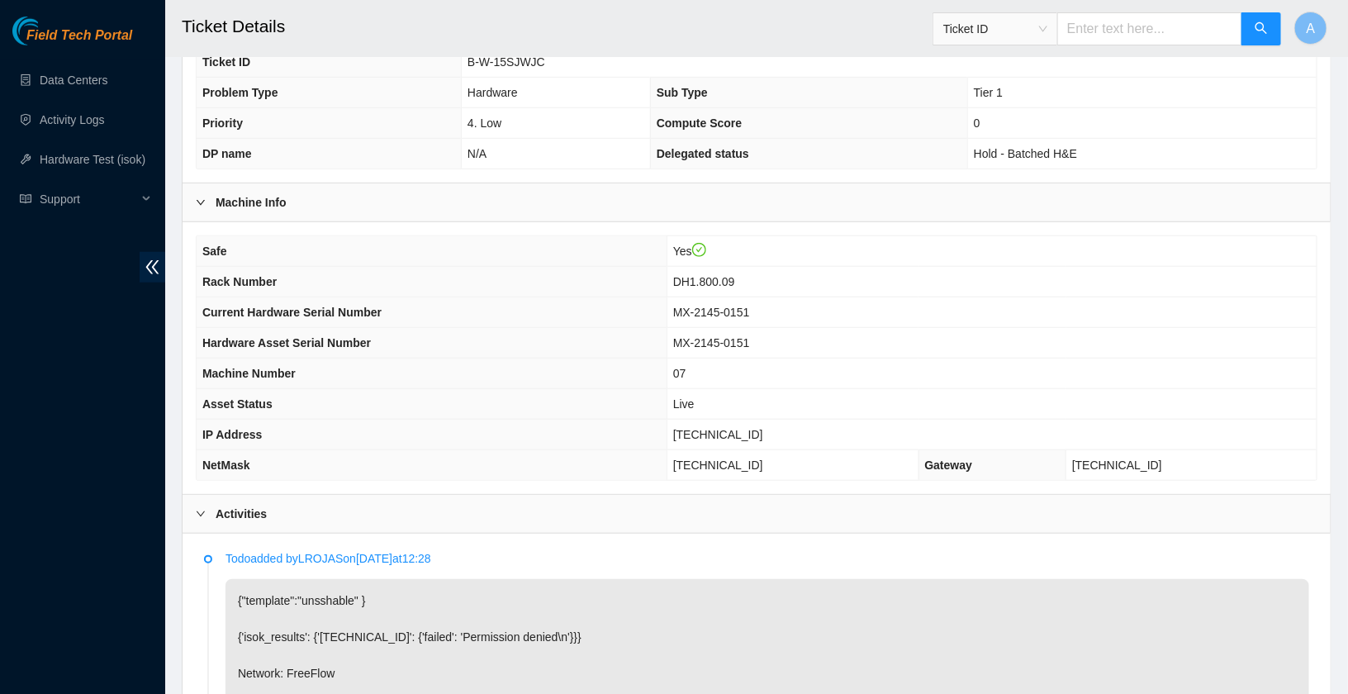
click at [713, 420] on td "[TECHNICAL_ID]" at bounding box center [991, 435] width 650 height 31
copy span "[TECHNICAL_ID]"
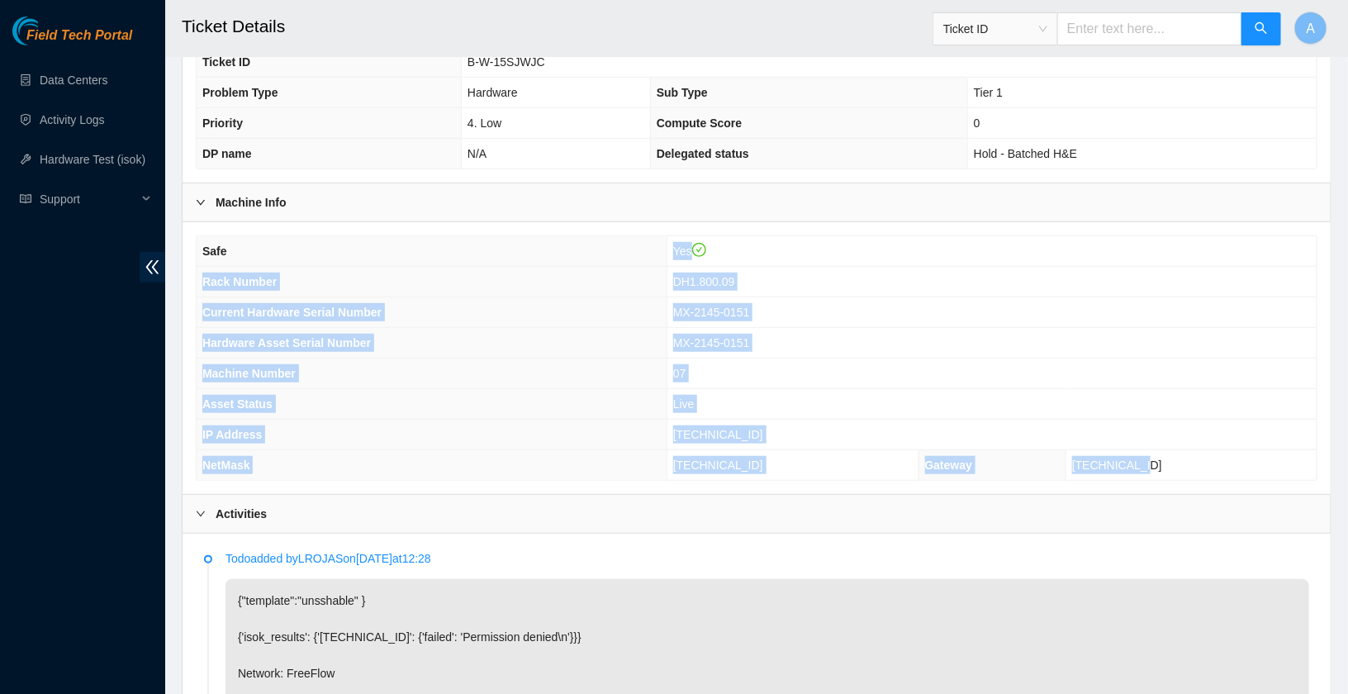
drag, startPoint x: 1196, startPoint y: 455, endPoint x: 239, endPoint y: 251, distance: 978.7
click at [239, 251] on tbody "Safe Yes Rack Number DH1.800.09 Current Hardware Serial Number MX-2145-0151 Har…" at bounding box center [757, 358] width 1120 height 244
click at [239, 251] on th "Safe" at bounding box center [432, 251] width 470 height 31
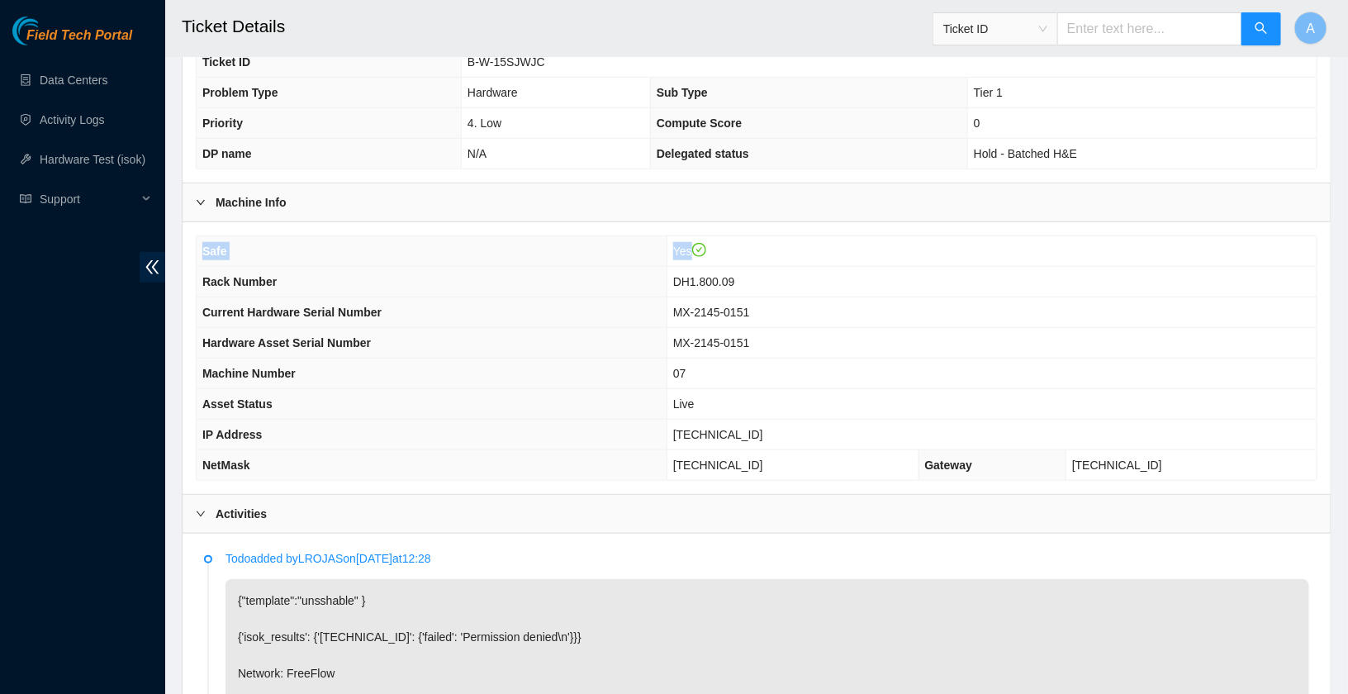
drag, startPoint x: 199, startPoint y: 273, endPoint x: 1231, endPoint y: 475, distance: 1051.8
click at [1231, 475] on div "Safe Yes Rack Number DH1.800.09 Current Hardware Serial Number MX-2145-0151 Har…" at bounding box center [757, 358] width 1148 height 272
copy tbody "Safe Yes"
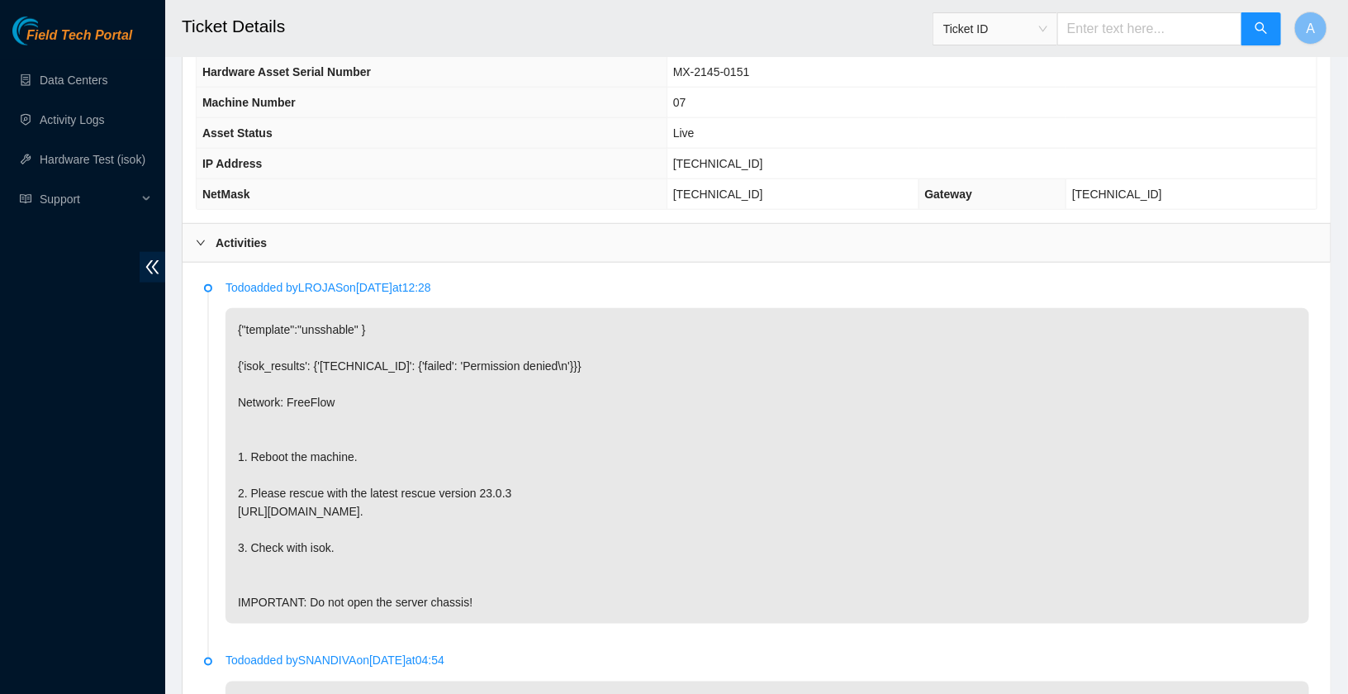
click at [257, 235] on b "Activities" at bounding box center [241, 243] width 51 height 18
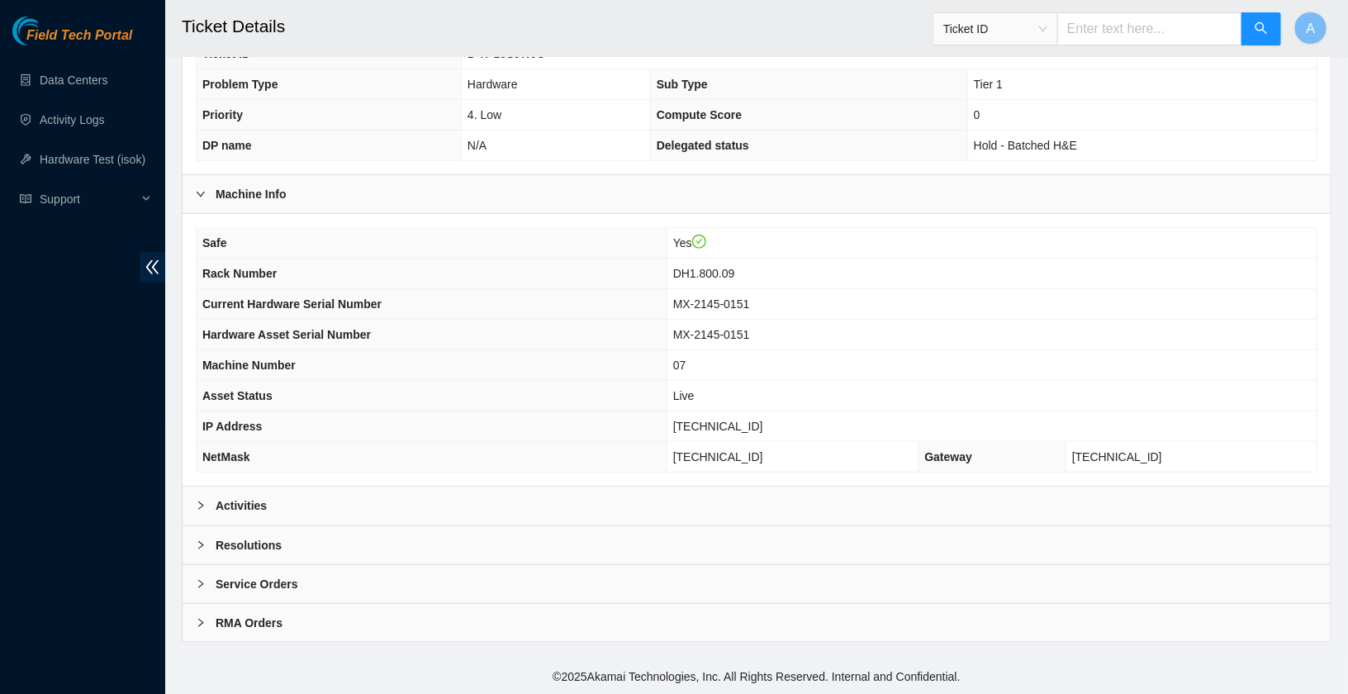
scroll to position [417, 0]
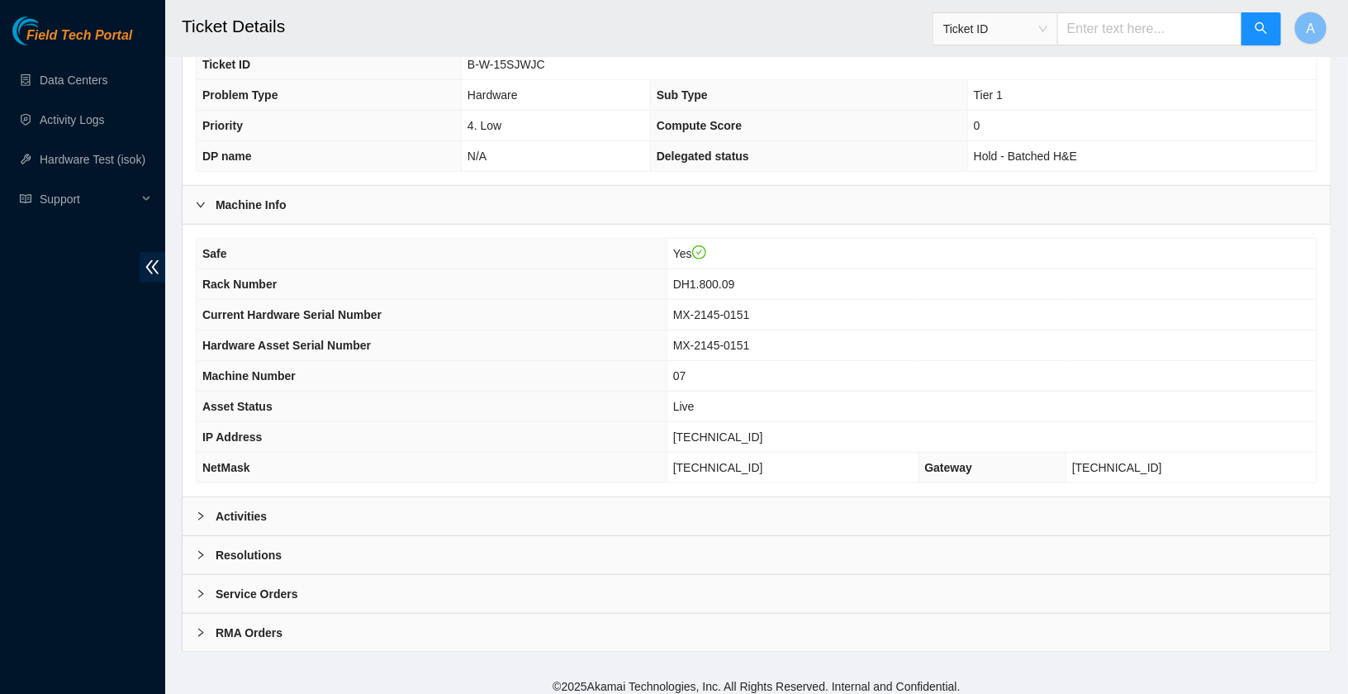
click at [308, 553] on div "Resolutions" at bounding box center [757, 555] width 1148 height 38
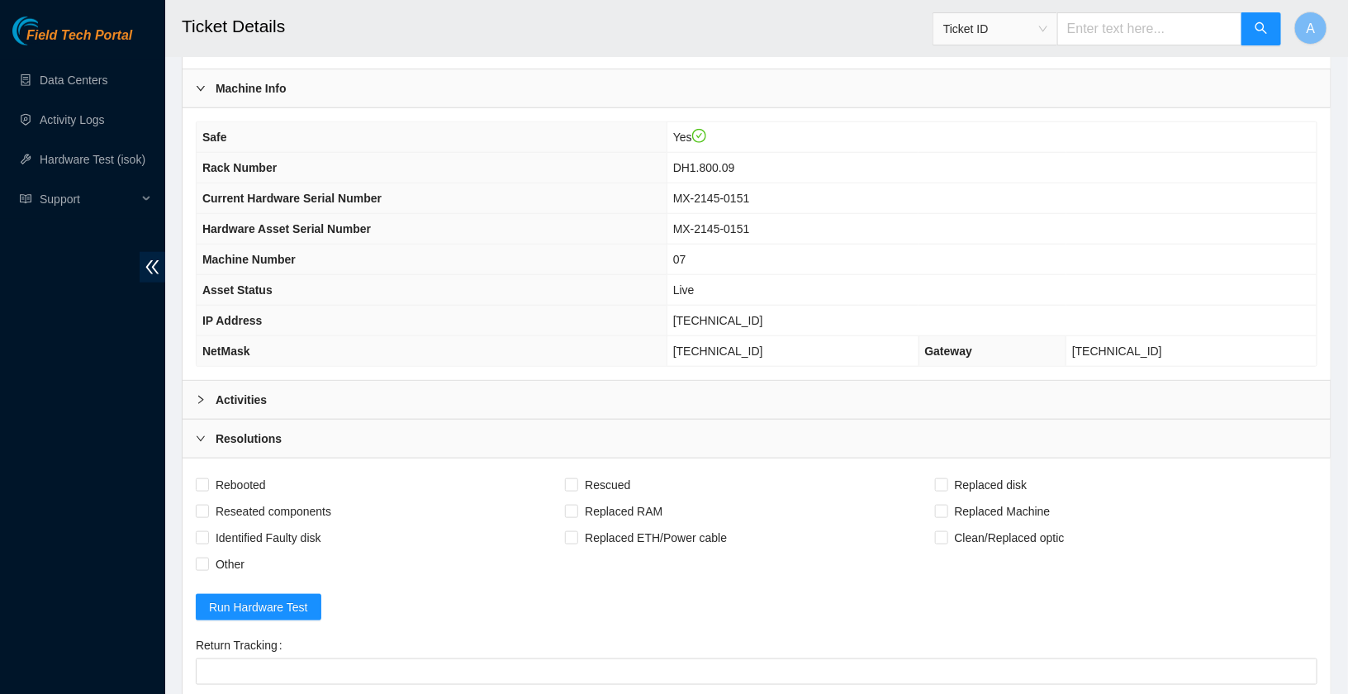
scroll to position [841, 0]
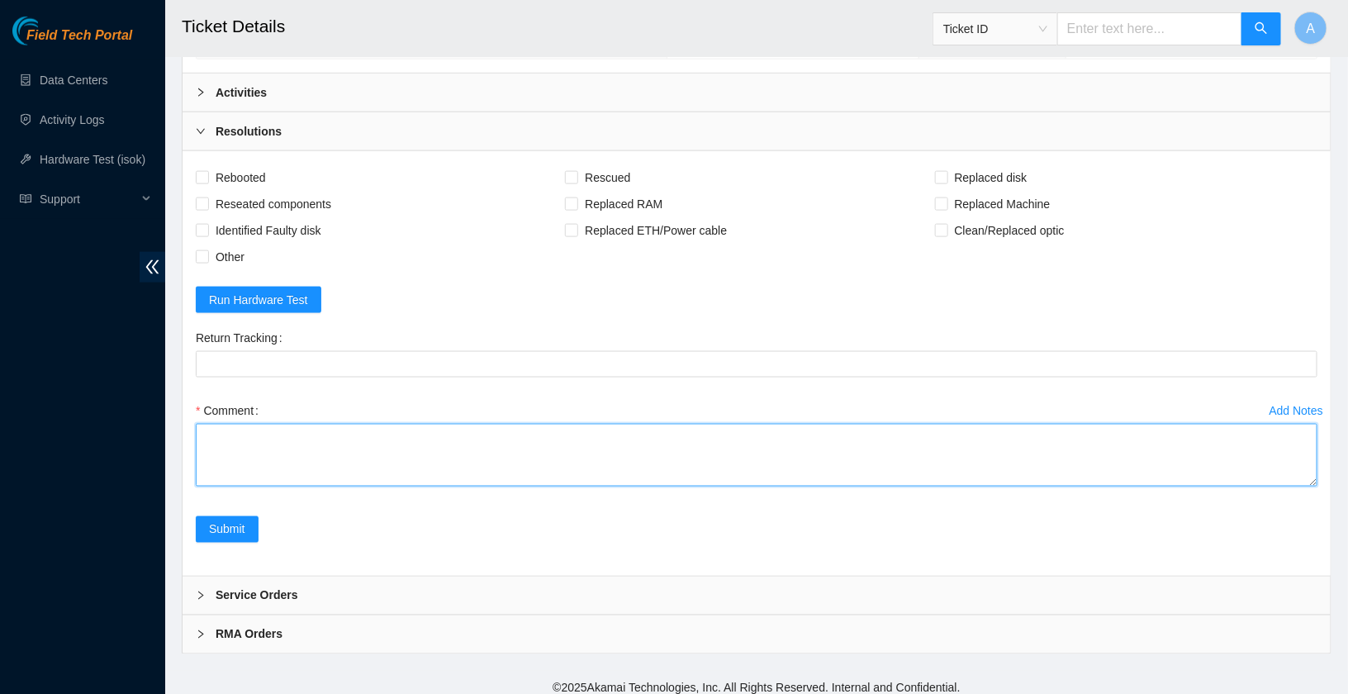
click at [280, 448] on textarea "Comment" at bounding box center [757, 455] width 1122 height 63
paste textarea "Rack Number DH1.800.09 Current Hardware Serial Number MX-2145-0151 Hardware Ass…"
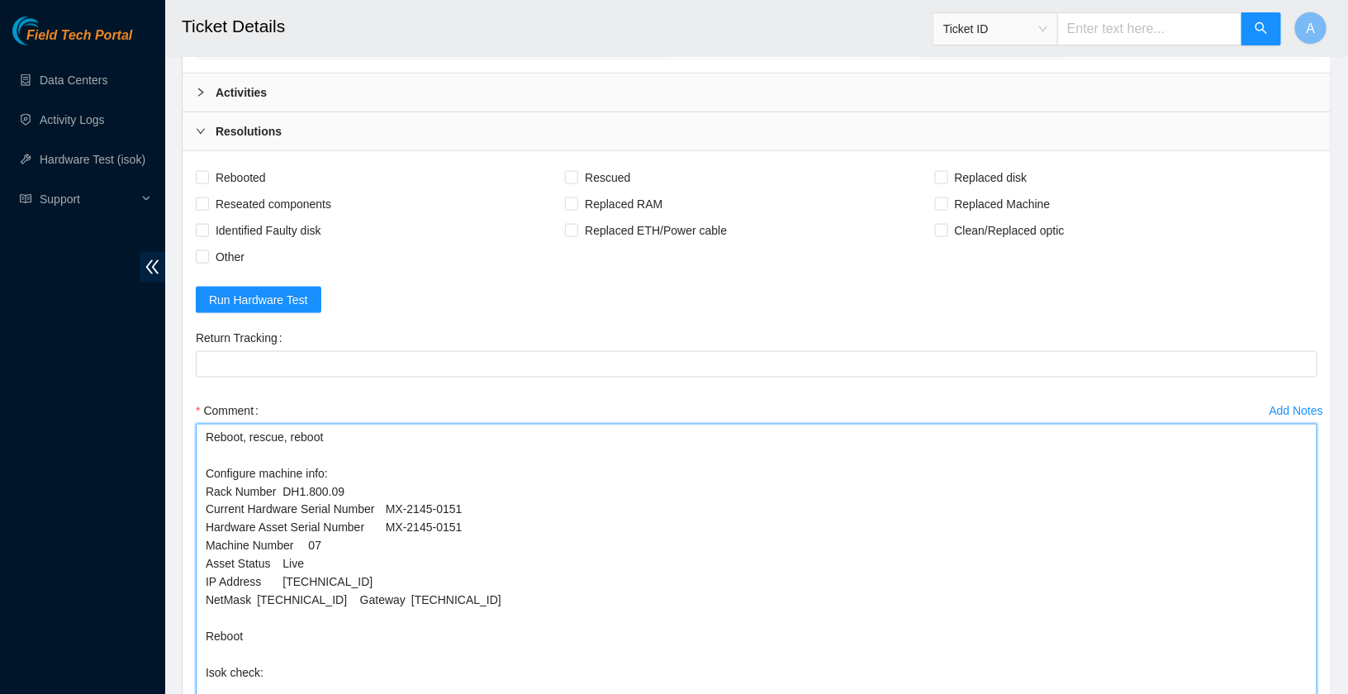
drag, startPoint x: 1308, startPoint y: 472, endPoint x: 1306, endPoint y: 755, distance: 283.3
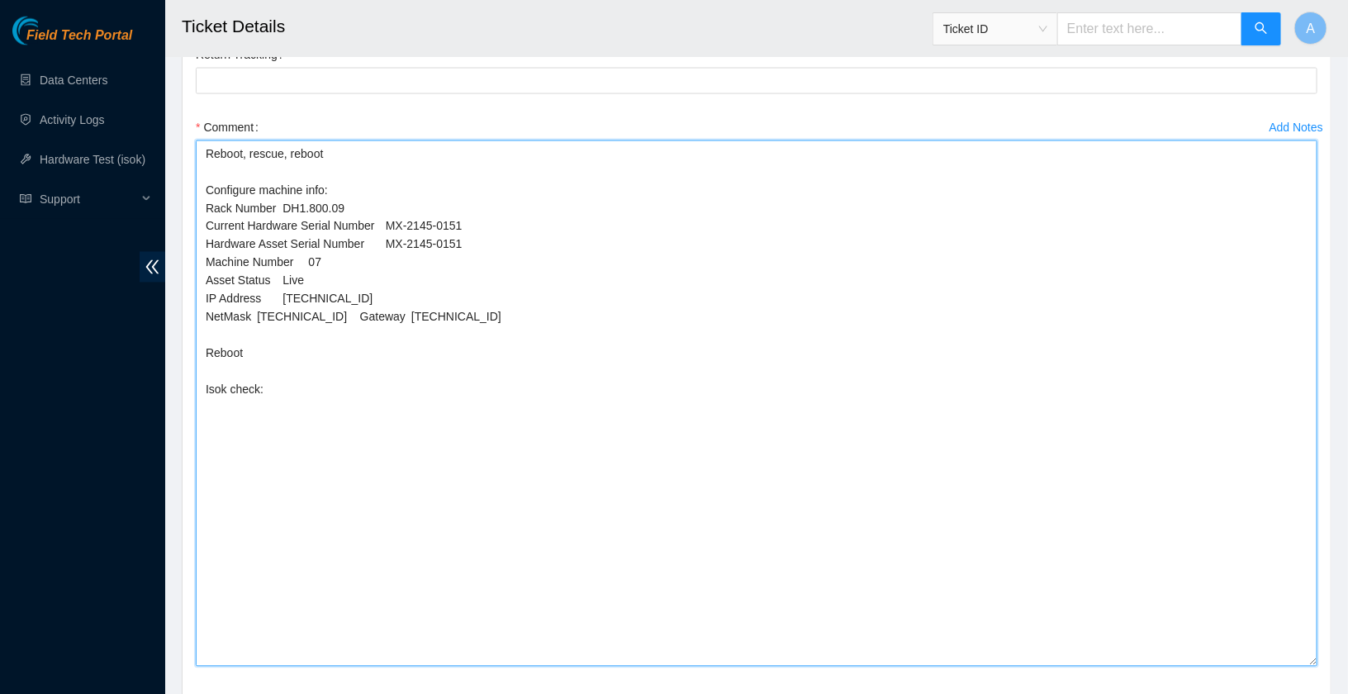
drag, startPoint x: 1315, startPoint y: 473, endPoint x: 1318, endPoint y: 680, distance: 206.5
click at [1318, 680] on div "Add Notes Comment Reboot, rescue, reboot Configure machine info: Rack Number DH…" at bounding box center [756, 405] width 1135 height 582
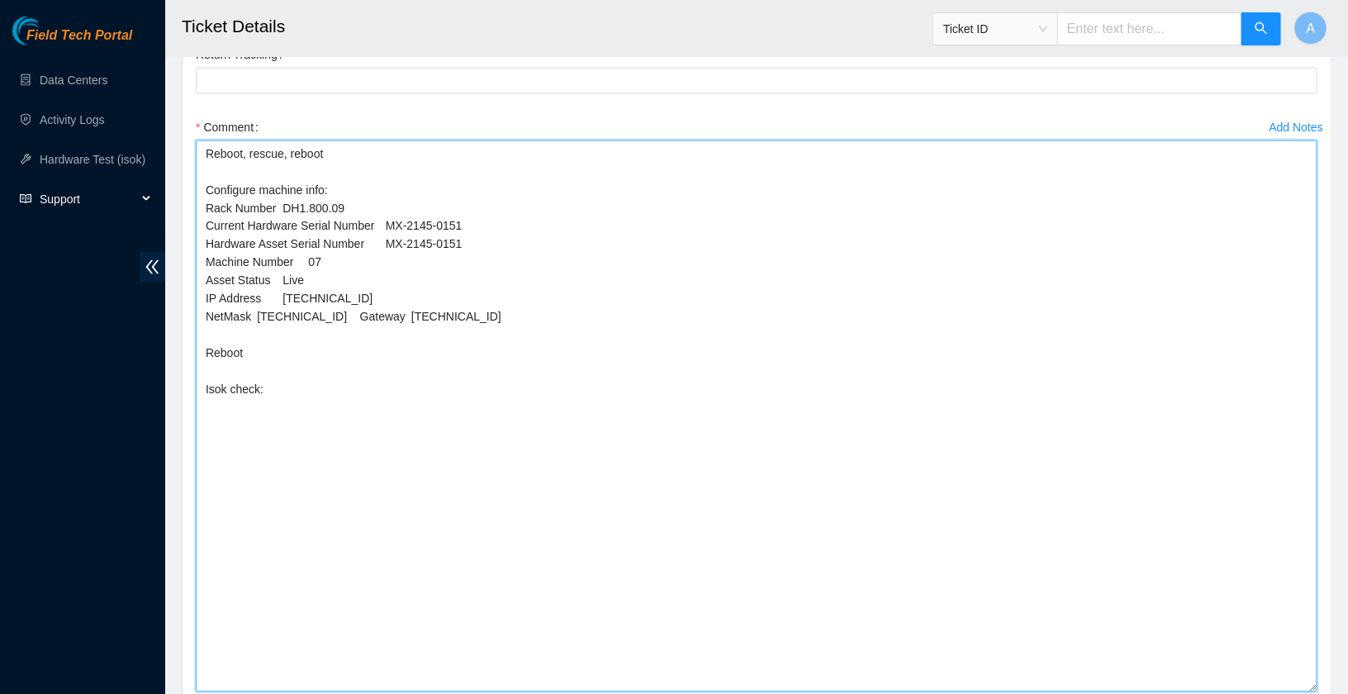
drag, startPoint x: 481, startPoint y: 215, endPoint x: 72, endPoint y: 215, distance: 409.6
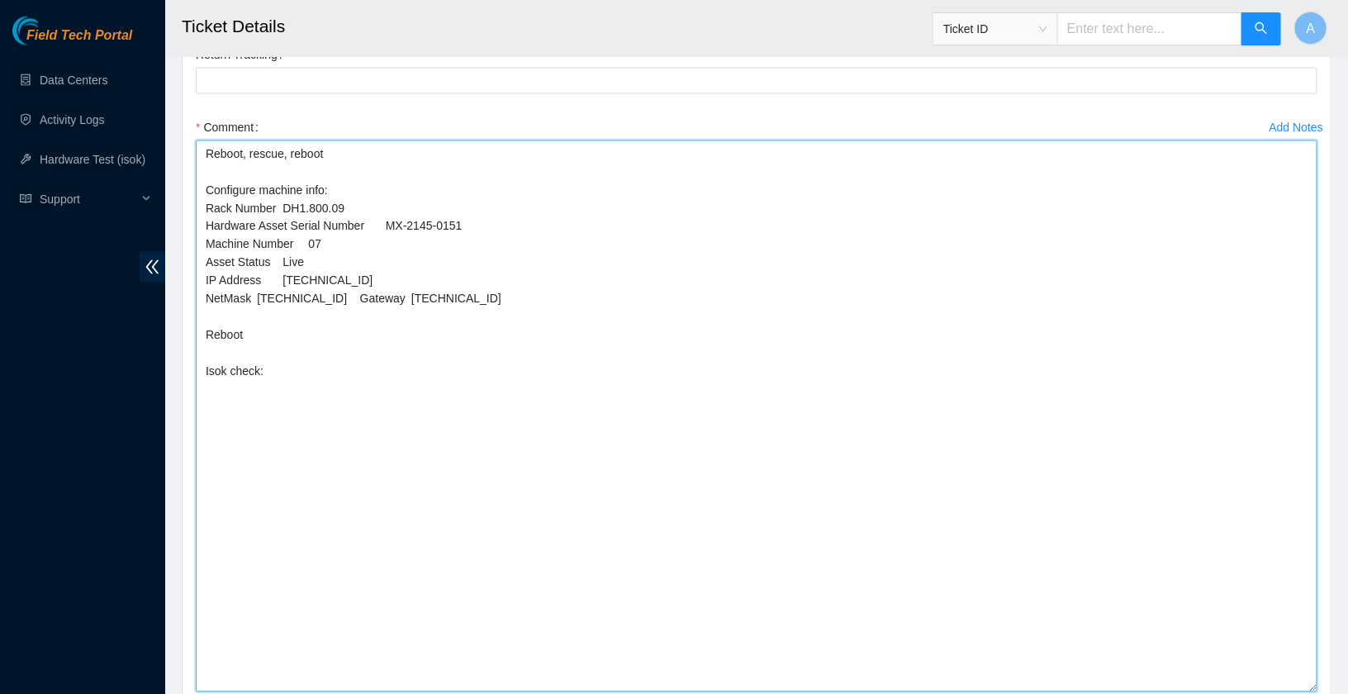
drag, startPoint x: 322, startPoint y: 253, endPoint x: 62, endPoint y: 253, distance: 260.2
click at [363, 271] on textarea "Reboot, rescue, reboot Configure machine info: Rack Number DH1.800.09 Hardware …" at bounding box center [757, 416] width 1122 height 552
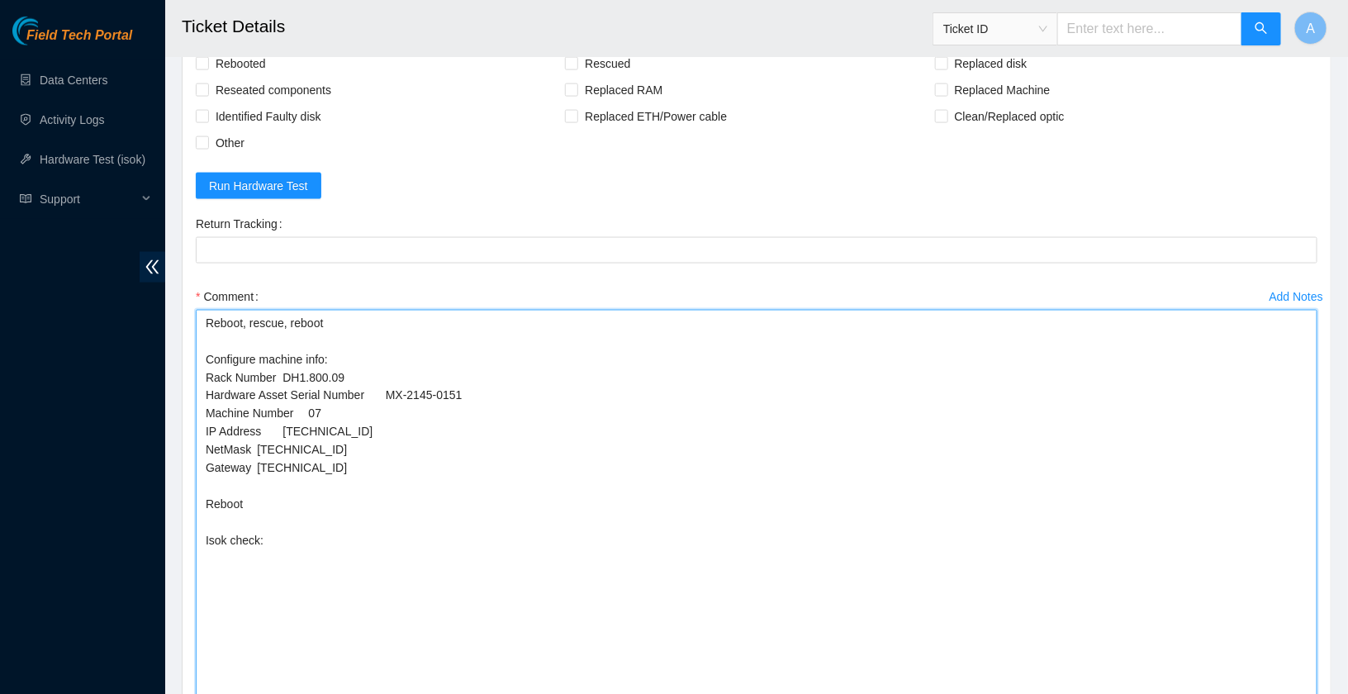
scroll to position [709, 0]
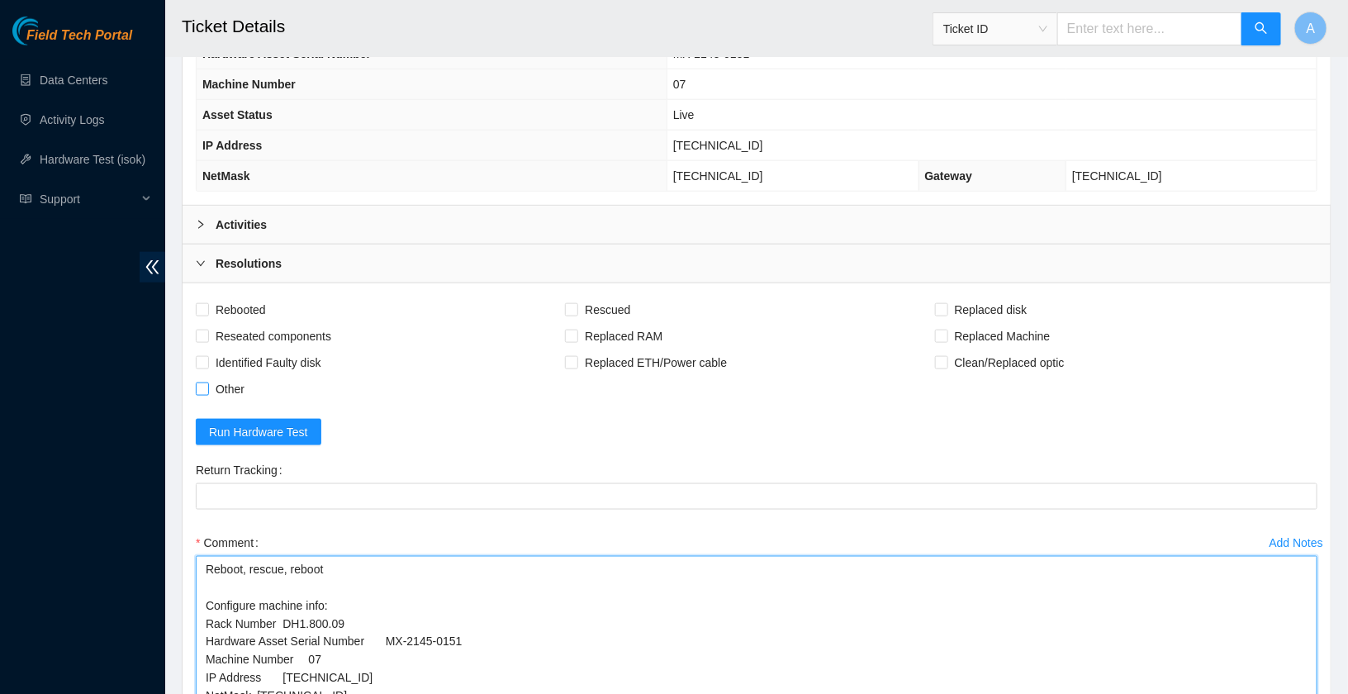
type textarea "Reboot, rescue, reboot Configure machine info: Rack Number DH1.800.09 Hardware …"
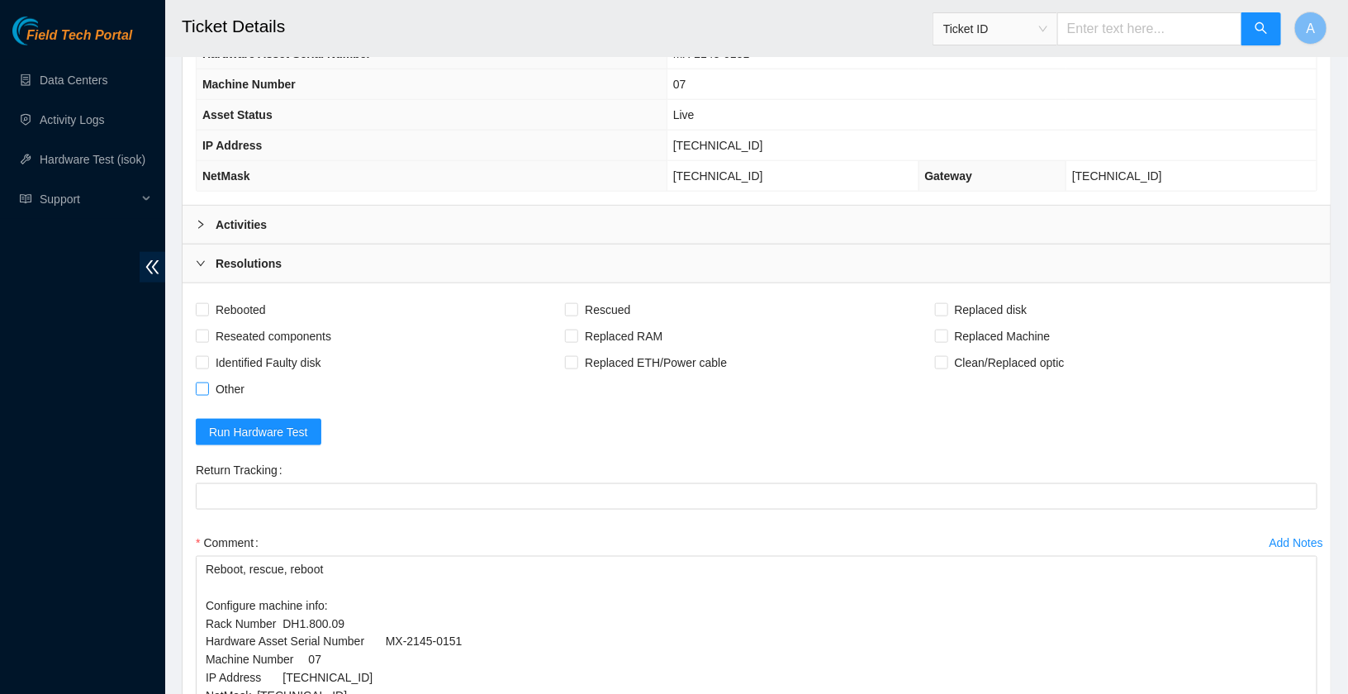
click at [223, 376] on span "Other" at bounding box center [230, 389] width 42 height 26
click at [207, 382] on input "Other" at bounding box center [202, 388] width 12 height 12
checkbox input "true"
click at [224, 298] on span "Rebooted" at bounding box center [241, 309] width 64 height 26
click at [207, 303] on input "Rebooted" at bounding box center [202, 309] width 12 height 12
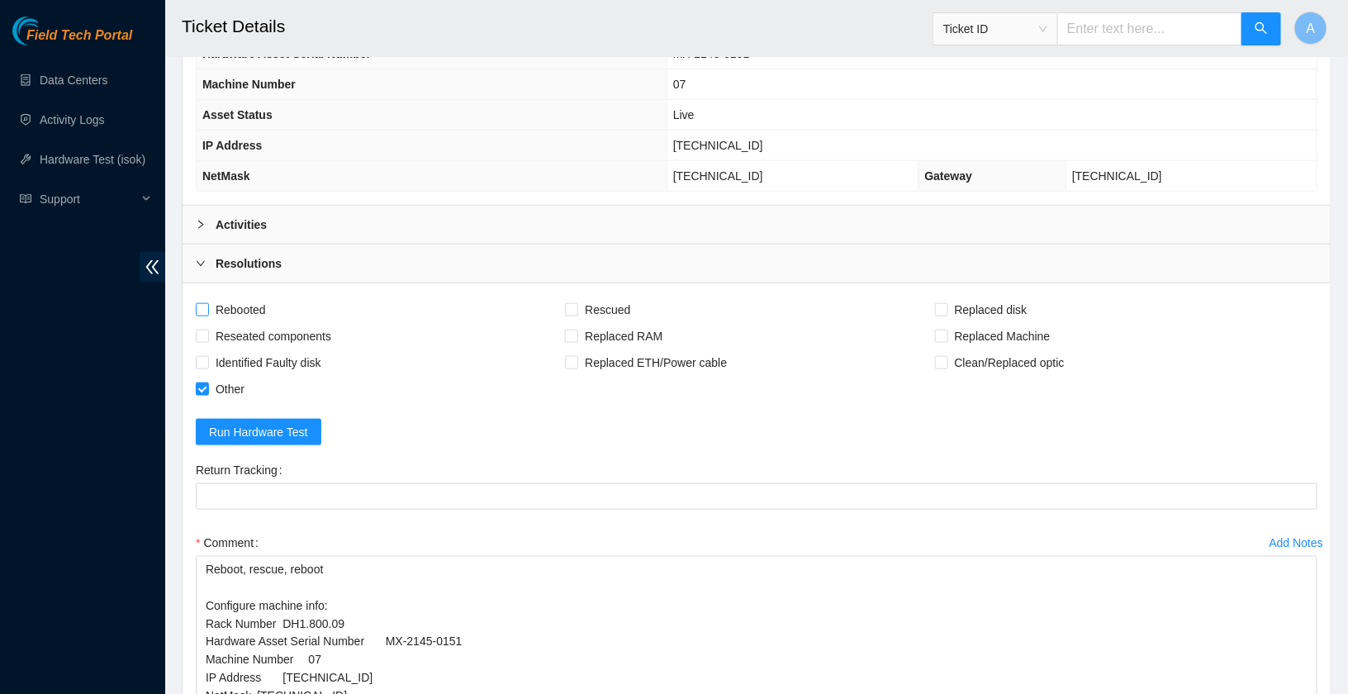
checkbox input "true"
click at [230, 328] on span "Reseated components" at bounding box center [273, 336] width 129 height 26
click at [207, 330] on input "Reseated components" at bounding box center [202, 336] width 12 height 12
checkbox input "true"
click at [576, 303] on input "Rescued" at bounding box center [571, 309] width 12 height 12
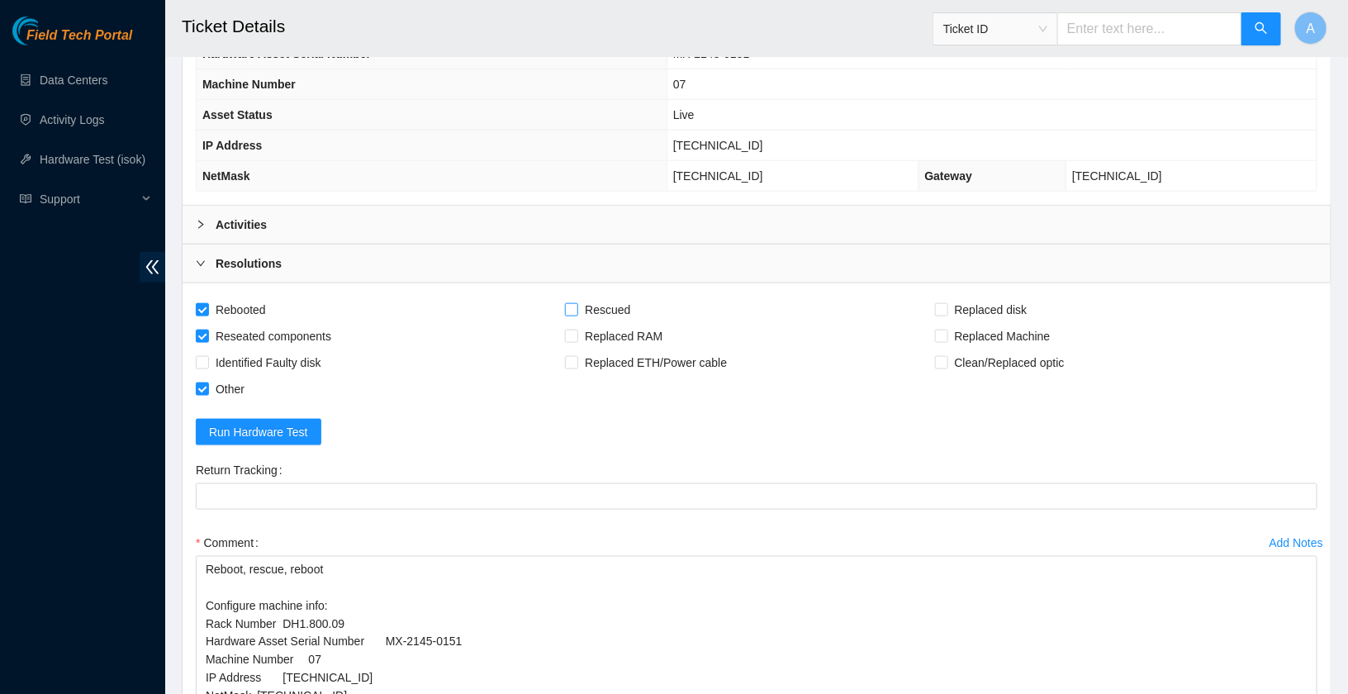
checkbox input "true"
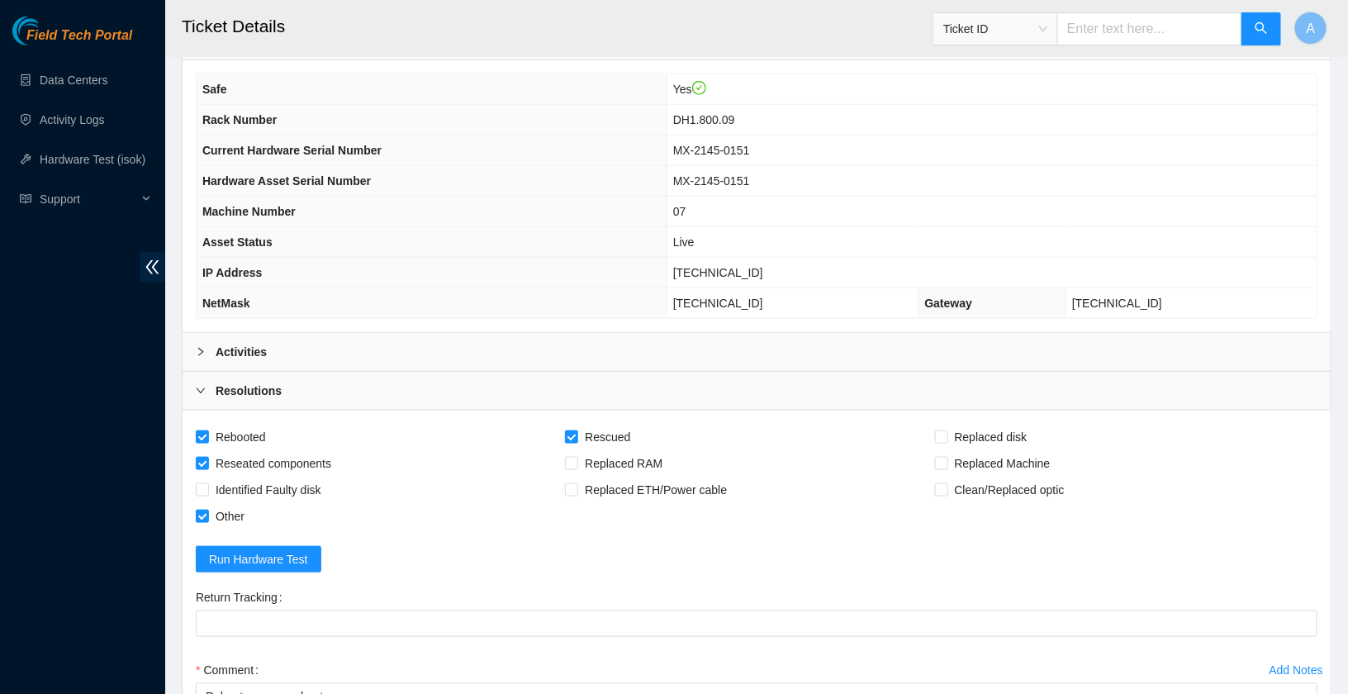
scroll to position [583, 0]
click at [434, 331] on div "Activities" at bounding box center [757, 350] width 1148 height 38
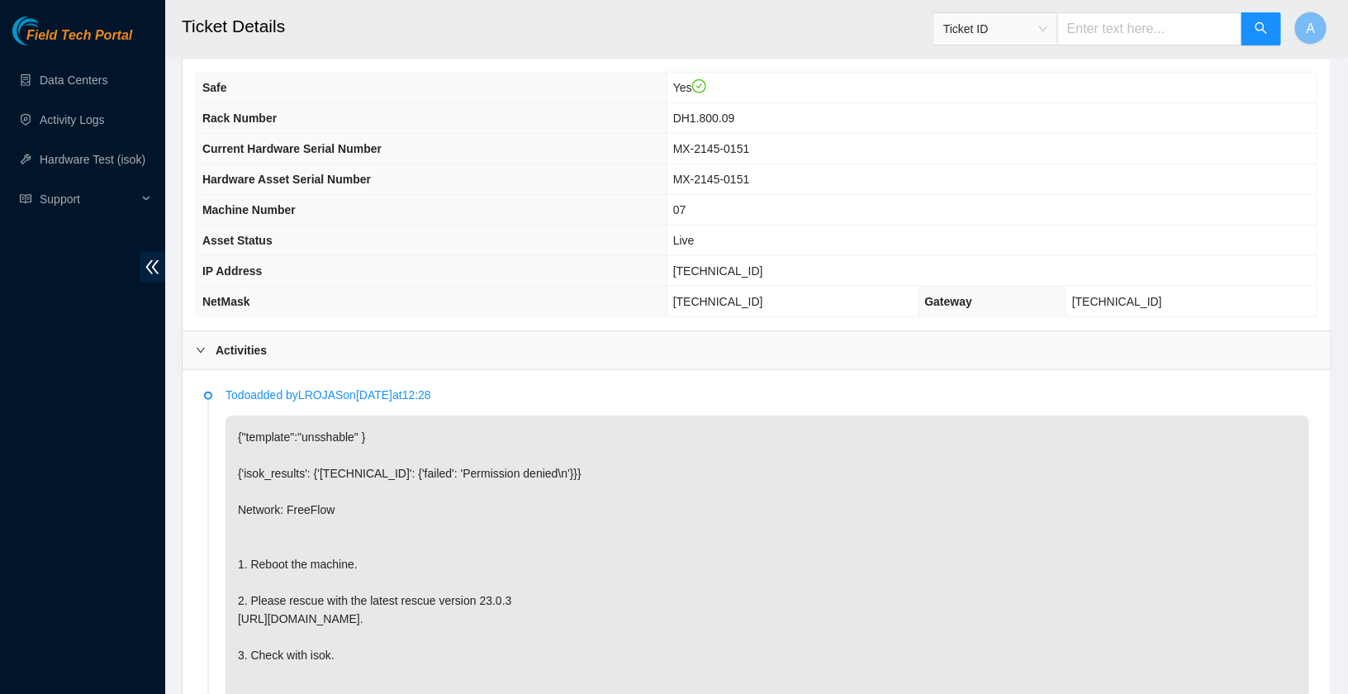
click at [434, 331] on div "Activities" at bounding box center [757, 350] width 1148 height 38
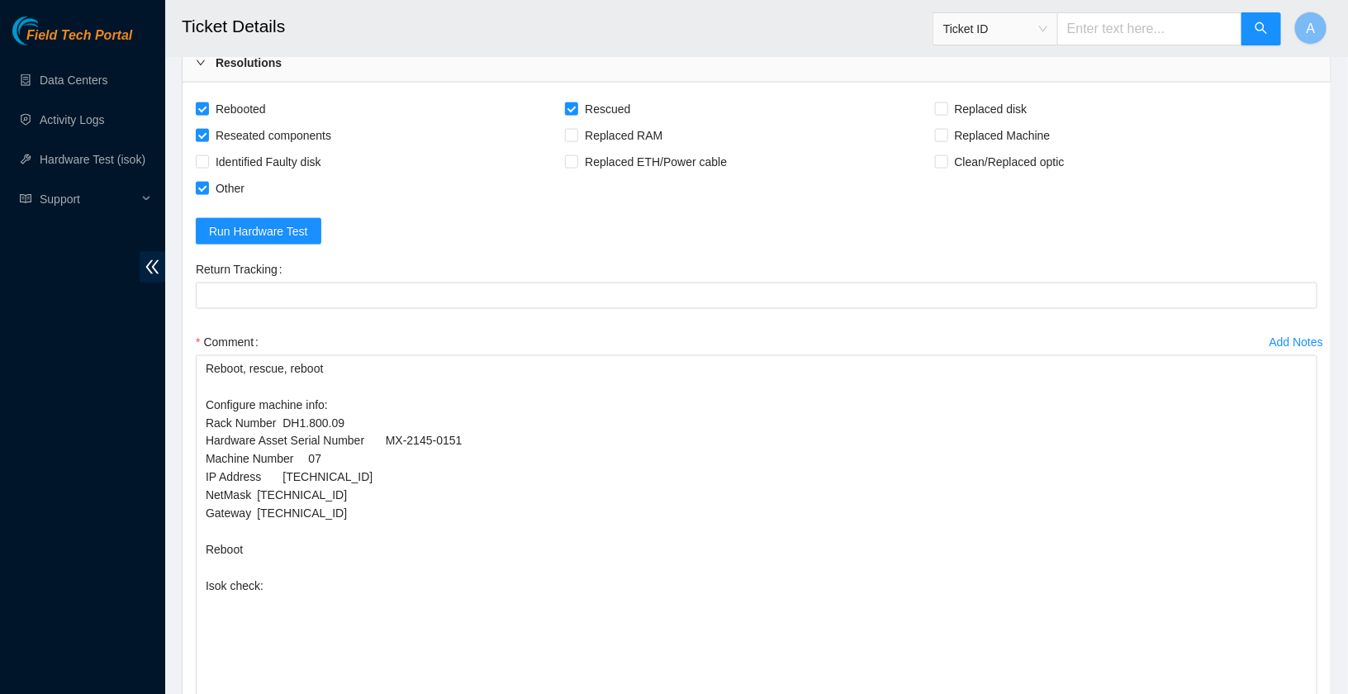
scroll to position [913, 0]
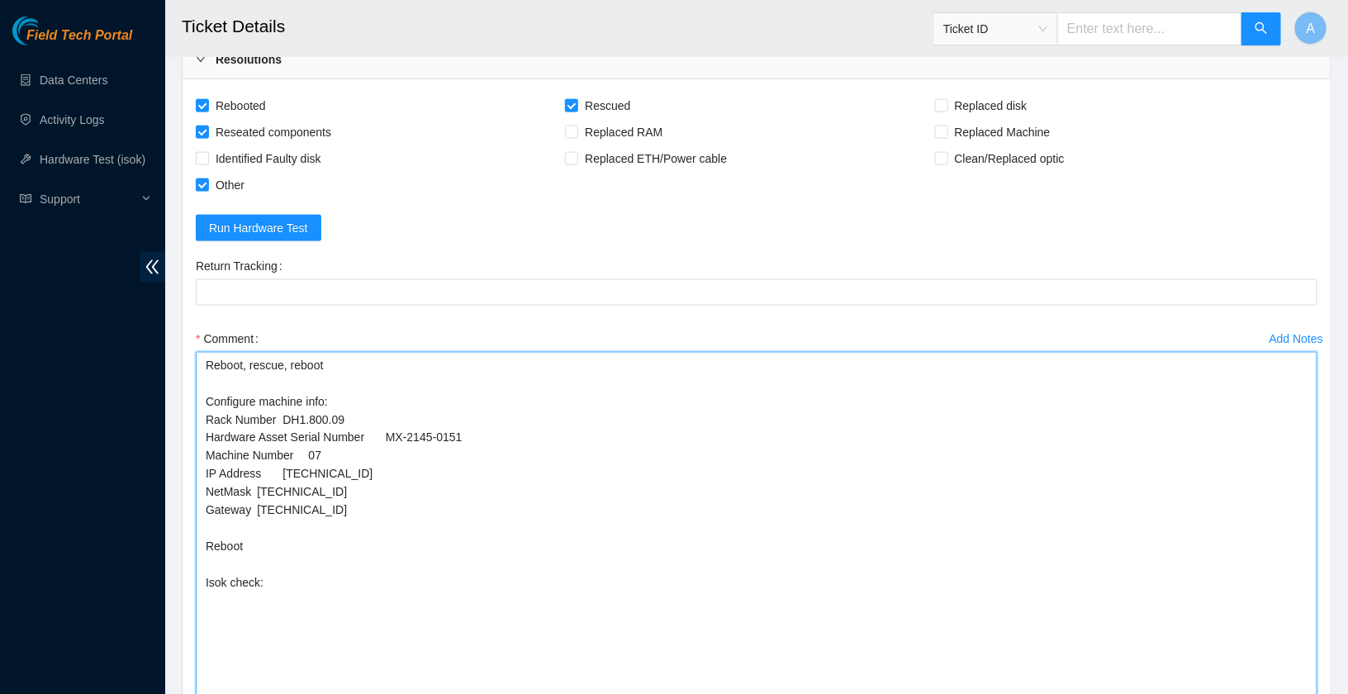
click at [365, 573] on textarea "Reboot, rescue, reboot Configure machine info: Rack Number DH1.800.09 Hardware …" at bounding box center [757, 628] width 1122 height 552
paste textarea "23.40.98.202 : passed: ok"
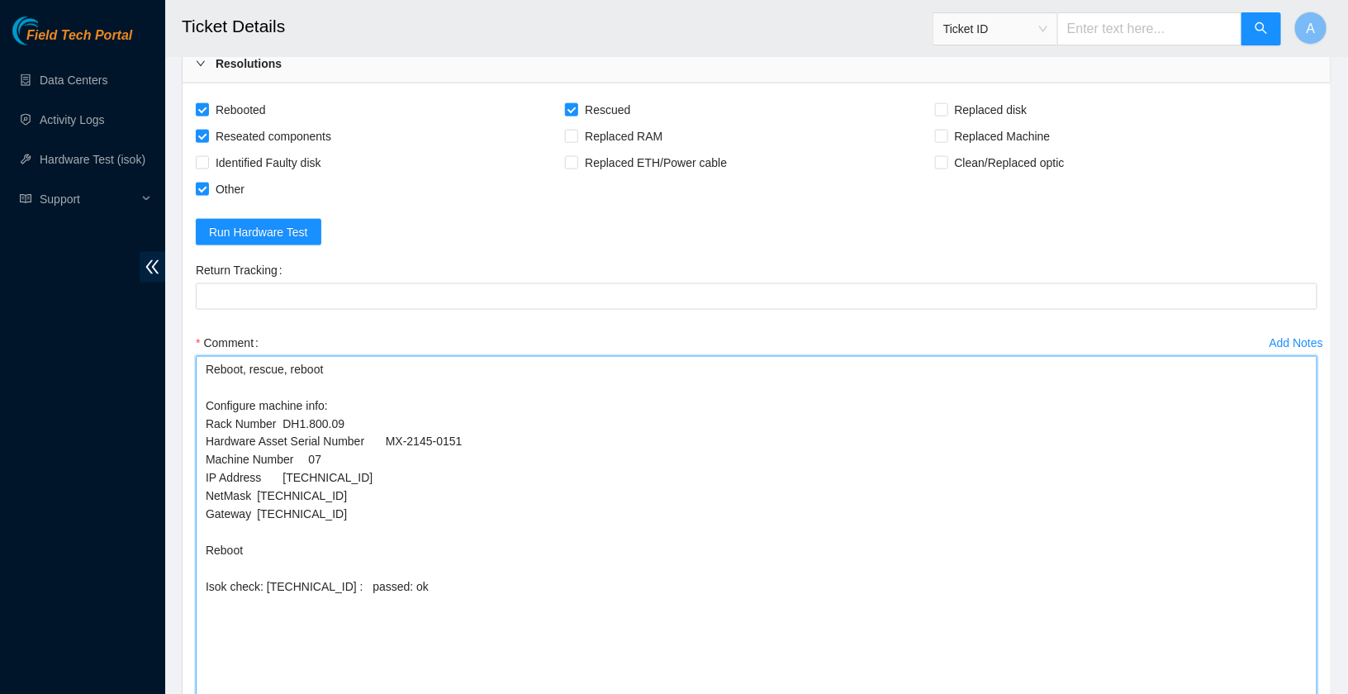
scroll to position [762, 0]
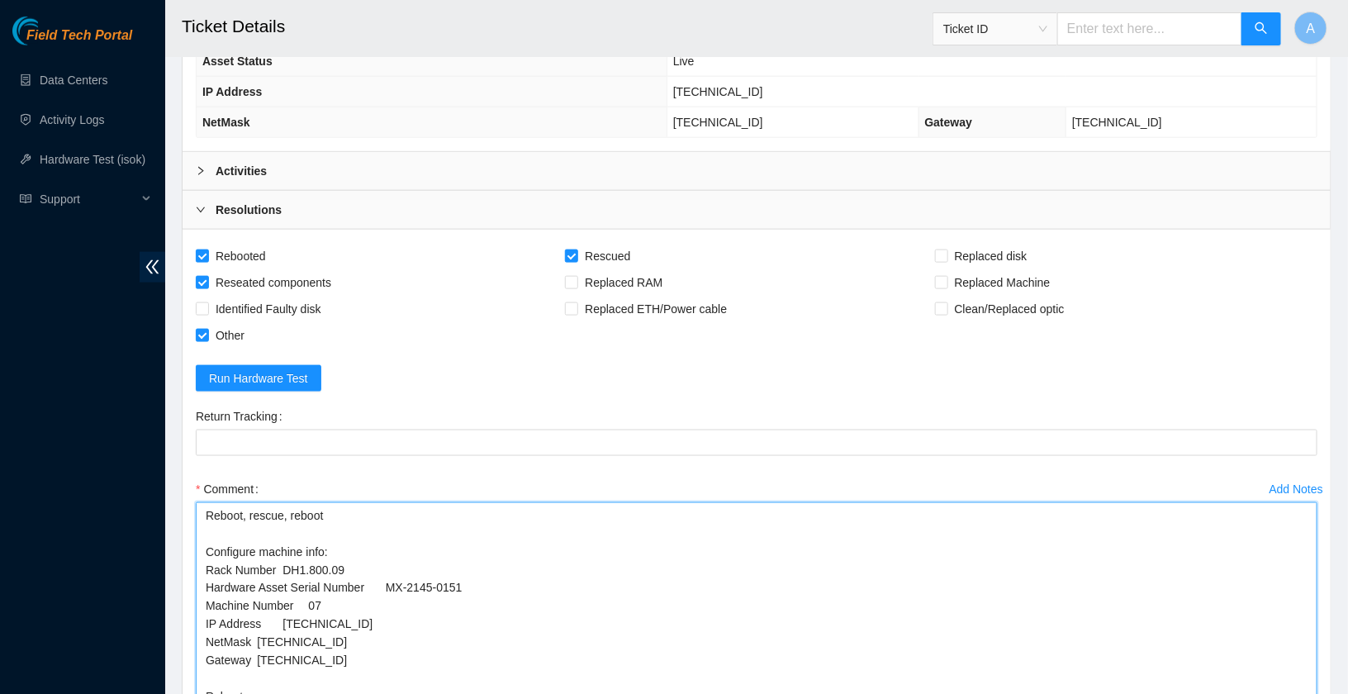
type textarea "Reboot, rescue, reboot Configure machine info: Rack Number DH1.800.09 Hardware …"
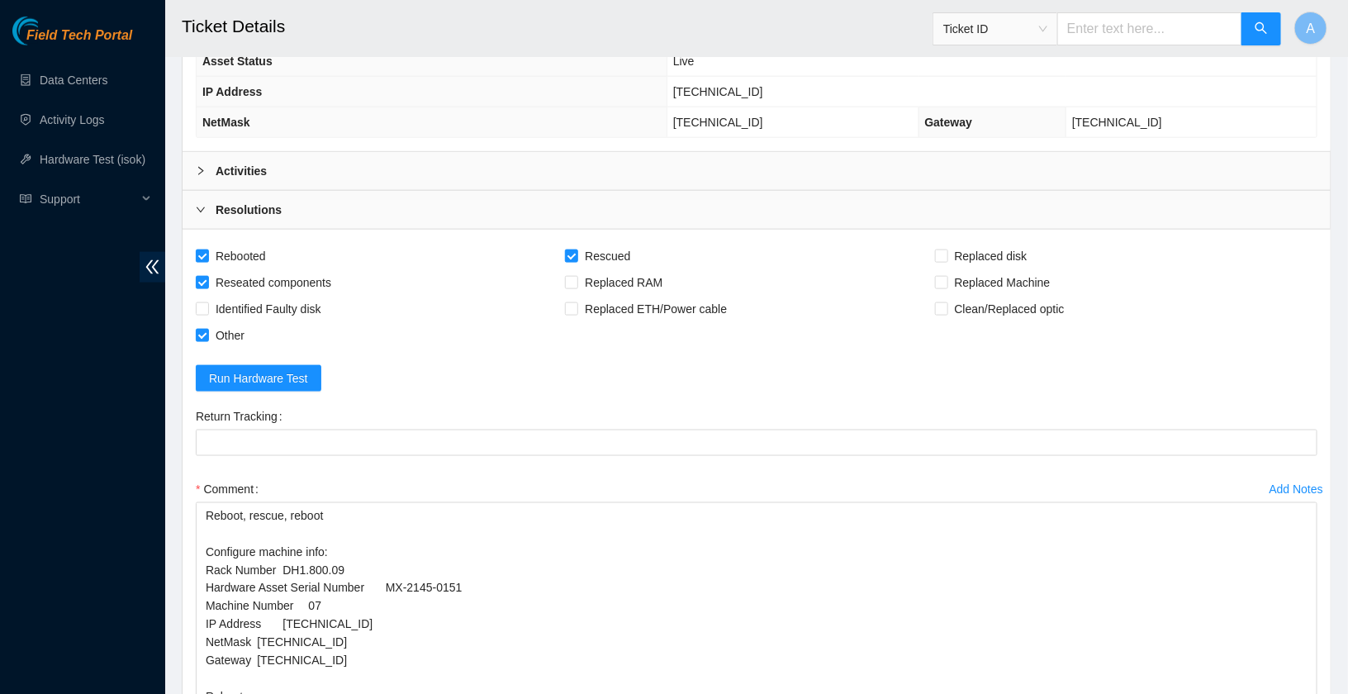
click at [235, 162] on b "Activities" at bounding box center [241, 171] width 51 height 18
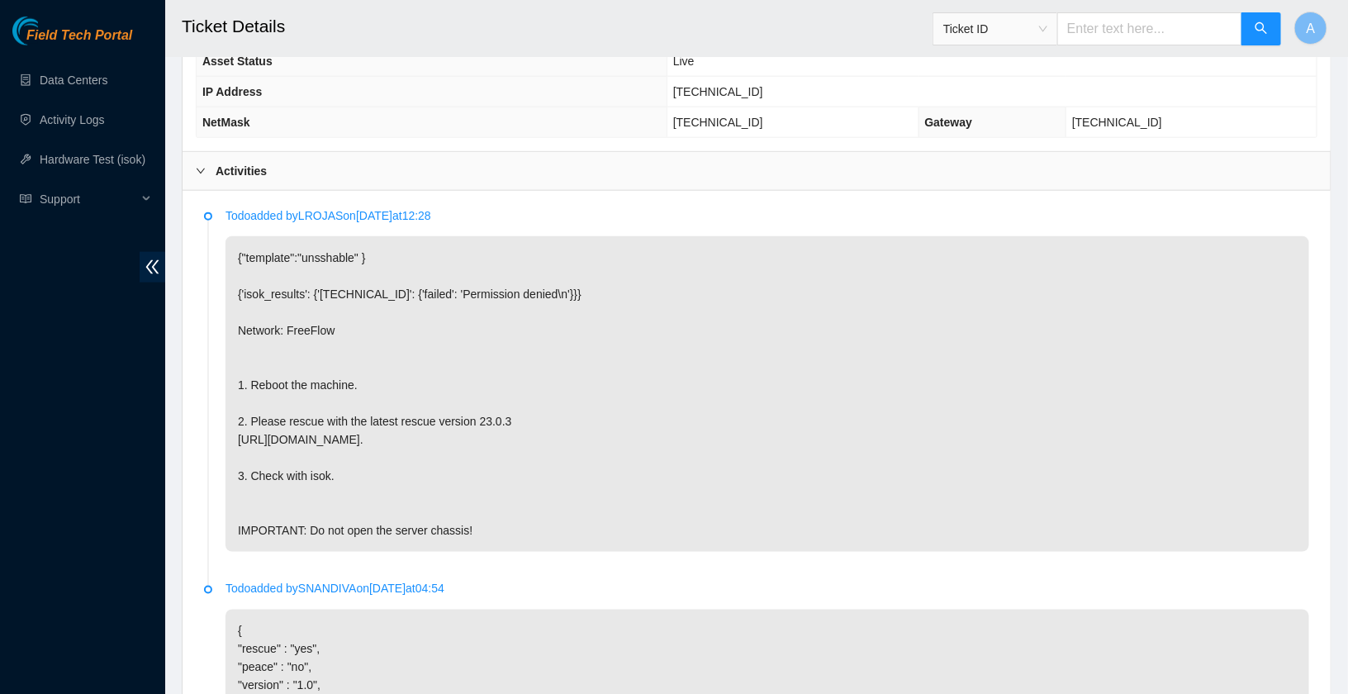
click at [260, 163] on b "Activities" at bounding box center [241, 171] width 51 height 18
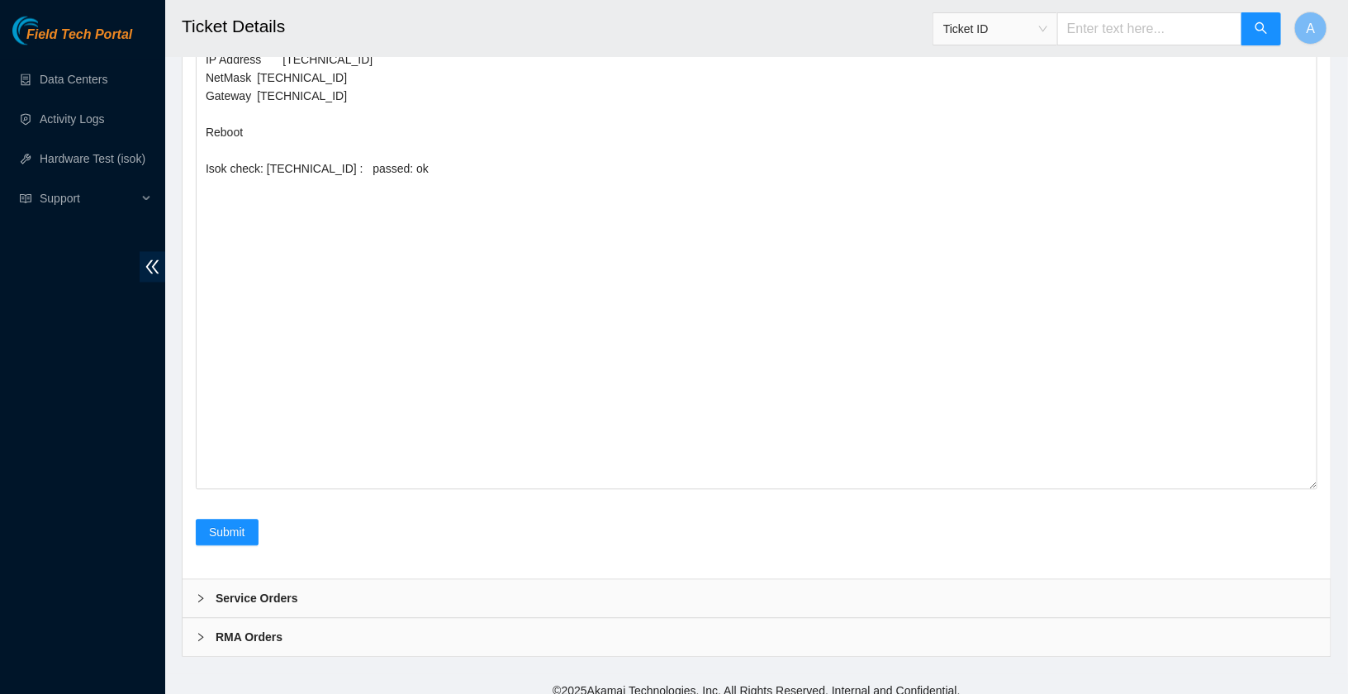
scroll to position [1330, 0]
click at [229, 519] on span "Submit" at bounding box center [227, 528] width 36 height 18
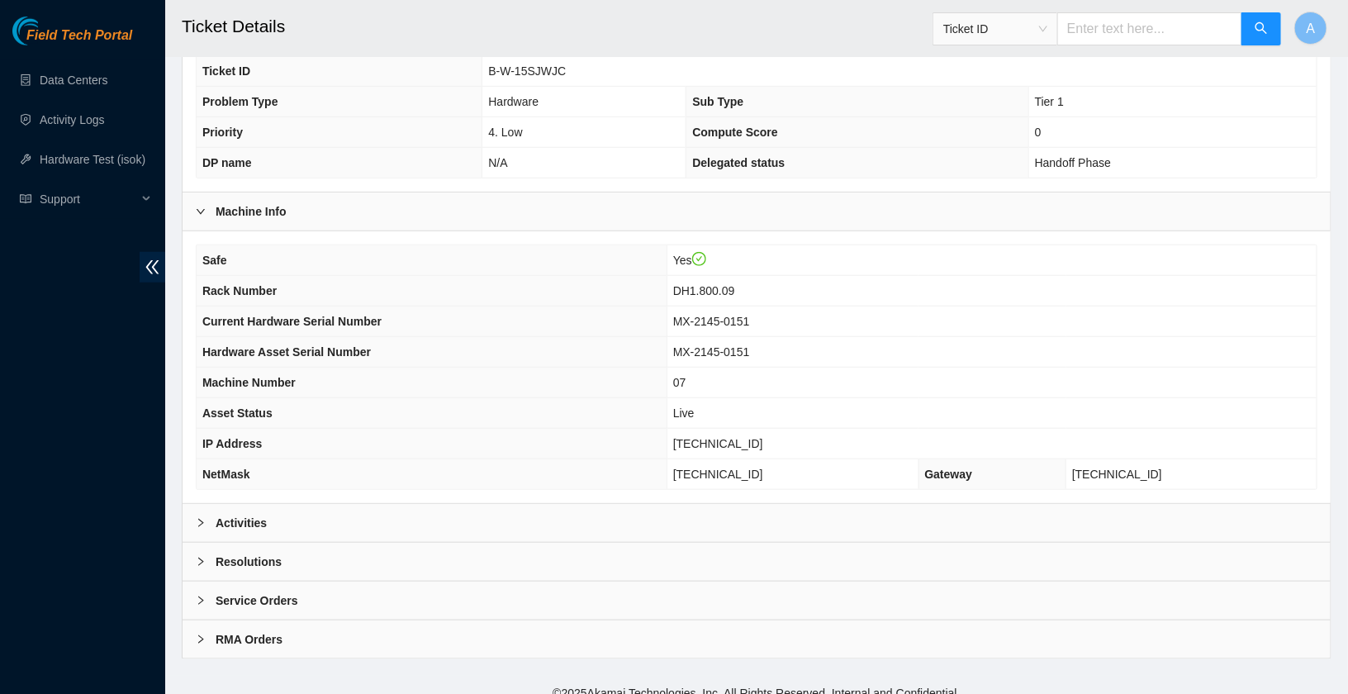
scroll to position [417, 0]
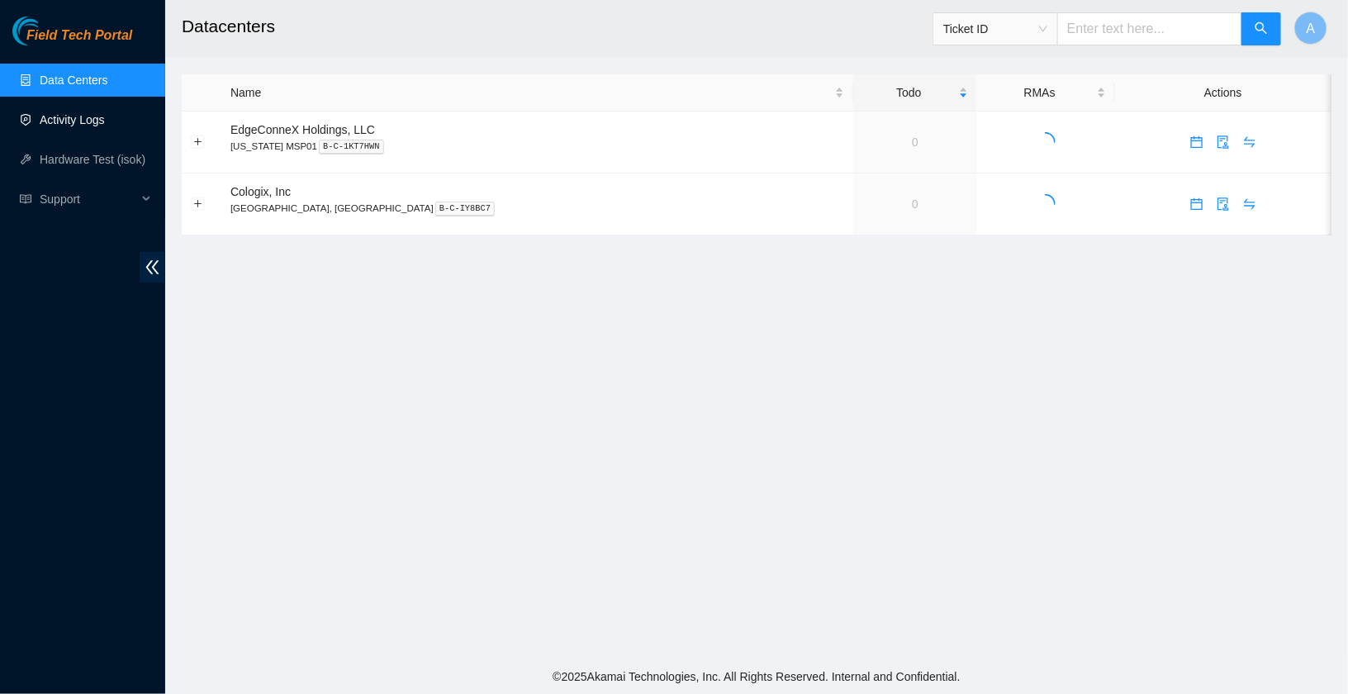
click at [78, 113] on link "Activity Logs" at bounding box center [72, 119] width 65 height 13
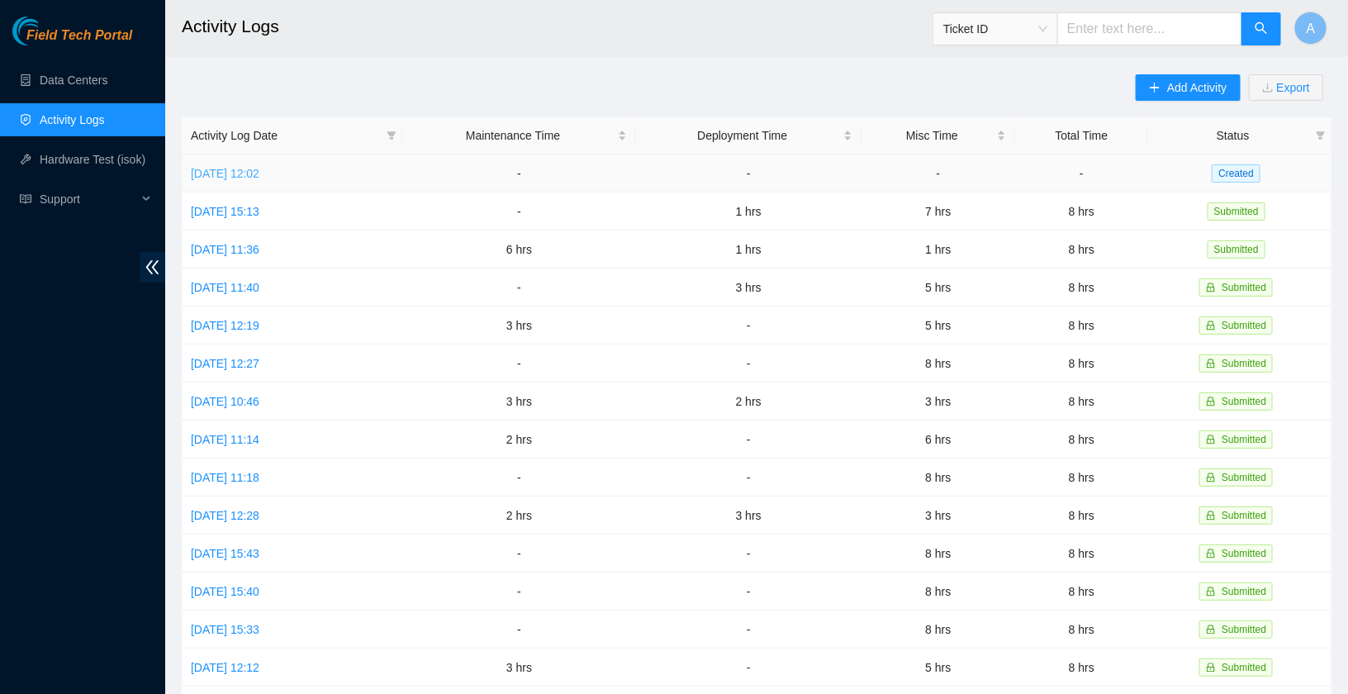
click at [259, 167] on link "[DATE] 12:02" at bounding box center [225, 173] width 69 height 13
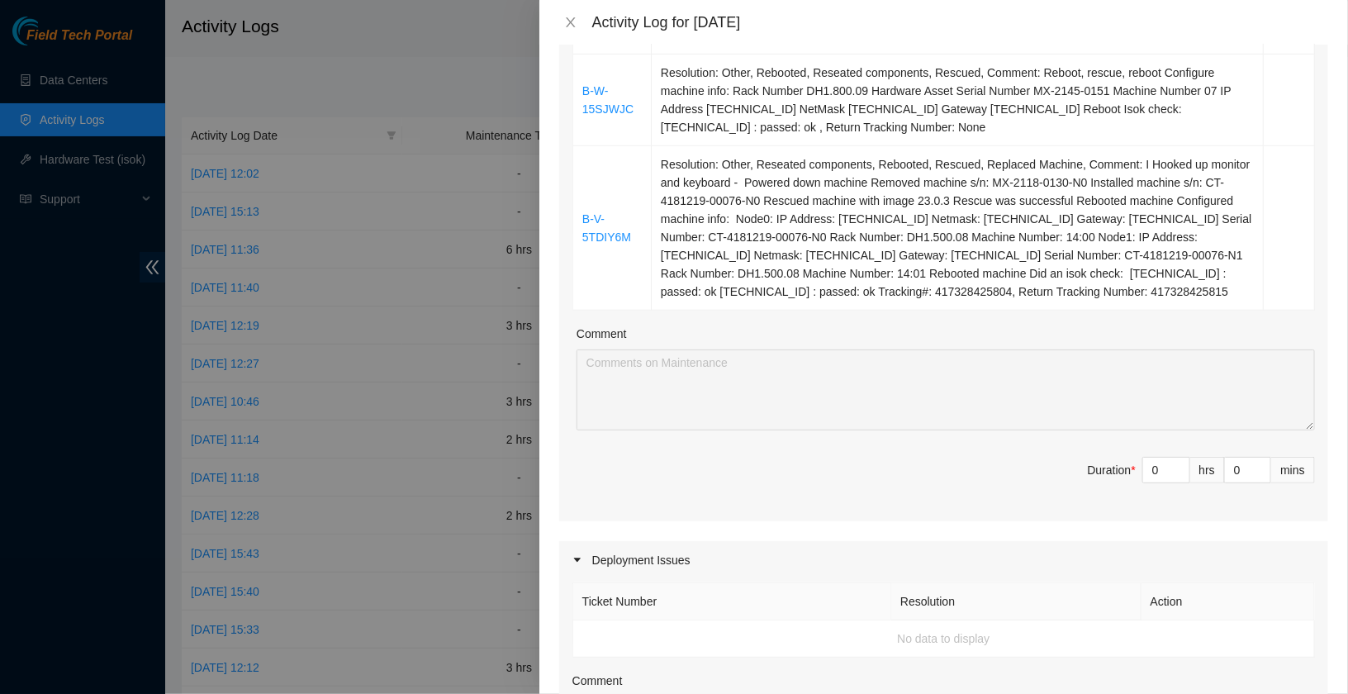
scroll to position [425, 0]
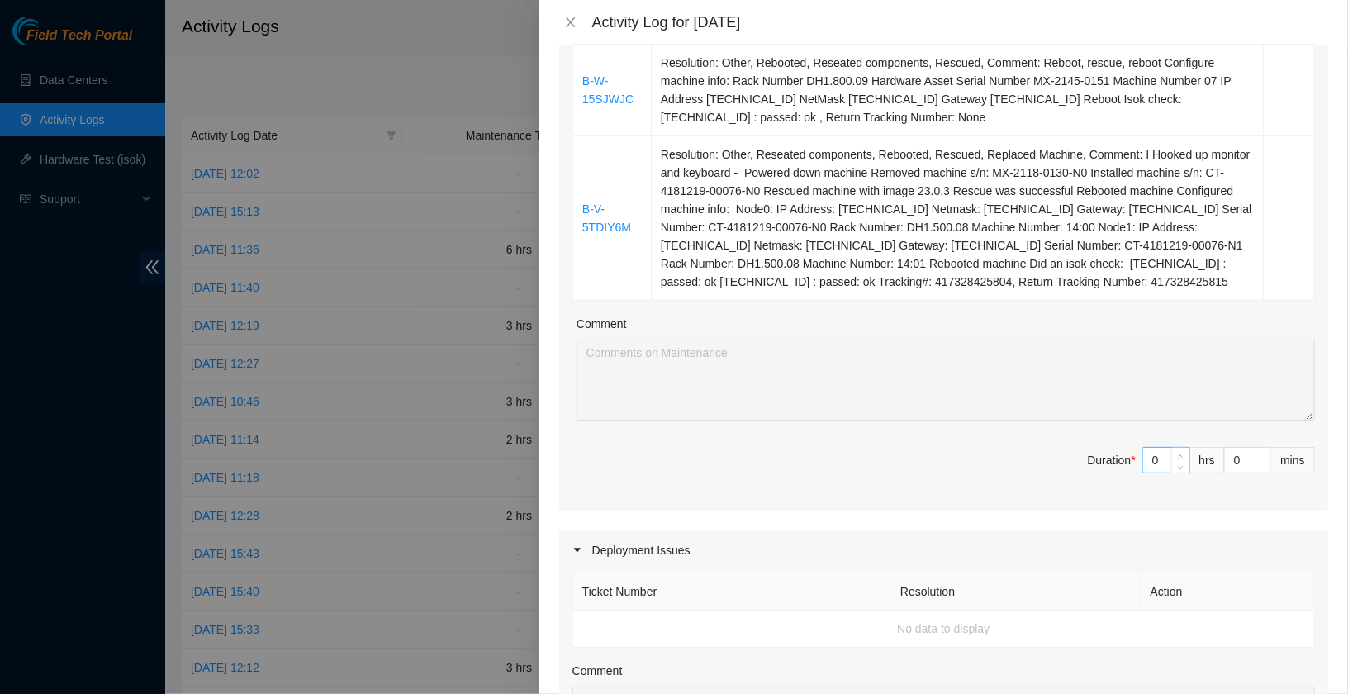
type input "1"
click at [1183, 462] on span "Increase Value" at bounding box center [1180, 455] width 18 height 15
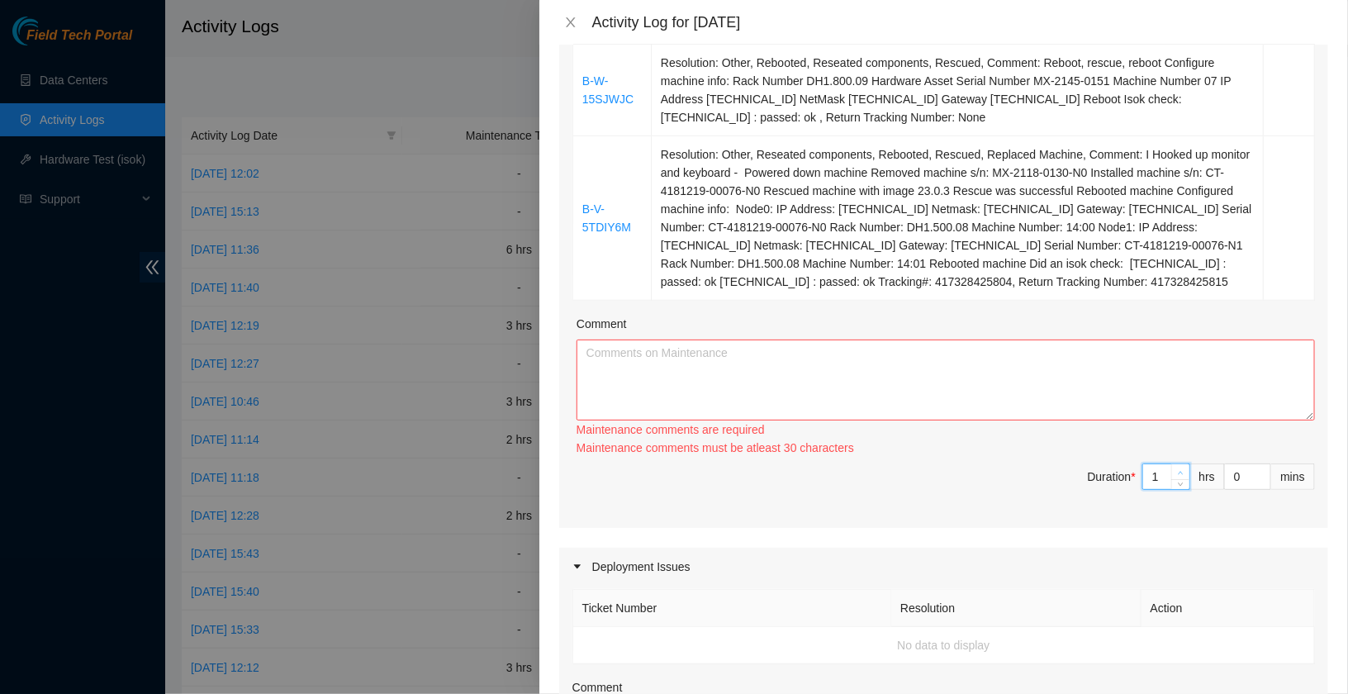
click at [1183, 457] on div "Maintenance comments must be atleast 30 characters" at bounding box center [945, 448] width 738 height 18
type input "2"
click at [1183, 476] on icon "up" at bounding box center [1181, 473] width 6 height 6
type input "3"
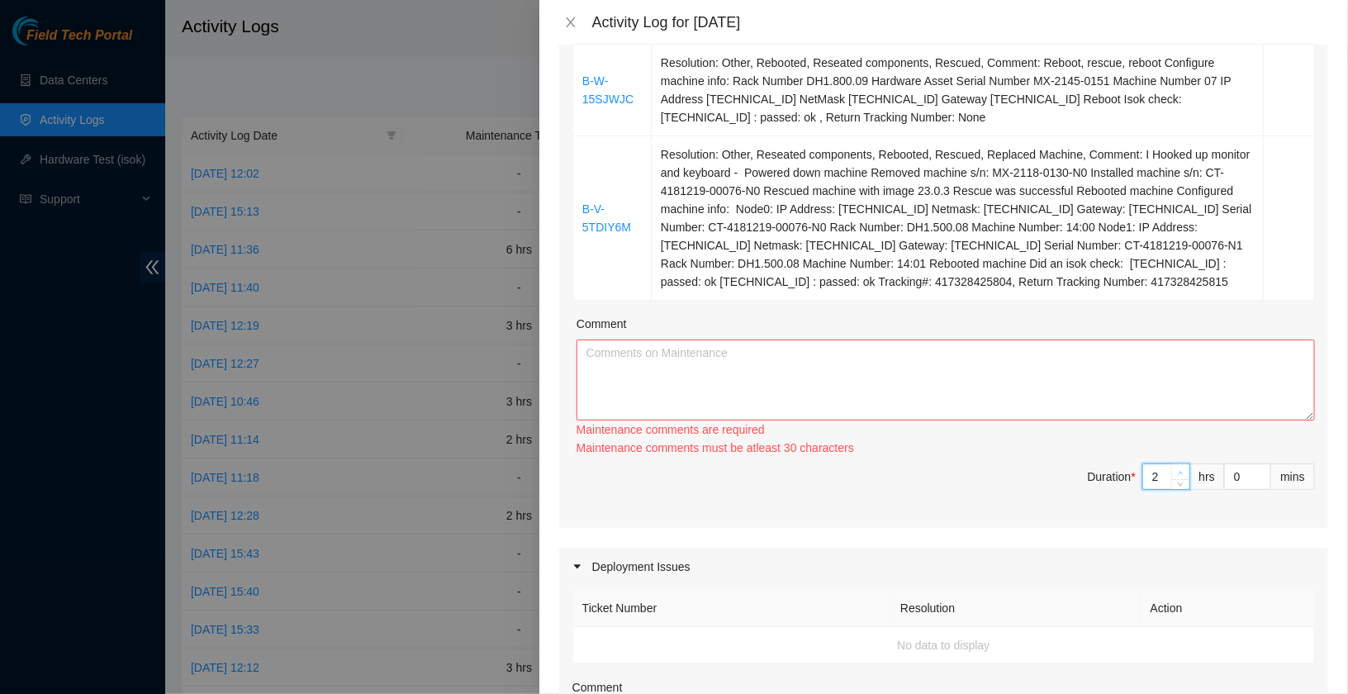
type input "3"
click at [1183, 476] on icon "up" at bounding box center [1181, 473] width 6 height 6
type input "4"
click at [1183, 476] on icon "up" at bounding box center [1181, 473] width 6 height 6
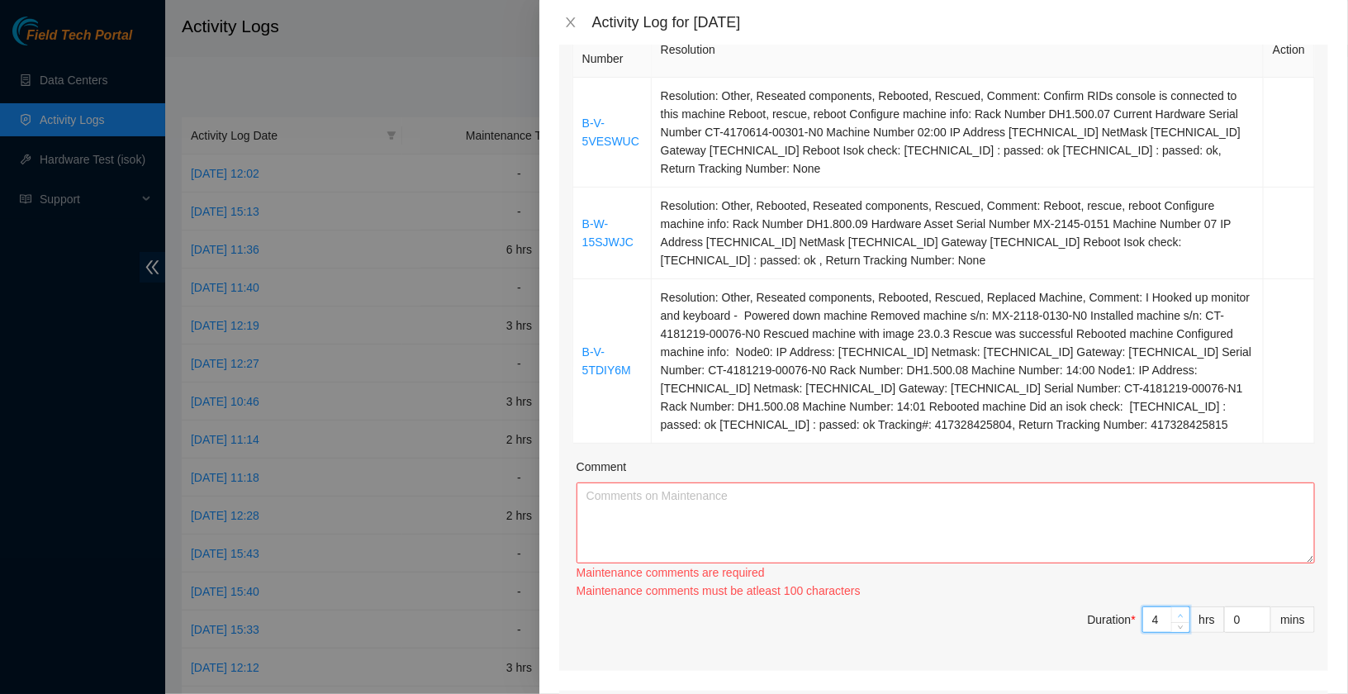
scroll to position [225, 0]
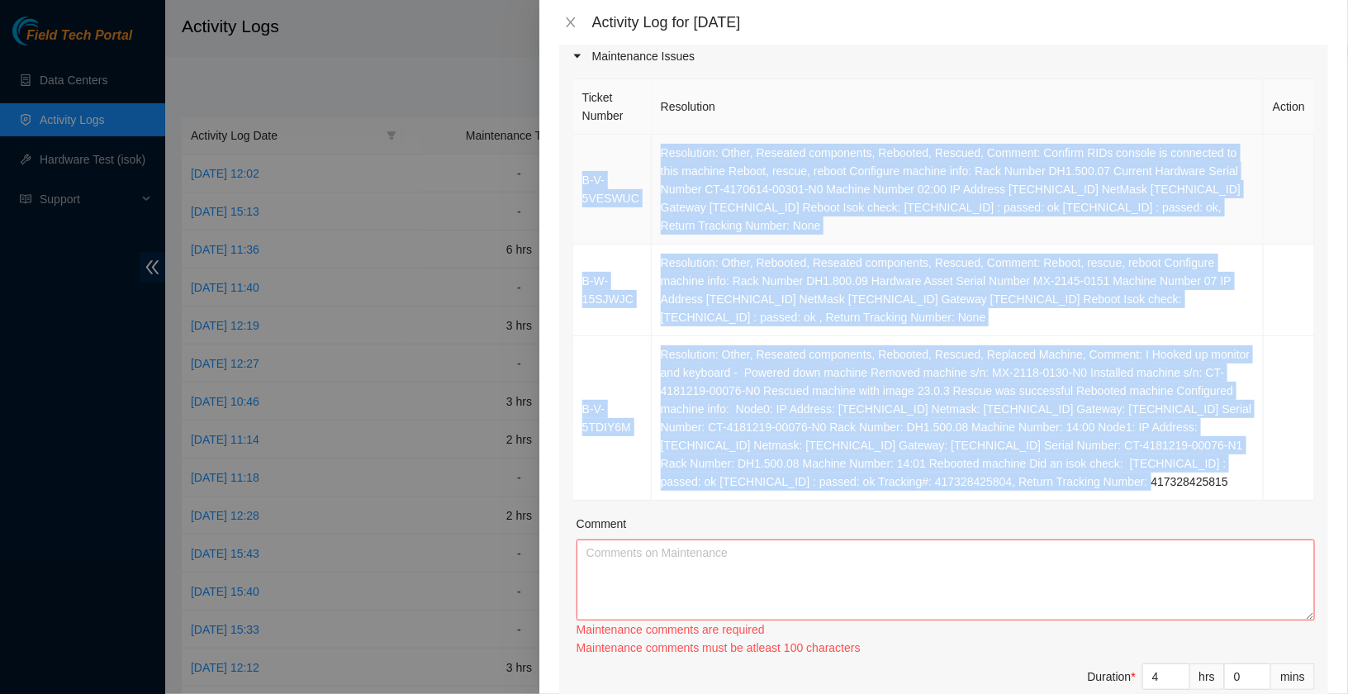
drag, startPoint x: 810, startPoint y: 498, endPoint x: 577, endPoint y: 180, distance: 394.1
click at [577, 180] on tbody "B-V-5VESWUC Resolution: Other, Reseated components, Rebooted, Rescued, Comment:…" at bounding box center [944, 318] width 742 height 366
copy tbody "L-I-1DOLORS Ametconsec: Adipi, Elitsedd eiusmodtem, Incididu, Utlabor, Etdolor:…"
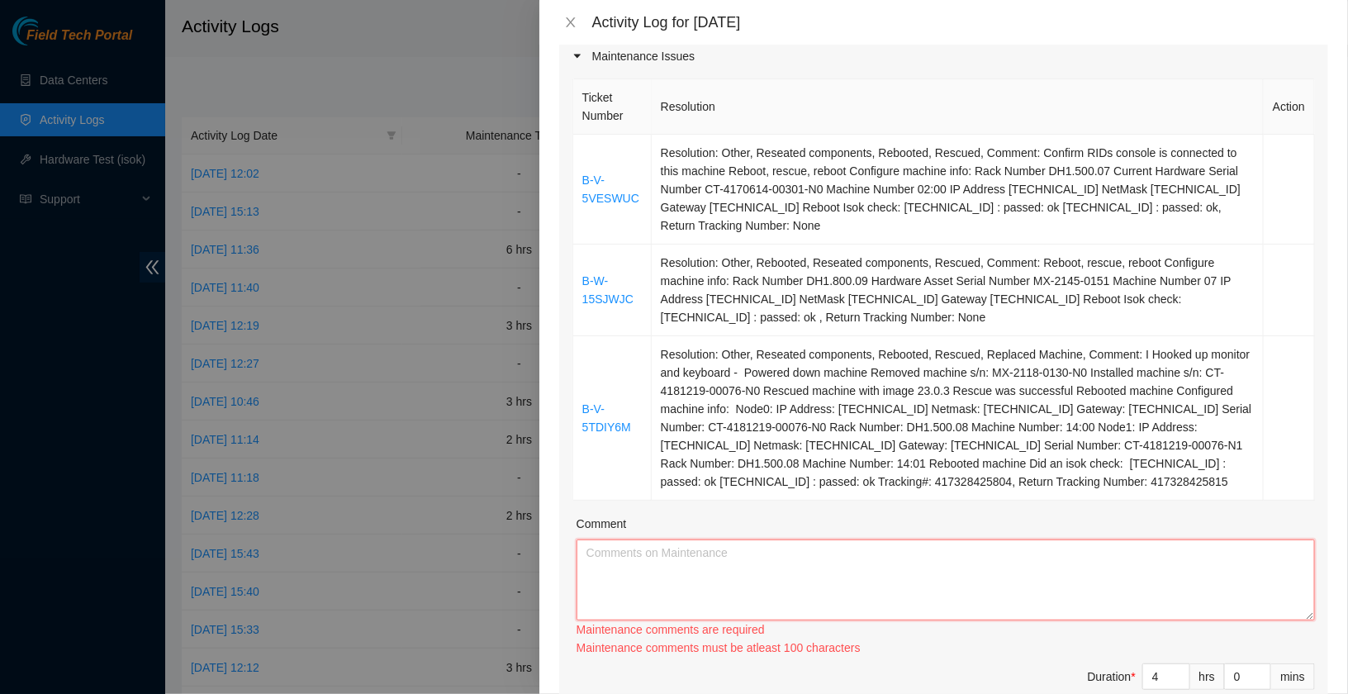
click at [650, 572] on textarea "Comment" at bounding box center [945, 579] width 738 height 81
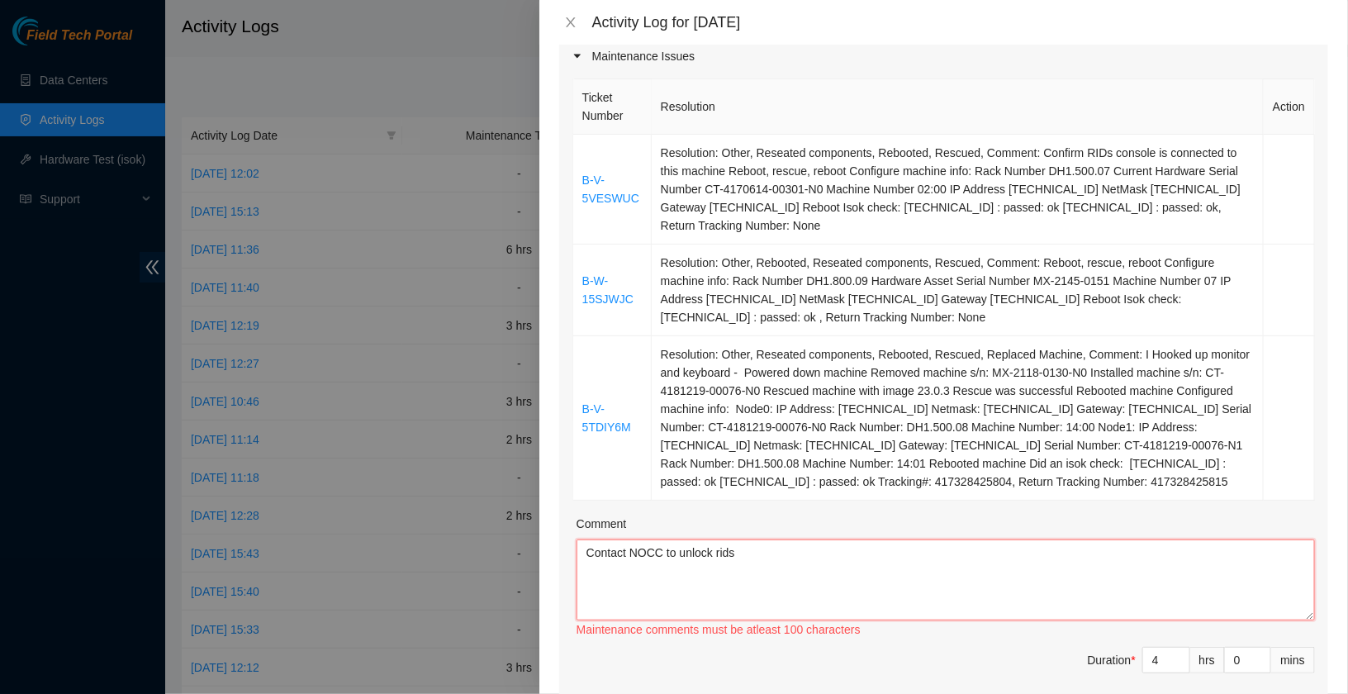
paste textarea "B-V-5VESWUC Resolution: Other, Reseated components, Rebooted, Rescued, Comment:…"
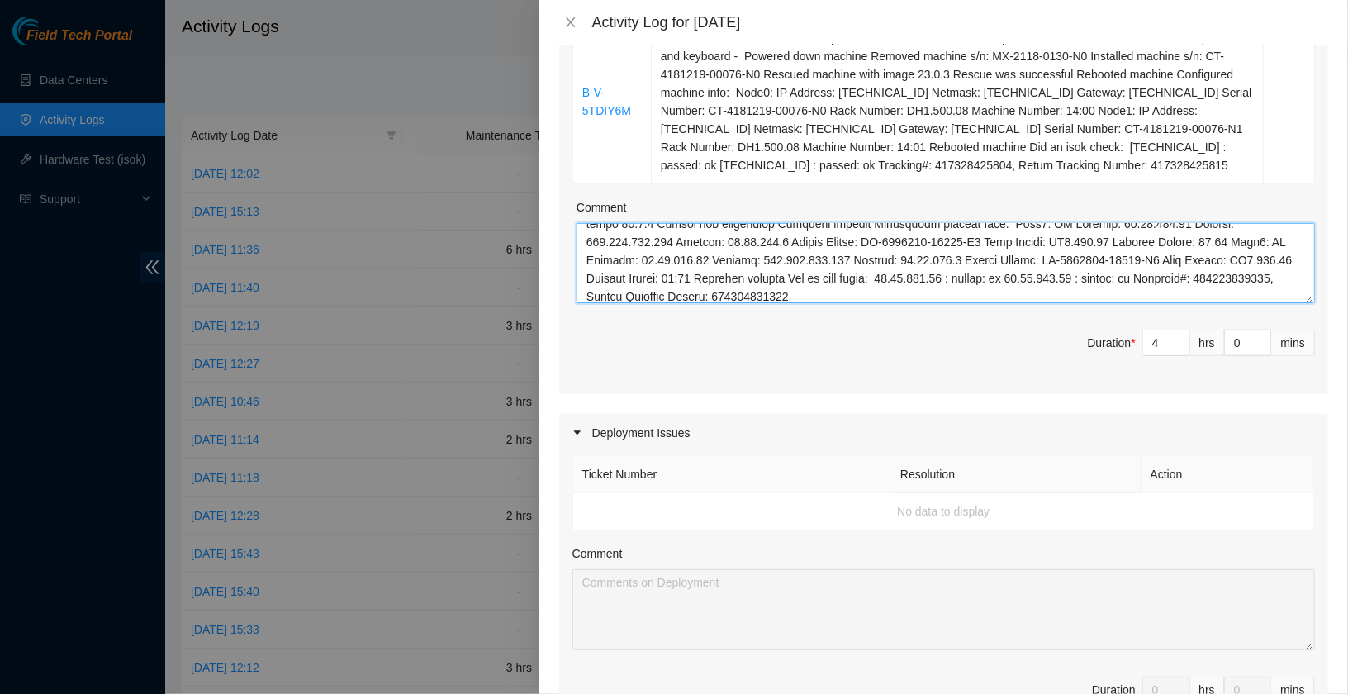
scroll to position [0, 0]
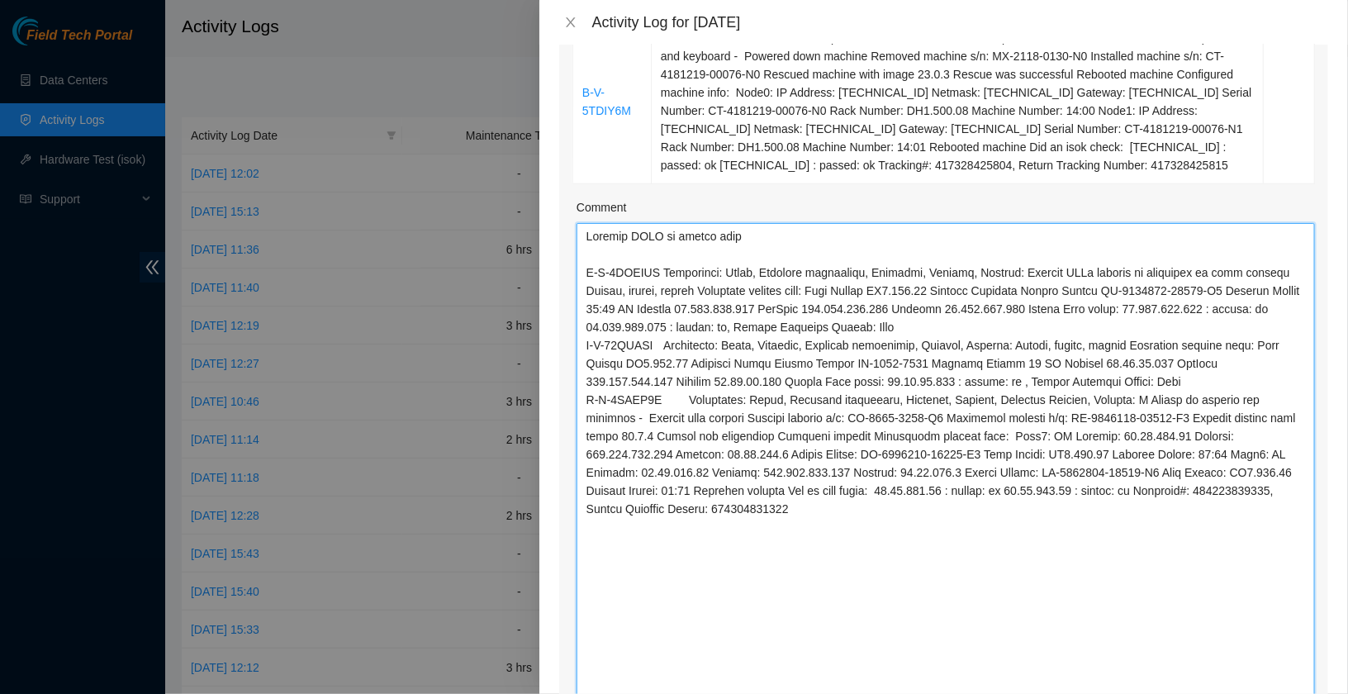
drag, startPoint x: 1309, startPoint y: 312, endPoint x: 1307, endPoint y: 755, distance: 442.7
click at [1307, 693] on html "Field Tech Portal Data Centers Activity Logs Hardware Test (isok) Support Activ…" at bounding box center [674, 347] width 1348 height 694
click at [581, 363] on textarea "Comment" at bounding box center [945, 484] width 738 height 522
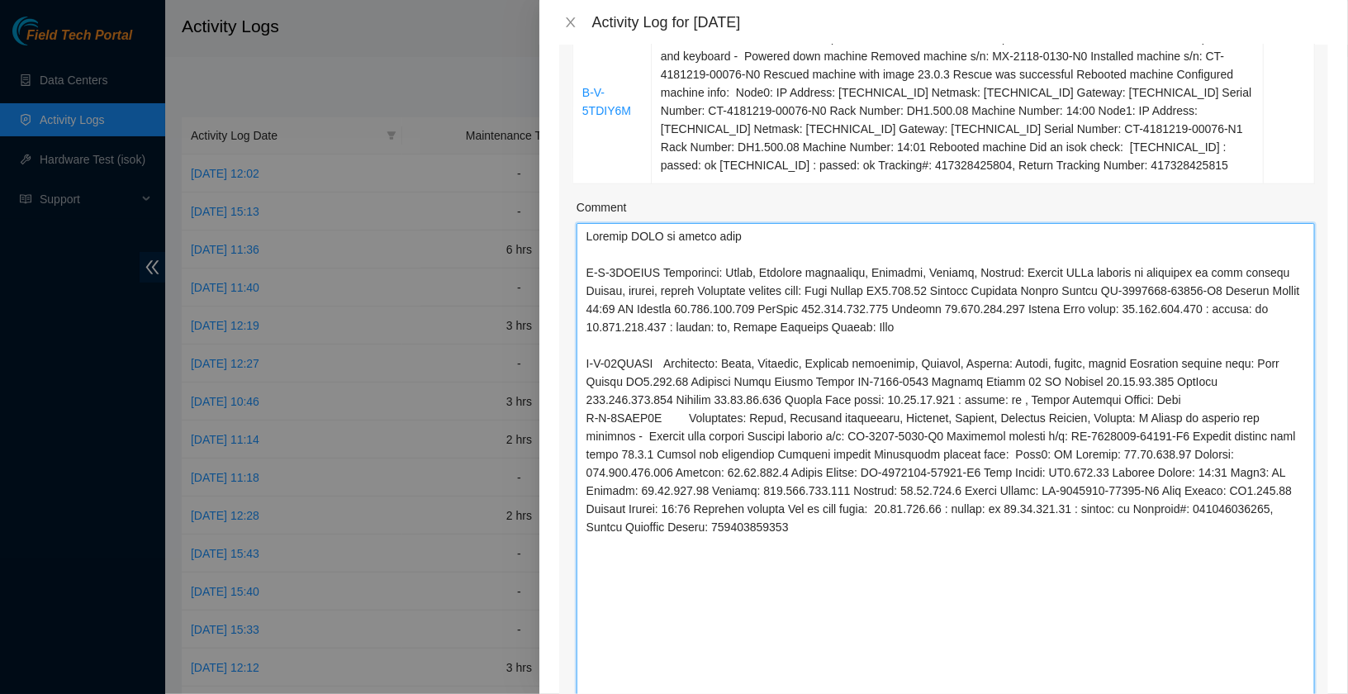
click at [585, 434] on textarea "Comment" at bounding box center [945, 484] width 738 height 522
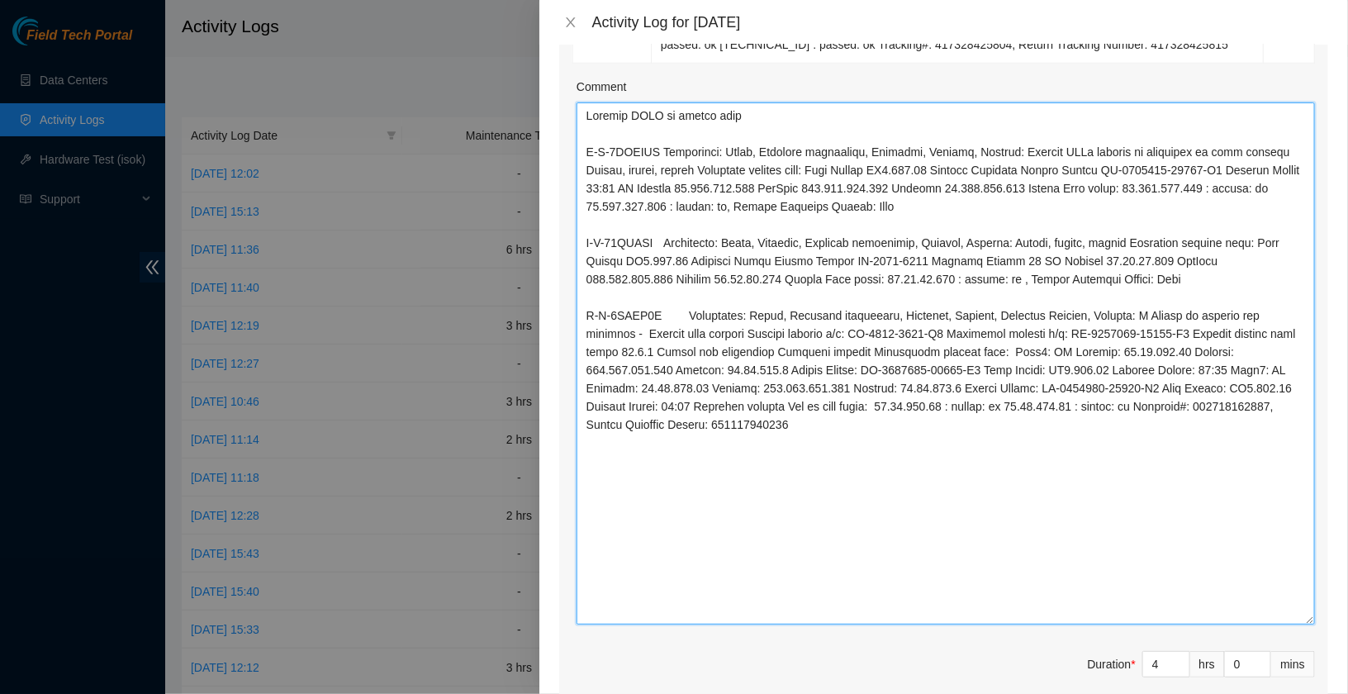
scroll to position [657, 0]
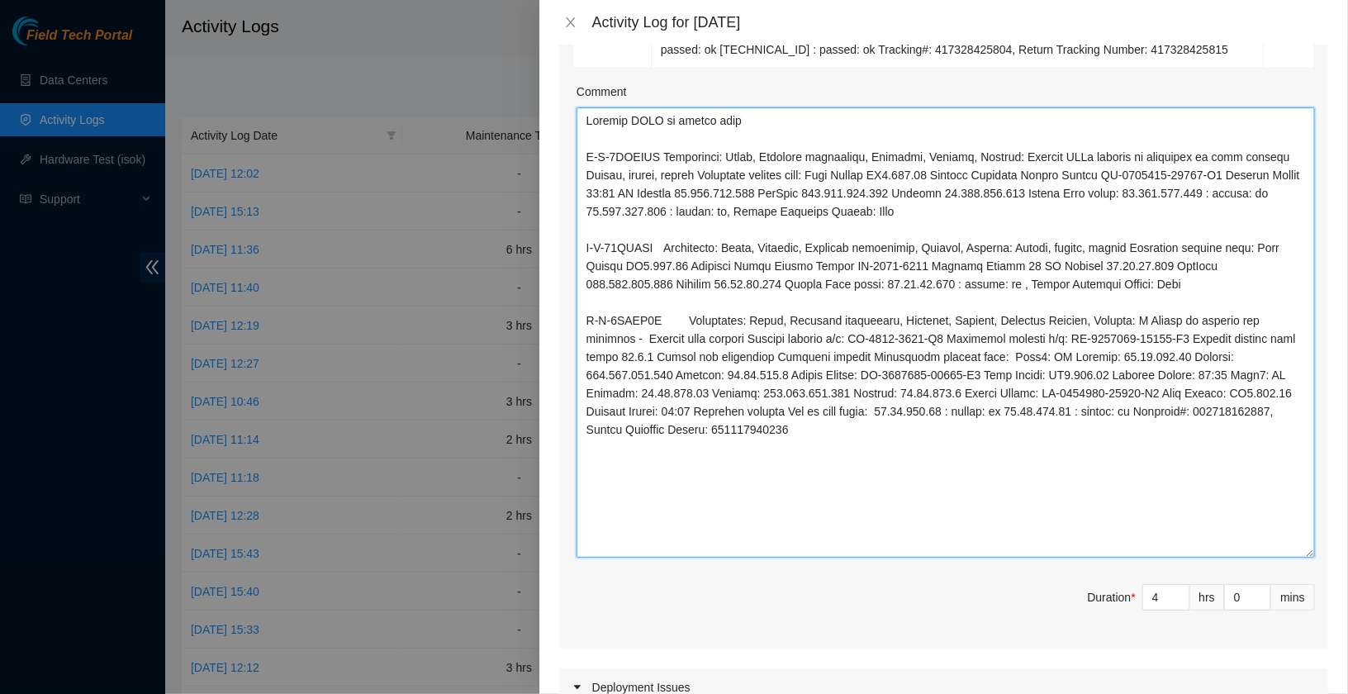
drag, startPoint x: 1304, startPoint y: 639, endPoint x: 1291, endPoint y: 557, distance: 82.8
click at [1291, 557] on textarea "Comment" at bounding box center [945, 332] width 738 height 450
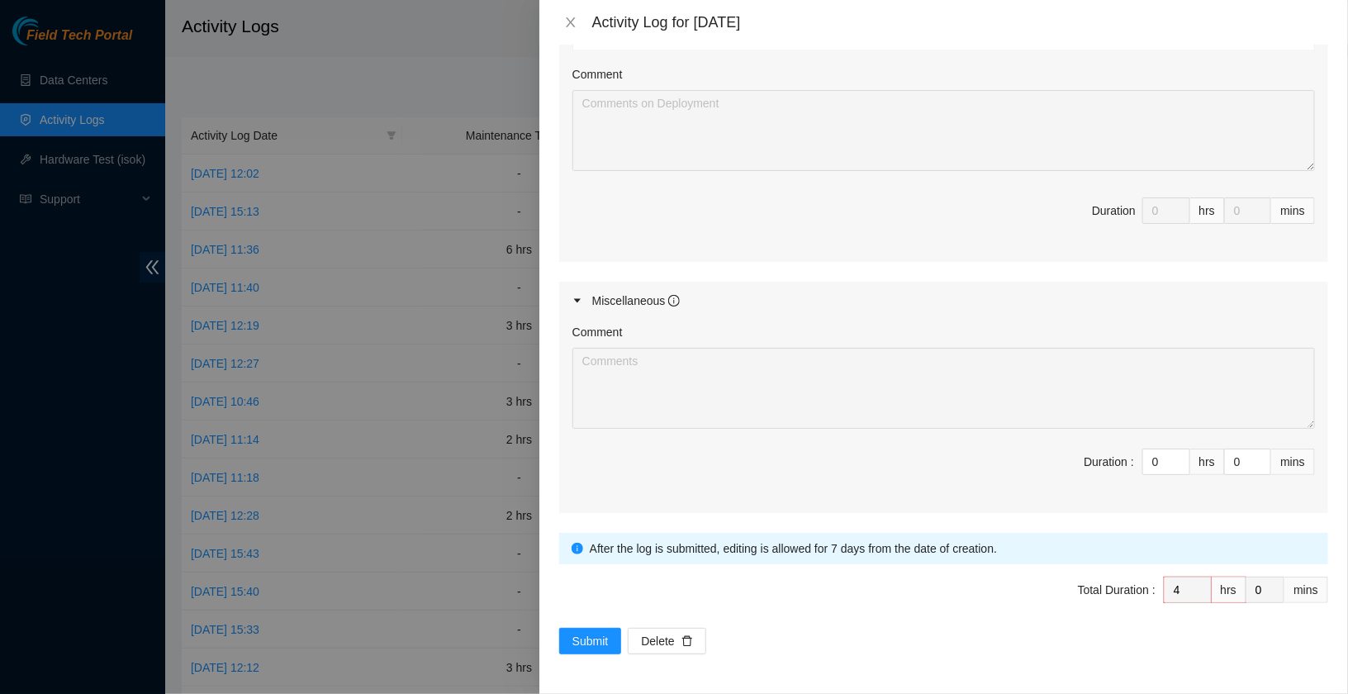
scroll to position [1394, 0]
type textarea "Contact NOCC to unlock rids B-V-5VESWUC Resolution: Other, Reseated components,…"
type input "1"
type input "5"
click at [1183, 453] on span "up" at bounding box center [1181, 458] width 10 height 10
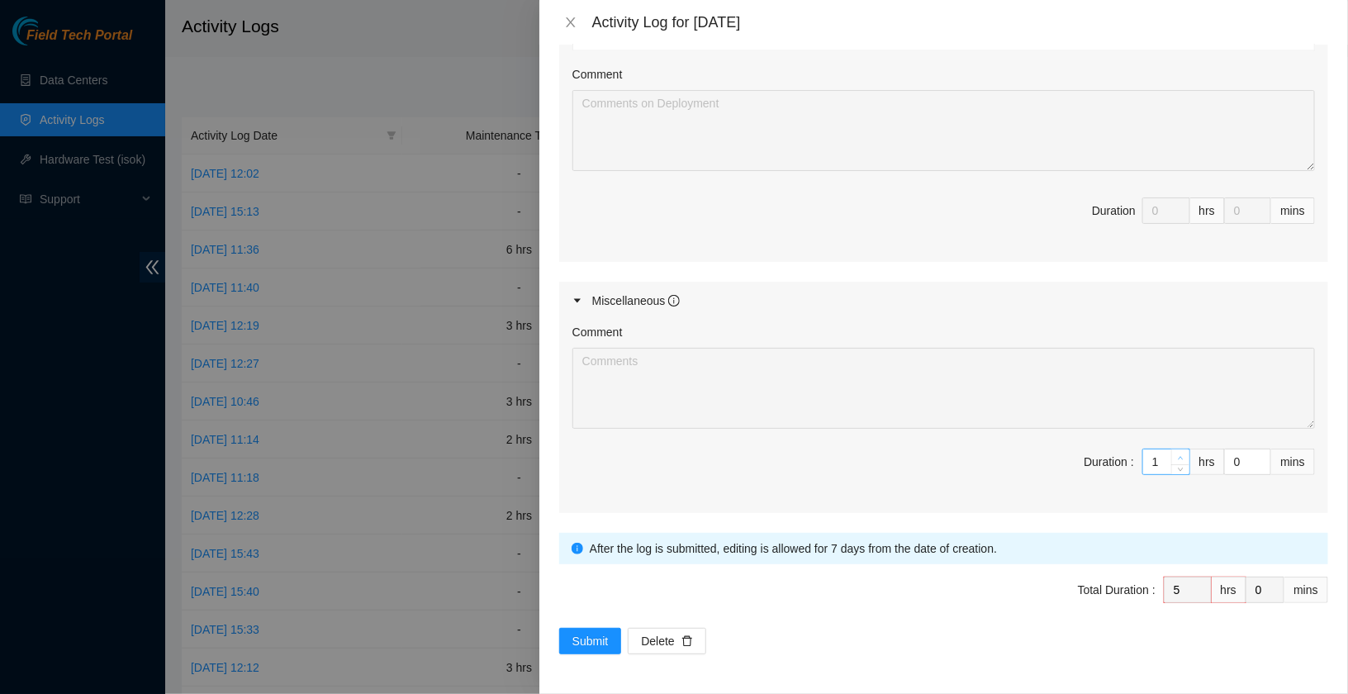
type input "2"
type input "6"
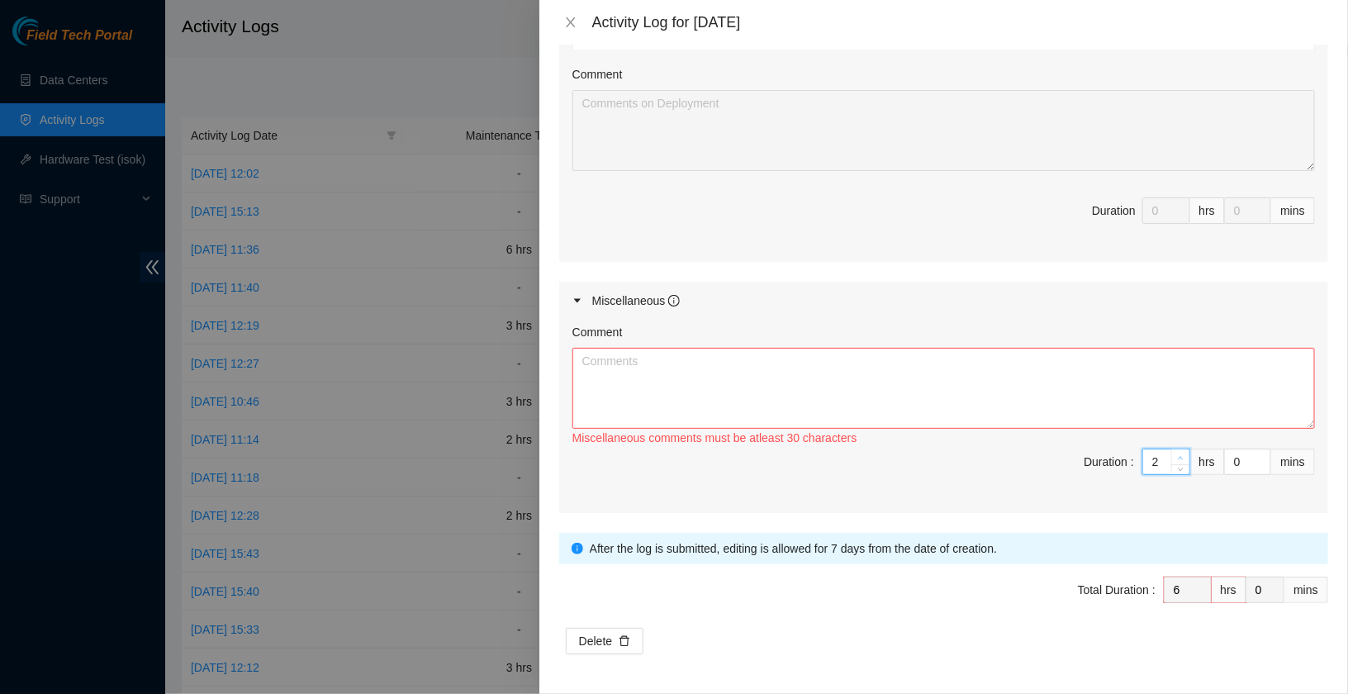
click at [1183, 453] on span "up" at bounding box center [1181, 458] width 10 height 10
type input "3"
type input "7"
click at [1183, 453] on span "up" at bounding box center [1181, 458] width 10 height 10
type input "4"
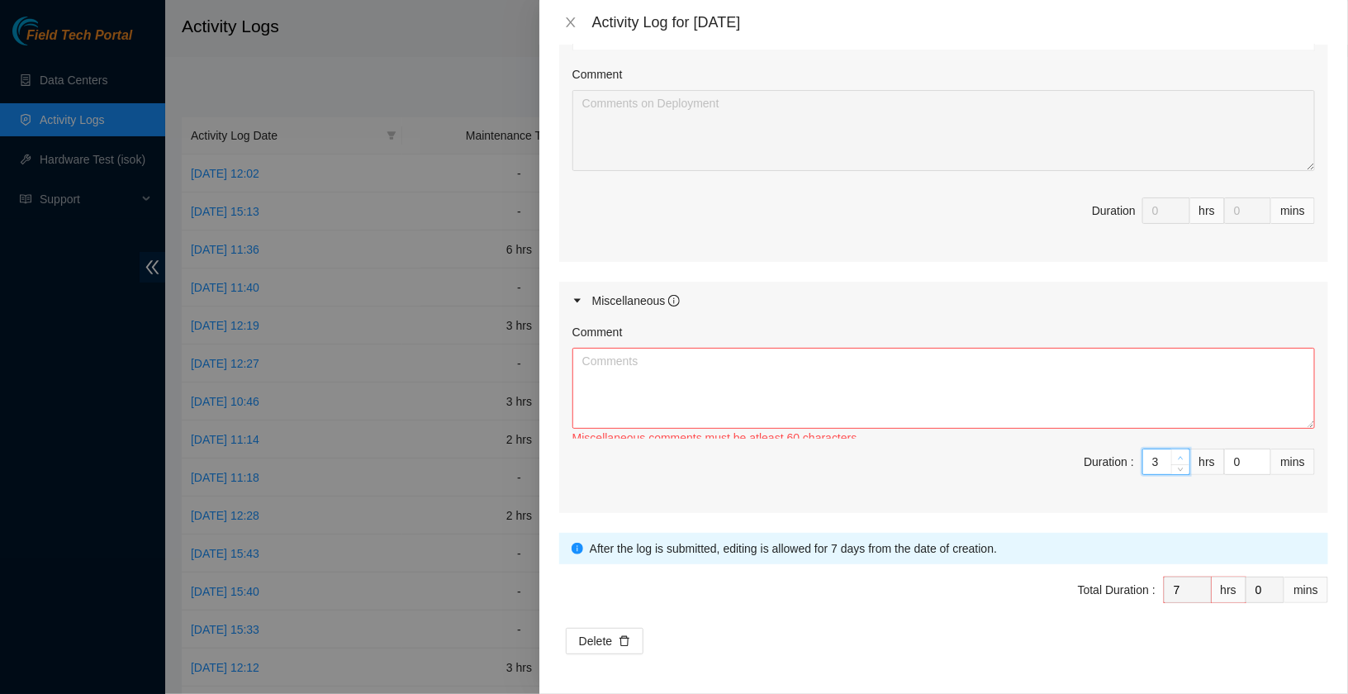
type input "8"
click at [1183, 453] on span "up" at bounding box center [1181, 458] width 10 height 10
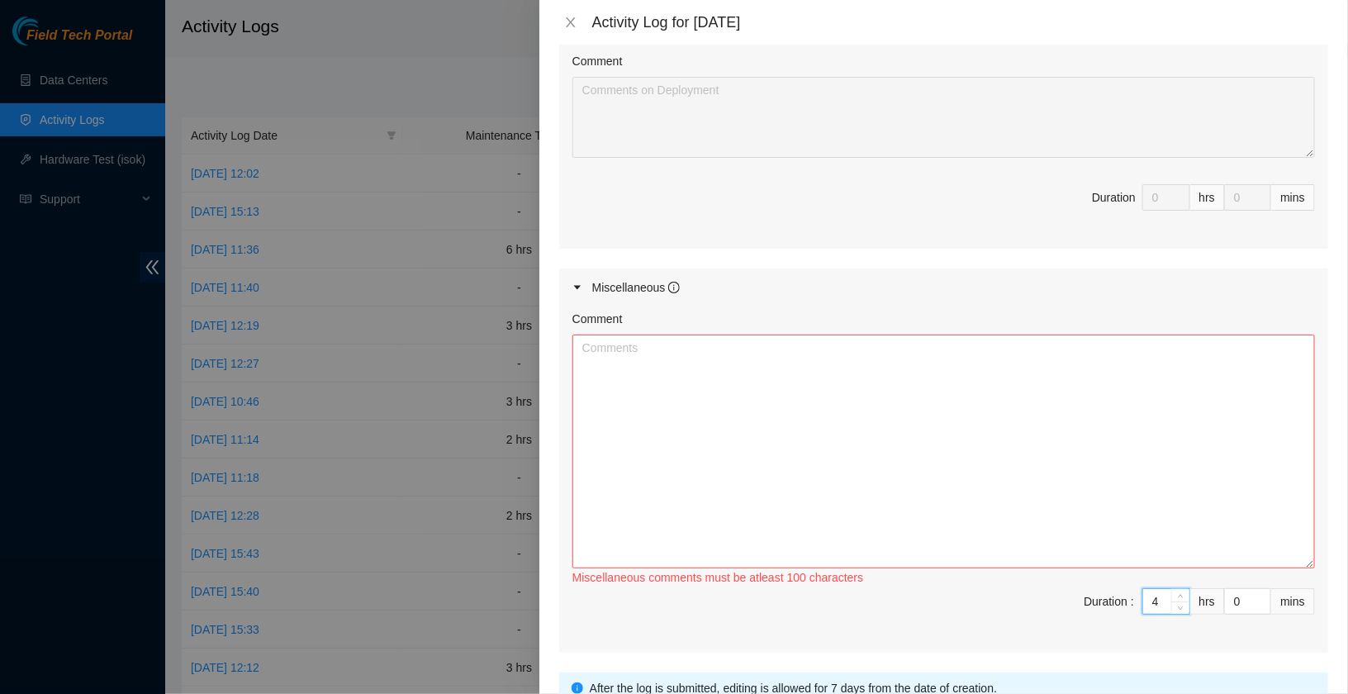
drag, startPoint x: 1308, startPoint y: 424, endPoint x: 1308, endPoint y: 587, distance: 162.7
click at [1308, 568] on textarea "Comment" at bounding box center [943, 451] width 742 height 234
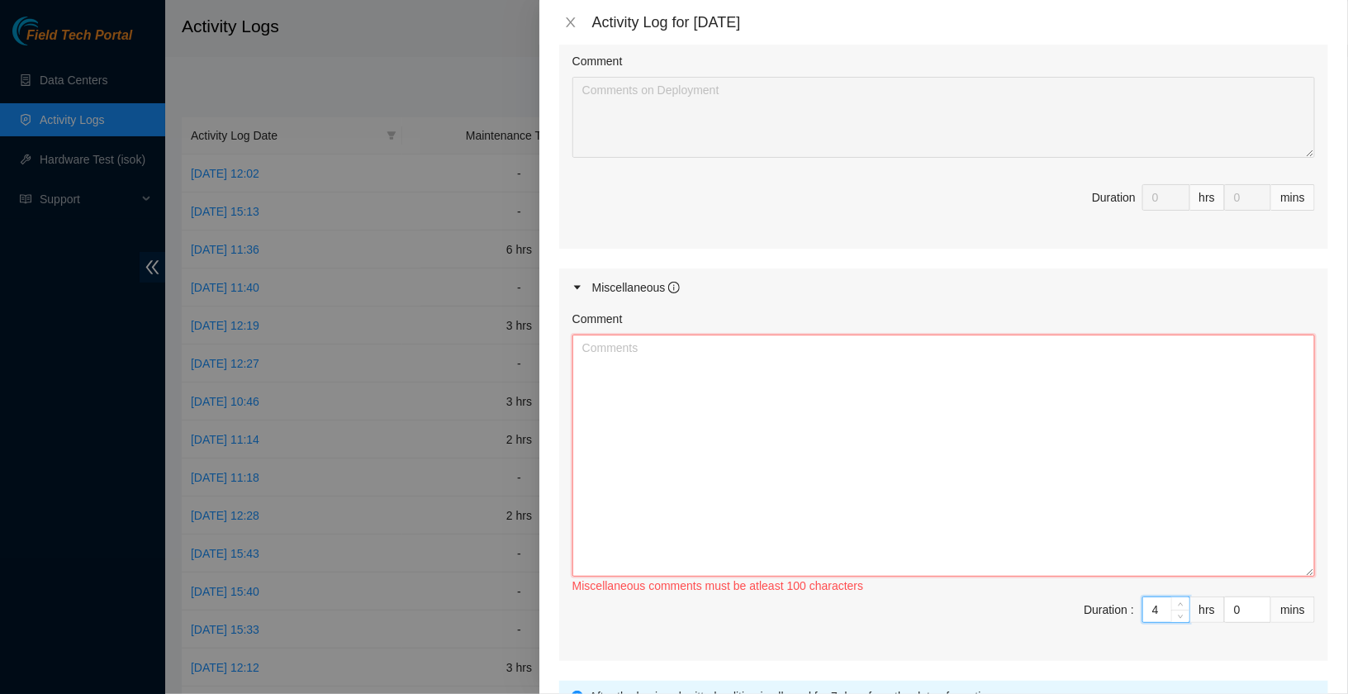
click at [1155, 510] on textarea "Comment" at bounding box center [943, 455] width 742 height 242
paste textarea "B-V-5VESWUC Resolution: Other, Reseated components, Rebooted, Rescued, Comment:…"
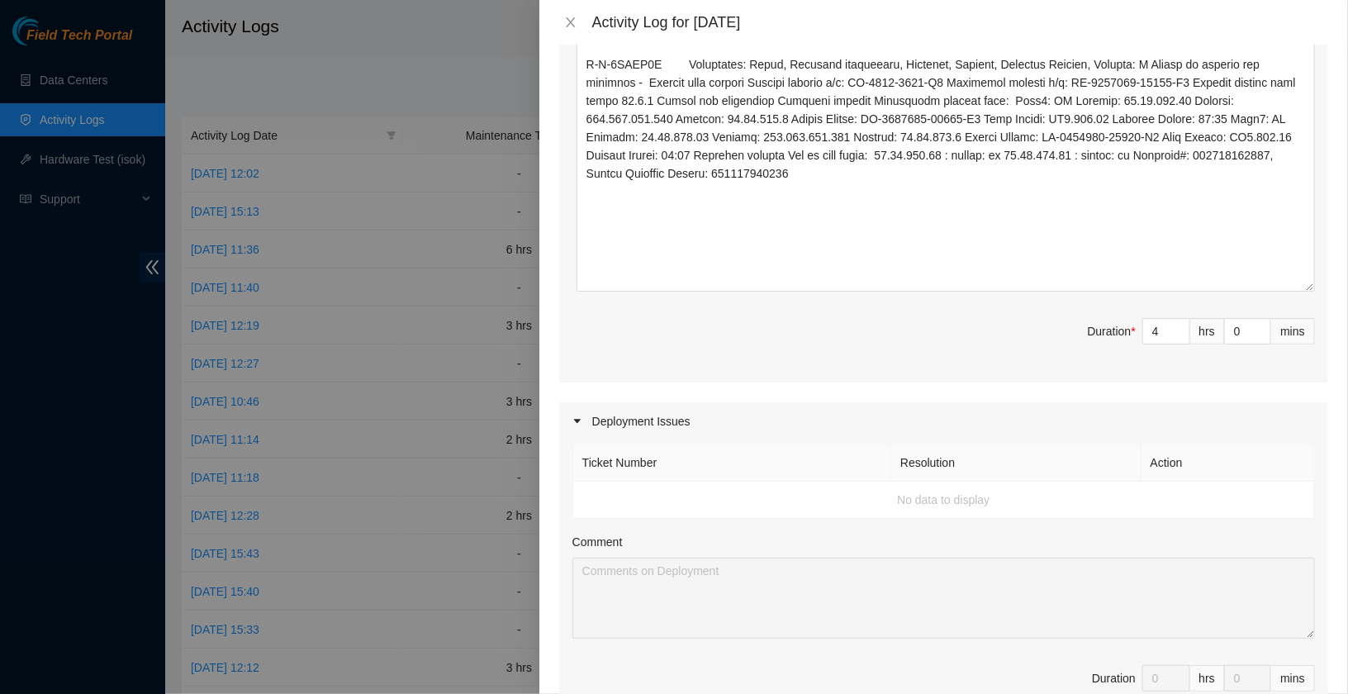
scroll to position [699, 0]
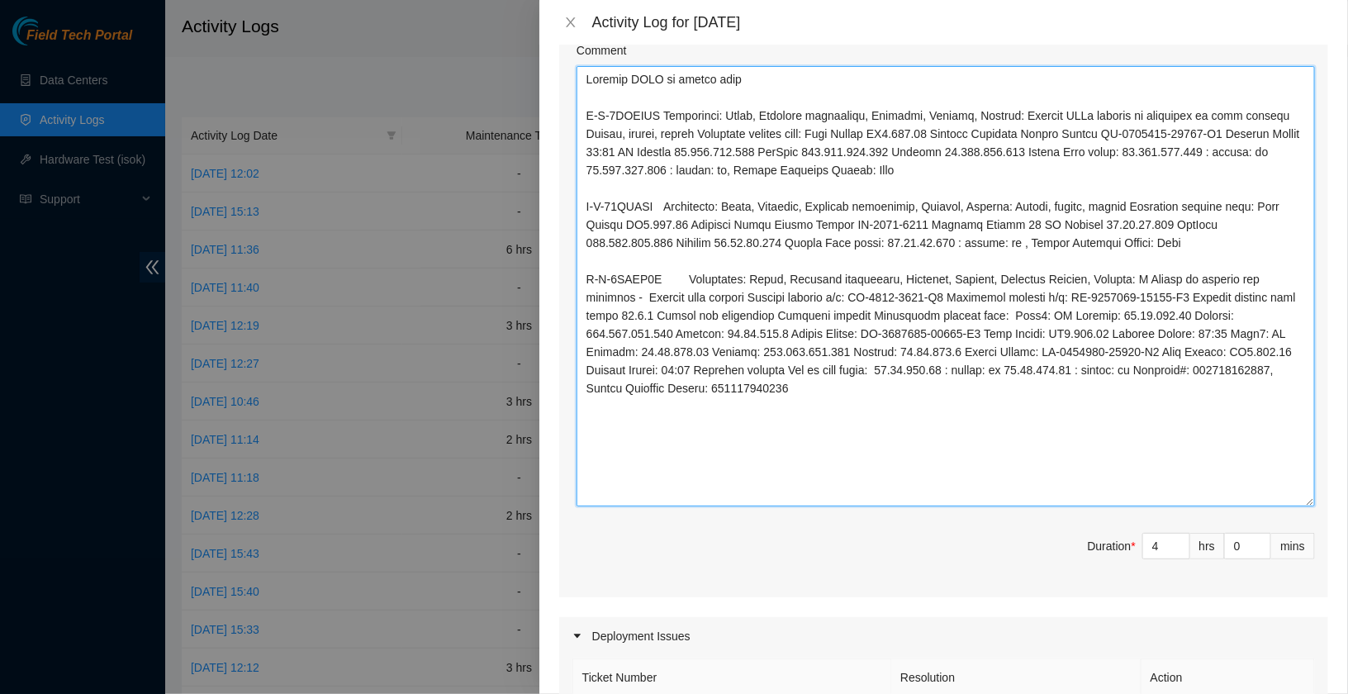
click at [1138, 404] on textarea "Comment" at bounding box center [945, 286] width 738 height 440
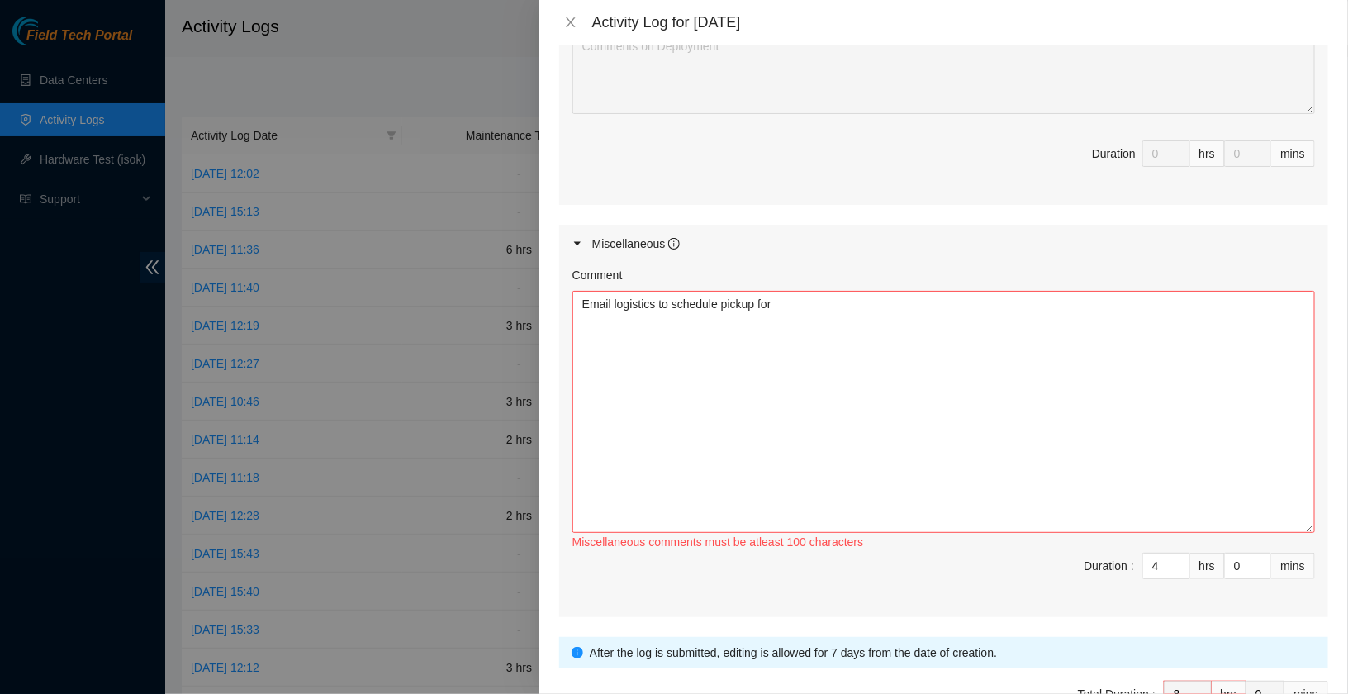
scroll to position [1556, 0]
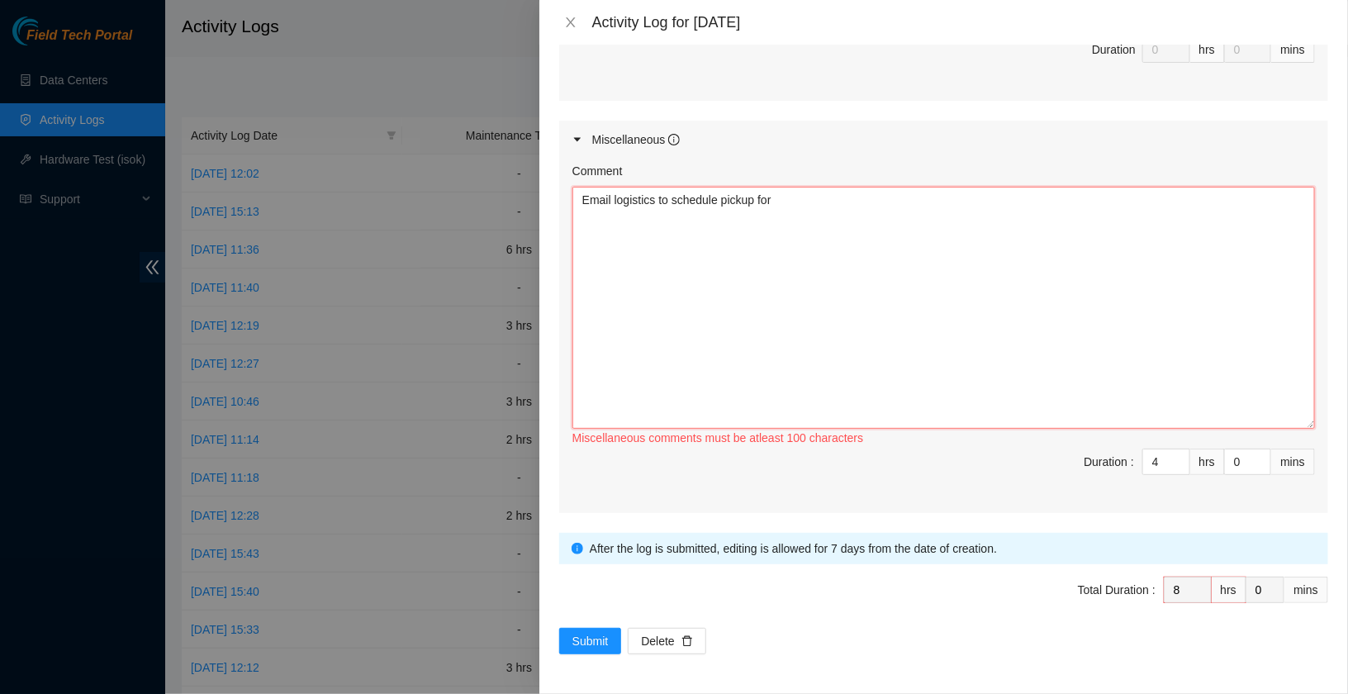
click at [970, 273] on textarea "Email logistics to schedule pickup for" at bounding box center [943, 308] width 742 height 242
paste textarea "417328425815"
click at [576, 204] on textarea "Email logistics to schedule pickup for 417328425815" at bounding box center [943, 308] width 742 height 242
click at [590, 195] on textarea "Email logistics to schedule pickup for 417328425815" at bounding box center [943, 308] width 742 height 242
click at [584, 196] on textarea "Unbox new server and box up old server and get ready for RMA Email logistics to…" at bounding box center [943, 308] width 742 height 242
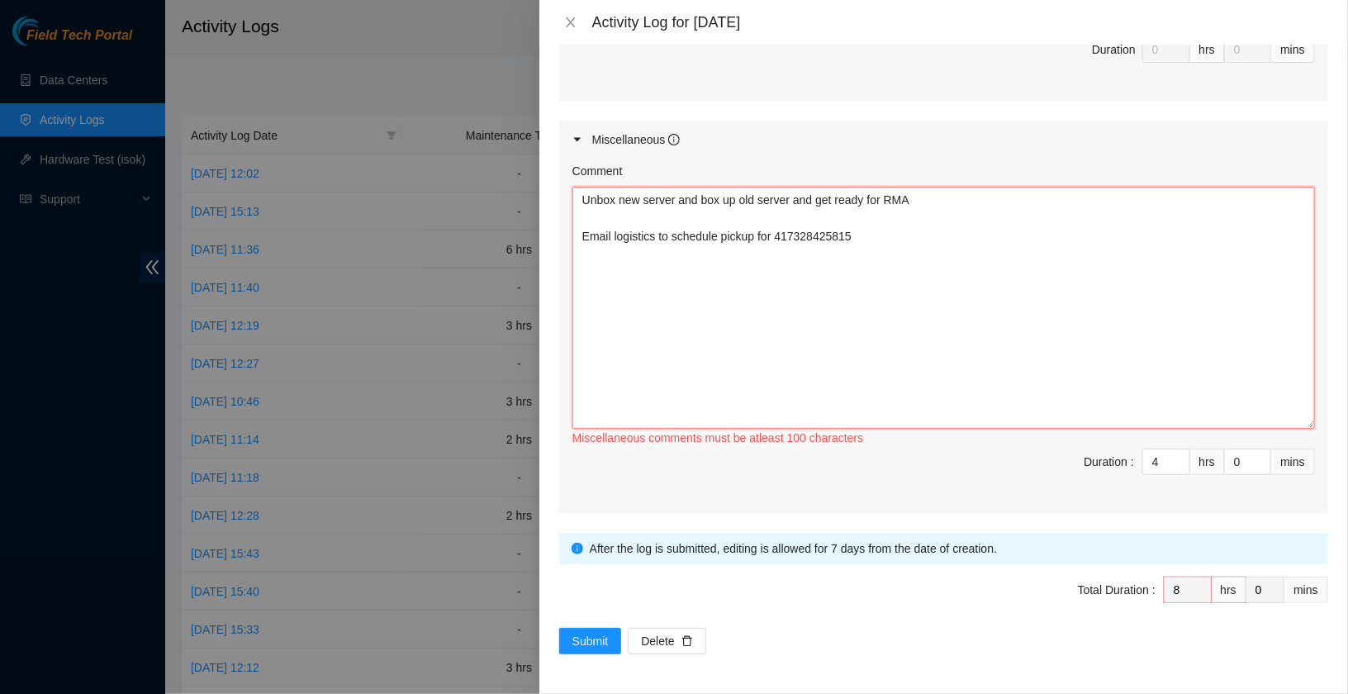
click at [585, 197] on textarea "Unbox new server and box up old server and get ready for RMA Email logistics to…" at bounding box center [943, 308] width 742 height 242
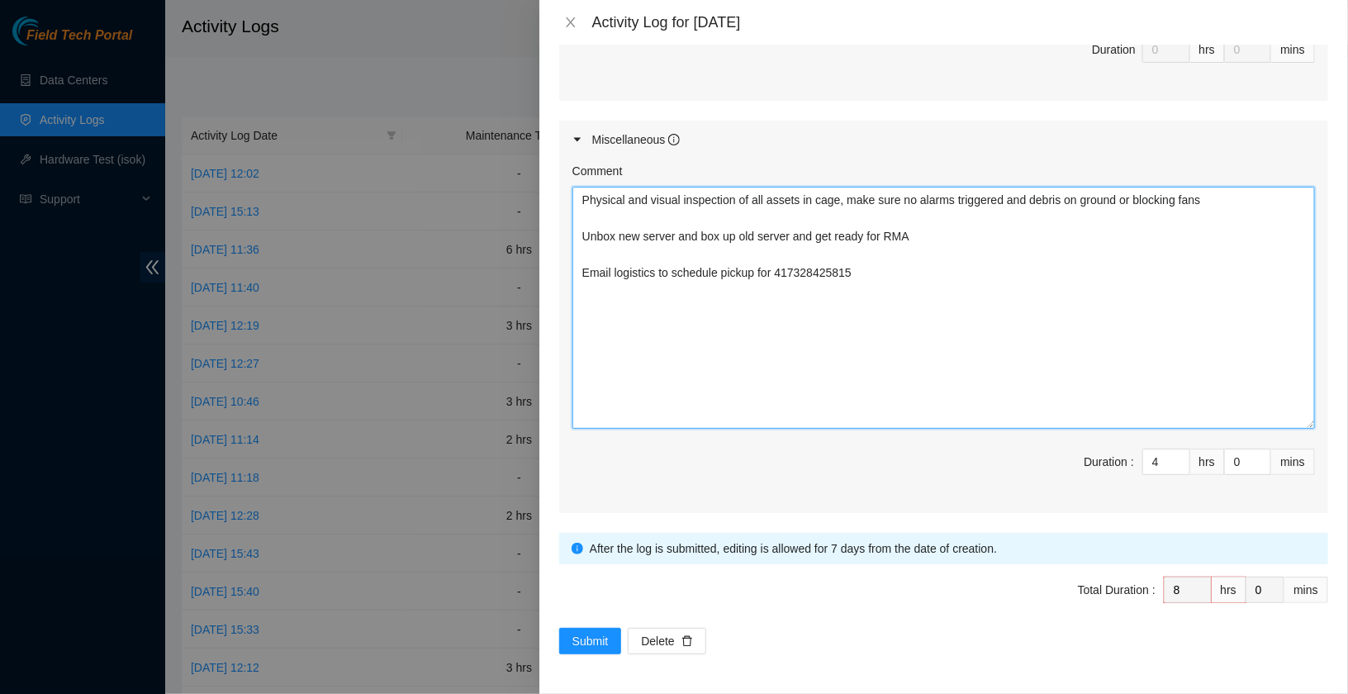
click at [1032, 200] on textarea "Physical and visual inspection of all assets in cage, make sure no alarms trigg…" at bounding box center [943, 308] width 742 height 242
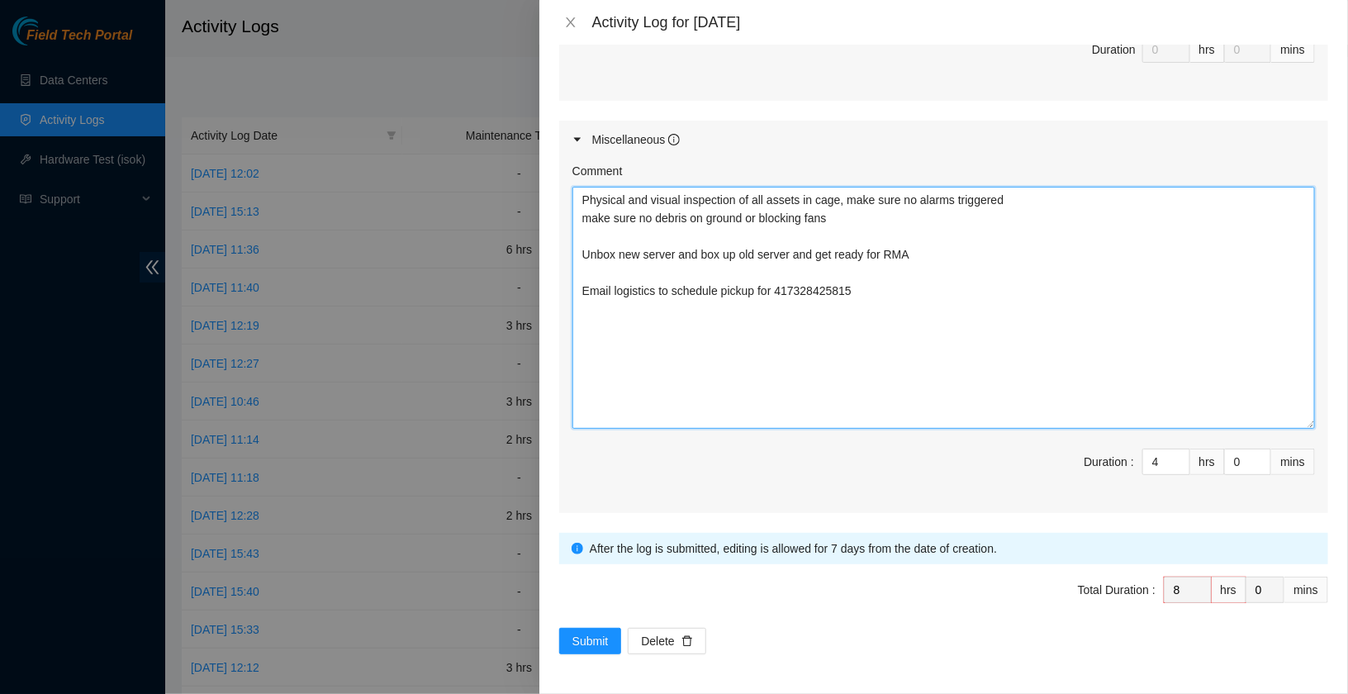
click at [580, 217] on textarea "Physical and visual inspection of all assets in cage, make sure no alarms trigg…" at bounding box center [943, 308] width 742 height 242
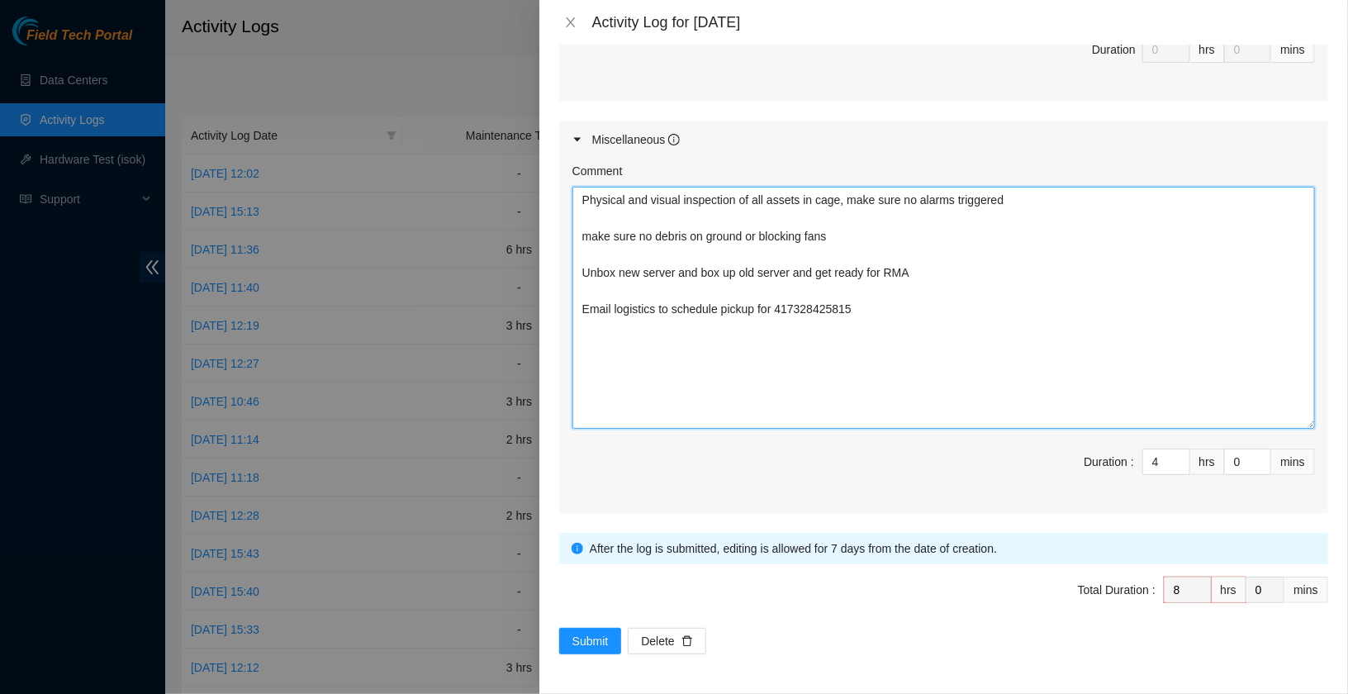
click at [940, 272] on textarea "Physical and visual inspection of all assets in cage, make sure no alarms trigg…" at bounding box center [943, 308] width 742 height 242
type textarea "Physical and visual inspection of all assets in cage, make sure no alarms trigg…"
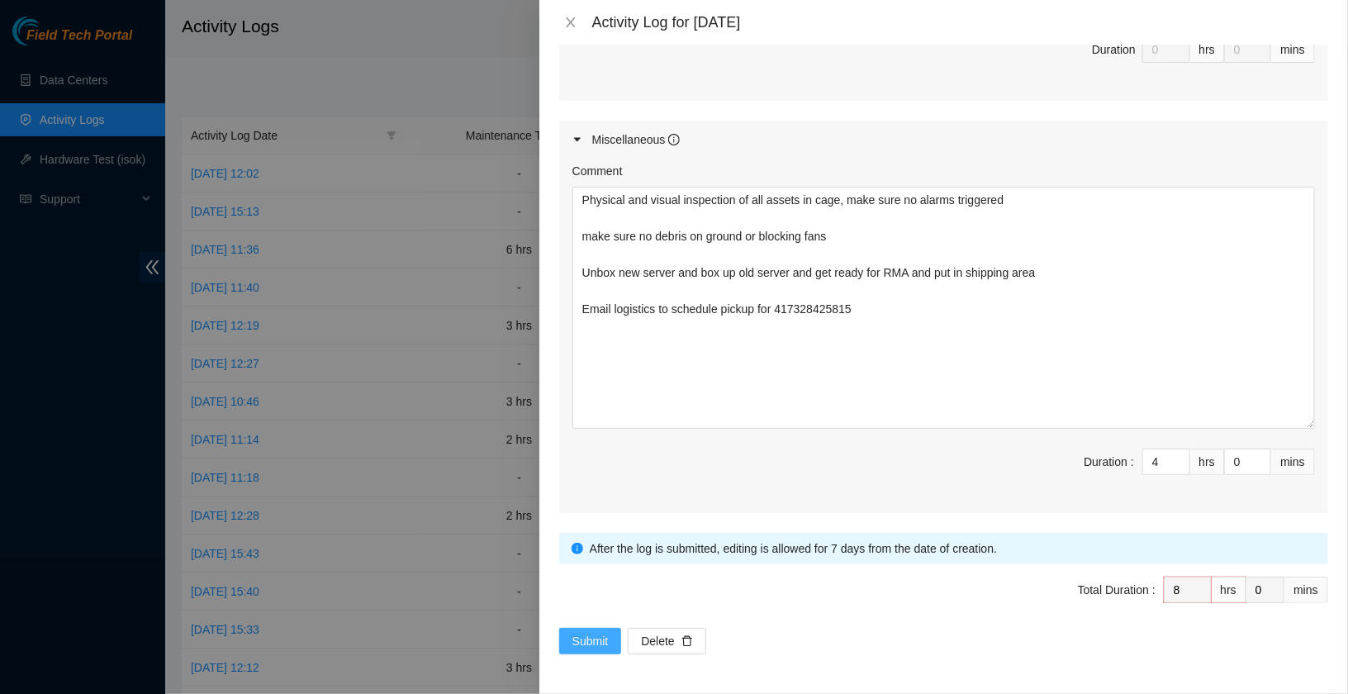
click at [582, 645] on span "Submit" at bounding box center [590, 641] width 36 height 18
